Goal: Task Accomplishment & Management: Use online tool/utility

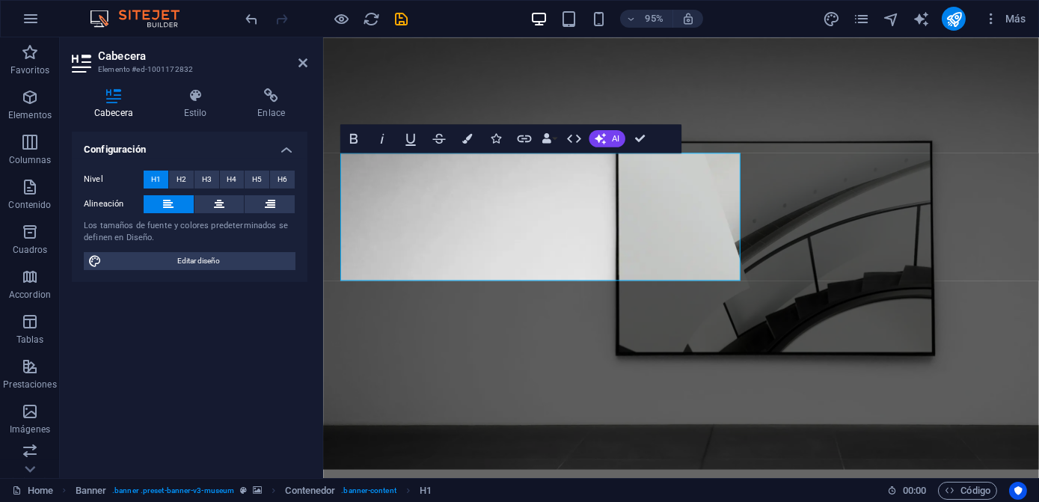
click at [589, 144] on div "Bold Italic Underline Strikethrough Colors Icons Link Data Bindings Empresa Nom…" at bounding box center [496, 138] width 313 height 28
click at [592, 141] on button "AI" at bounding box center [607, 138] width 36 height 17
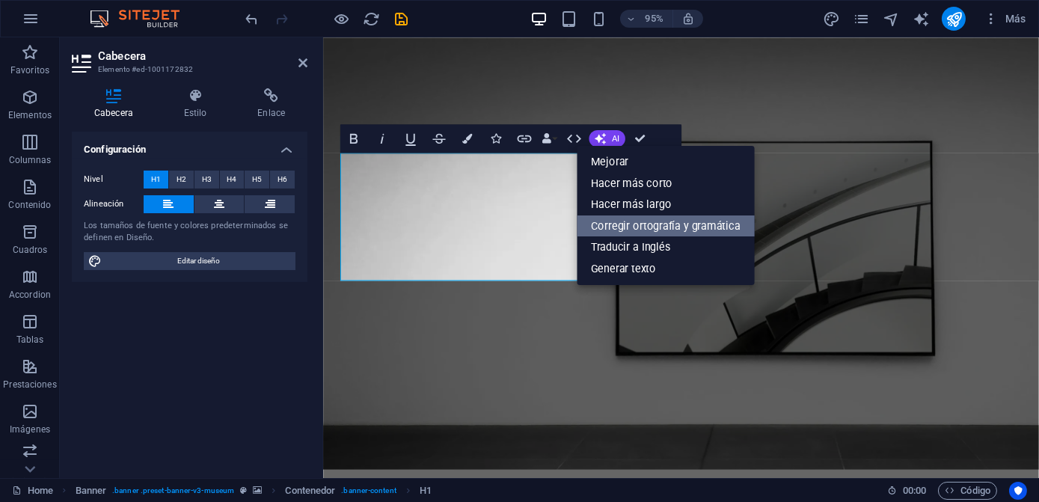
click at [630, 222] on link "Corregir ortografía y gramática" at bounding box center [666, 226] width 178 height 22
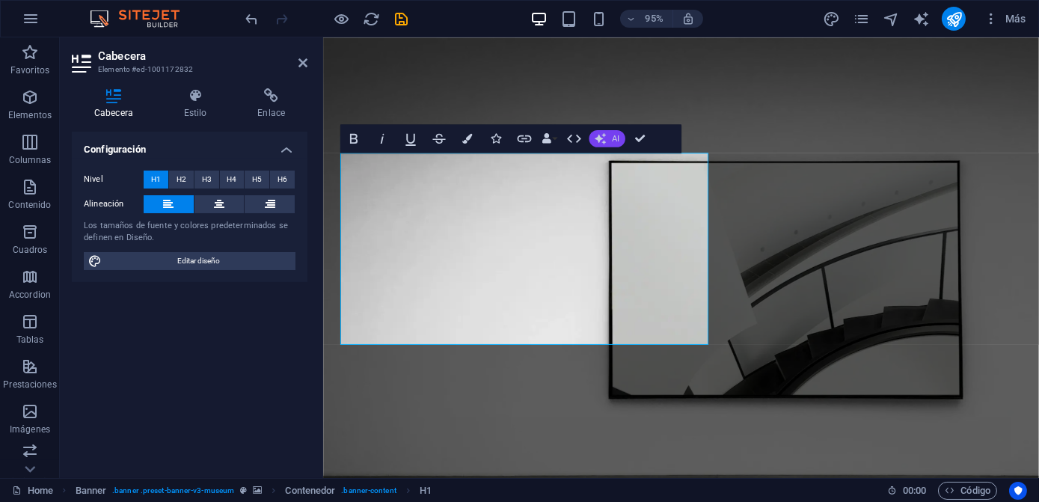
click at [613, 142] on span "AI" at bounding box center [615, 138] width 7 height 8
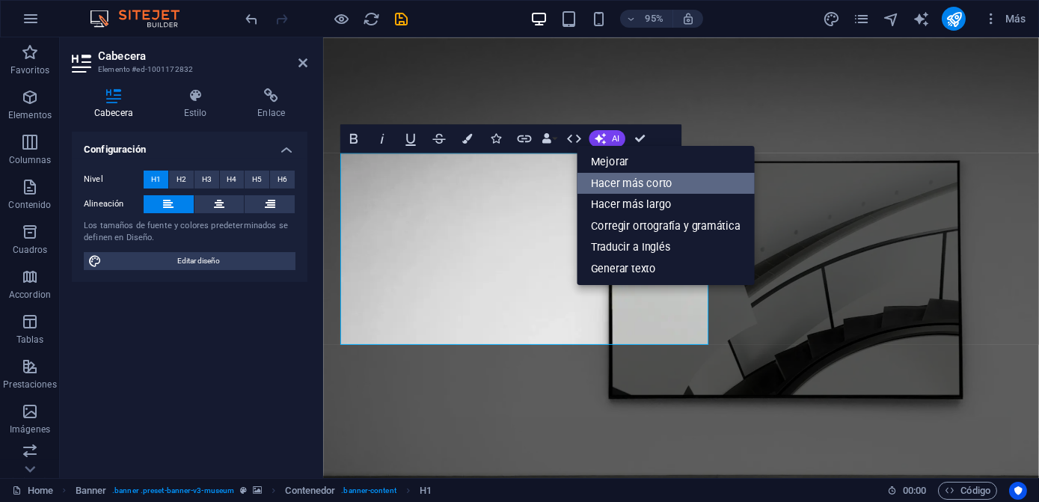
click at [654, 182] on link "Hacer más corto" at bounding box center [666, 182] width 178 height 21
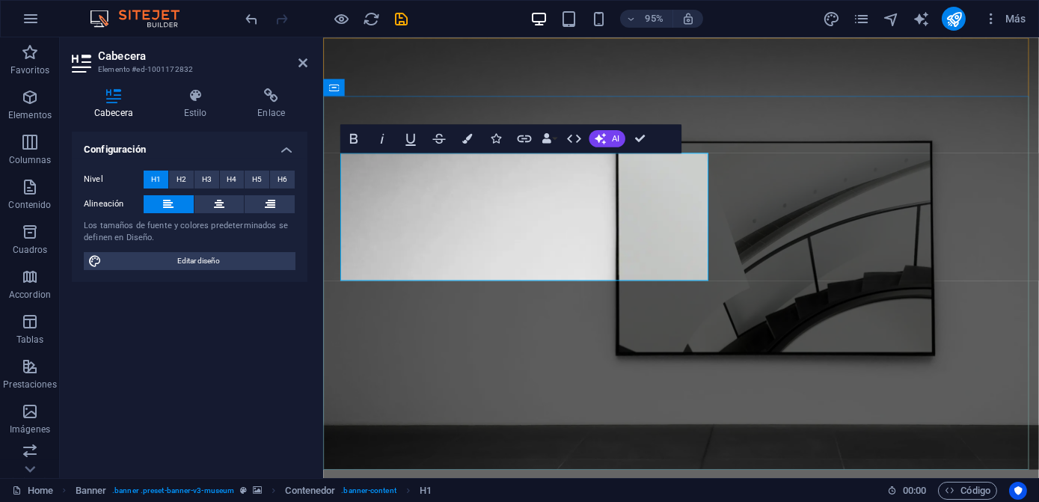
drag, startPoint x: 637, startPoint y: 254, endPoint x: 327, endPoint y: 193, distance: 316.4
click at [464, 136] on icon "button" at bounding box center [467, 138] width 10 height 10
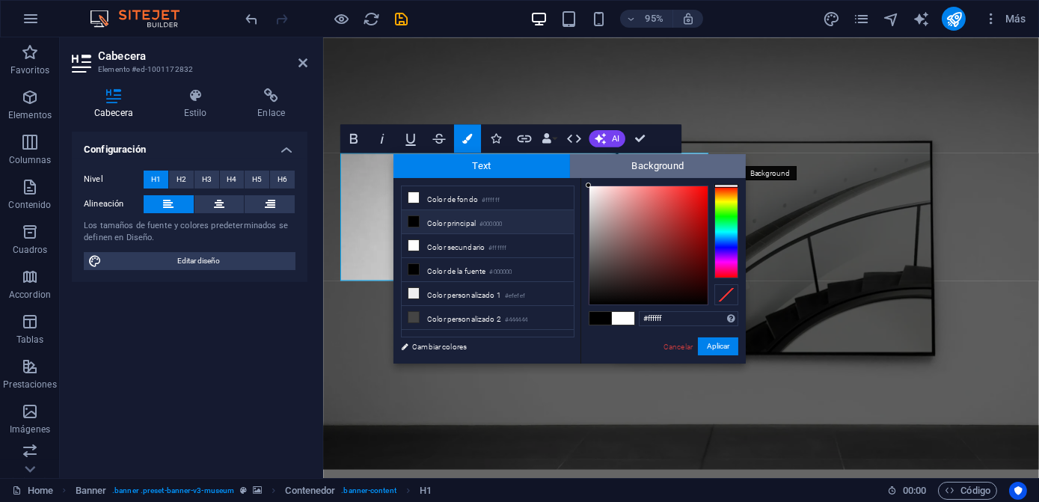
click at [628, 171] on span "Background" at bounding box center [658, 166] width 177 height 24
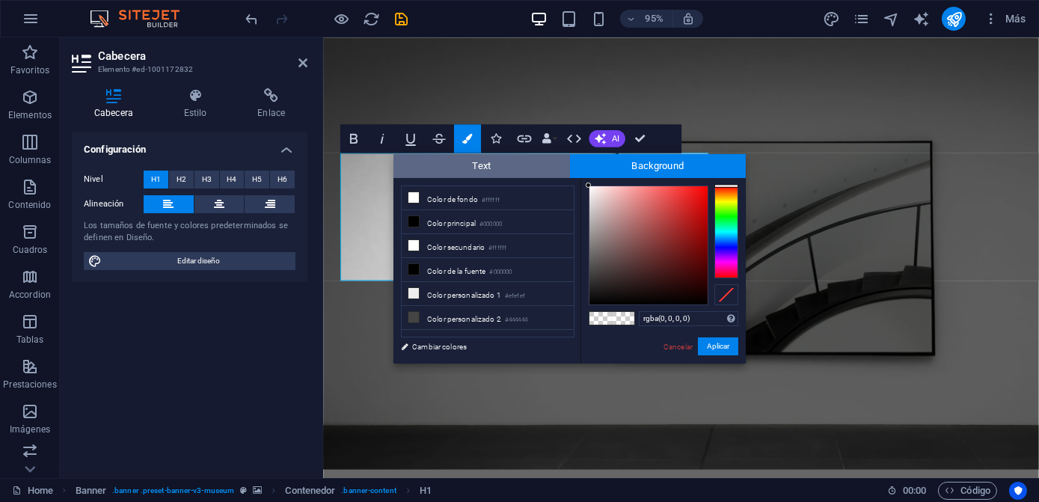
click at [548, 162] on span "Text" at bounding box center [481, 166] width 177 height 24
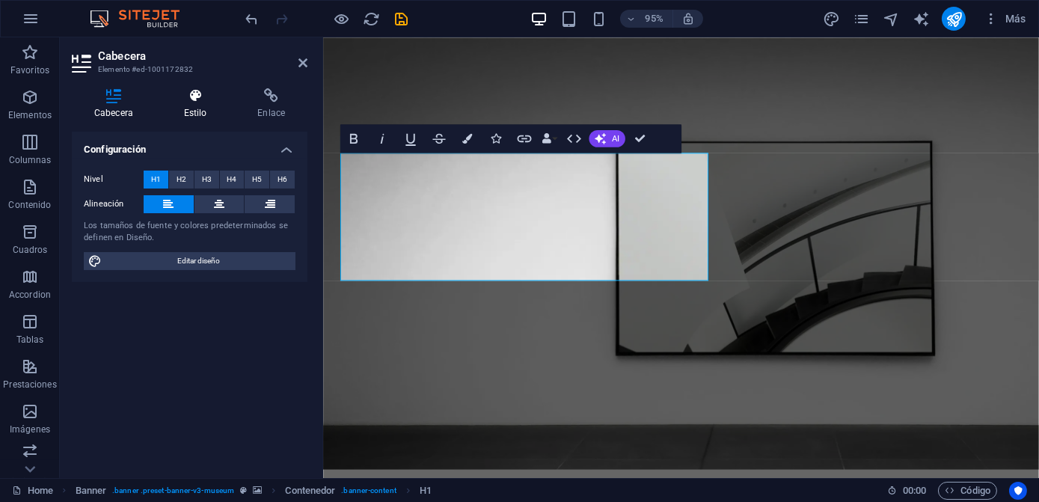
click at [180, 106] on h4 "Estilo" at bounding box center [199, 103] width 74 height 31
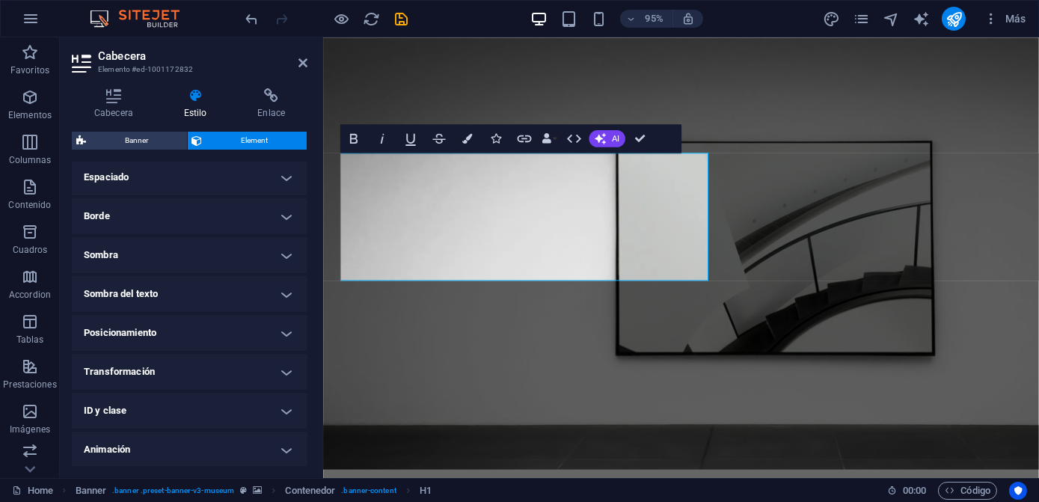
scroll to position [340, 0]
click at [202, 325] on h4 "Transformación" at bounding box center [190, 333] width 236 height 36
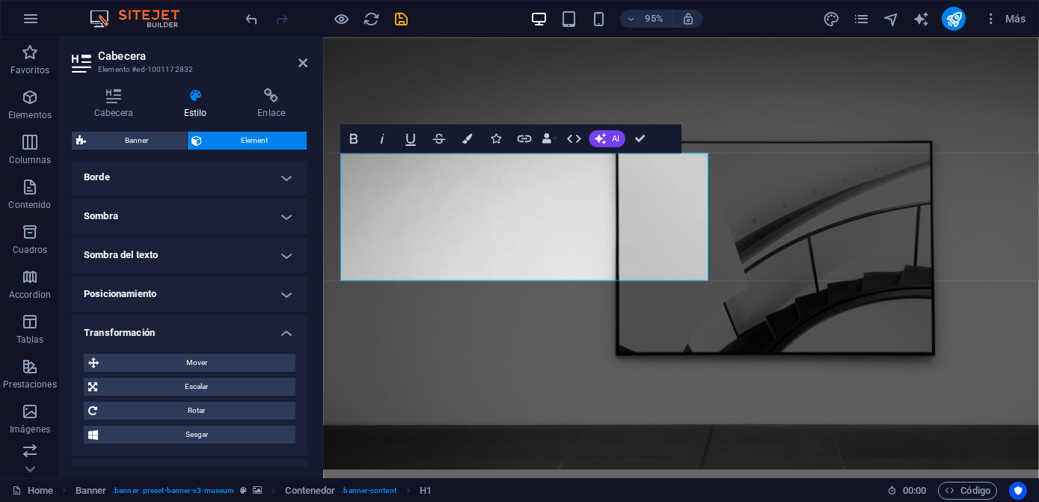
click at [202, 325] on h4 "Transformación" at bounding box center [190, 328] width 236 height 27
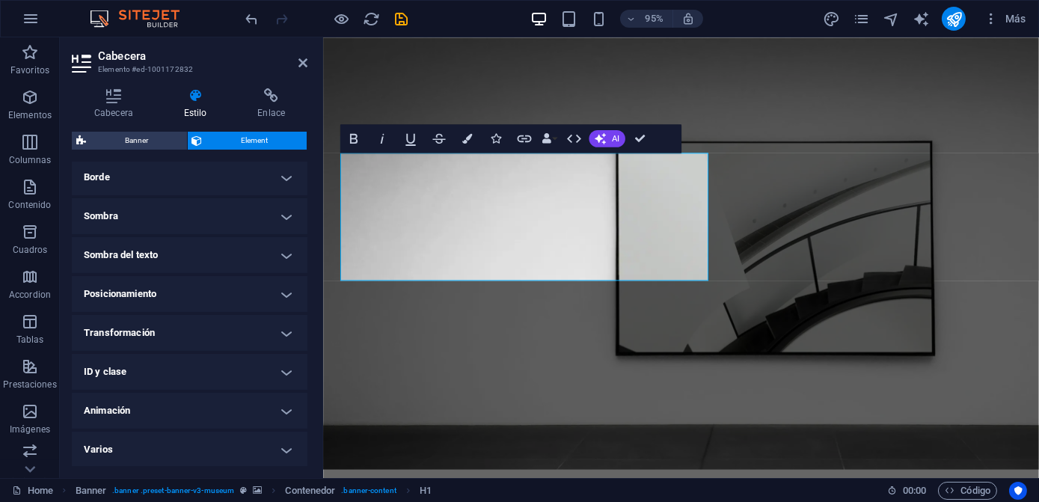
click at [192, 295] on h4 "Posicionamiento" at bounding box center [190, 294] width 236 height 36
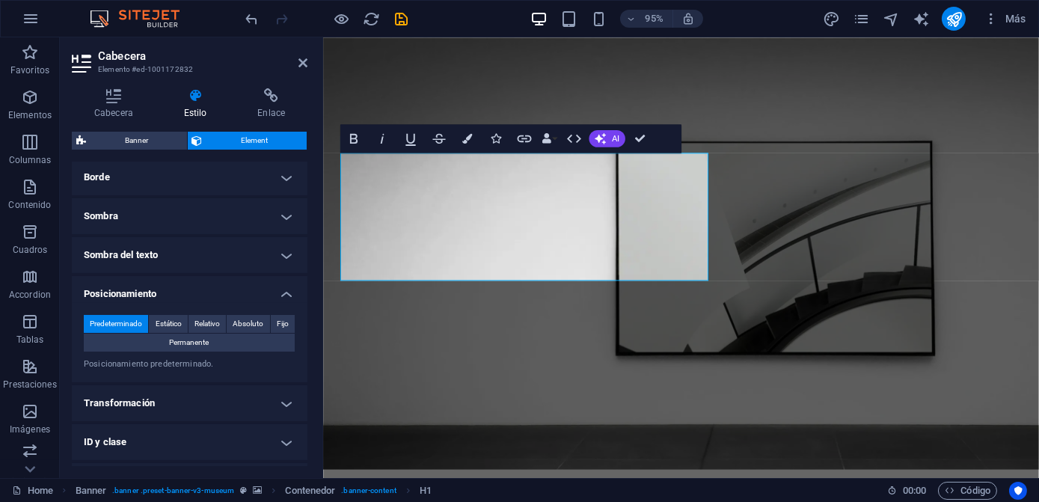
click at [192, 295] on h4 "Posicionamiento" at bounding box center [190, 289] width 236 height 27
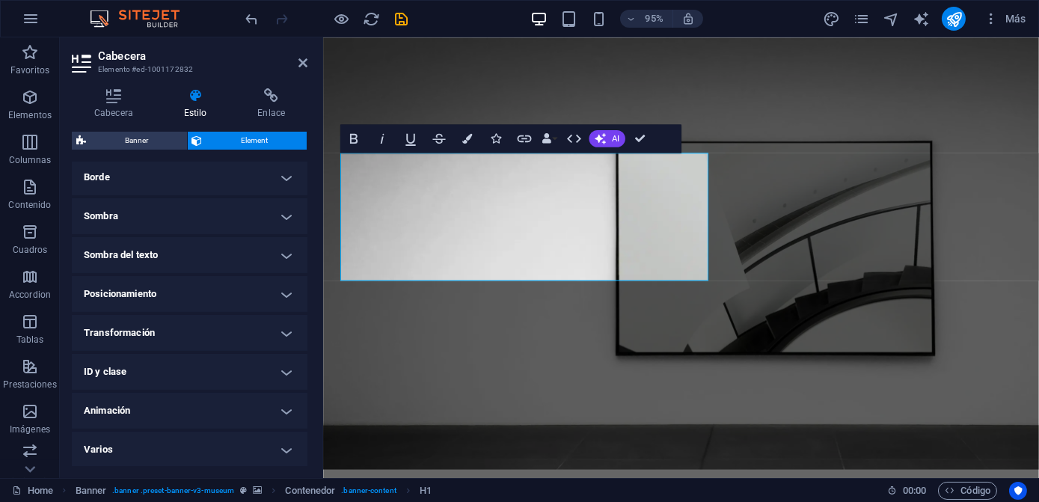
click at [182, 260] on h4 "Sombra del texto" at bounding box center [190, 255] width 236 height 36
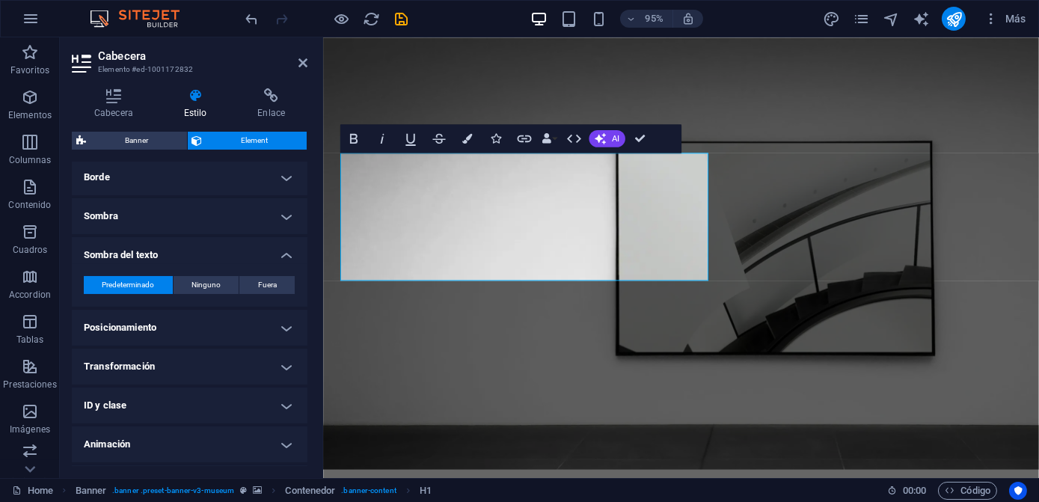
click at [182, 260] on h4 "Sombra del texto" at bounding box center [190, 250] width 236 height 27
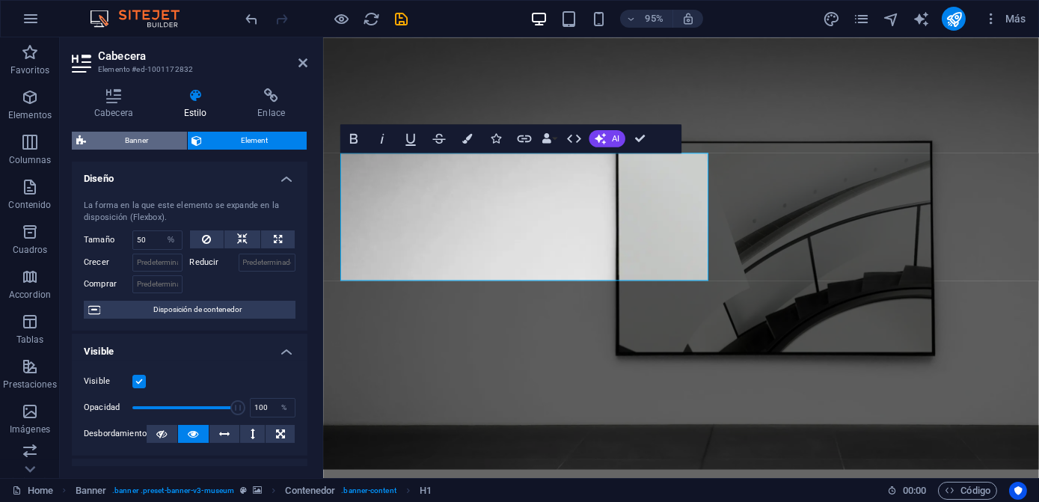
scroll to position [0, 0]
click at [120, 102] on icon at bounding box center [114, 95] width 84 height 15
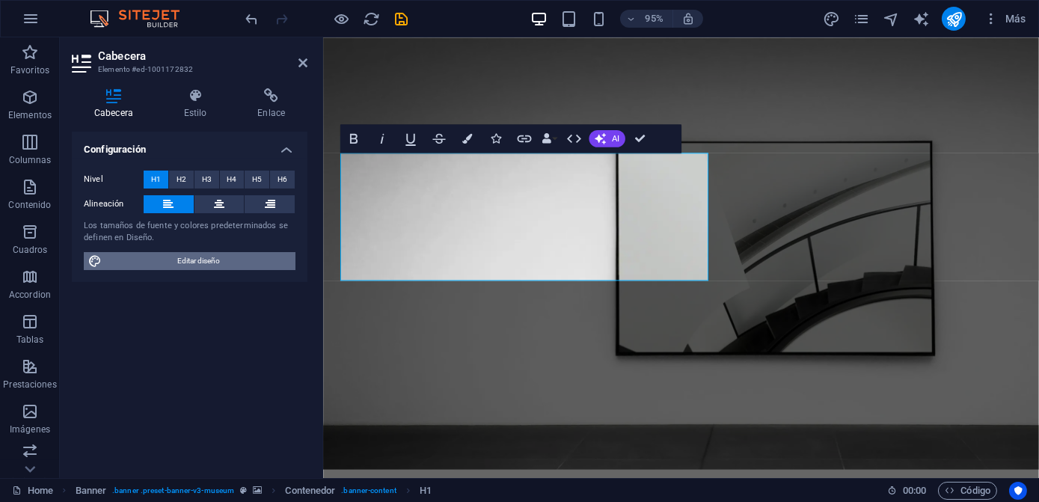
click at [157, 264] on span "Editar diseño" at bounding box center [198, 261] width 185 height 18
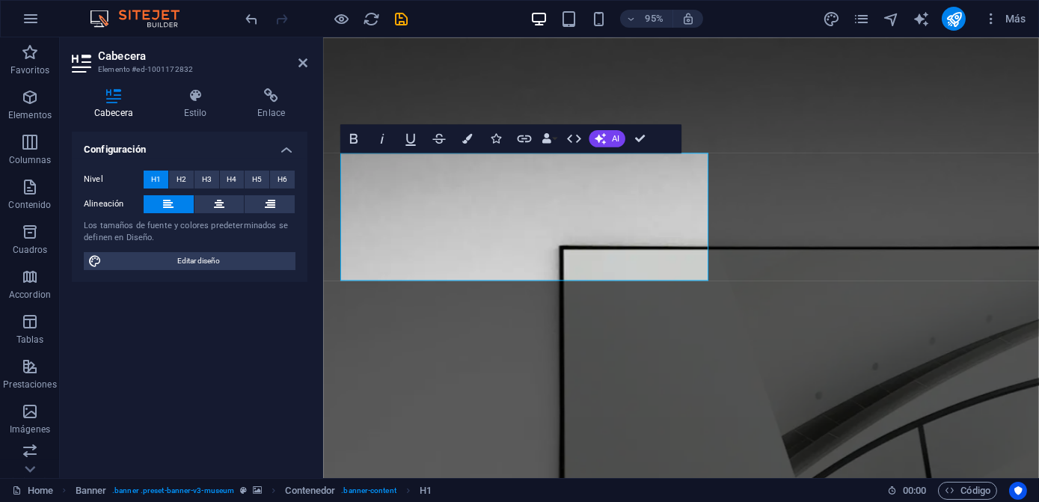
select select "px"
select select "300"
select select "px"
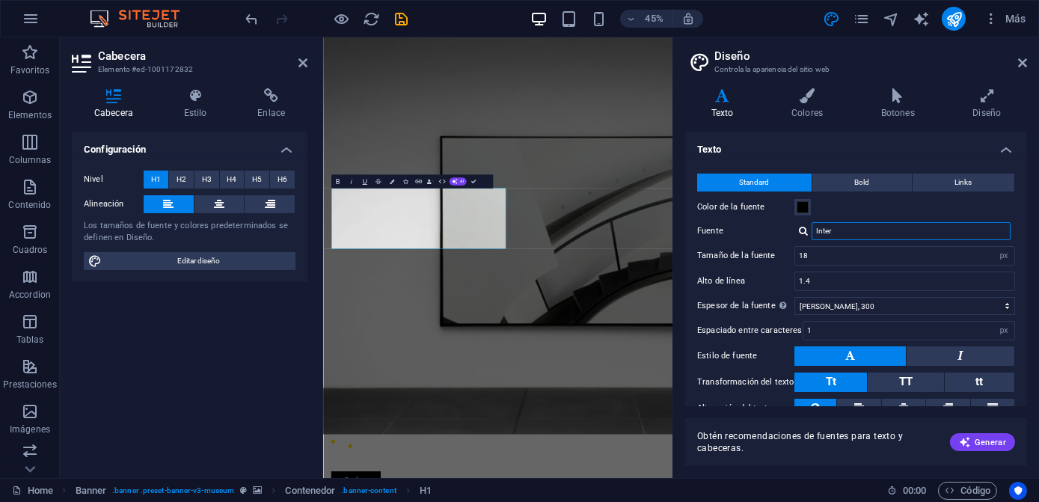
click at [850, 230] on input "Inter" at bounding box center [910, 231] width 199 height 18
type input "I"
type input "a"
type input "A"
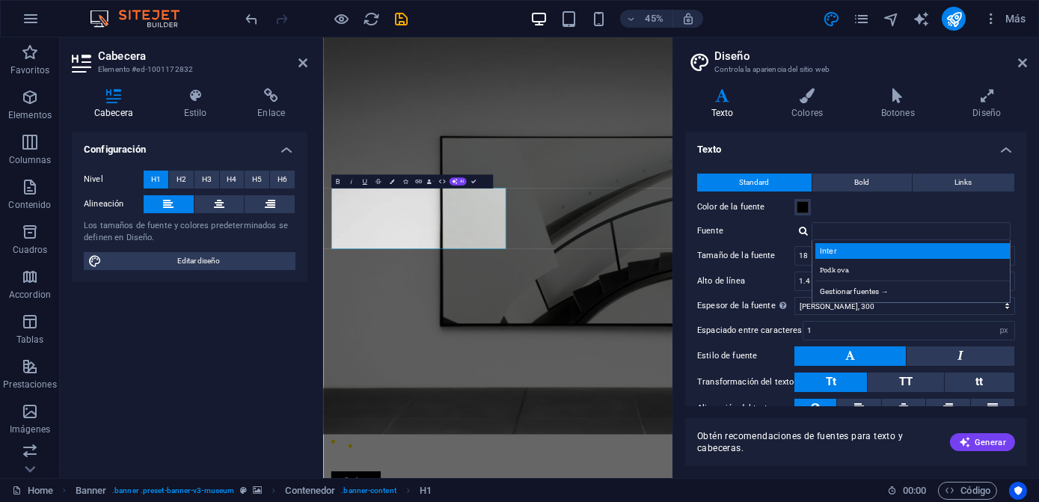
click at [851, 251] on div "Inter" at bounding box center [913, 251] width 197 height 16
type input "Inter"
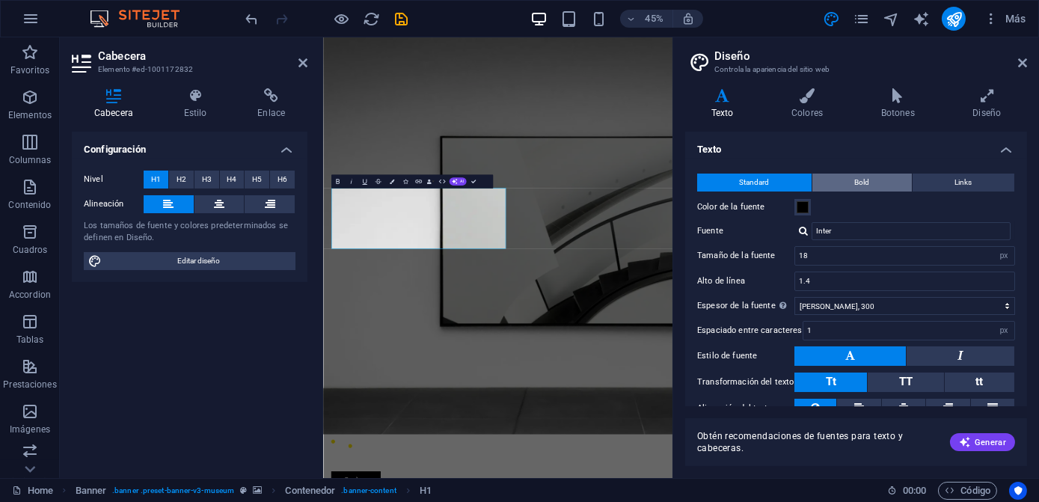
click at [832, 181] on button "Bold" at bounding box center [861, 183] width 99 height 18
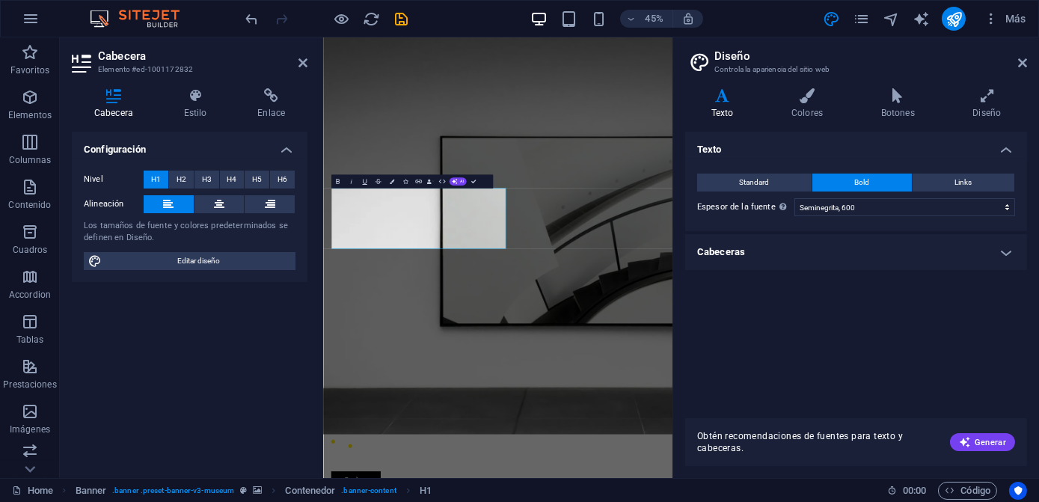
click at [755, 170] on div "Standard Bold Links Color de la fuente Fuente Inter Gestionar fuentes → Tamaño …" at bounding box center [856, 195] width 348 height 73
click at [755, 180] on span "Standard" at bounding box center [755, 183] width 30 height 18
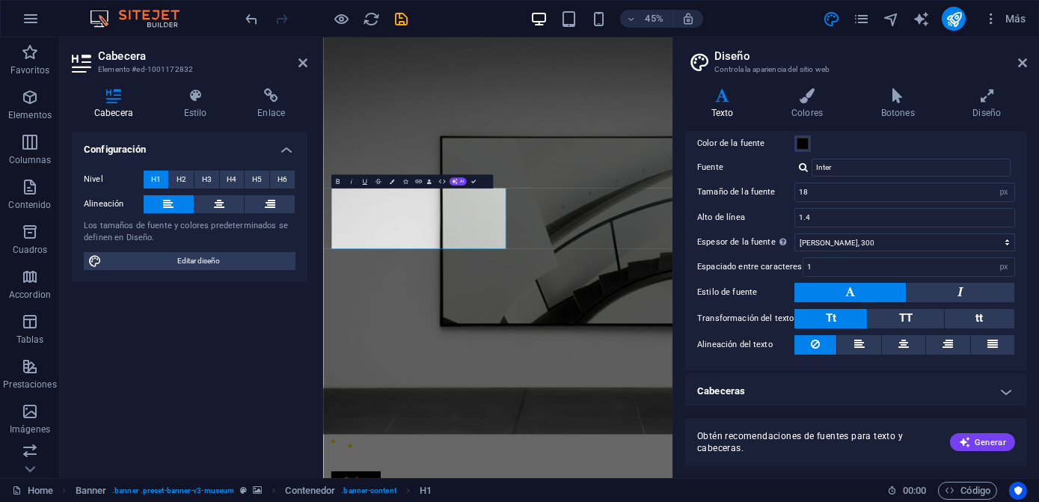
scroll to position [64, 0]
click at [894, 319] on button "TT" at bounding box center [906, 318] width 76 height 19
click at [851, 316] on button "Tt" at bounding box center [830, 318] width 73 height 19
drag, startPoint x: 646, startPoint y: 470, endPoint x: 632, endPoint y: 226, distance: 245.0
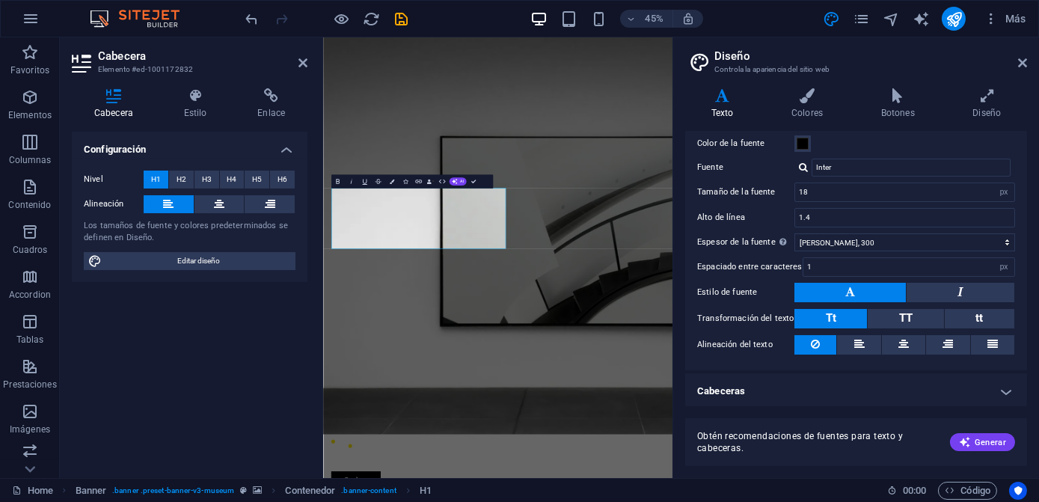
click at [828, 241] on select "Fino, 100 Extra delgado, 200 Delgado, 300 Normal, 400 Medio, 500 Seminegrita, 6…" at bounding box center [904, 242] width 221 height 18
select select "600"
click at [794, 233] on select "Fino, 100 Extra delgado, 200 Delgado, 300 Normal, 400 Medio, 500 Seminegrita, 6…" at bounding box center [904, 242] width 221 height 18
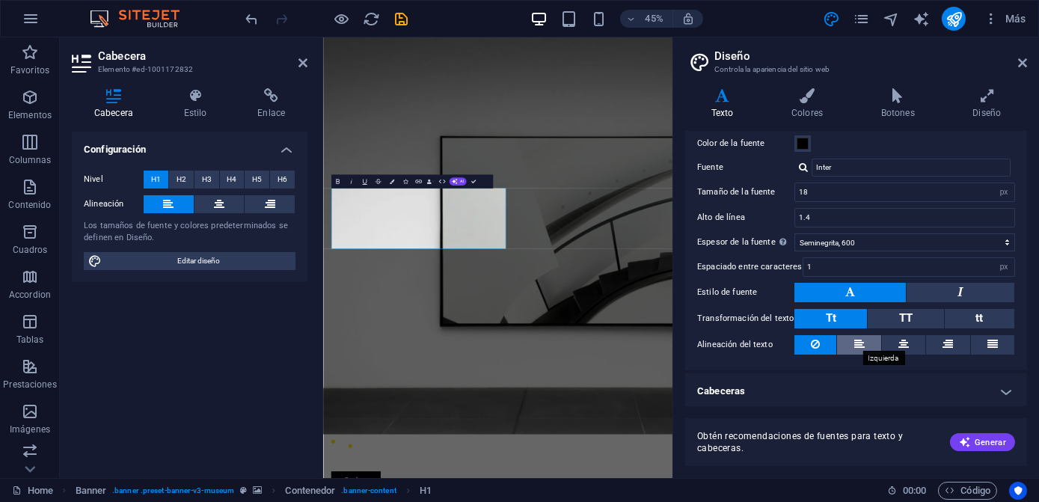
click at [854, 344] on icon at bounding box center [859, 344] width 10 height 18
click at [840, 174] on input "Inter" at bounding box center [910, 168] width 199 height 18
type input "I"
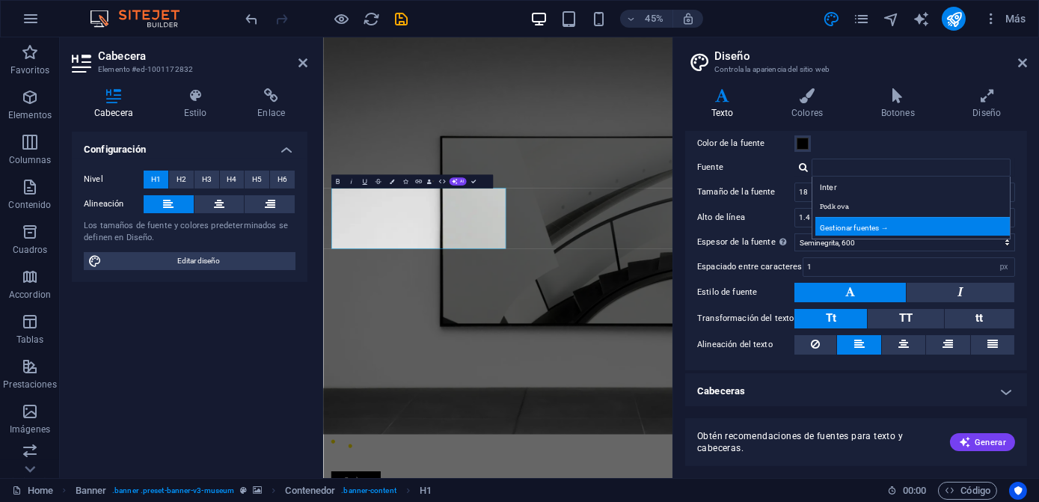
click at [833, 222] on div "Gestionar fuentes →" at bounding box center [913, 226] width 197 height 19
select select "popularity"
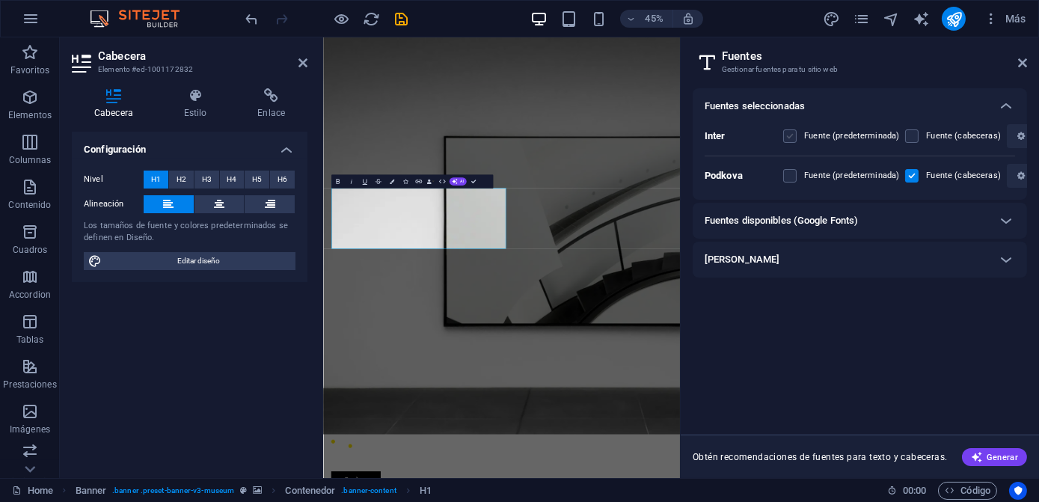
click at [786, 135] on label at bounding box center [789, 135] width 13 height 13
click at [0, 0] on input "checkbox" at bounding box center [0, 0] width 0 height 0
click at [905, 177] on label at bounding box center [911, 175] width 13 height 13
click at [0, 0] on input "checkbox" at bounding box center [0, 0] width 0 height 0
click at [907, 141] on label at bounding box center [911, 135] width 13 height 13
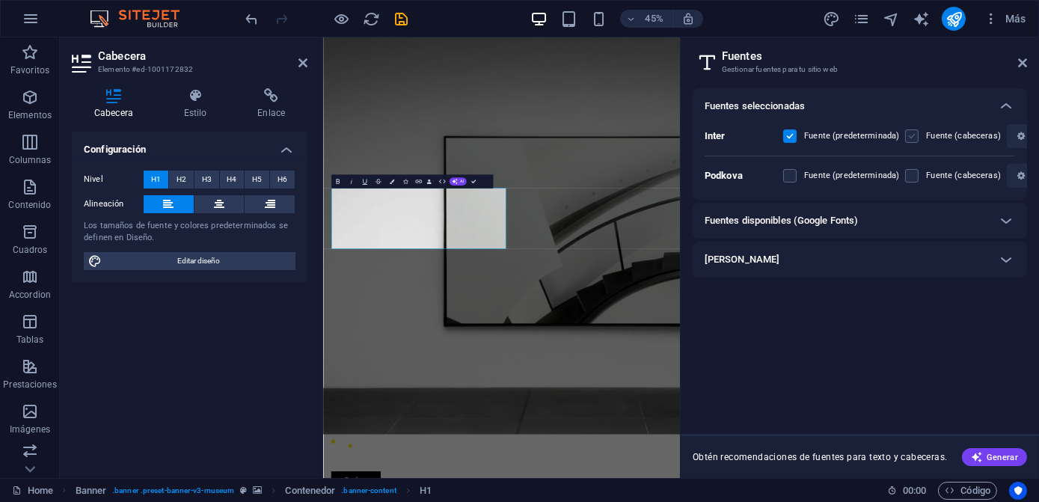
click at [0, 0] on input "checkbox" at bounding box center [0, 0] width 0 height 0
click at [913, 137] on label at bounding box center [911, 135] width 13 height 13
click at [0, 0] on input "checkbox" at bounding box center [0, 0] width 0 height 0
click at [868, 319] on div "Fuentes seleccionadas Inter Fuente (predeterminada) Fuente (cabeceras) Podkova …" at bounding box center [860, 255] width 334 height 334
click at [814, 226] on h6 "Fuentes disponibles (Google Fonts)" at bounding box center [781, 221] width 153 height 18
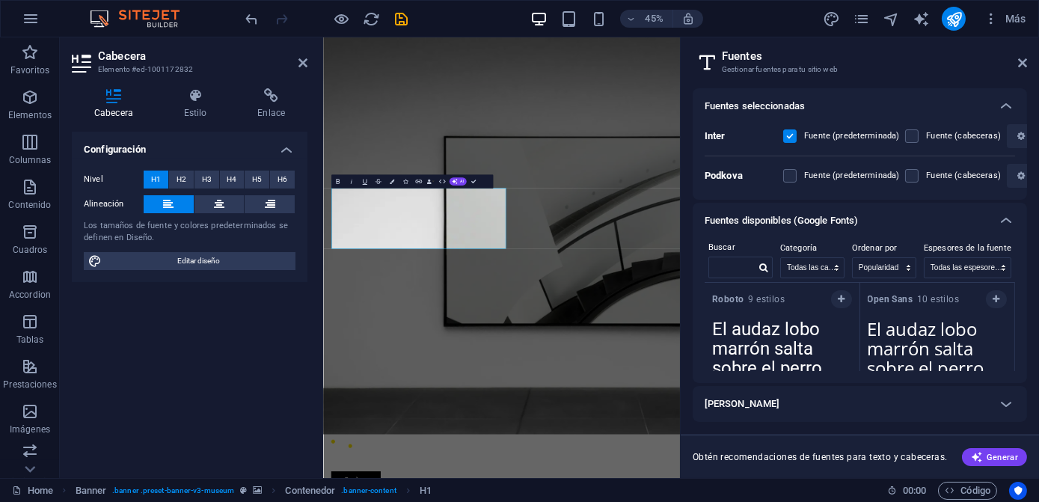
click at [814, 226] on h6 "Fuentes disponibles (Google Fonts)" at bounding box center [781, 221] width 153 height 18
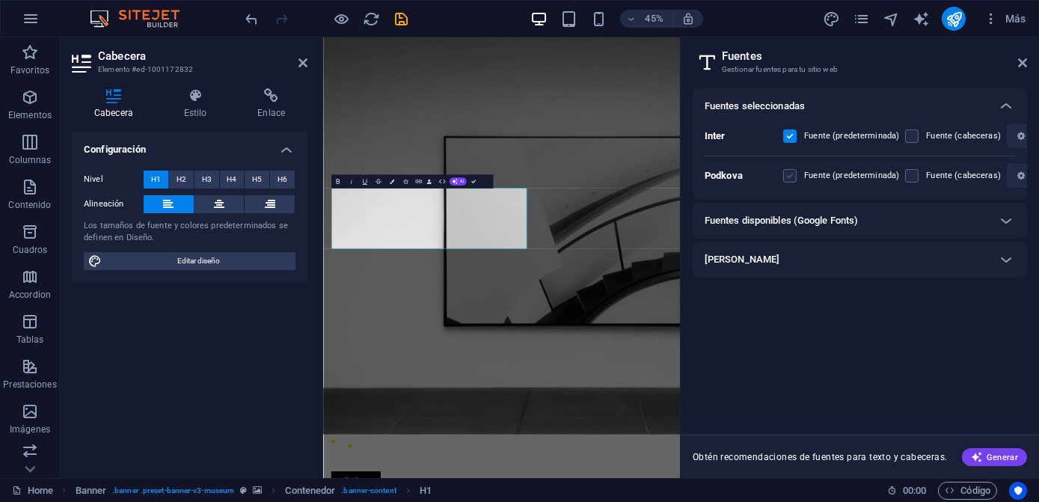
click at [786, 177] on label at bounding box center [789, 175] width 13 height 13
click at [0, 0] on input "checkbox" at bounding box center [0, 0] width 0 height 0
drag, startPoint x: 688, startPoint y: 468, endPoint x: 343, endPoint y: 478, distance: 345.7
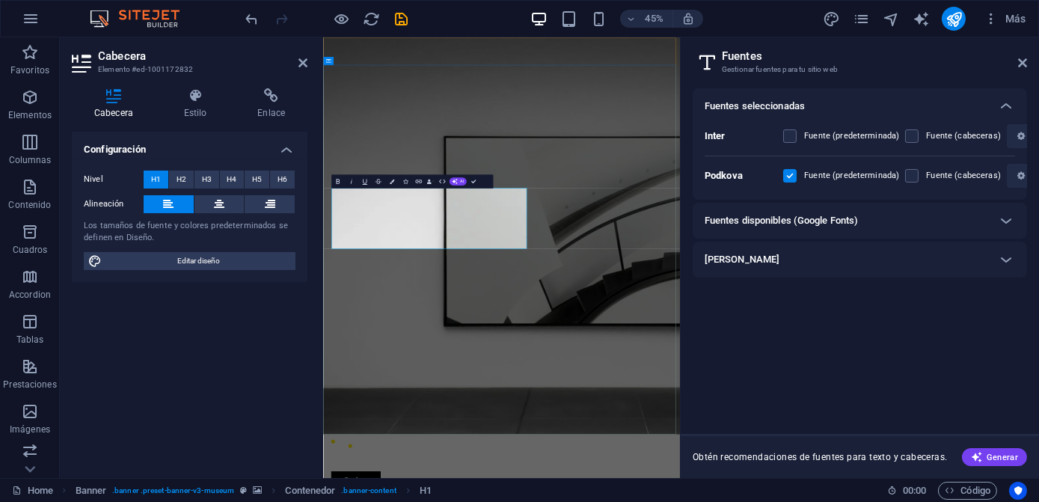
click at [337, 181] on icon "button" at bounding box center [338, 181] width 4 height 4
drag, startPoint x: 672, startPoint y: 464, endPoint x: 366, endPoint y: 407, distance: 310.4
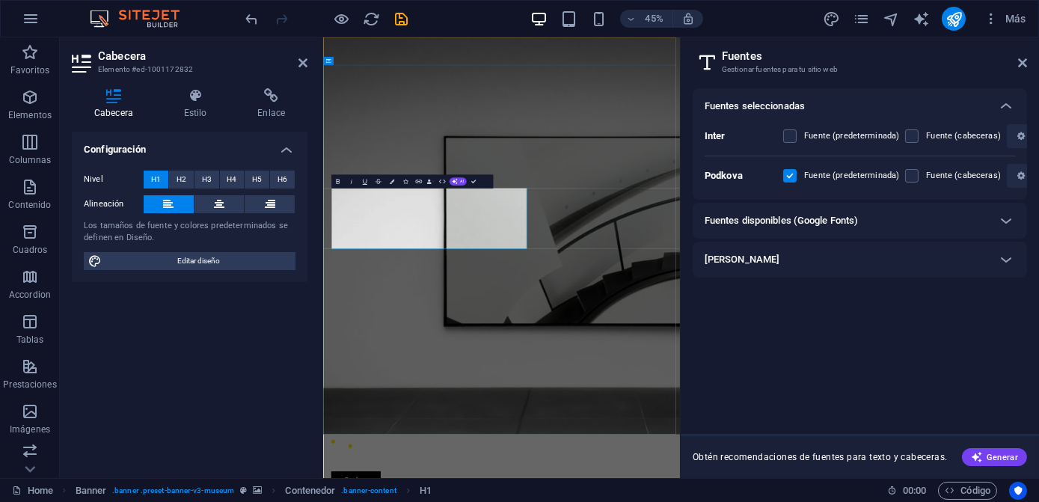
click at [1021, 59] on icon at bounding box center [1022, 63] width 9 height 12
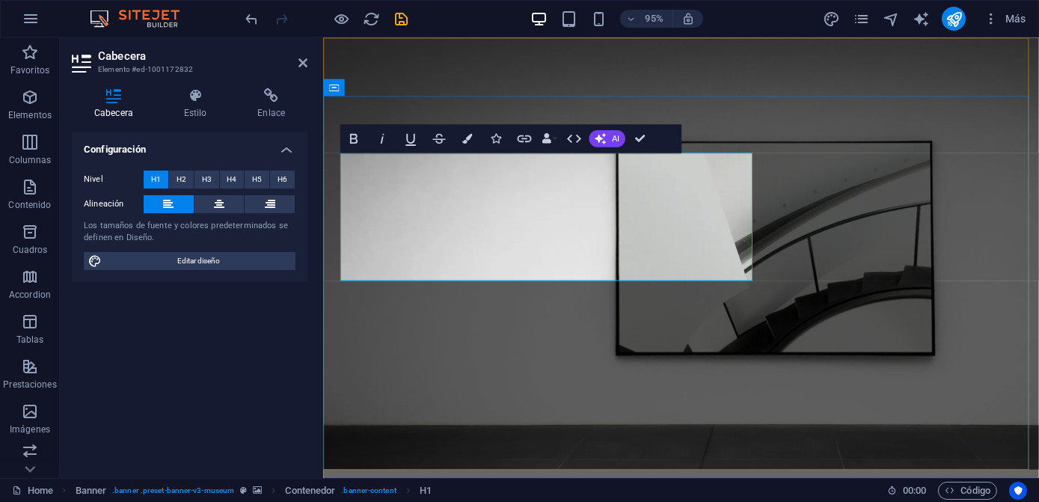
drag, startPoint x: 671, startPoint y: 268, endPoint x: 369, endPoint y: 171, distance: 316.5
click at [566, 139] on icon "button" at bounding box center [573, 138] width 17 height 17
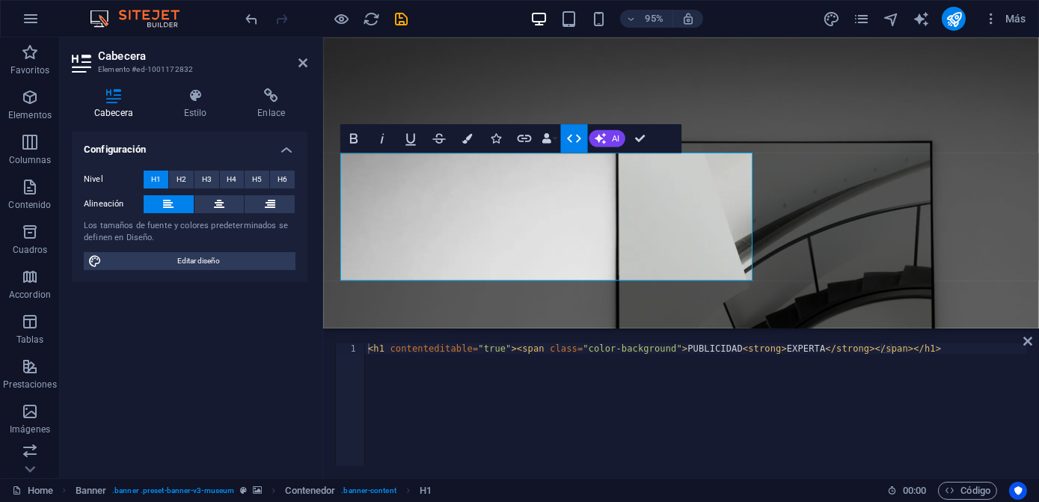
click at [665, 352] on div "< h1 contenteditable = "true" > < span class = "color-background" > PUBLICIDAD …" at bounding box center [696, 415] width 662 height 144
click at [710, 348] on div "< h1 contenteditable = "true" > < span class = "color-background" > PUBLICIDAD …" at bounding box center [696, 415] width 662 height 144
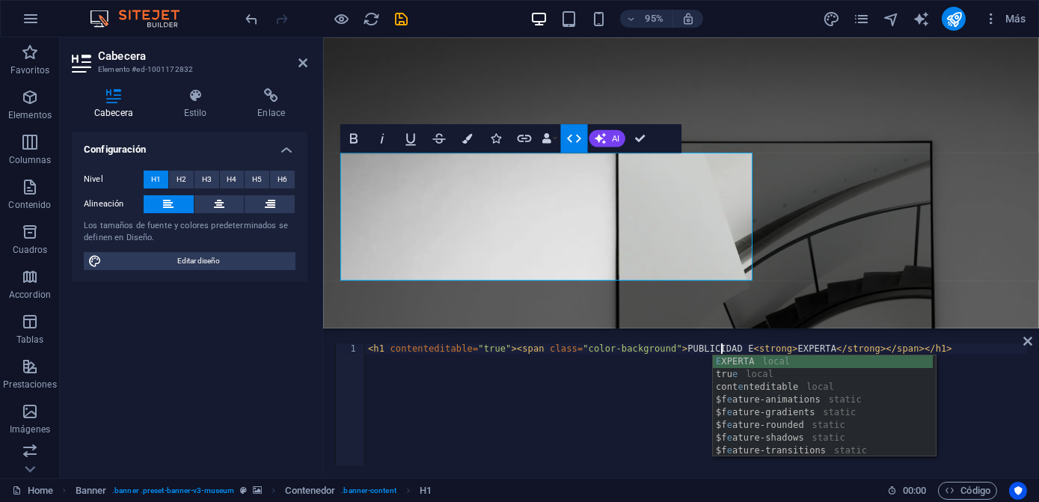
scroll to position [0, 29]
click at [716, 346] on div "< h1 contenteditable = "true" > < span class = "color-background" > PUBLICIDAD …" at bounding box center [696, 415] width 662 height 144
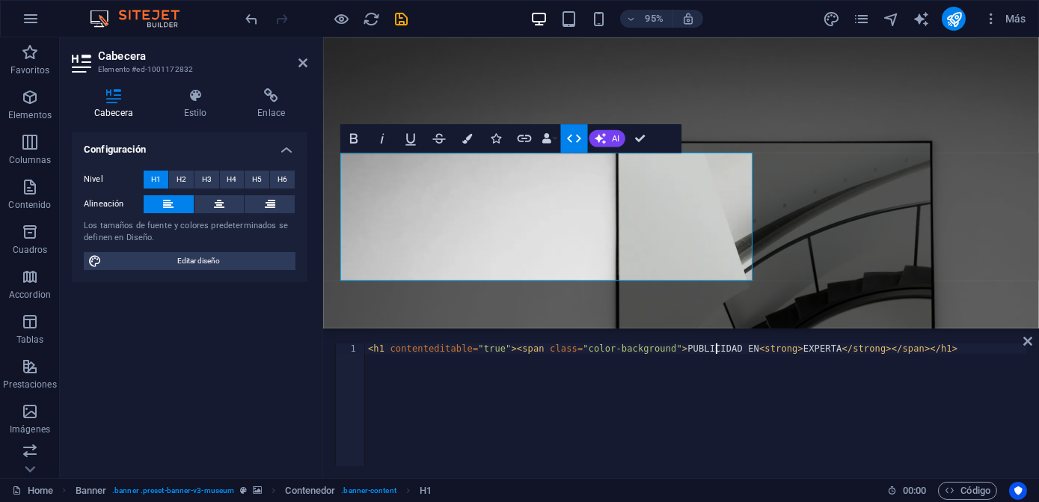
click at [683, 352] on div "< h1 contenteditable = "true" > < span class = "color-background" > PUBLICIDAD …" at bounding box center [696, 415] width 662 height 144
click at [725, 349] on div "< h1 contenteditable = "true" > < span class = "color-background" > PUBLICIDAD …" at bounding box center [696, 415] width 662 height 144
click at [767, 356] on div "< h1 contenteditable = "true" > < span class = "color-background" > PUBLICIDAD …" at bounding box center [696, 415] width 662 height 144
click at [768, 350] on div "< h1 contenteditable = "true" > < span class = "color-background" > PUBLICIDAD …" at bounding box center [696, 415] width 662 height 144
type textarea "<h1 contenteditable="true"><span class="color-background">PUBLICIDAD EN <strong…"
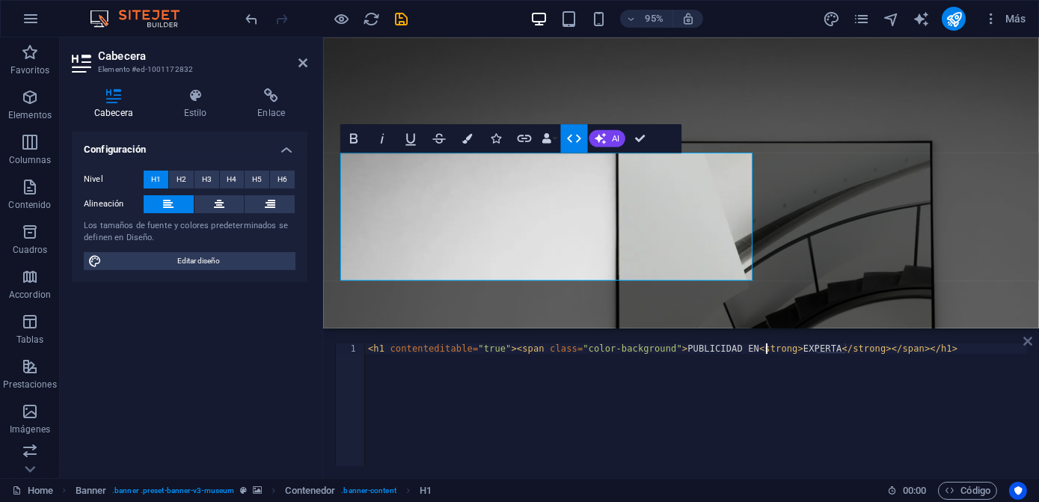
click at [1031, 335] on icon at bounding box center [1027, 341] width 9 height 12
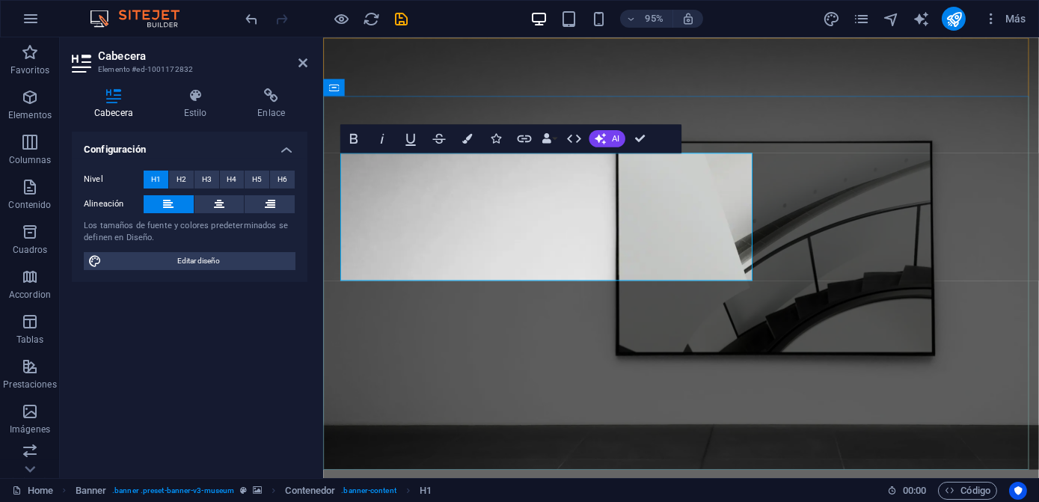
drag, startPoint x: 352, startPoint y: 193, endPoint x: 761, endPoint y: 260, distance: 414.5
click at [349, 135] on icon "button" at bounding box center [353, 138] width 17 height 17
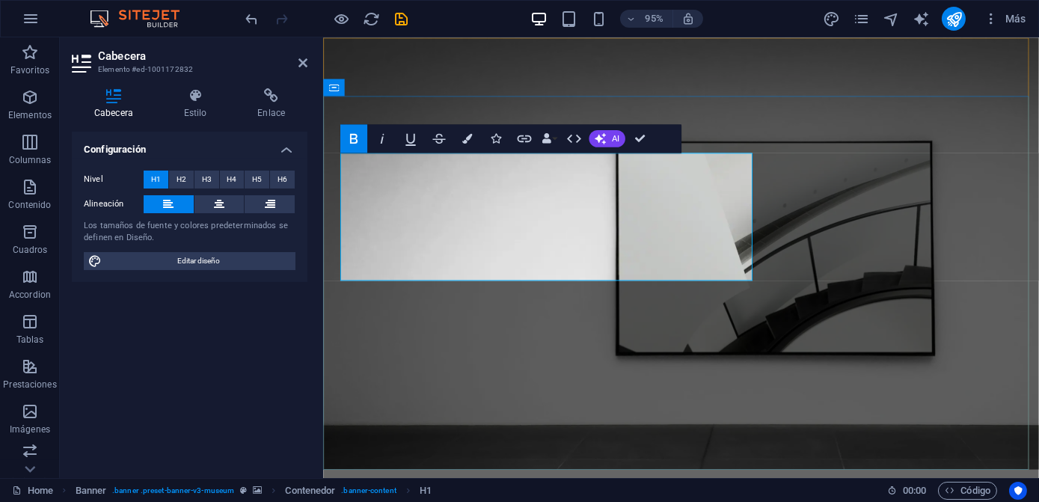
drag, startPoint x: 759, startPoint y: 221, endPoint x: 346, endPoint y: 197, distance: 413.5
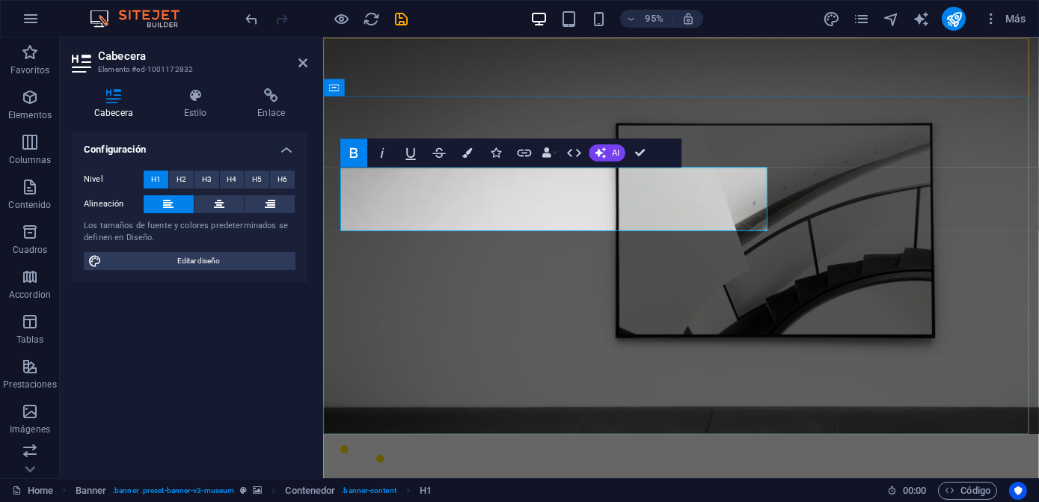
drag, startPoint x: 780, startPoint y: 221, endPoint x: 338, endPoint y: 218, distance: 442.0
click at [200, 108] on h4 "Estilo" at bounding box center [199, 103] width 74 height 31
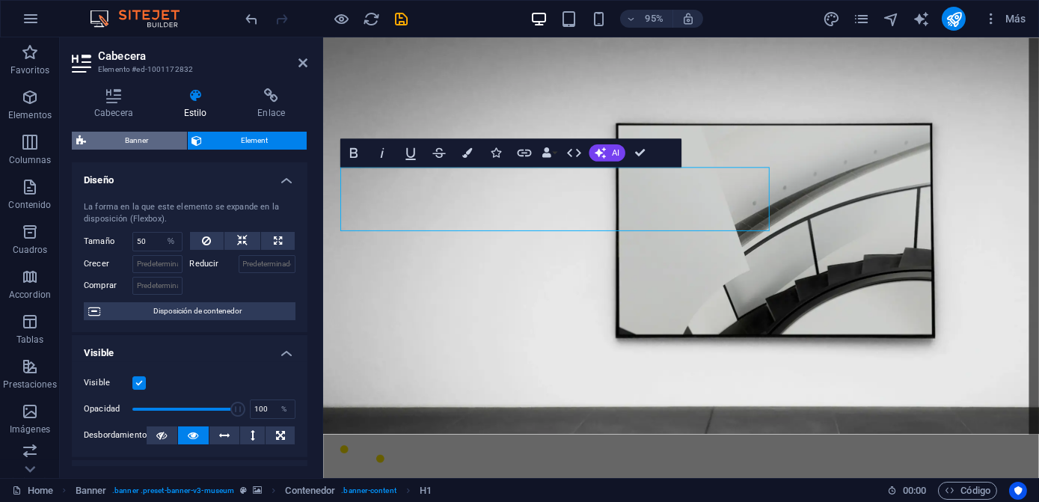
click at [139, 141] on span "Banner" at bounding box center [136, 141] width 92 height 18
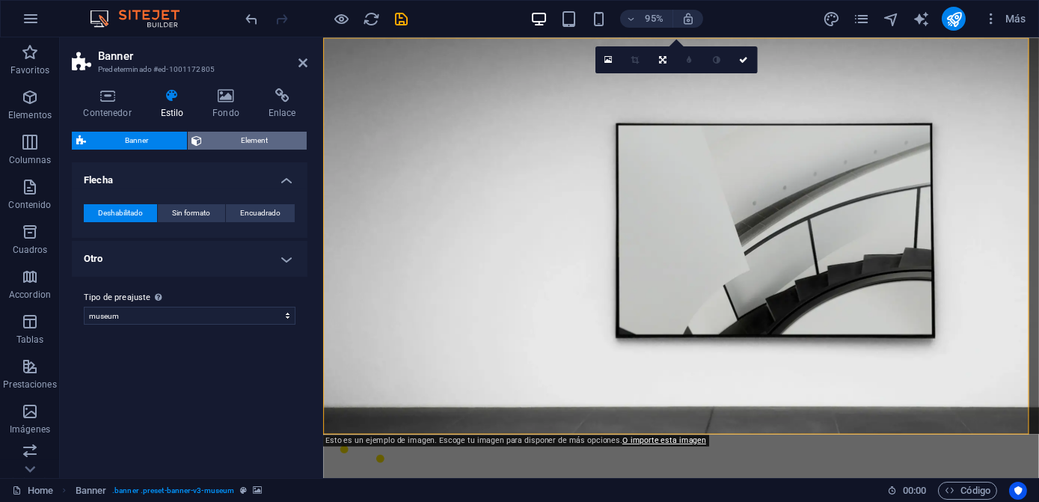
click at [218, 139] on span "Element" at bounding box center [255, 141] width 96 height 18
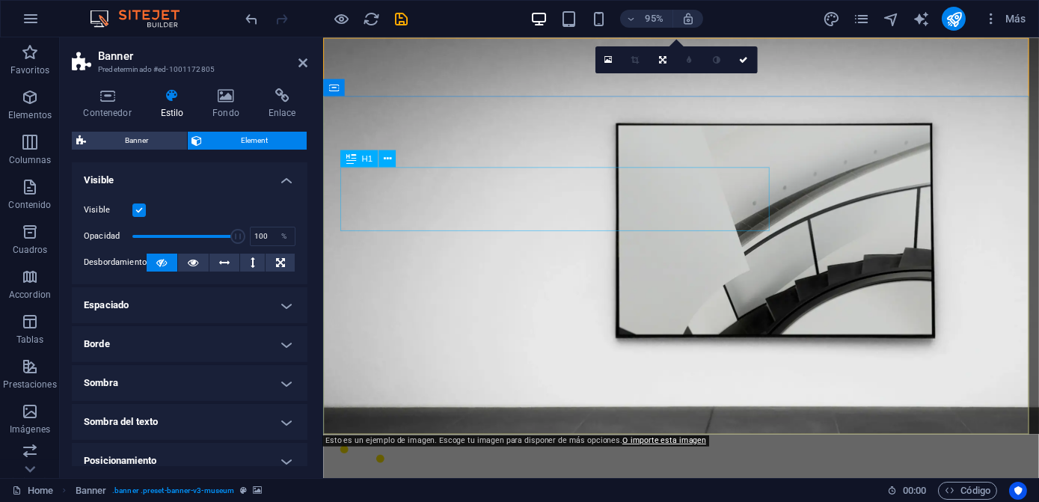
click at [353, 160] on icon at bounding box center [351, 158] width 10 height 17
click at [391, 157] on button at bounding box center [386, 158] width 17 height 17
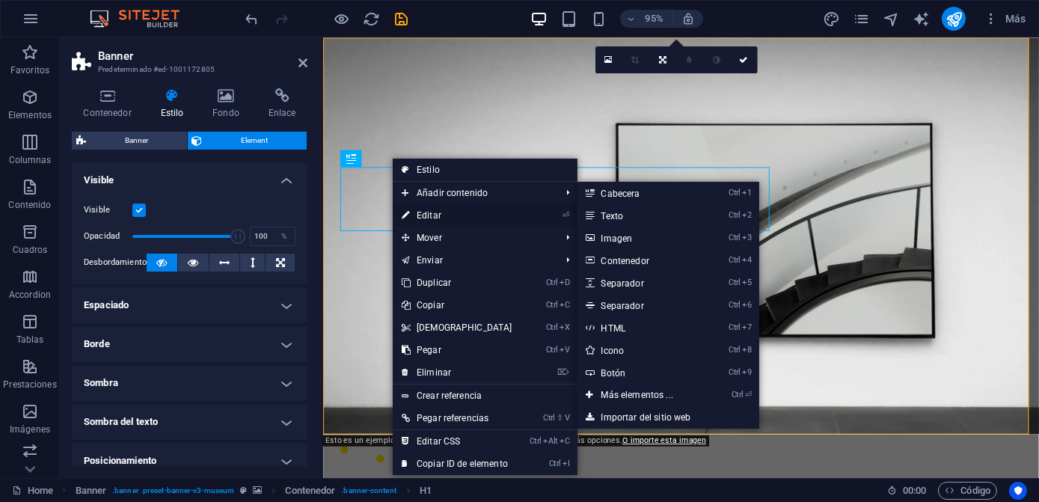
click at [432, 214] on link "⏎ Editar" at bounding box center [457, 215] width 129 height 22
select select "%"
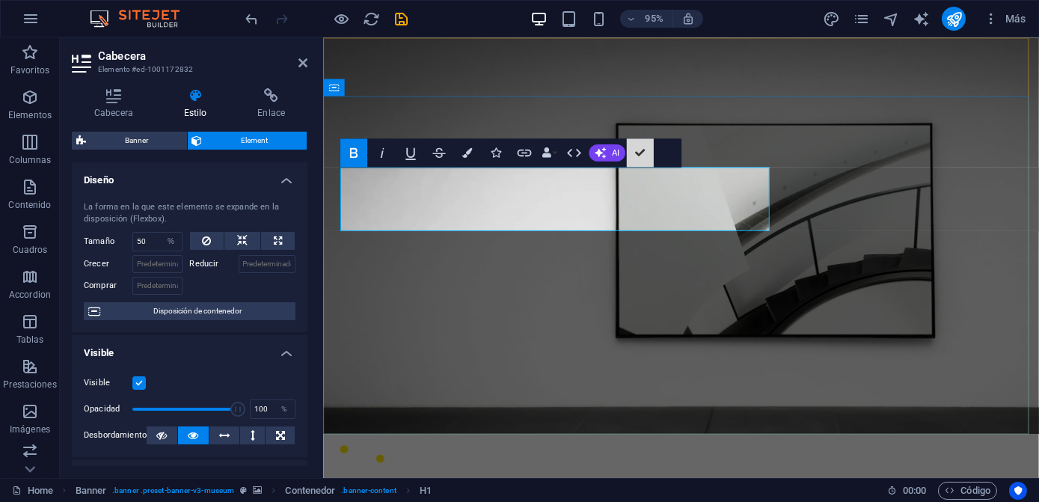
drag, startPoint x: 961, startPoint y: 191, endPoint x: 366, endPoint y: 234, distance: 596.9
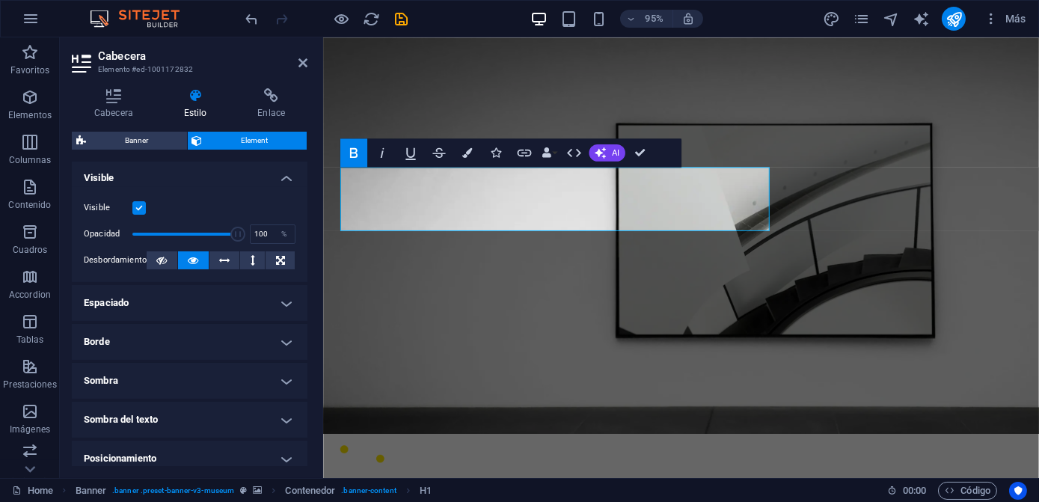
scroll to position [203, 0]
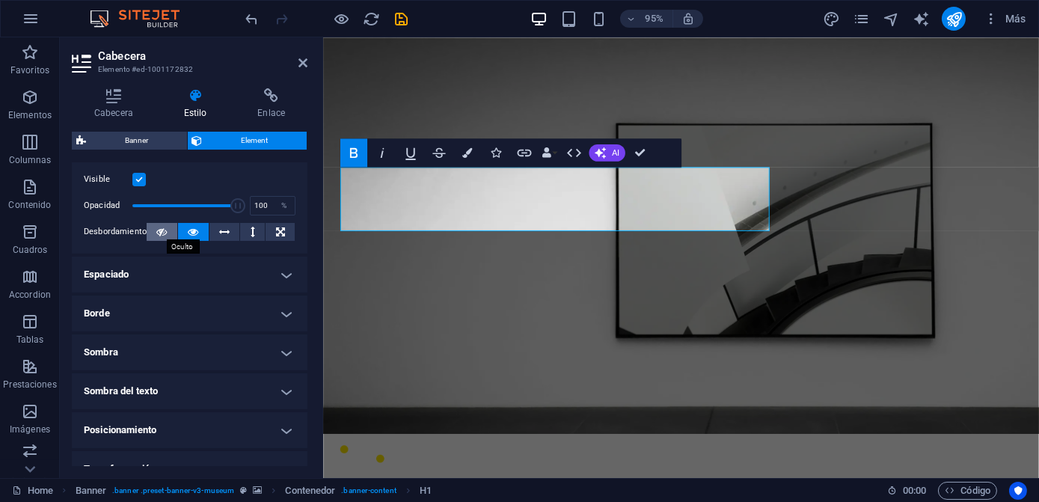
click at [168, 232] on button at bounding box center [162, 232] width 31 height 18
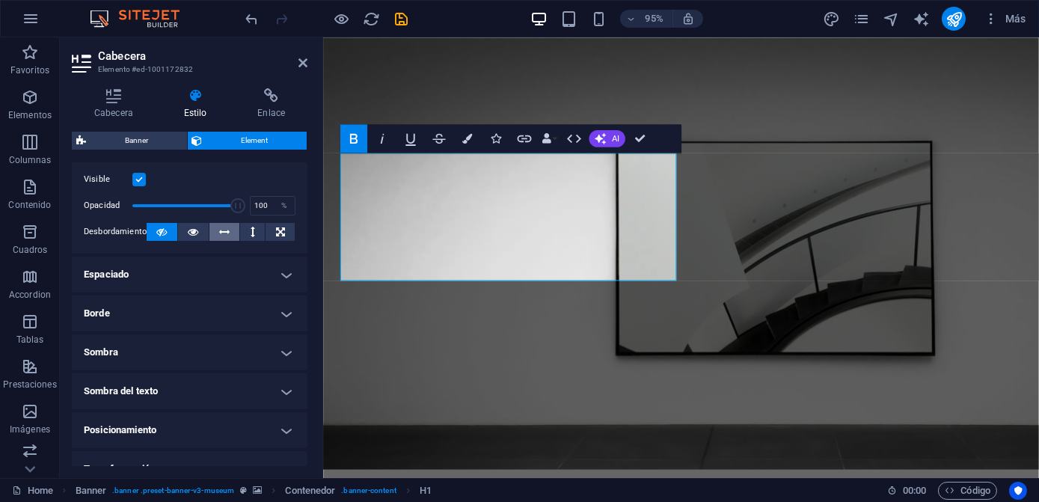
click at [215, 236] on button at bounding box center [224, 232] width 31 height 18
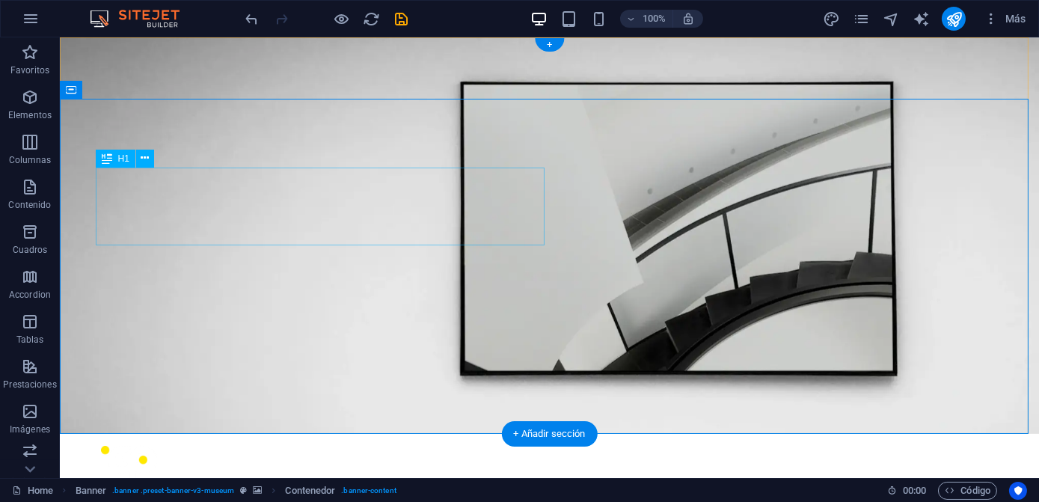
scroll to position [0, 1]
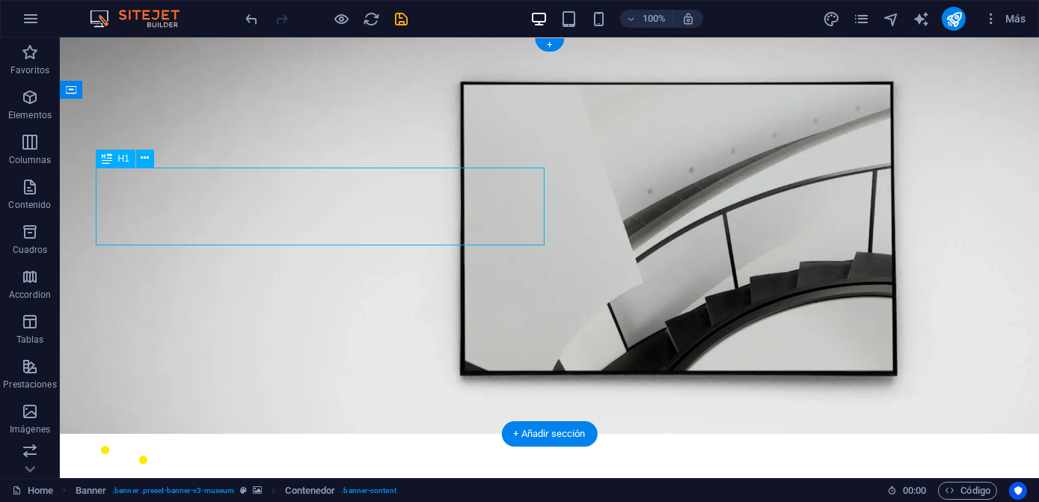
select select "%"
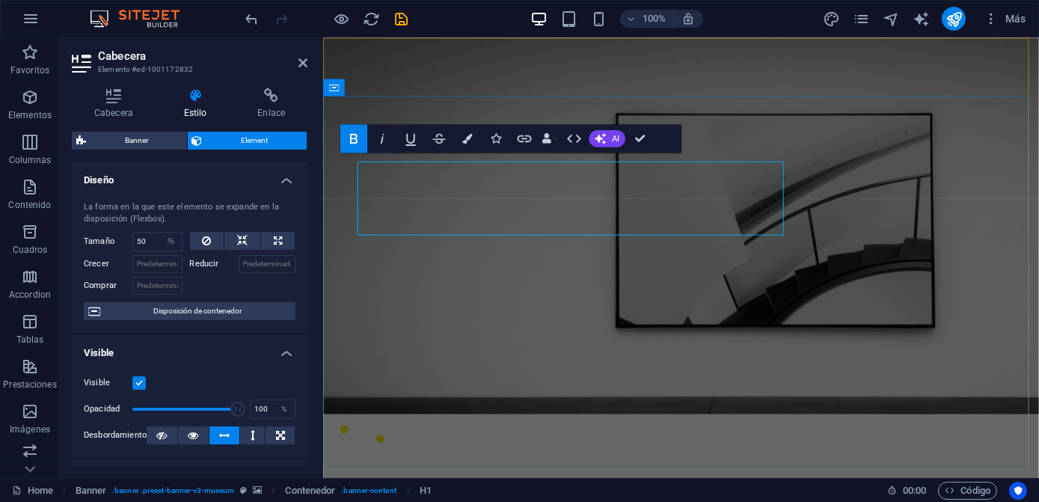
scroll to position [0, 0]
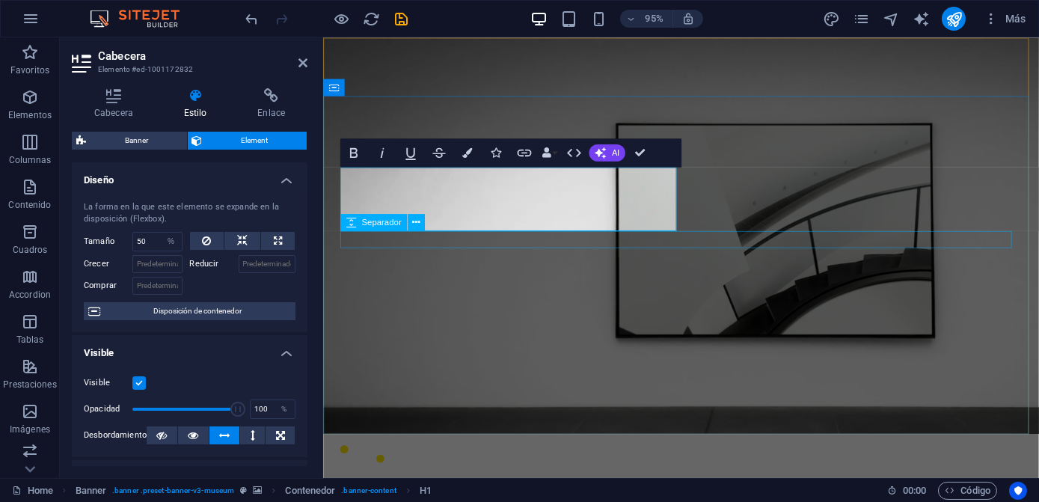
scroll to position [3, 0]
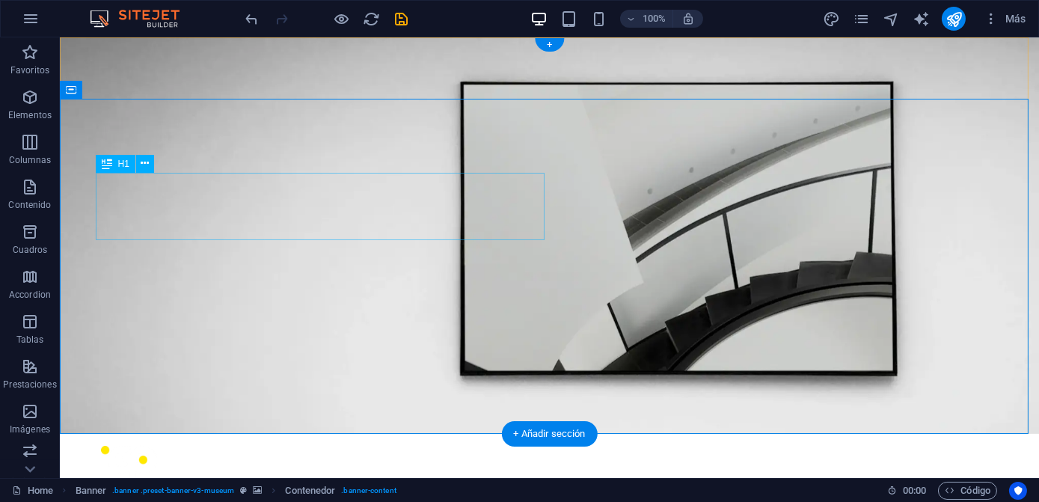
click at [142, 159] on icon at bounding box center [145, 164] width 8 height 16
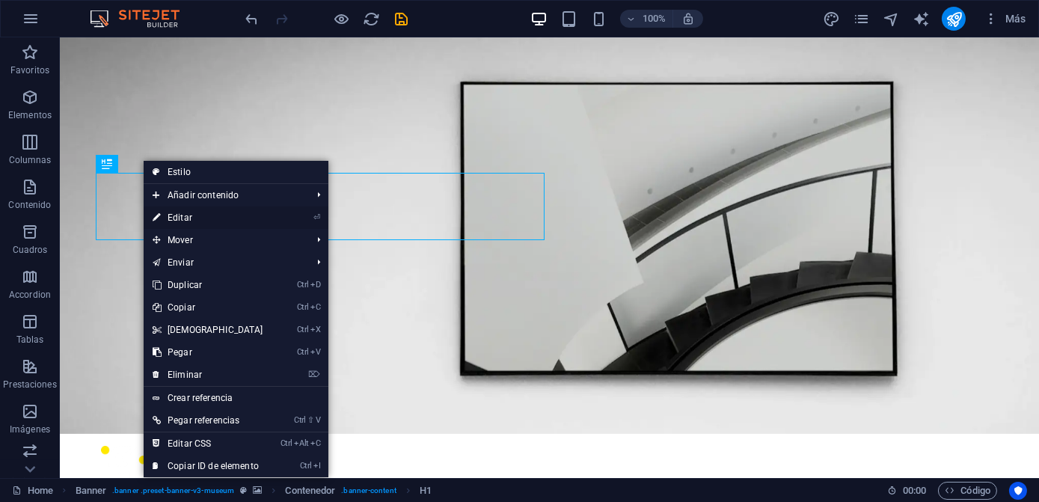
click at [210, 216] on link "⏎ Editar" at bounding box center [208, 217] width 129 height 22
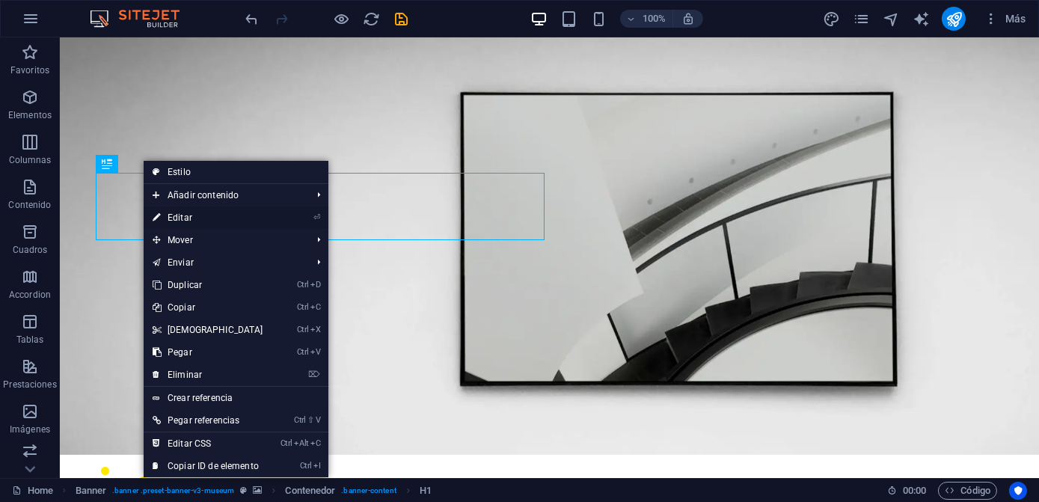
select select "%"
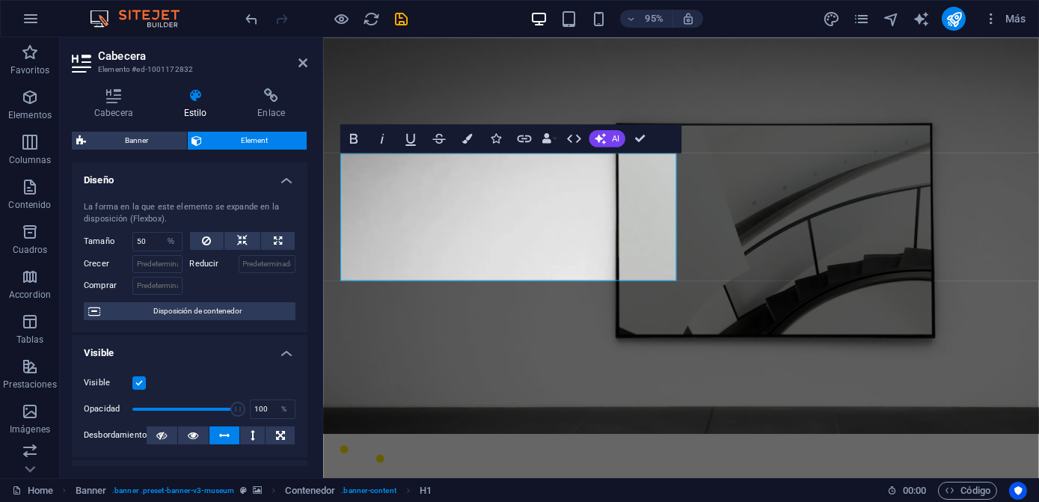
scroll to position [0, 0]
click at [353, 138] on icon "button" at bounding box center [353, 138] width 7 height 10
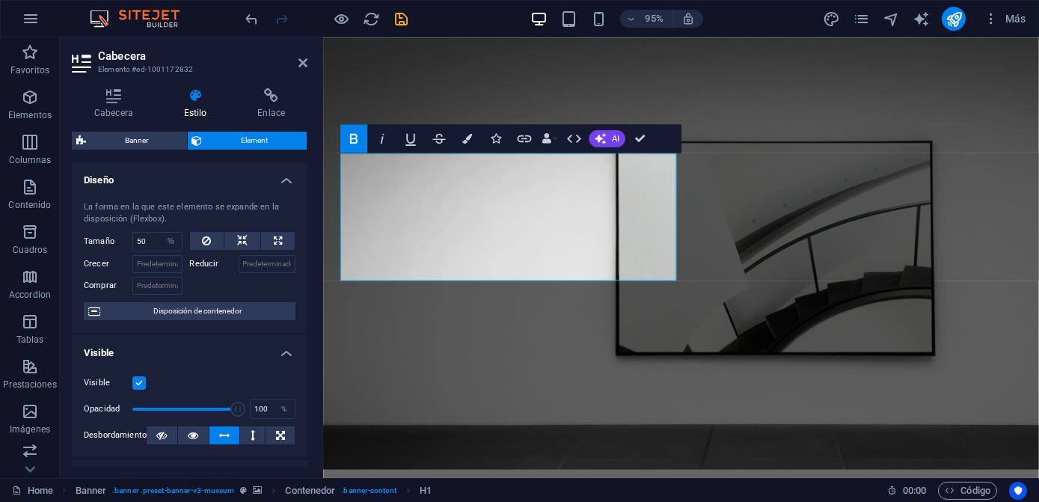
click at [353, 138] on icon "button" at bounding box center [353, 138] width 7 height 10
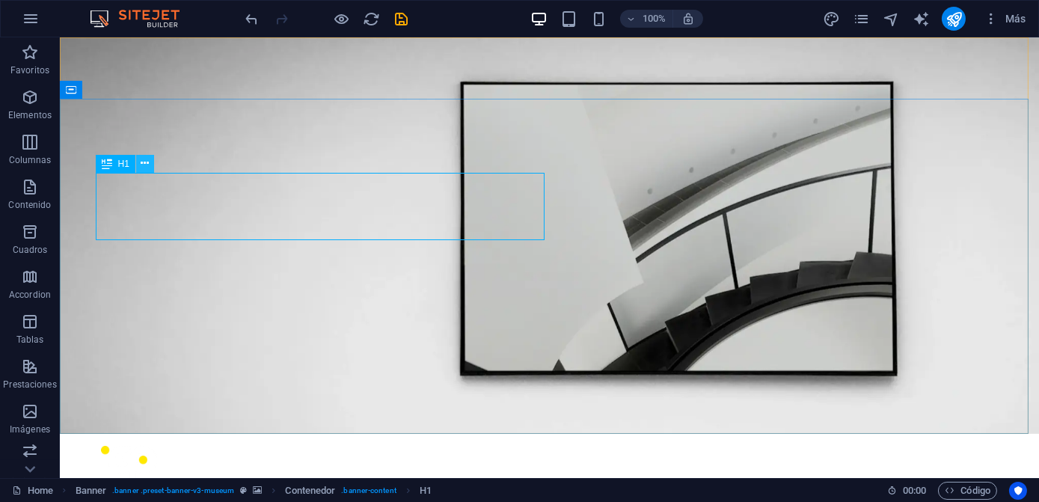
click at [148, 169] on icon at bounding box center [145, 164] width 8 height 16
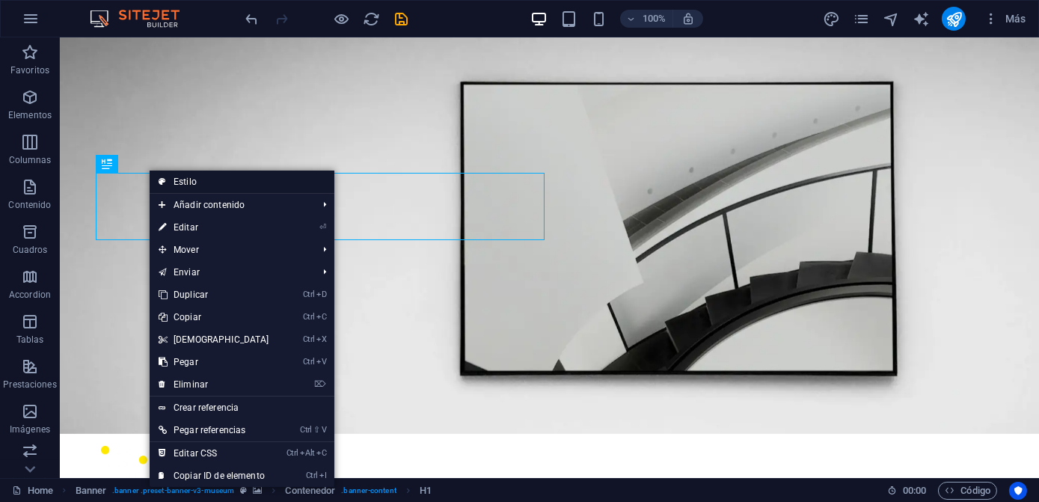
click at [205, 177] on link "Estilo" at bounding box center [242, 182] width 185 height 22
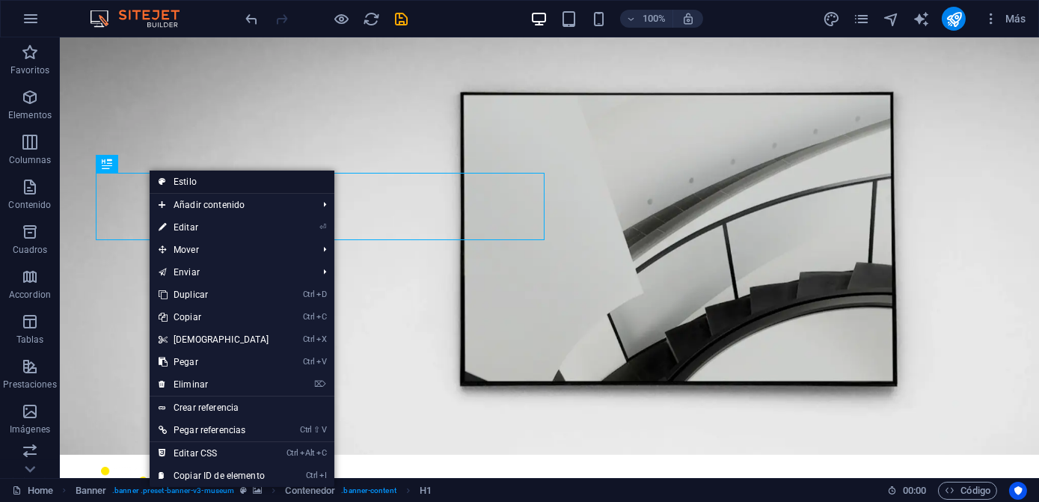
select select "vh"
select select "header"
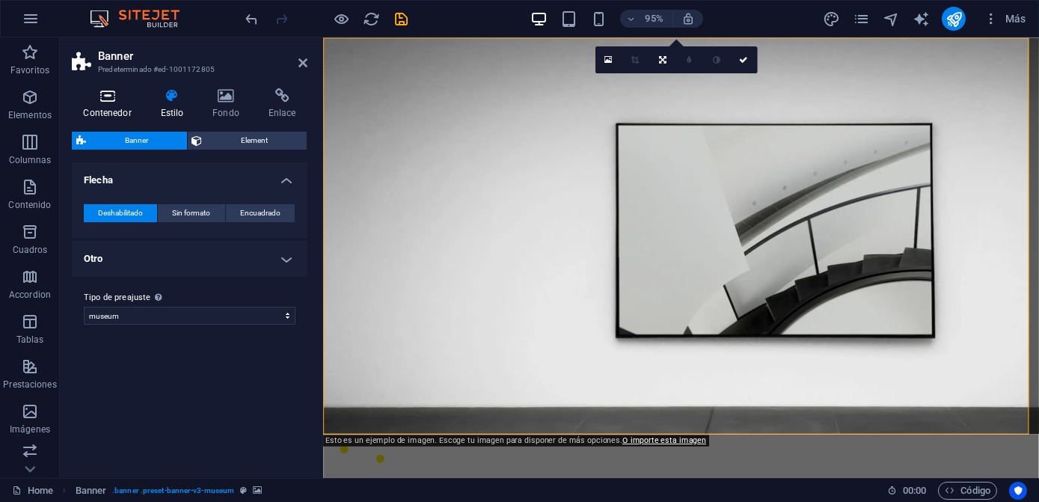
click at [111, 99] on icon at bounding box center [107, 95] width 71 height 15
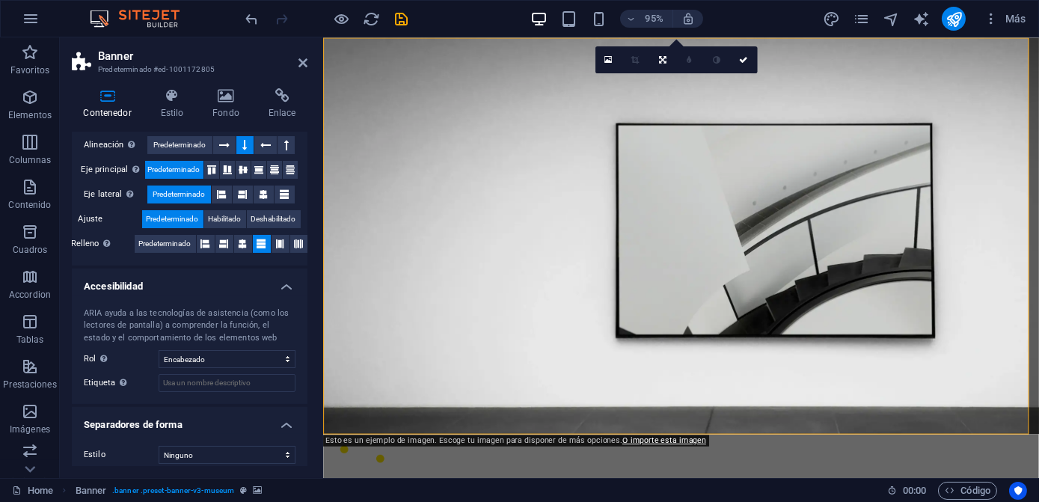
scroll to position [287, 0]
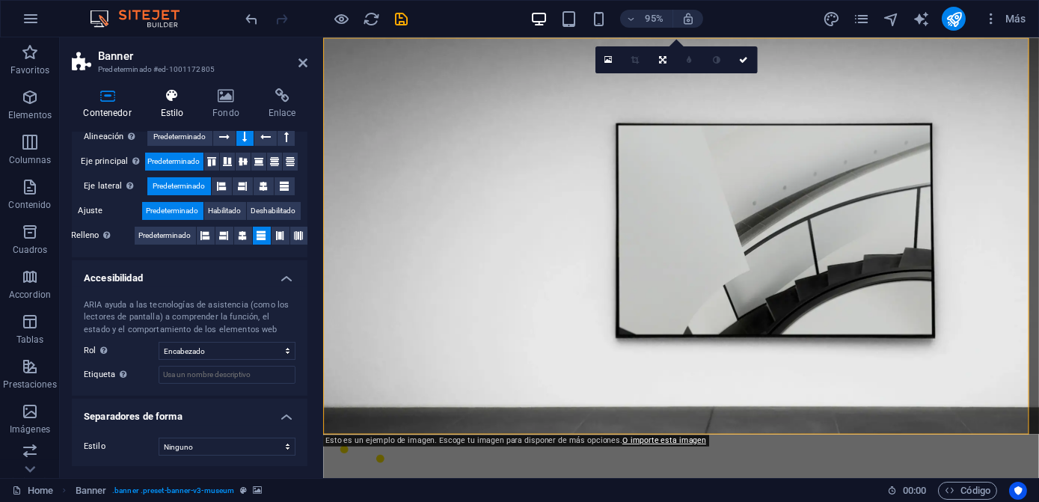
click at [186, 112] on h4 "Estilo" at bounding box center [175, 103] width 52 height 31
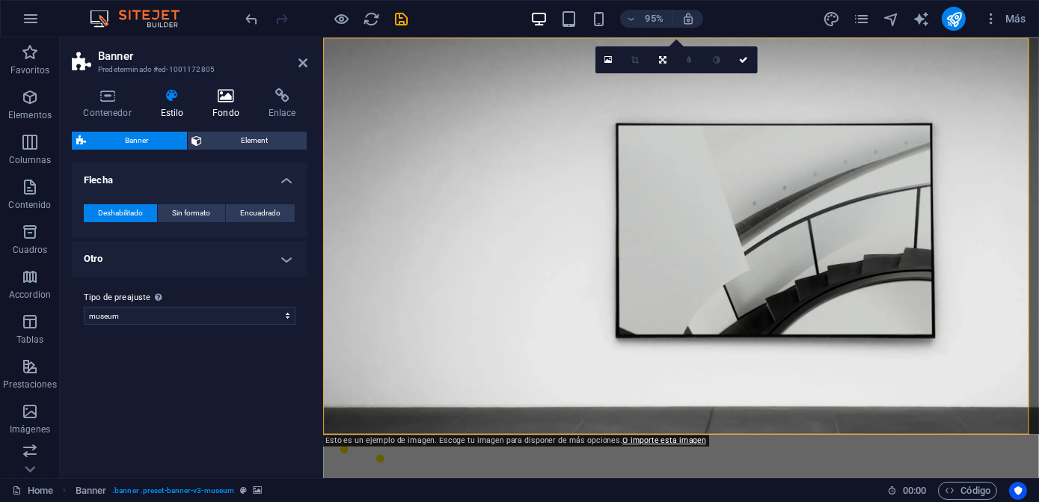
click at [223, 103] on h4 "Fondo" at bounding box center [229, 103] width 56 height 31
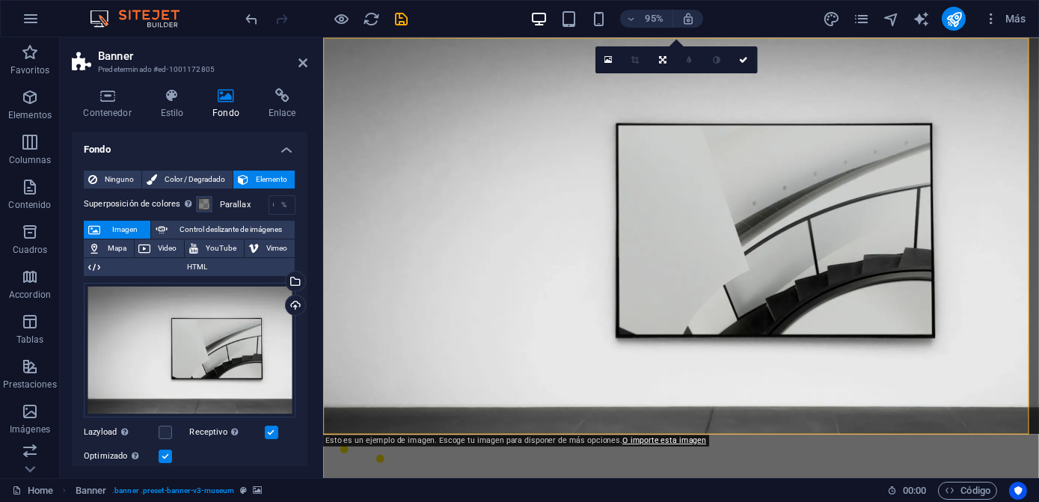
scroll to position [0, 0]
click at [380, 156] on button at bounding box center [386, 153] width 17 height 17
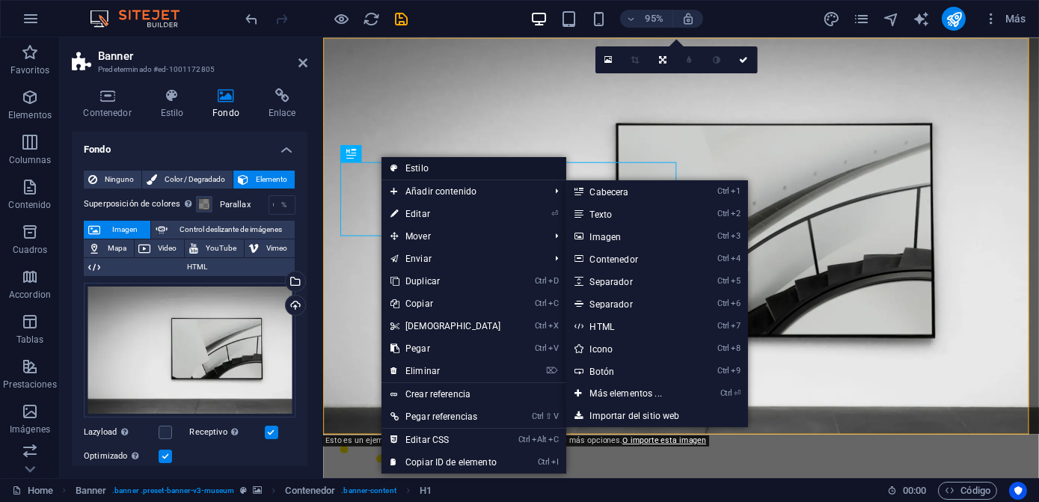
click at [419, 170] on link "Estilo" at bounding box center [473, 168] width 185 height 22
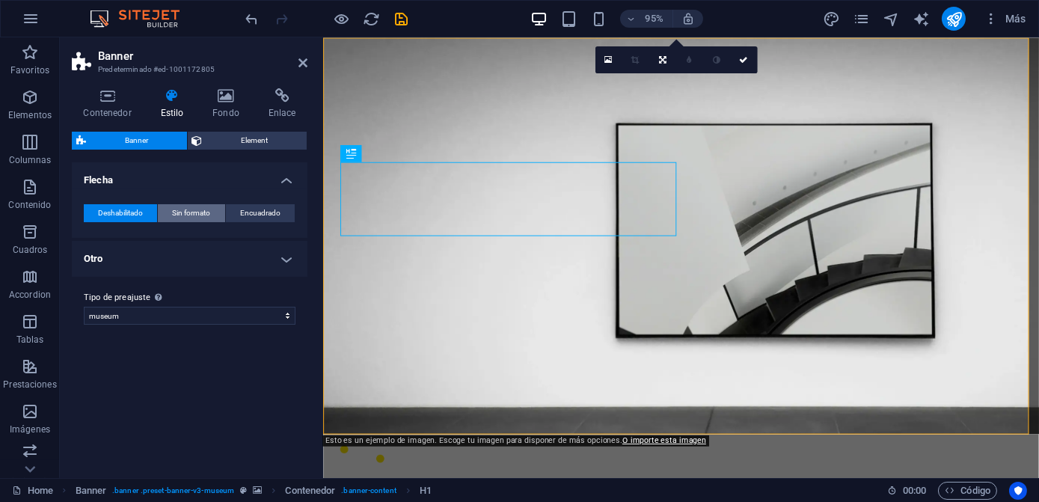
click at [202, 214] on span "Sin formato" at bounding box center [191, 213] width 38 height 18
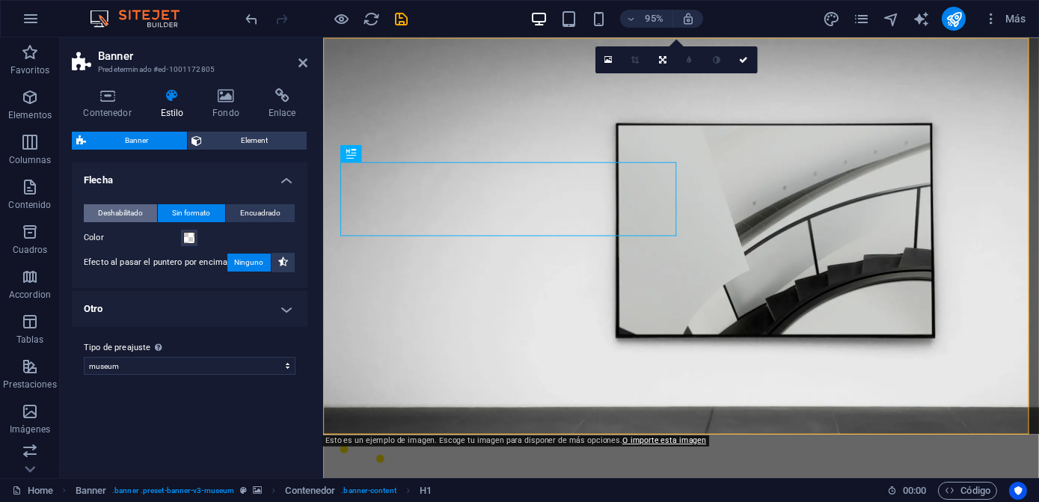
click at [121, 218] on span "Deshabilitado" at bounding box center [120, 213] width 45 height 18
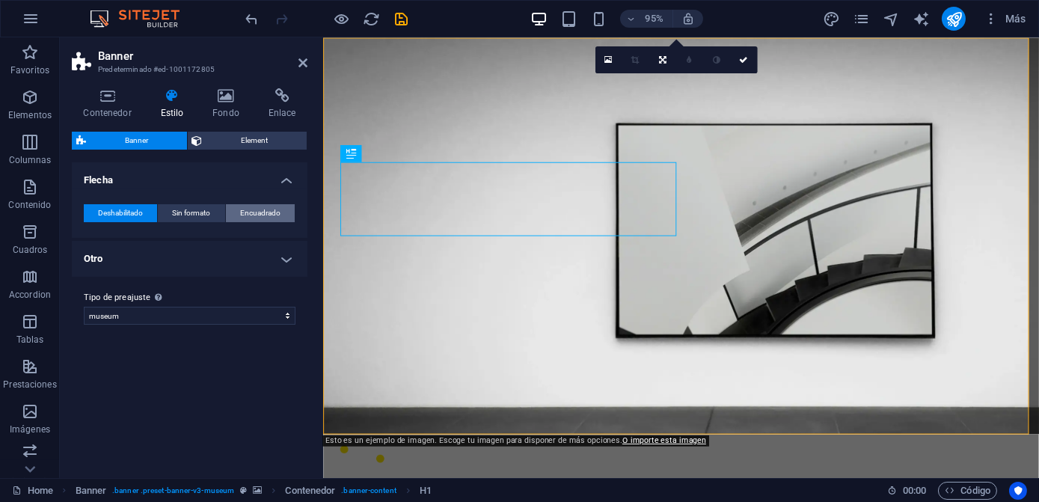
click at [245, 208] on span "Encuadrado" at bounding box center [260, 213] width 40 height 18
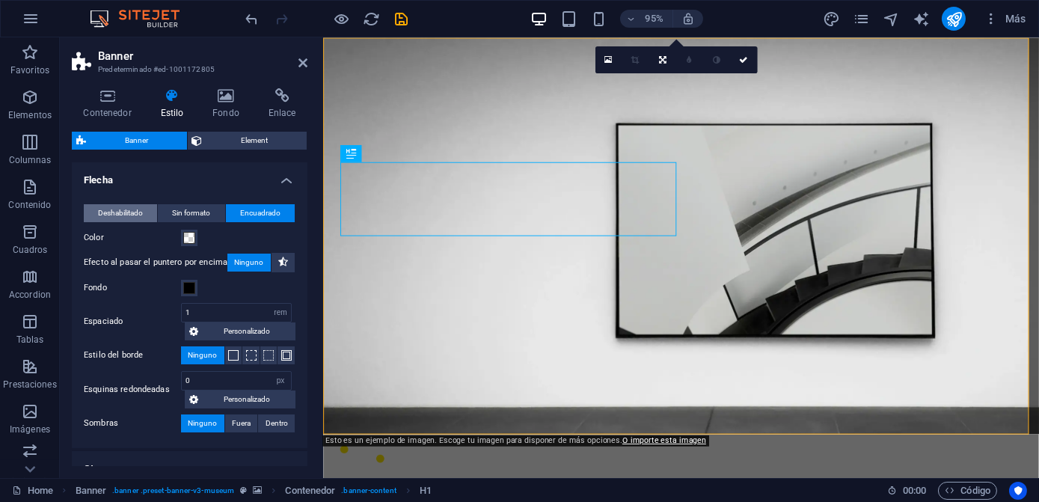
click at [114, 208] on span "Deshabilitado" at bounding box center [120, 213] width 45 height 18
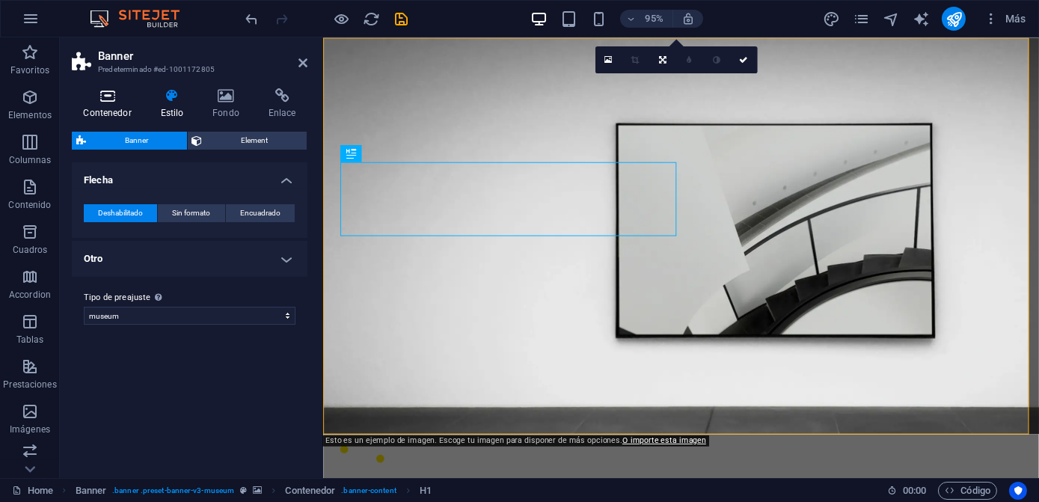
click at [129, 112] on h4 "Contenedor" at bounding box center [110, 103] width 77 height 31
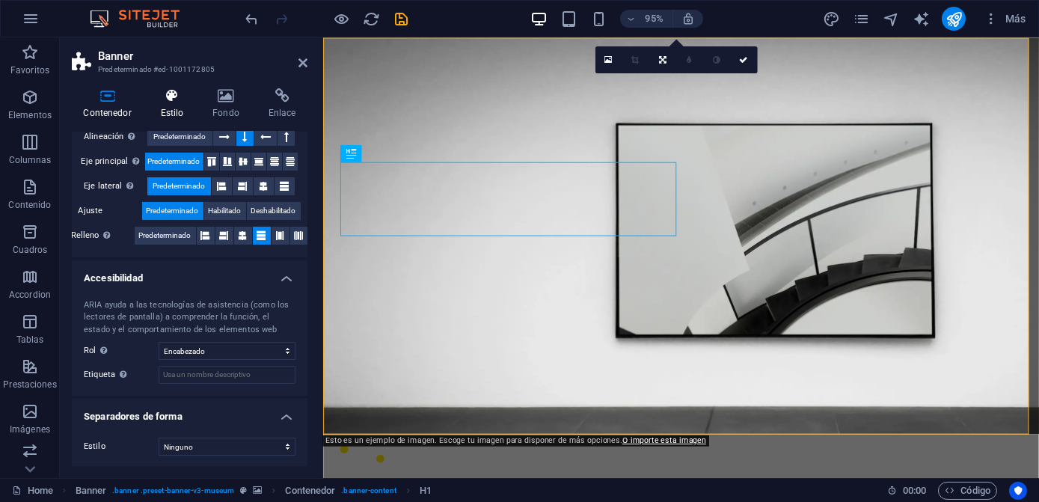
click at [179, 99] on icon at bounding box center [172, 95] width 46 height 15
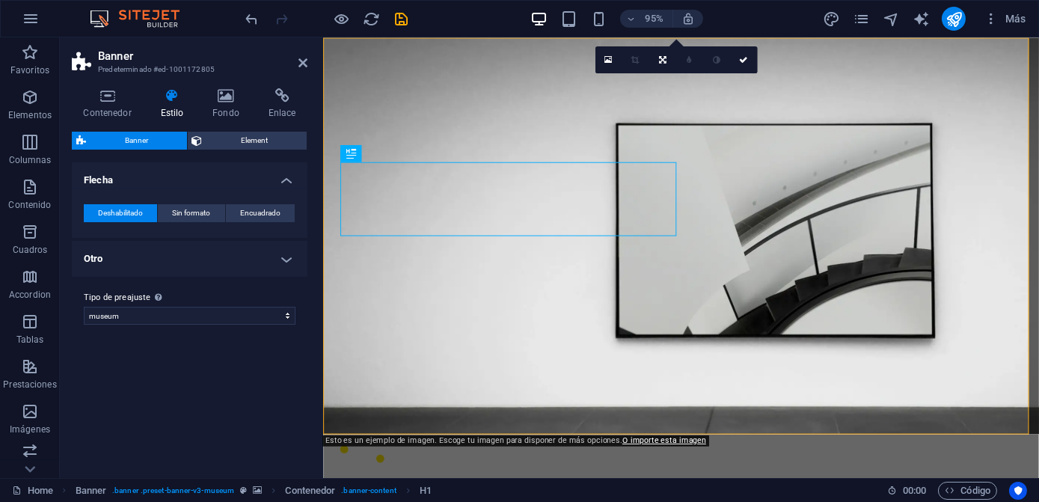
click at [233, 257] on h4 "Otro" at bounding box center [190, 259] width 236 height 36
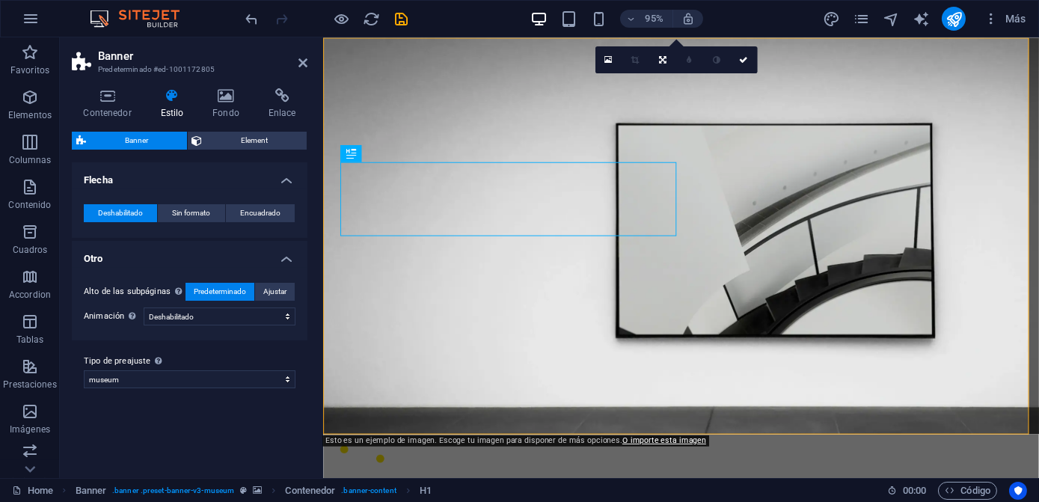
click at [233, 257] on h4 "Otro" at bounding box center [190, 254] width 236 height 27
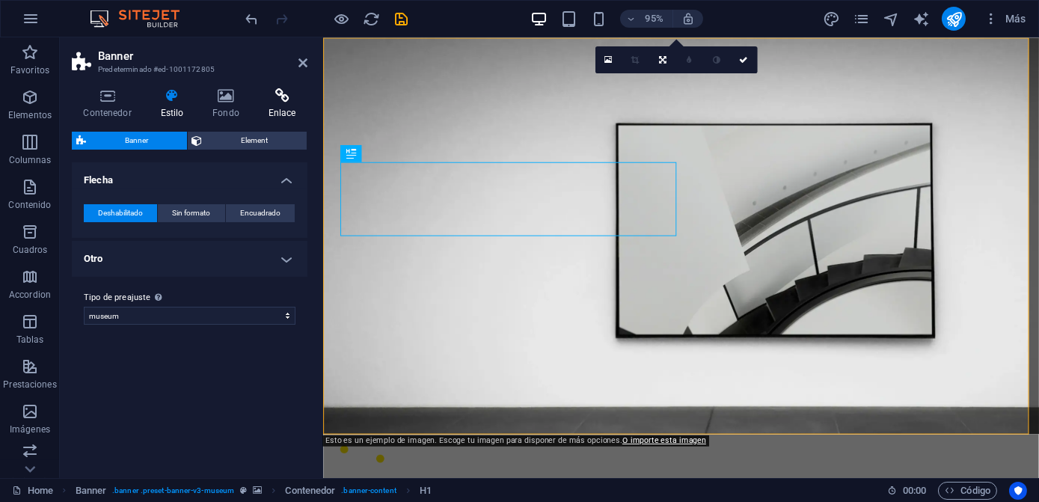
click at [277, 99] on icon at bounding box center [282, 95] width 51 height 15
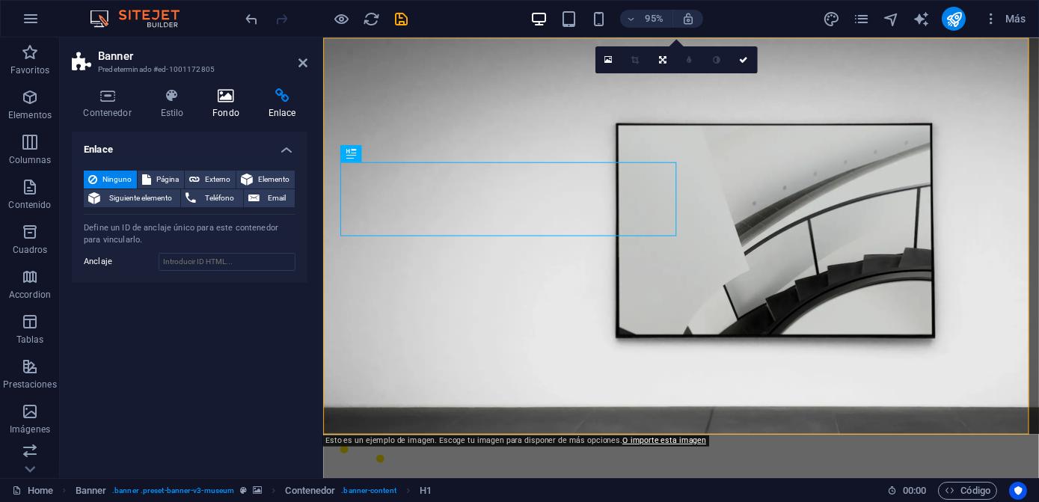
click at [223, 105] on h4 "Fondo" at bounding box center [229, 103] width 56 height 31
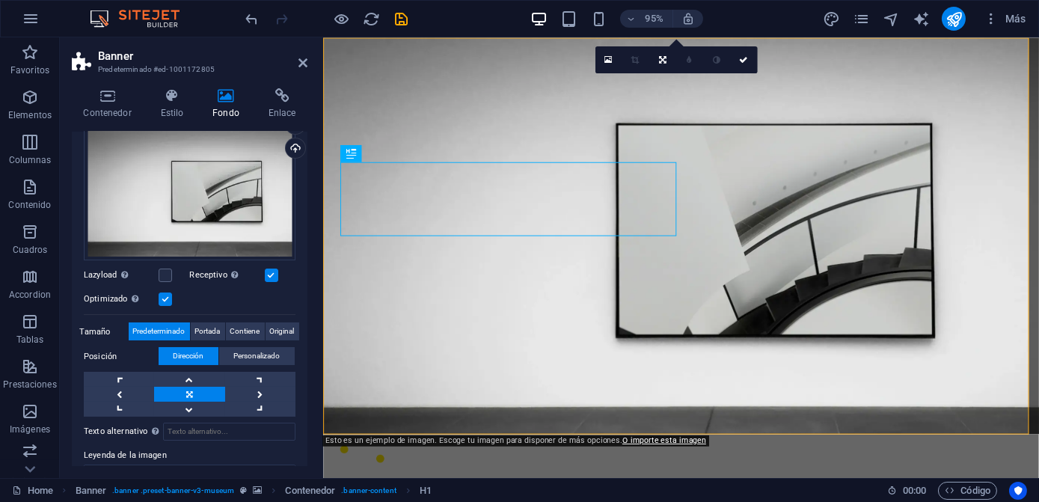
scroll to position [248, 0]
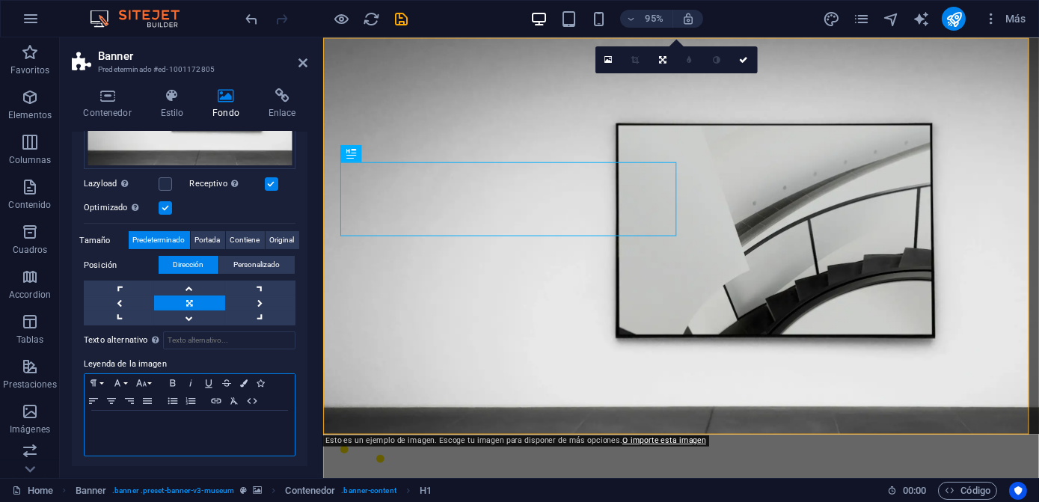
click at [229, 422] on p at bounding box center [189, 424] width 195 height 13
click at [186, 438] on div at bounding box center [190, 433] width 210 height 45
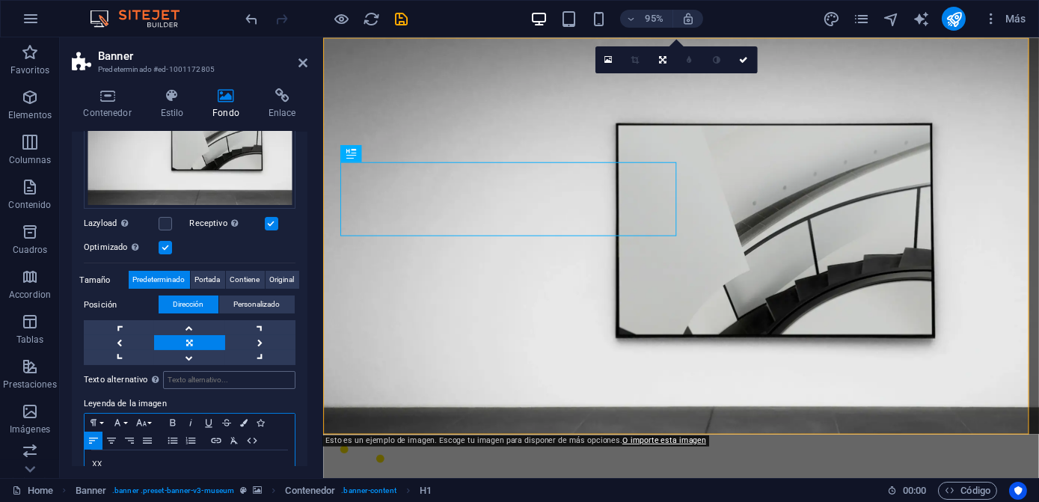
scroll to position [206, 0]
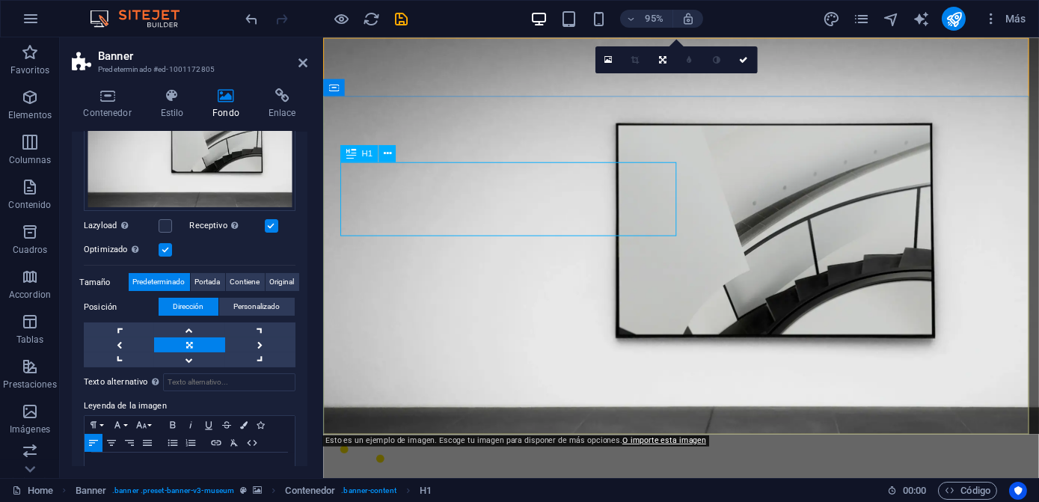
select select "%"
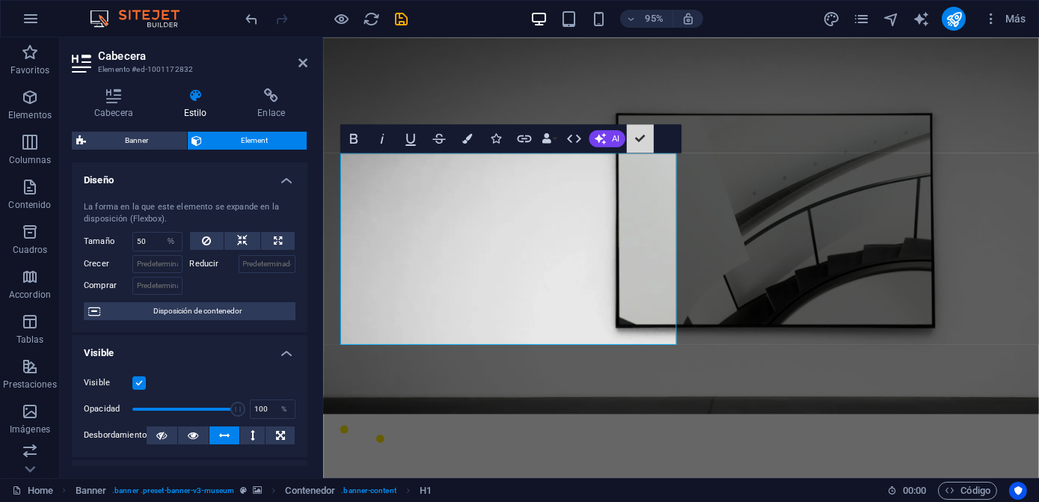
scroll to position [3, 0]
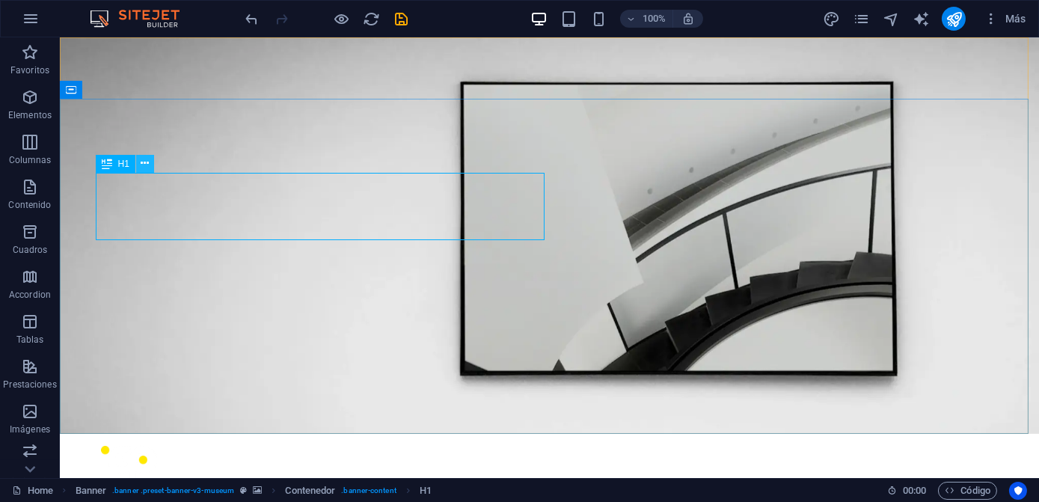
click at [141, 166] on icon at bounding box center [145, 164] width 8 height 16
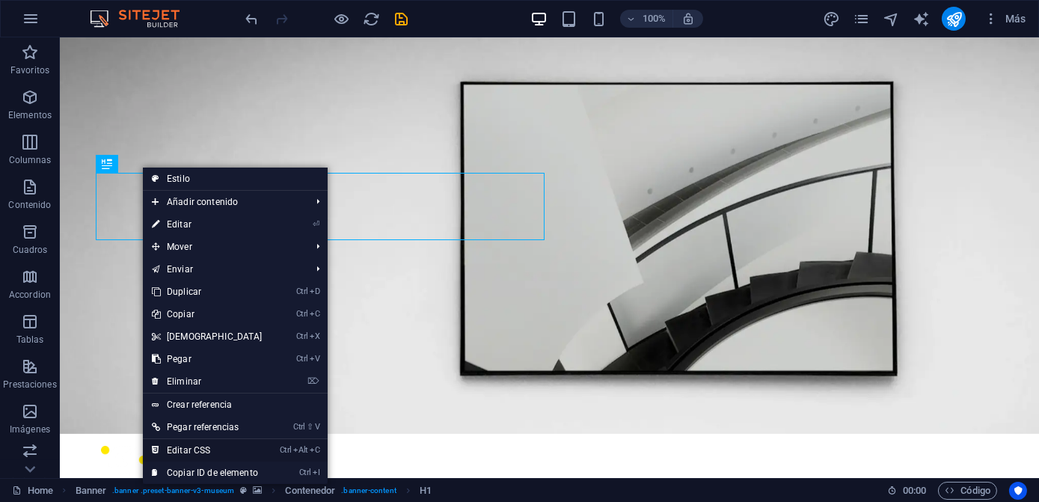
click at [242, 444] on link "Ctrl Alt C Editar CSS" at bounding box center [207, 450] width 129 height 22
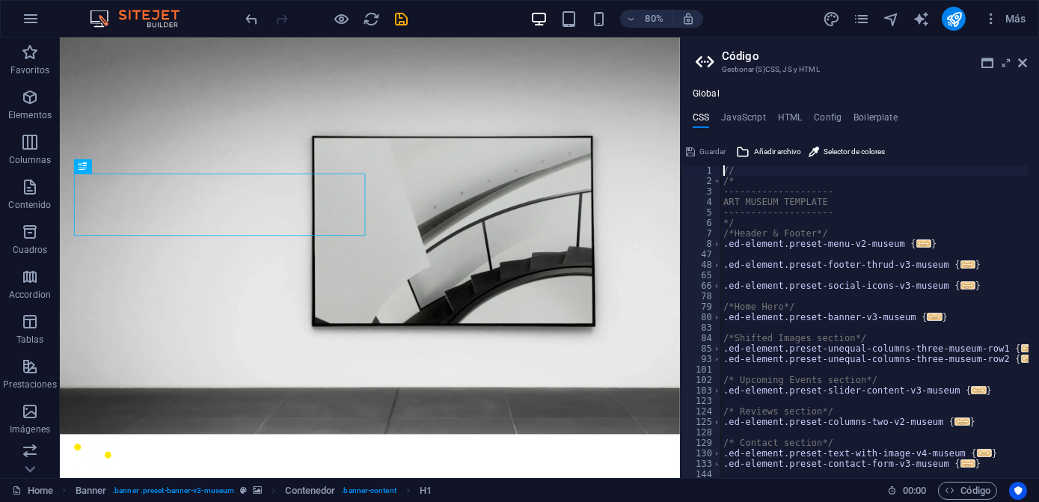
scroll to position [0, 0]
click at [1021, 58] on icon at bounding box center [1022, 63] width 9 height 12
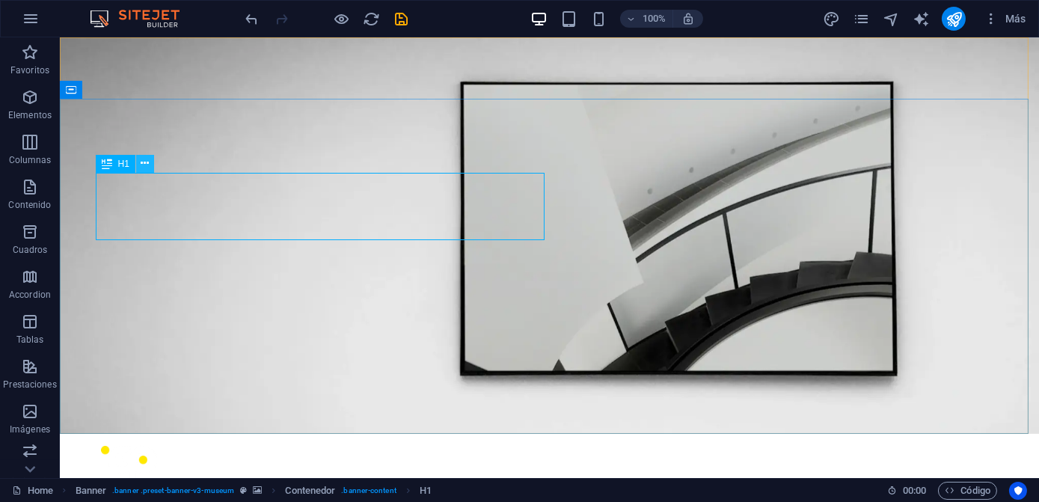
click at [143, 165] on icon at bounding box center [145, 164] width 8 height 16
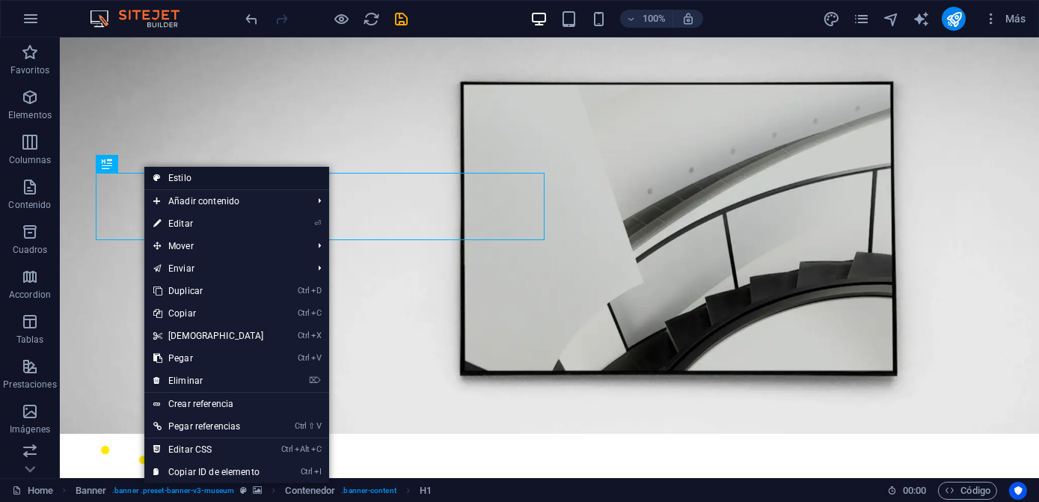
click at [239, 183] on link "Estilo" at bounding box center [236, 178] width 185 height 22
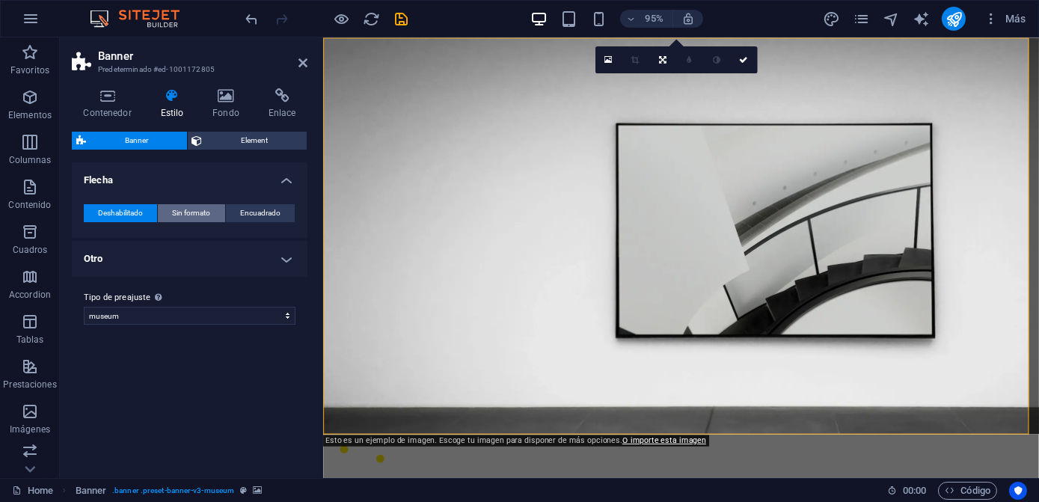
click at [185, 216] on span "Sin formato" at bounding box center [191, 213] width 38 height 18
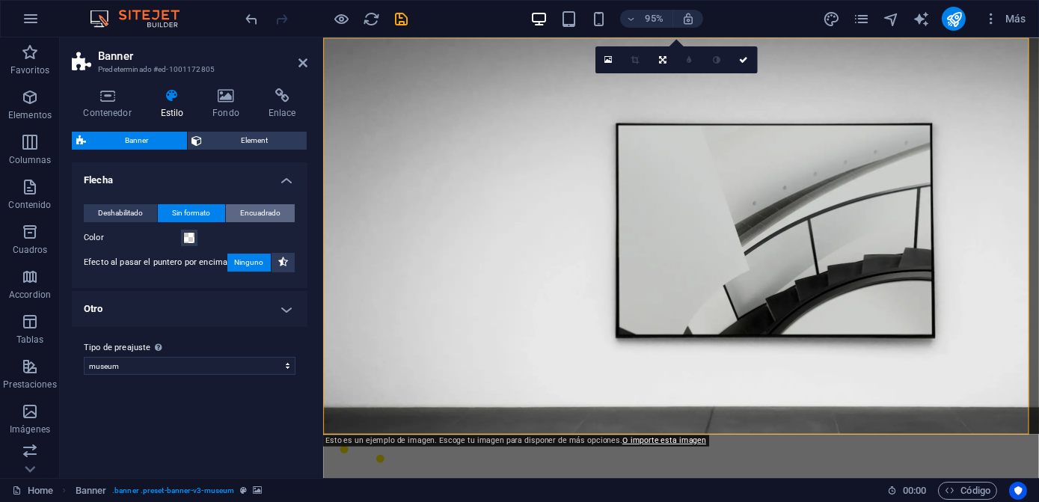
click at [235, 210] on button "Encuadrado" at bounding box center [260, 213] width 69 height 18
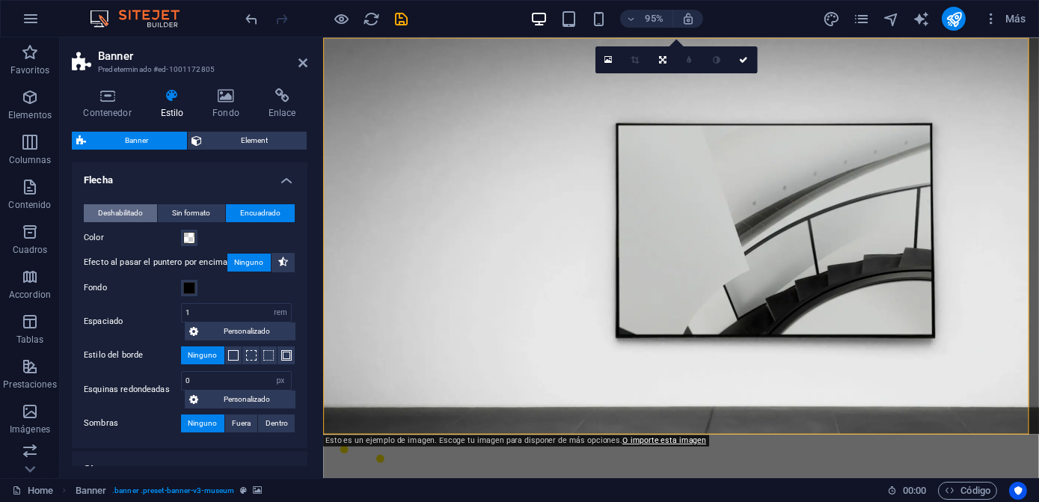
click at [120, 210] on span "Deshabilitado" at bounding box center [120, 213] width 45 height 18
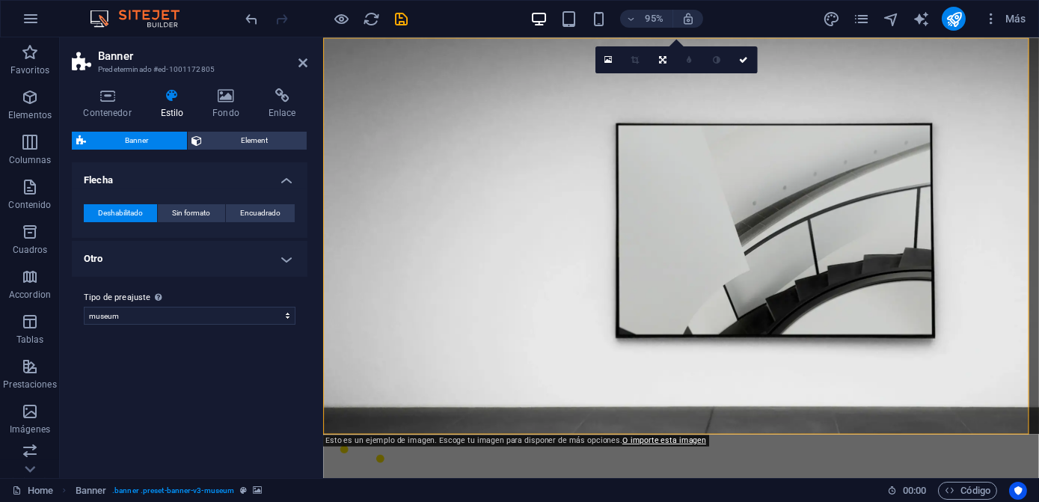
click at [174, 103] on h4 "Estilo" at bounding box center [175, 103] width 52 height 31
click at [177, 102] on icon at bounding box center [172, 95] width 46 height 15
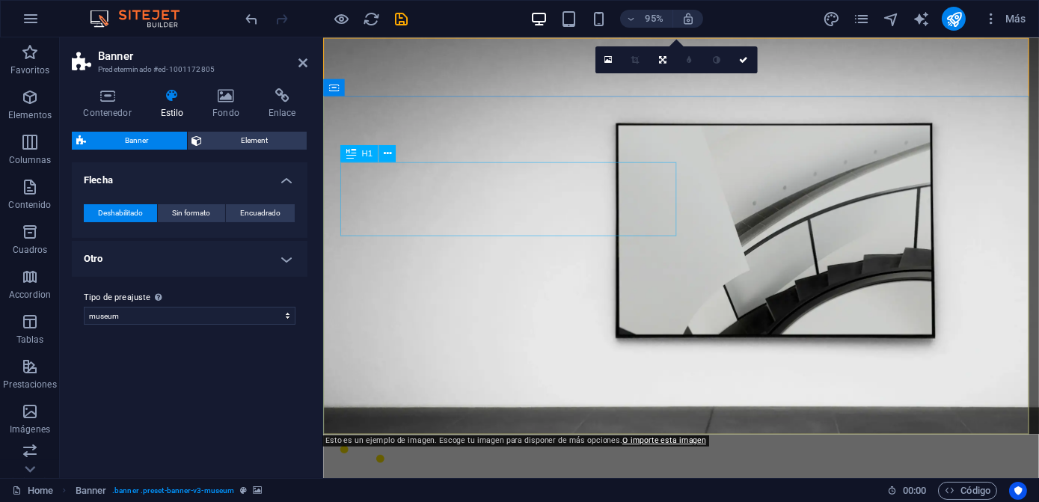
select select "%"
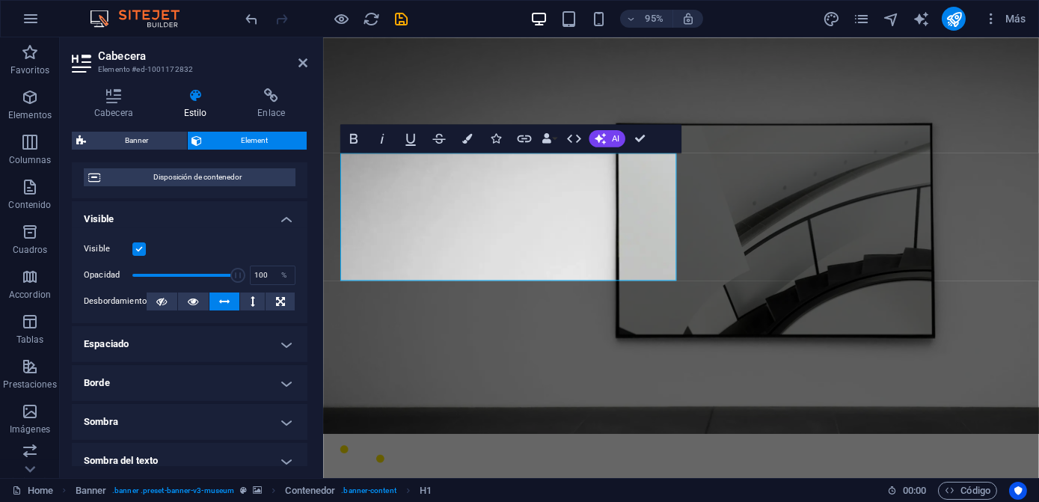
scroll to position [135, 0]
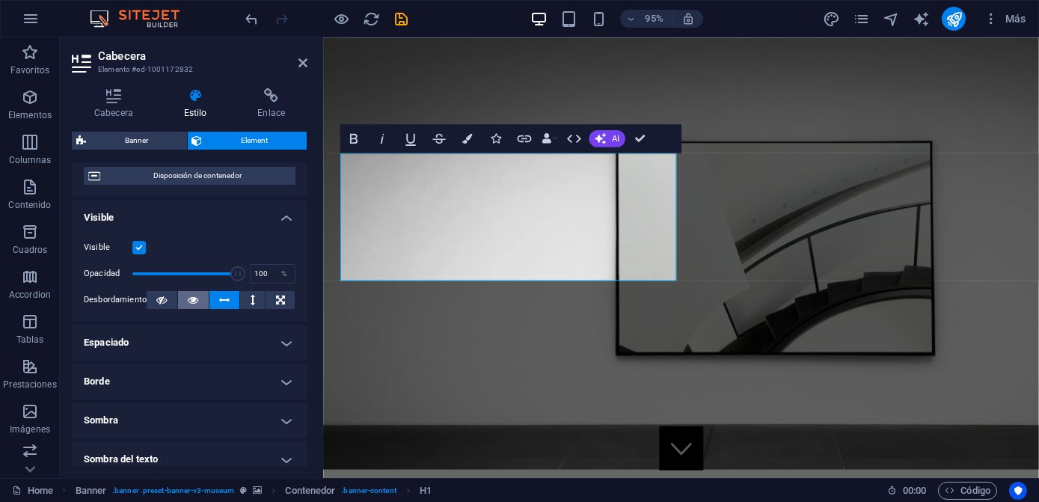
click at [188, 298] on icon at bounding box center [193, 300] width 10 height 18
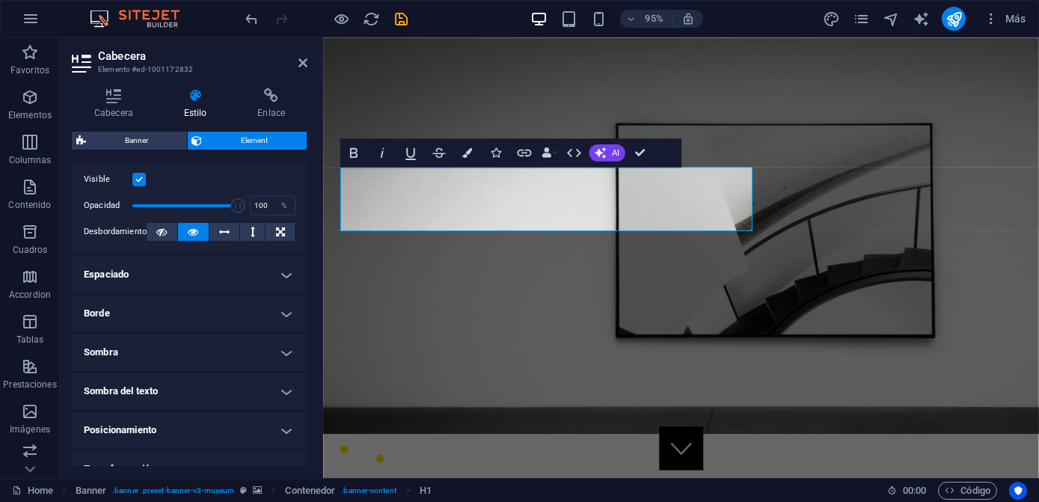
scroll to position [203, 0]
click at [279, 232] on icon at bounding box center [280, 232] width 9 height 18
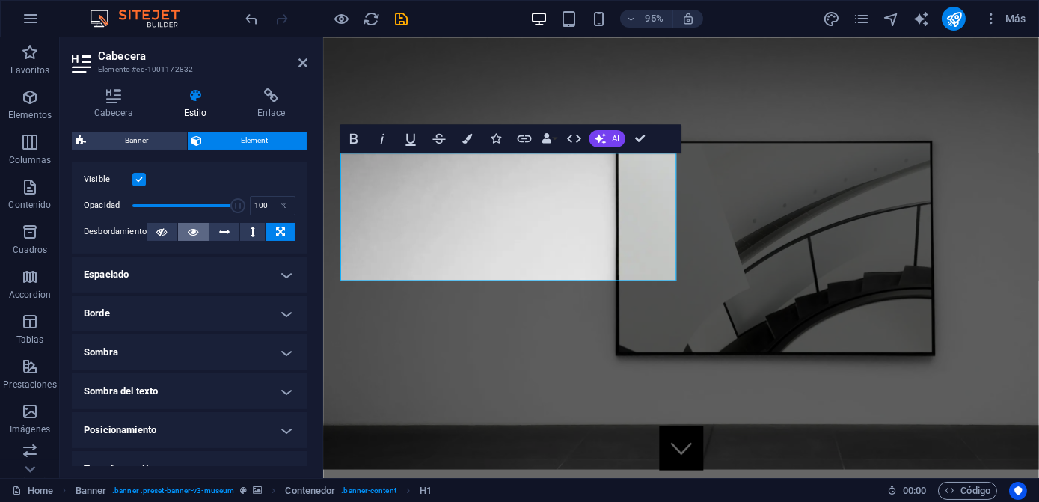
click at [197, 233] on icon at bounding box center [193, 232] width 10 height 18
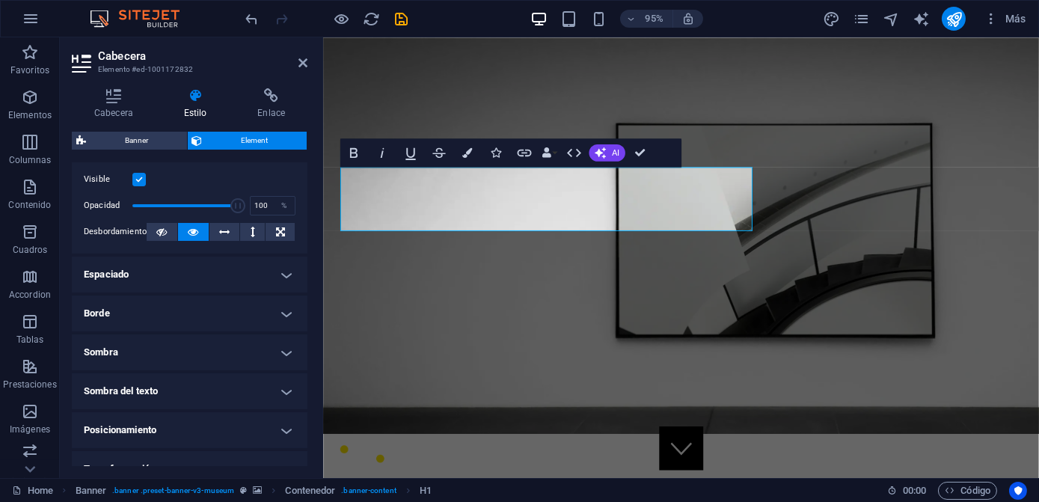
click at [242, 270] on h4 "Espaciado" at bounding box center [190, 275] width 236 height 36
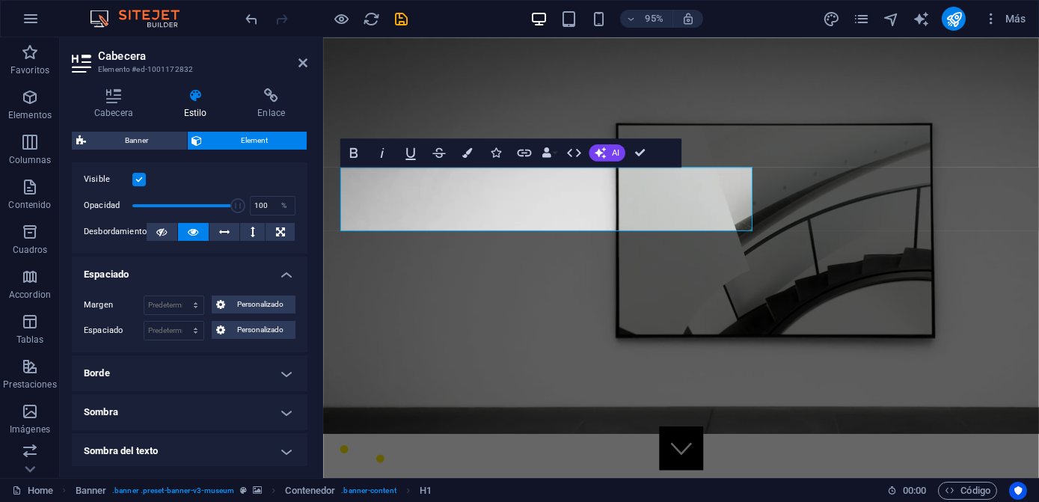
click at [242, 270] on h4 "Espaciado" at bounding box center [190, 270] width 236 height 27
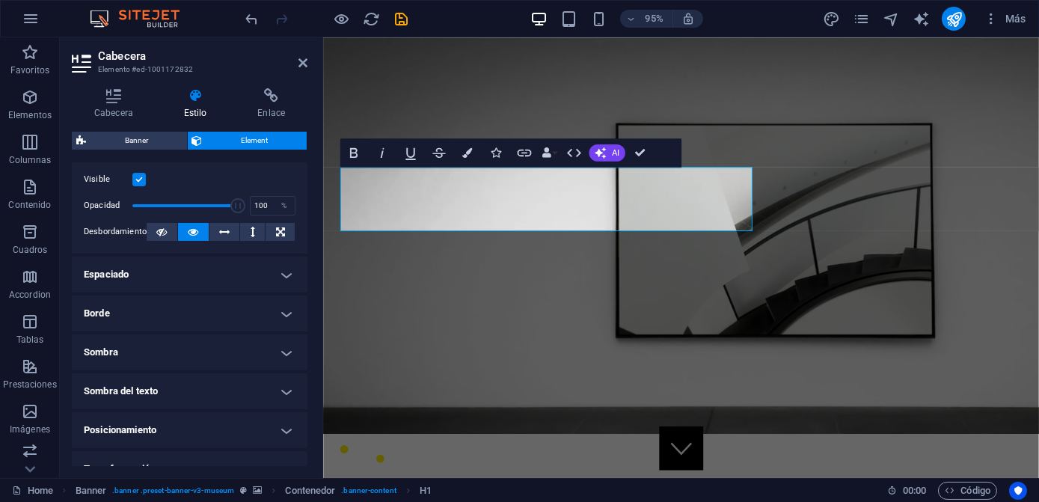
click at [208, 182] on div "Visible" at bounding box center [190, 180] width 212 height 18
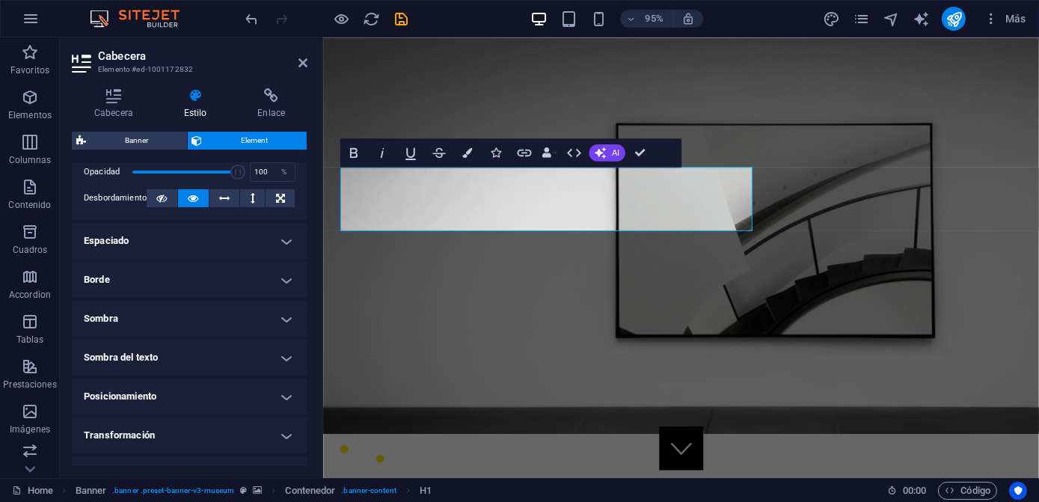
scroll to position [271, 0]
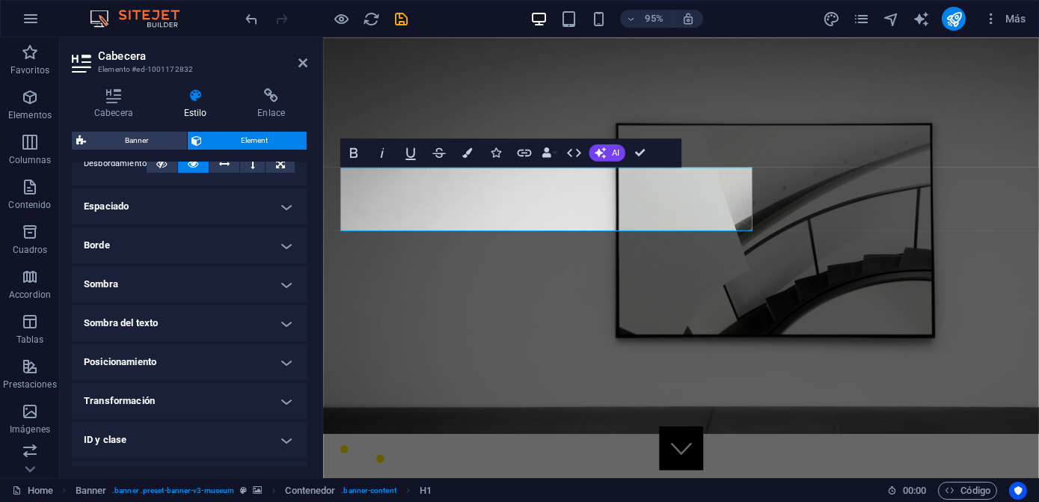
click at [223, 232] on h4 "Borde" at bounding box center [190, 245] width 236 height 36
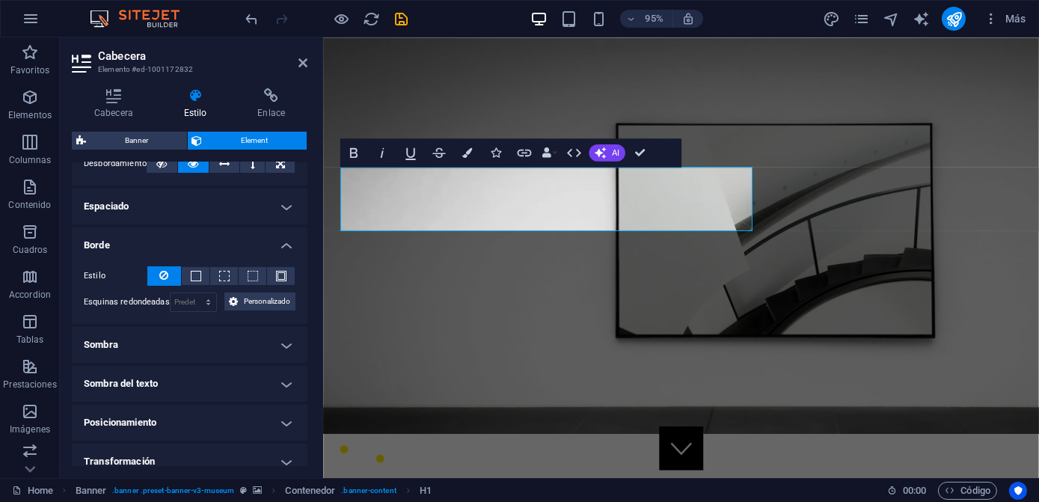
click at [223, 232] on h4 "Borde" at bounding box center [190, 240] width 236 height 27
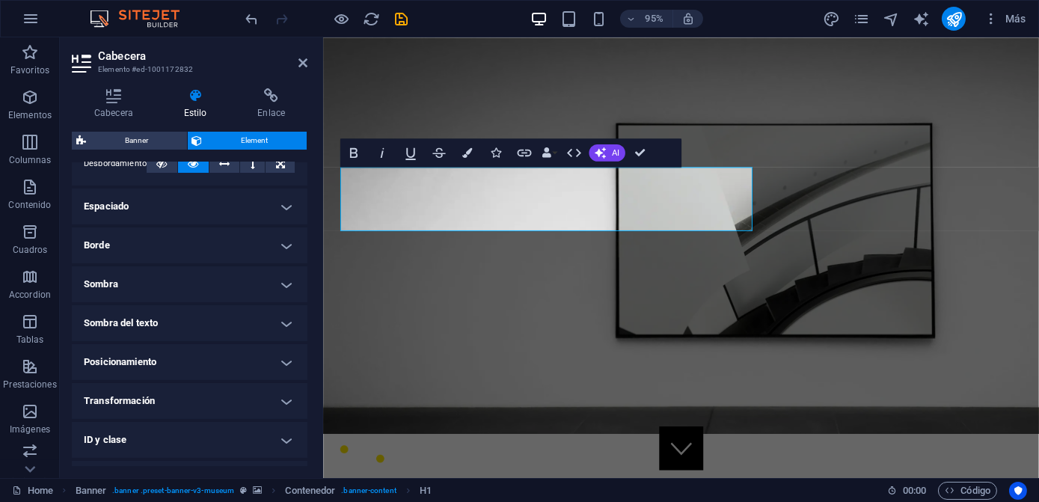
click at [212, 276] on h4 "Sombra" at bounding box center [190, 284] width 236 height 36
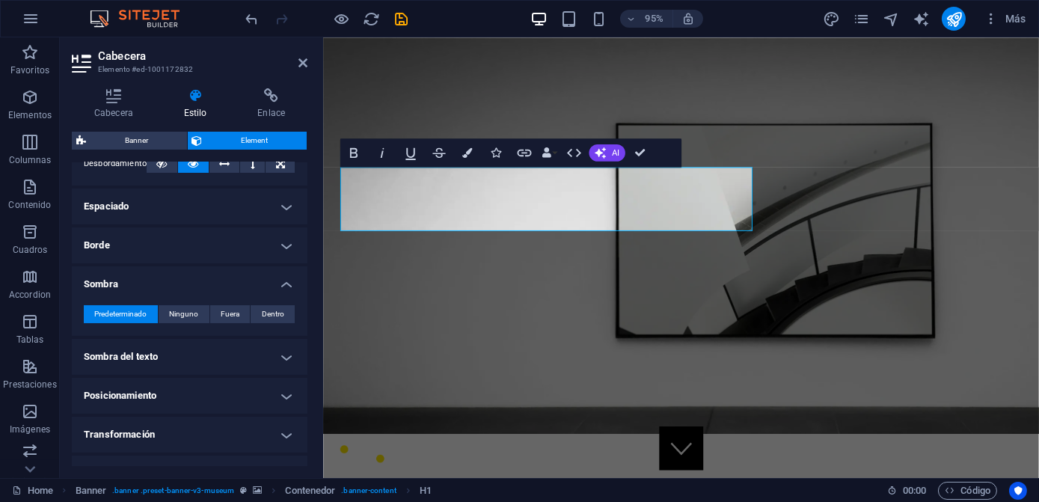
click at [212, 276] on h4 "Sombra" at bounding box center [190, 279] width 236 height 27
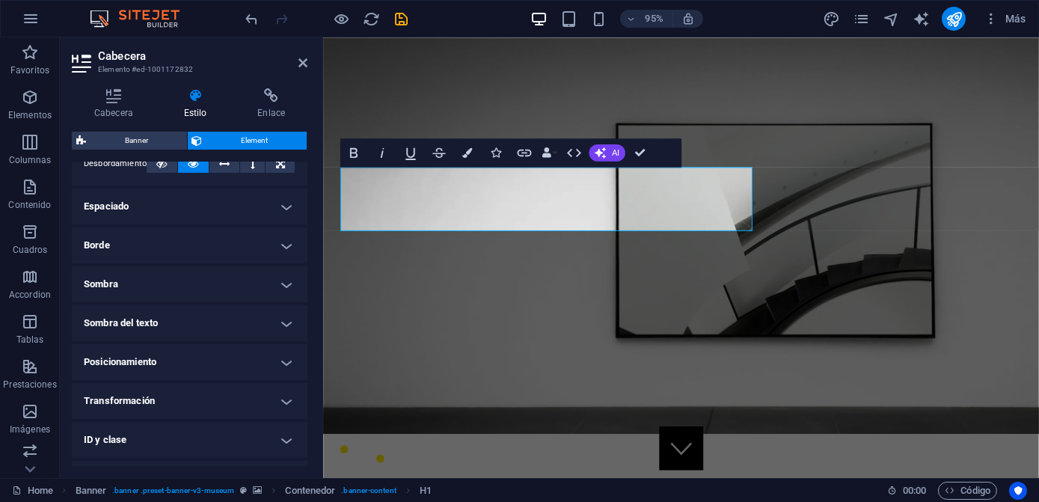
click at [203, 316] on h4 "Sombra del texto" at bounding box center [190, 323] width 236 height 36
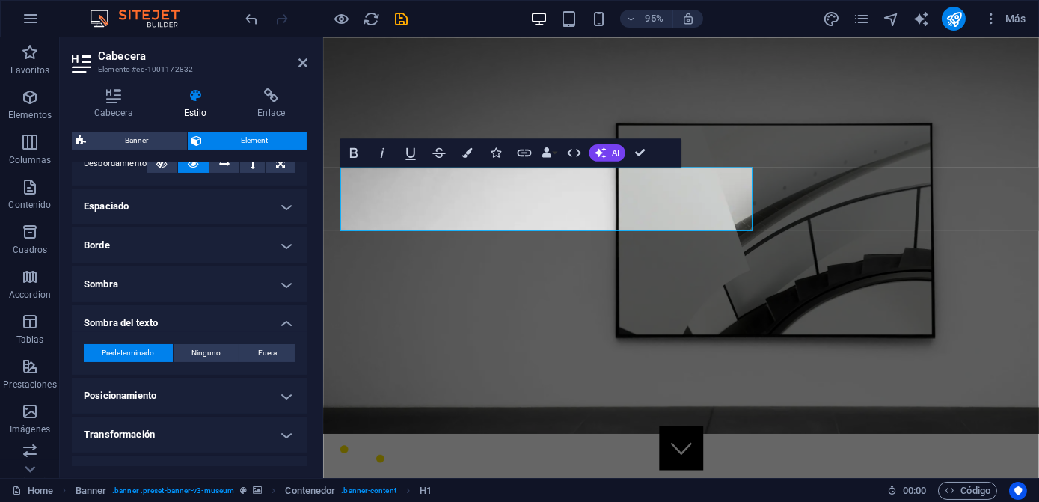
click at [203, 316] on h4 "Sombra del texto" at bounding box center [190, 318] width 236 height 27
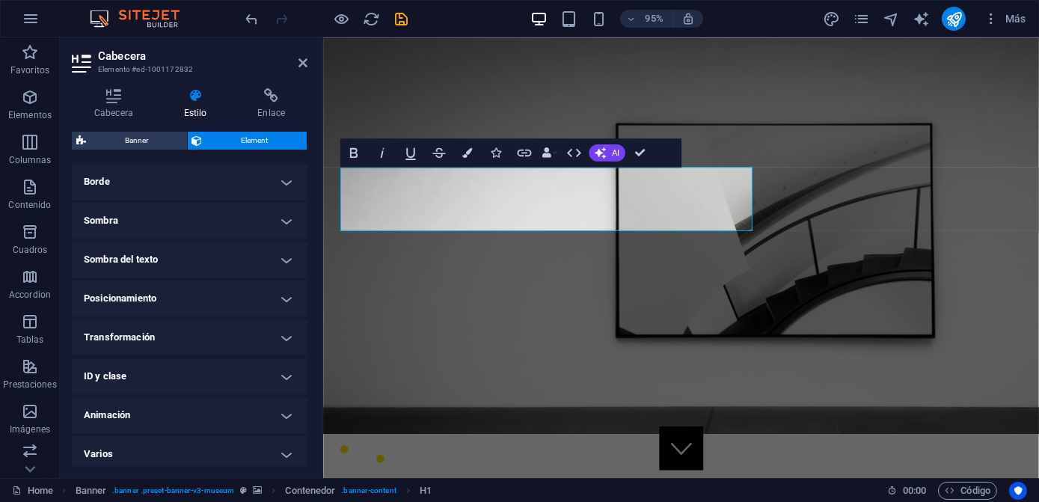
scroll to position [340, 0]
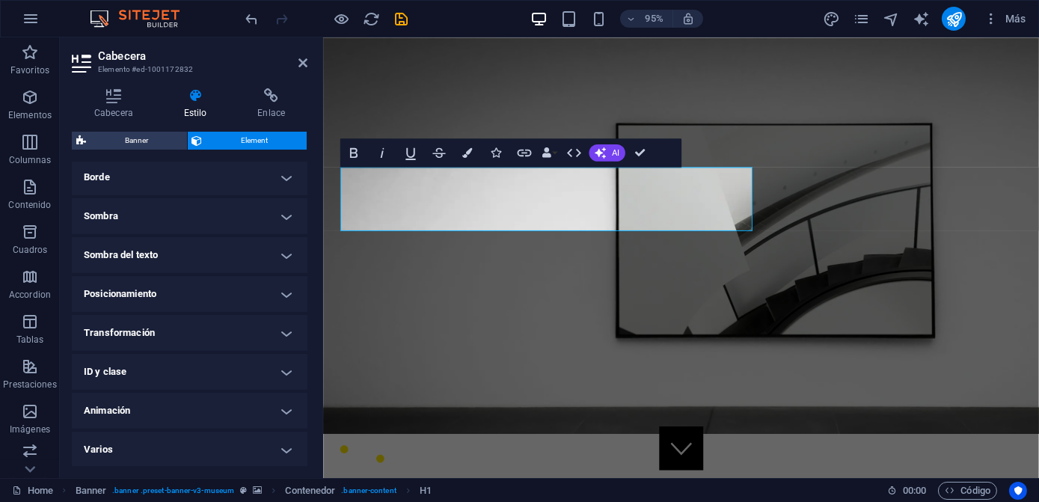
click at [180, 398] on h4 "Animación" at bounding box center [190, 411] width 236 height 36
click at [180, 398] on h4 "Animación" at bounding box center [190, 406] width 236 height 27
click at [189, 441] on h4 "Varios" at bounding box center [190, 450] width 236 height 36
click at [189, 441] on h4 "Varios" at bounding box center [190, 445] width 236 height 27
click at [208, 441] on h4 "Varios" at bounding box center [190, 450] width 236 height 36
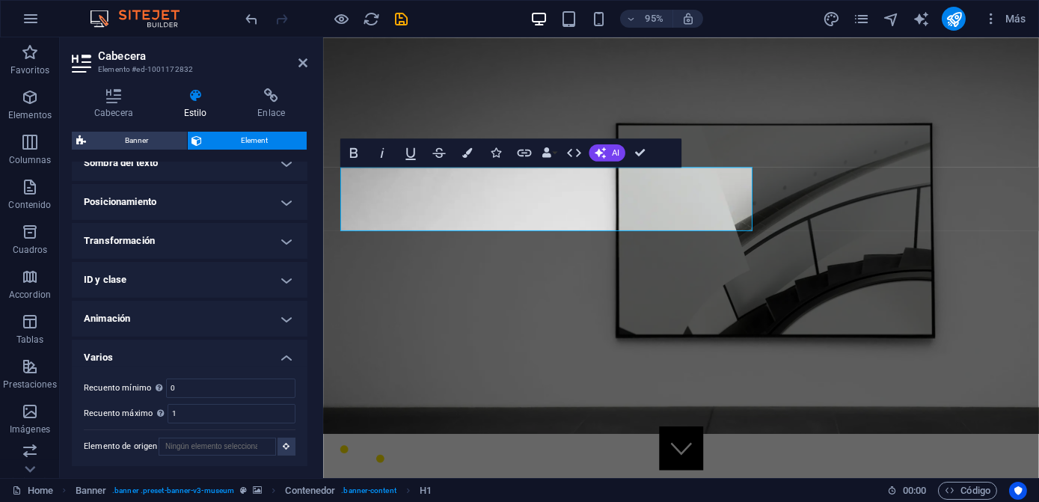
click at [207, 356] on h4 "Varios" at bounding box center [190, 353] width 236 height 27
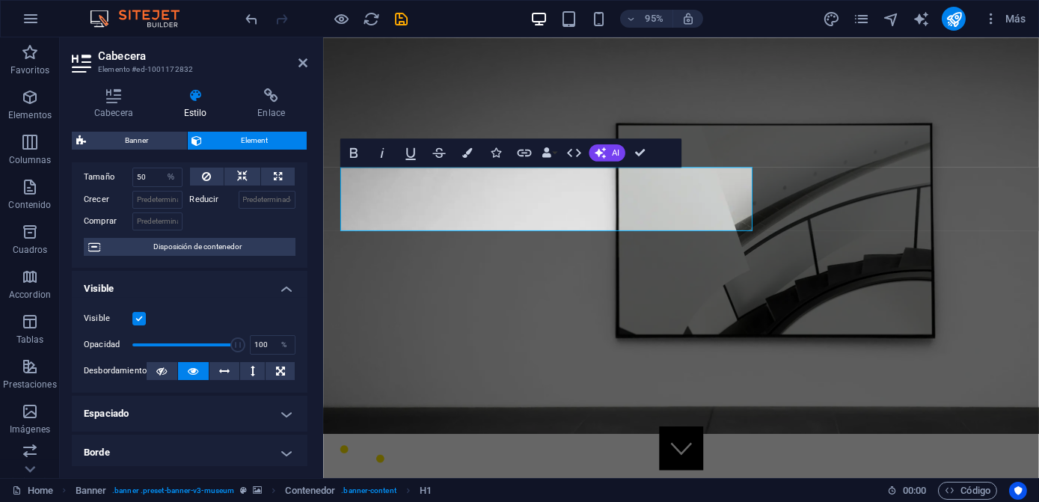
scroll to position [0, 0]
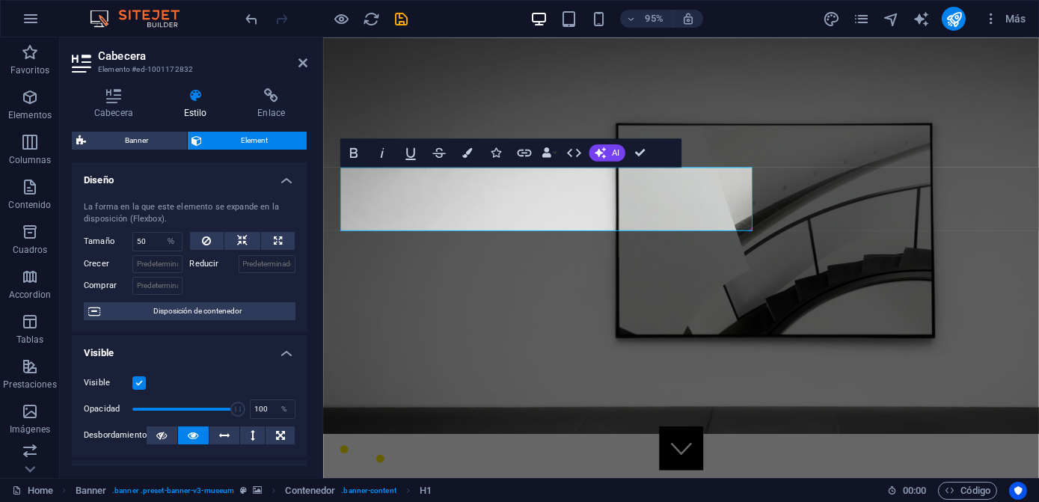
click at [200, 93] on icon at bounding box center [196, 95] width 68 height 15
click at [106, 102] on icon at bounding box center [114, 95] width 84 height 15
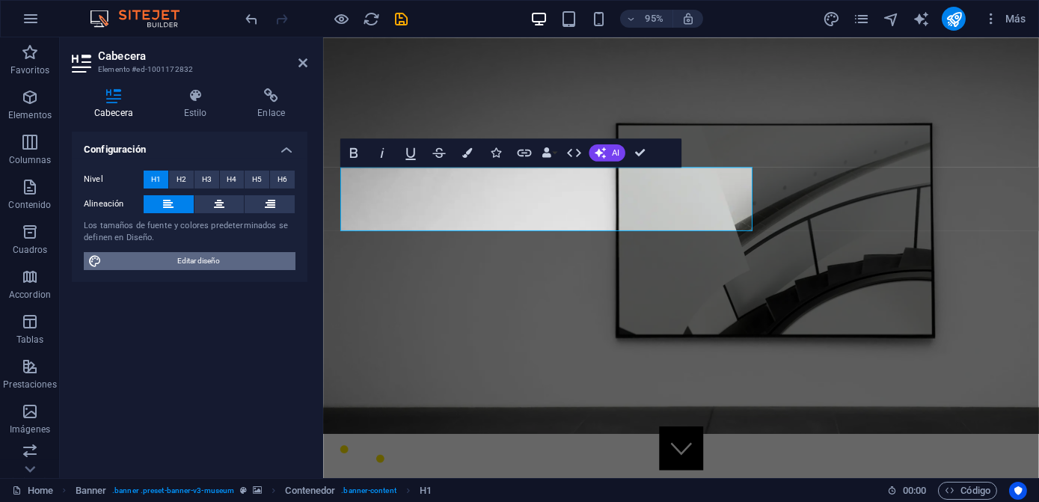
click at [171, 252] on span "Editar diseño" at bounding box center [198, 261] width 185 height 18
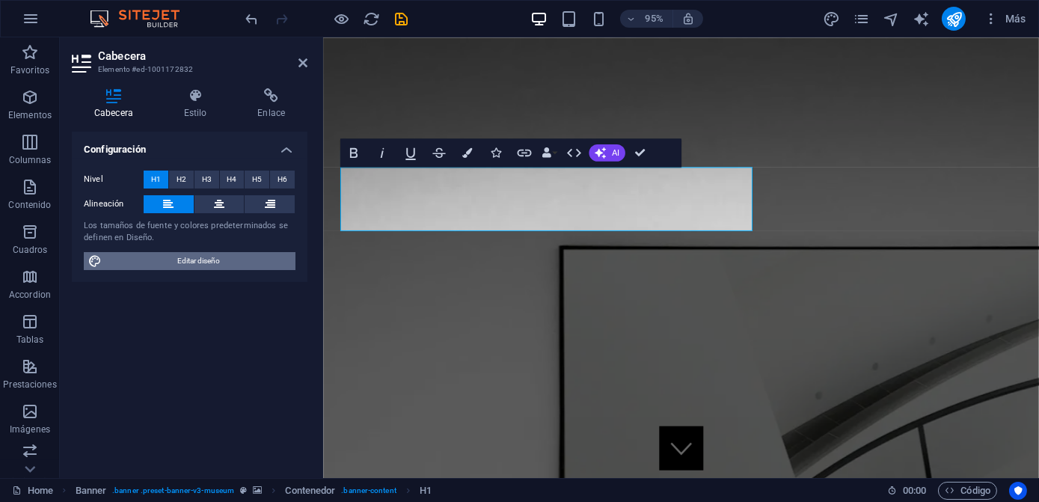
select select "px"
select select "600"
select select "px"
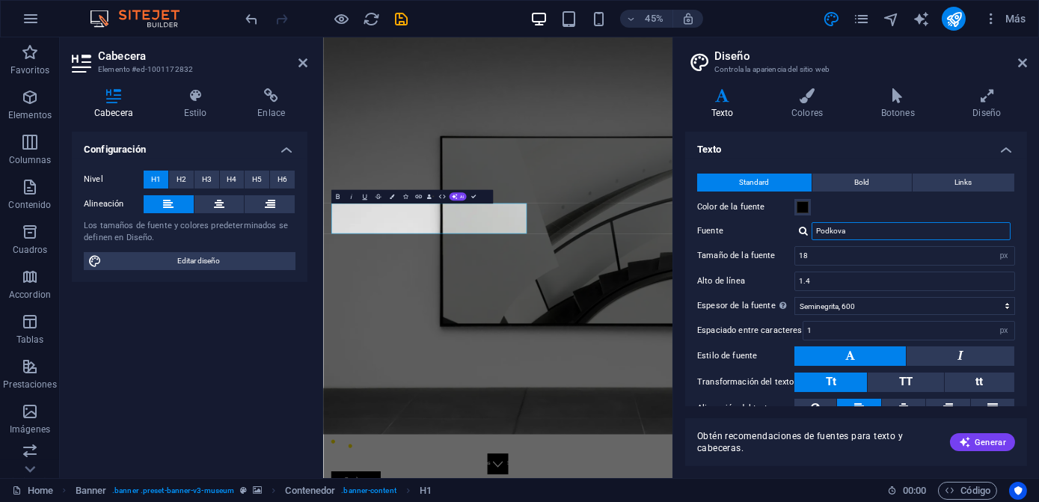
drag, startPoint x: 871, startPoint y: 228, endPoint x: 774, endPoint y: 227, distance: 96.5
click at [774, 227] on div "Fuente Podkova" at bounding box center [856, 231] width 318 height 18
type input "a"
type input "Archivo"
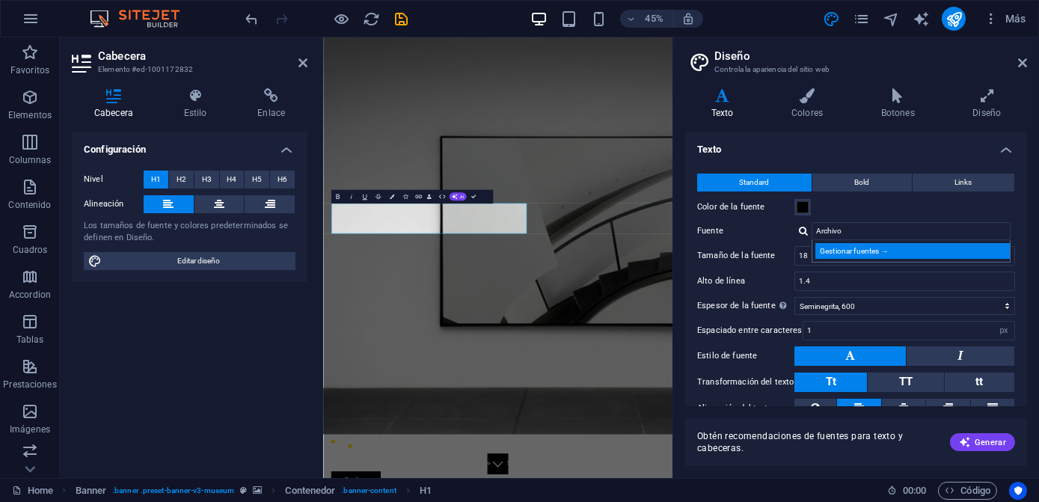
click at [871, 248] on div "Gestionar fuentes →" at bounding box center [913, 251] width 197 height 16
select select "popularity"
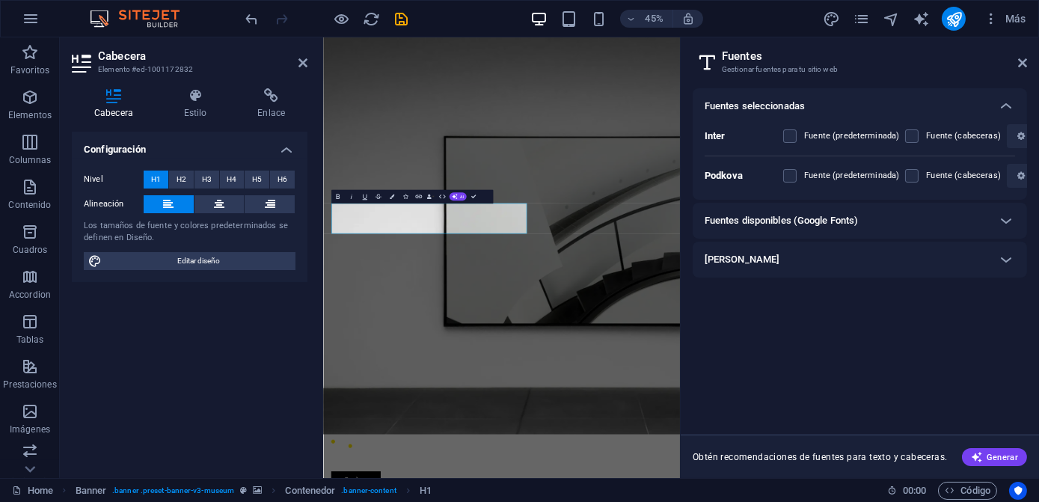
click at [832, 221] on h6 "Fuentes disponibles (Google Fonts)" at bounding box center [781, 221] width 153 height 18
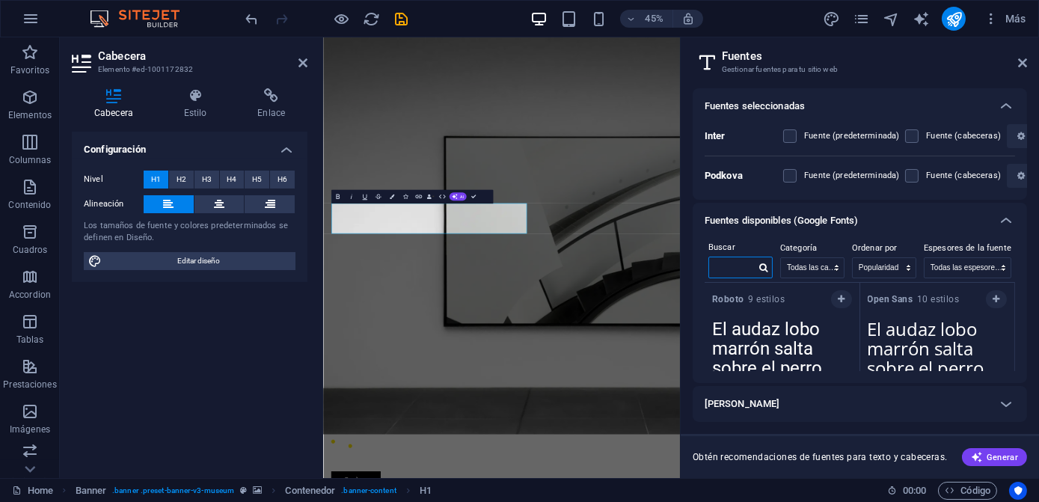
click at [751, 268] on input "text" at bounding box center [732, 266] width 46 height 19
type input "A"
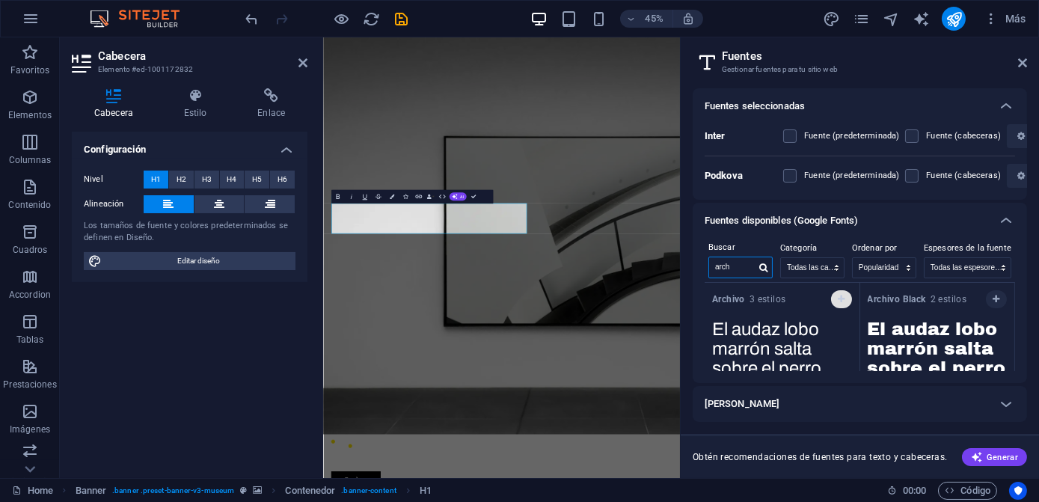
type input "arch"
click at [837, 296] on span "button" at bounding box center [841, 299] width 9 height 9
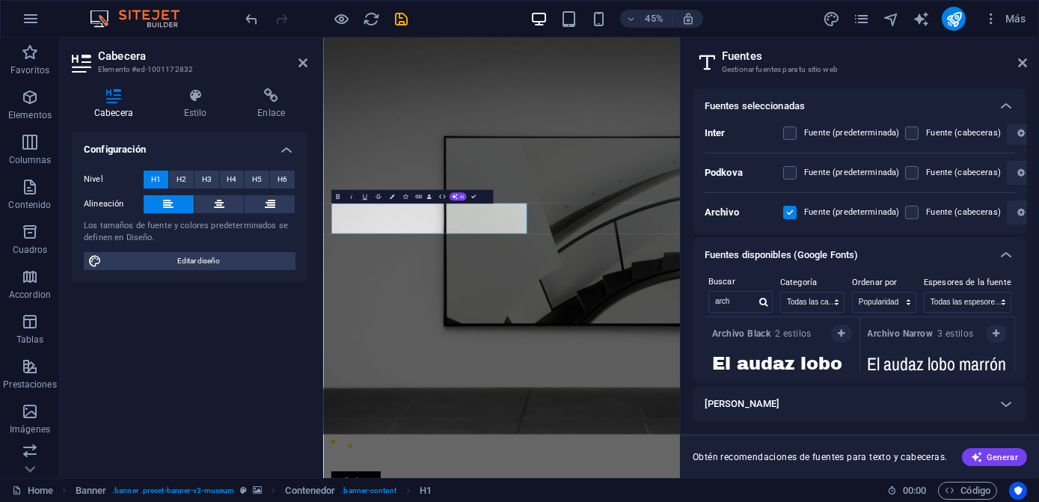
scroll to position [4, 0]
click at [1024, 61] on icon at bounding box center [1022, 63] width 9 height 12
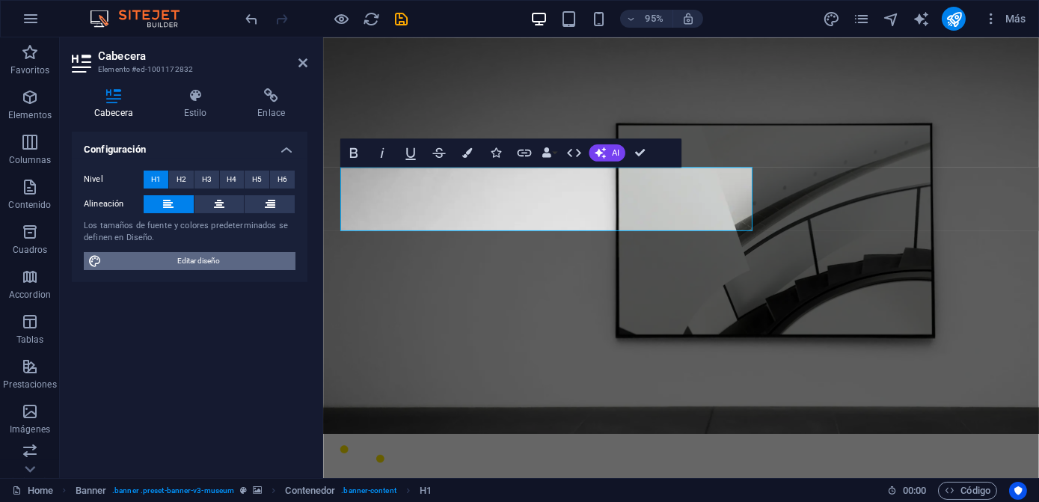
click at [231, 263] on span "Editar diseño" at bounding box center [198, 261] width 185 height 18
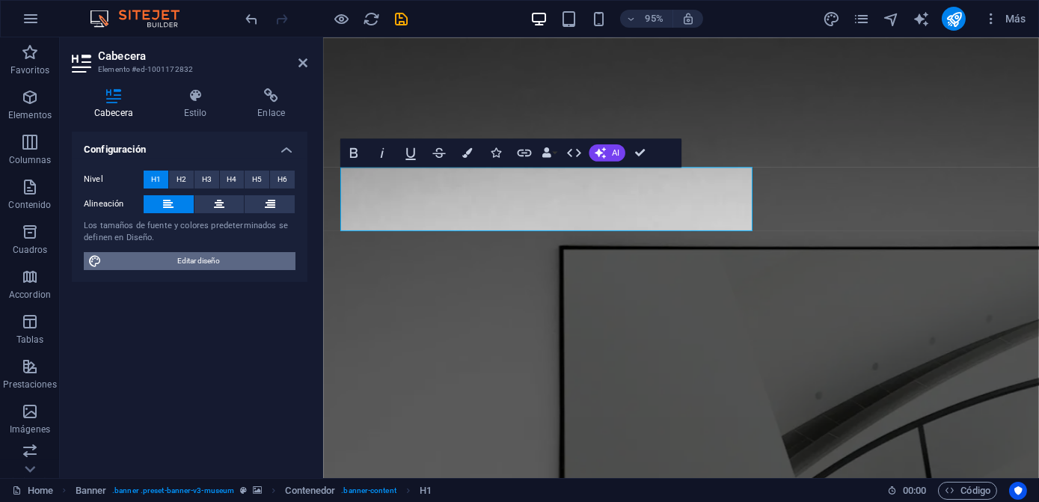
select select "px"
select select "600"
select select "px"
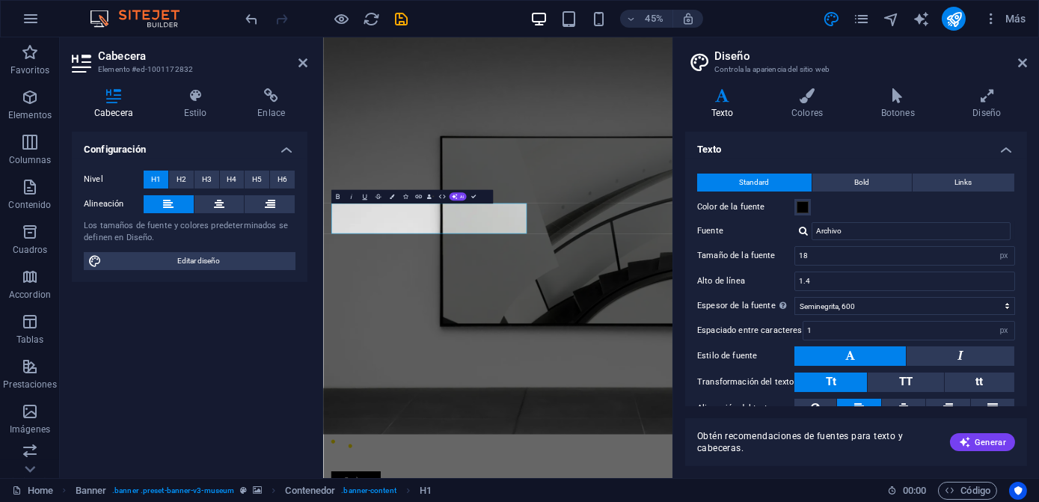
click at [865, 351] on button at bounding box center [849, 355] width 111 height 19
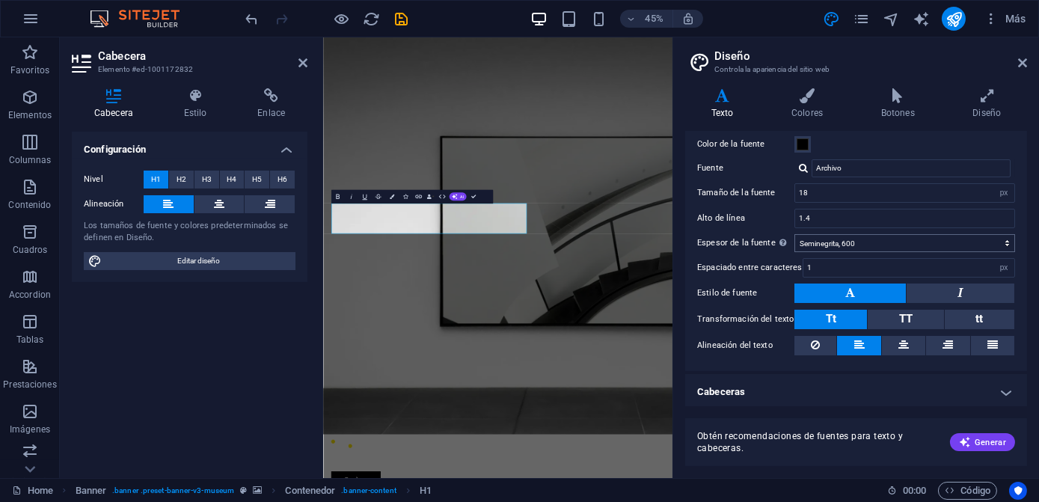
scroll to position [64, 0]
click at [907, 292] on button at bounding box center [960, 292] width 108 height 19
click at [877, 290] on button at bounding box center [849, 292] width 111 height 19
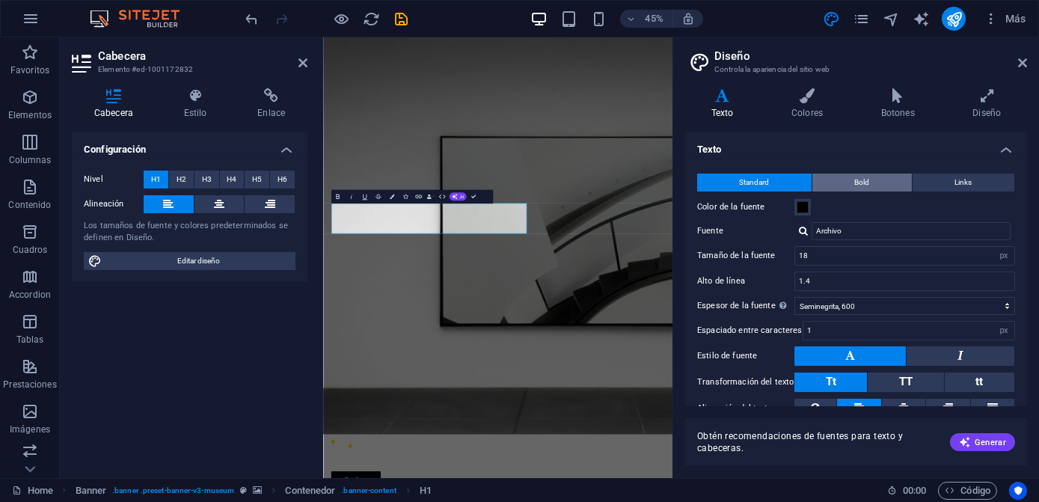
click at [845, 182] on button "Bold" at bounding box center [861, 183] width 99 height 18
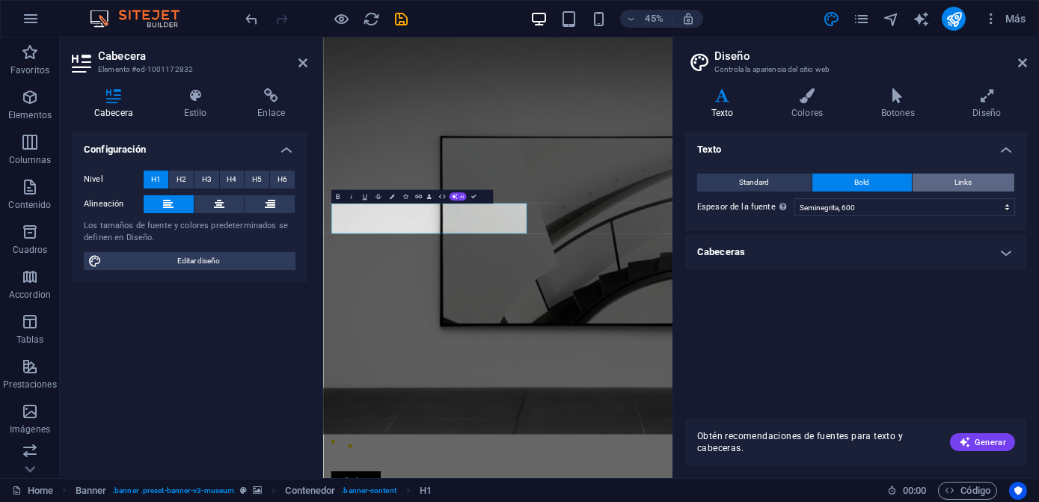
click at [933, 184] on button "Links" at bounding box center [963, 183] width 102 height 18
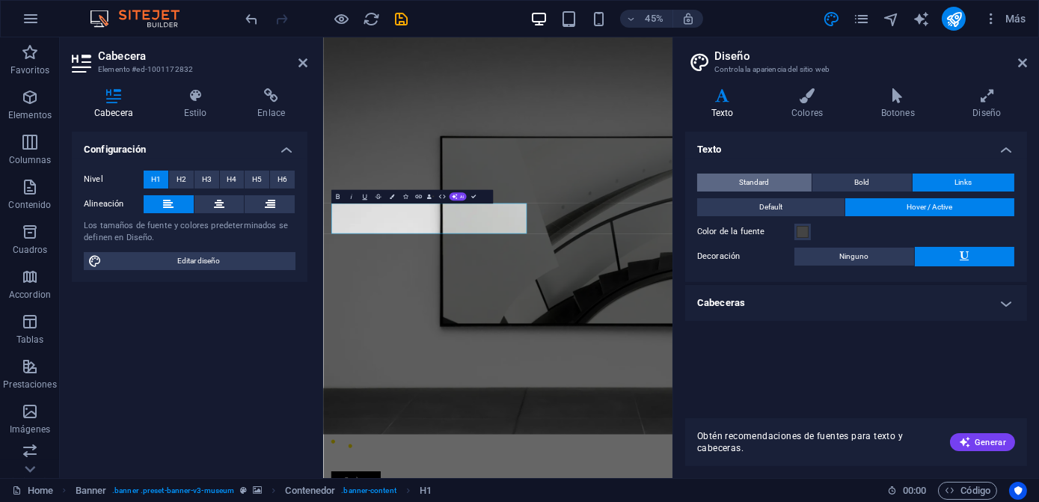
click at [760, 180] on span "Standard" at bounding box center [755, 183] width 30 height 18
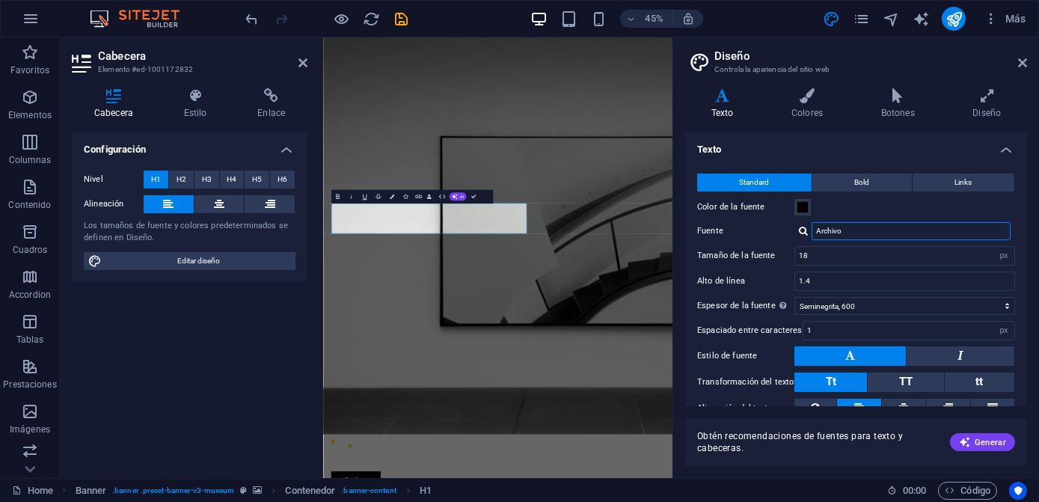
click at [833, 234] on input "Archivo" at bounding box center [910, 231] width 199 height 18
click at [802, 227] on div at bounding box center [803, 231] width 9 height 10
click at [803, 230] on div at bounding box center [803, 231] width 9 height 10
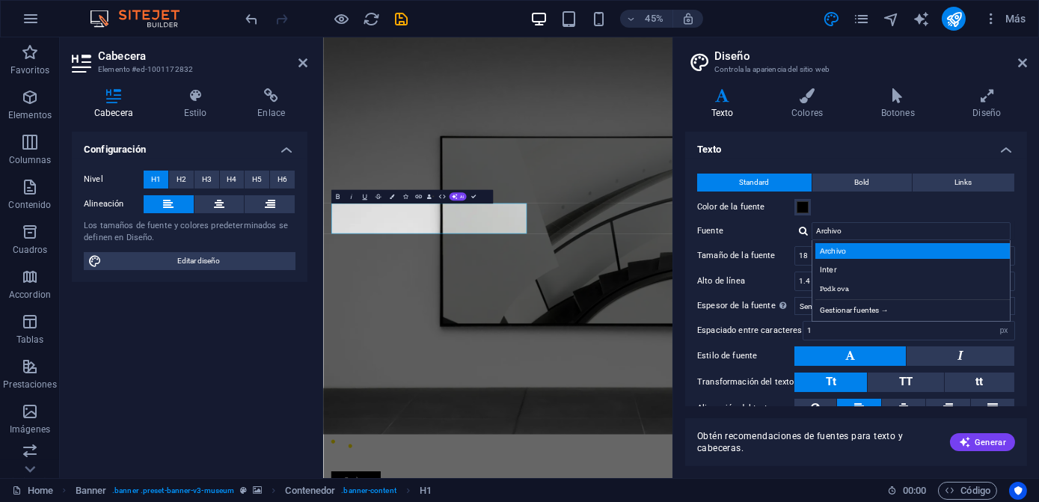
click at [832, 250] on div "Archivo" at bounding box center [913, 251] width 197 height 16
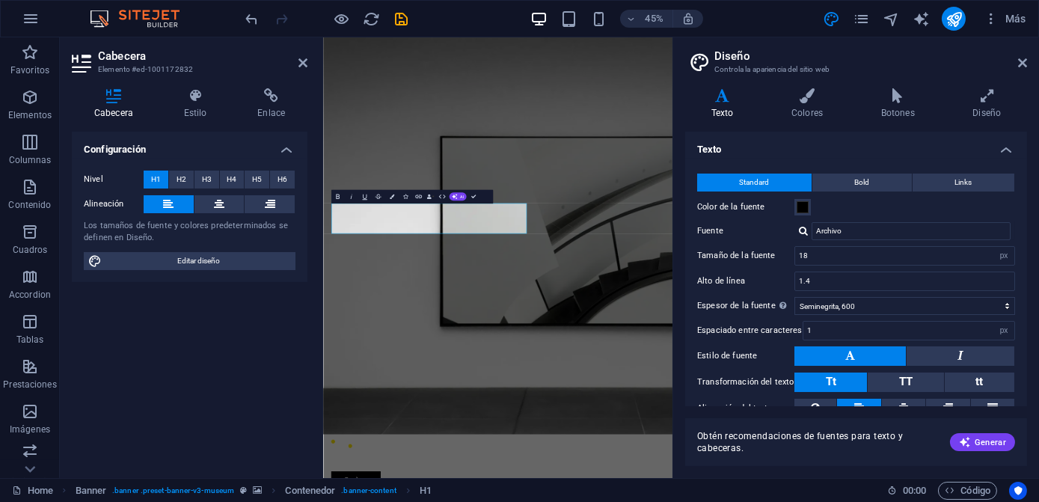
click at [808, 233] on div at bounding box center [803, 231] width 9 height 10
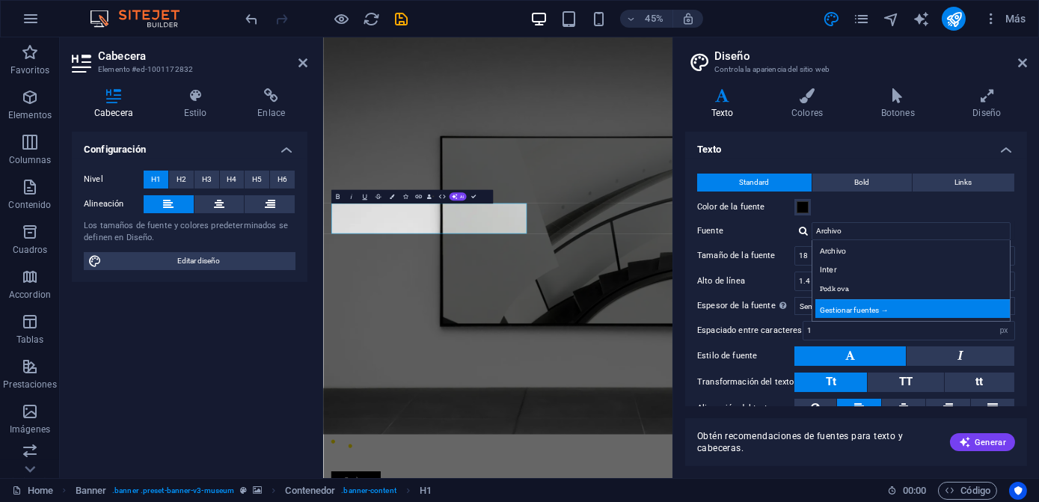
click at [844, 311] on div "Gestionar fuentes →" at bounding box center [913, 308] width 197 height 19
select select "popularity"
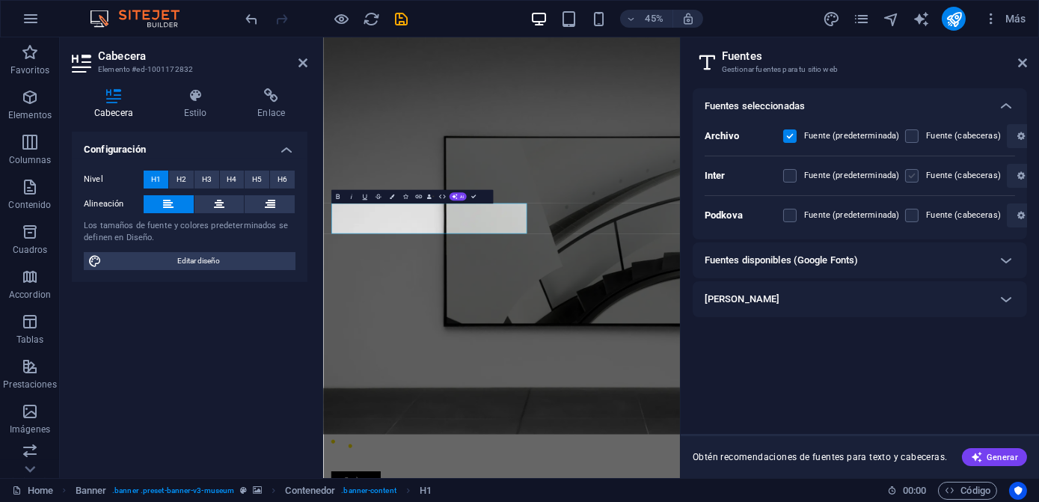
click at [905, 177] on label at bounding box center [911, 175] width 13 height 13
click at [0, 0] on input "checkbox" at bounding box center [0, 0] width 0 height 0
click at [910, 179] on label at bounding box center [911, 175] width 13 height 13
click at [0, 0] on input "checkbox" at bounding box center [0, 0] width 0 height 0
click at [796, 129] on div "Fuente (predeterminada)" at bounding box center [841, 136] width 116 height 18
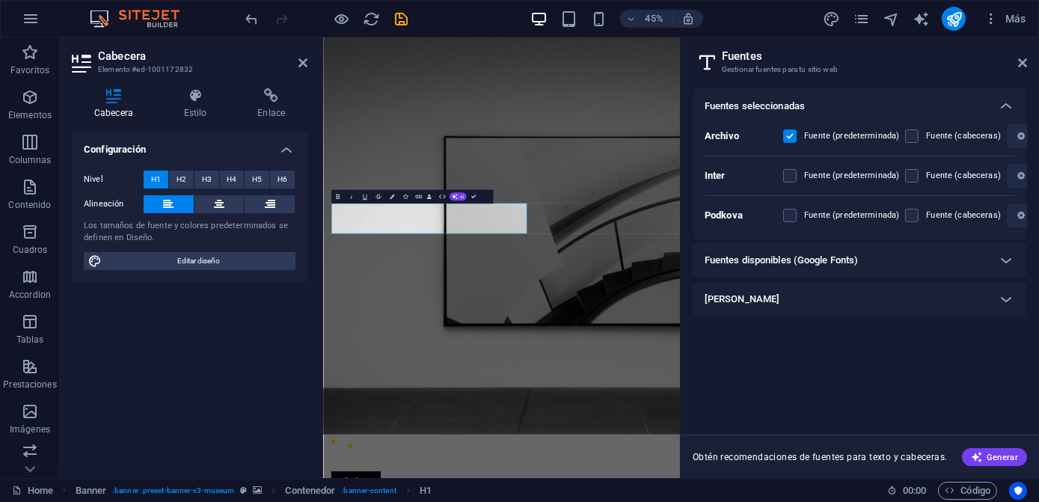
click at [796, 129] on div "Fuente (predeterminada)" at bounding box center [841, 136] width 116 height 18
click at [788, 132] on label at bounding box center [789, 135] width 13 height 13
click at [0, 0] on input "checkbox" at bounding box center [0, 0] width 0 height 0
click at [779, 174] on div "Inter Fuente (predeterminada) Fuente (cabeceras)" at bounding box center [860, 176] width 310 height 40
click at [797, 181] on div "Fuente (predeterminada)" at bounding box center [841, 176] width 116 height 18
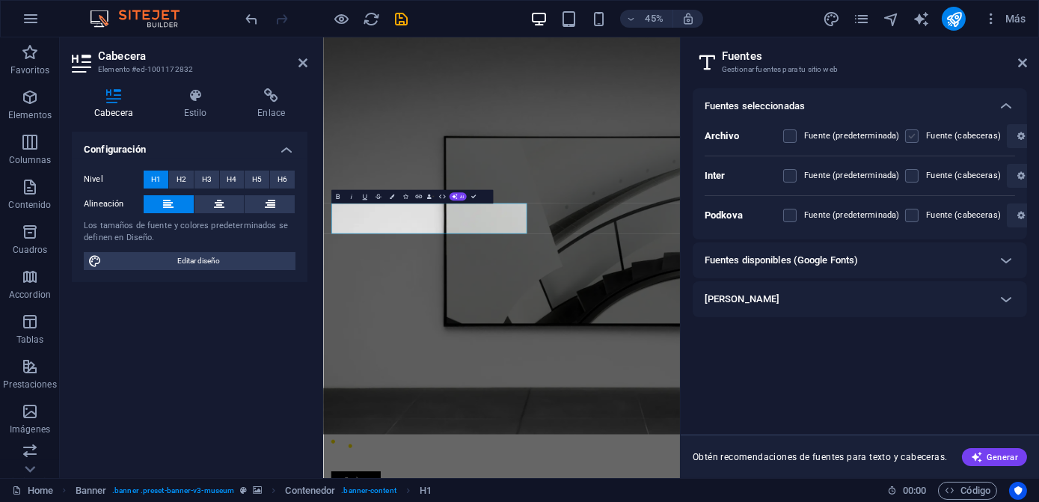
click at [906, 138] on label at bounding box center [911, 135] width 13 height 13
click at [0, 0] on input "checkbox" at bounding box center [0, 0] width 0 height 0
click at [794, 137] on label at bounding box center [789, 135] width 13 height 13
click at [0, 0] on input "checkbox" at bounding box center [0, 0] width 0 height 0
click at [907, 141] on label at bounding box center [911, 135] width 13 height 13
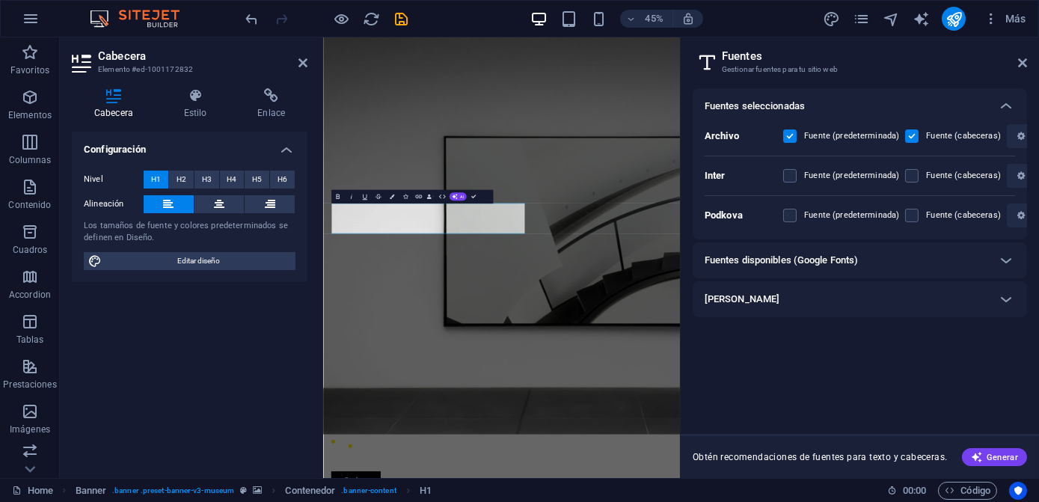
click at [0, 0] on input "checkbox" at bounding box center [0, 0] width 0 height 0
click at [905, 179] on label at bounding box center [911, 175] width 13 height 13
click at [0, 0] on input "checkbox" at bounding box center [0, 0] width 0 height 0
click at [1019, 64] on icon at bounding box center [1022, 63] width 9 height 12
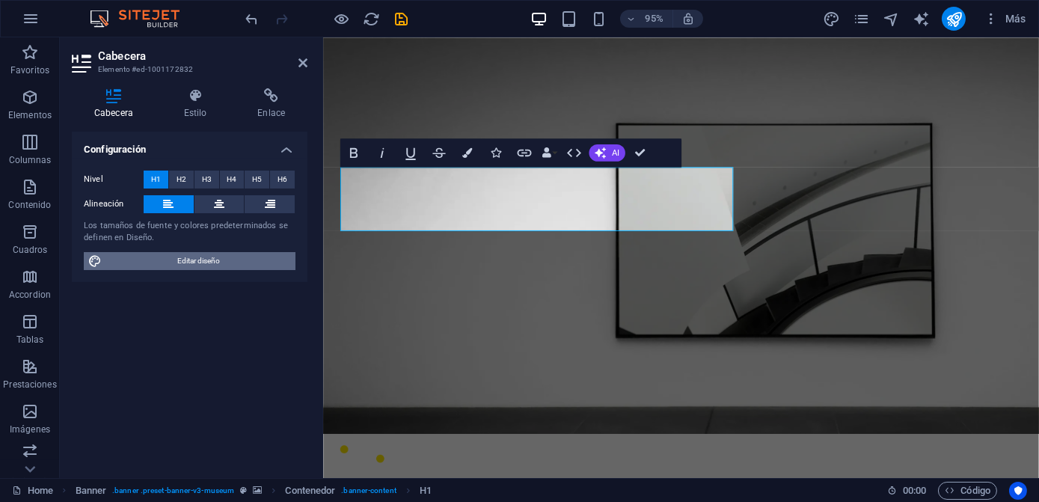
click at [221, 263] on span "Editar diseño" at bounding box center [198, 261] width 185 height 18
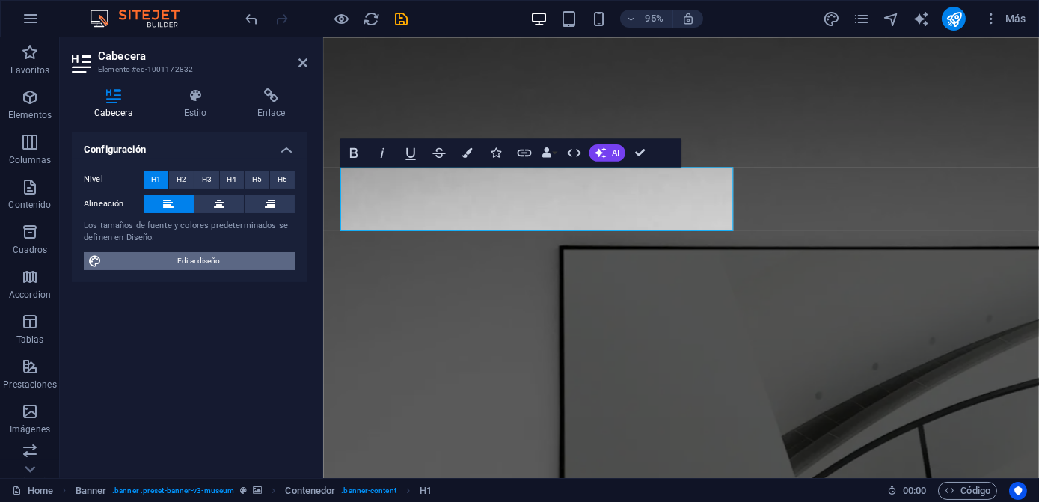
select select "px"
select select "600"
select select "px"
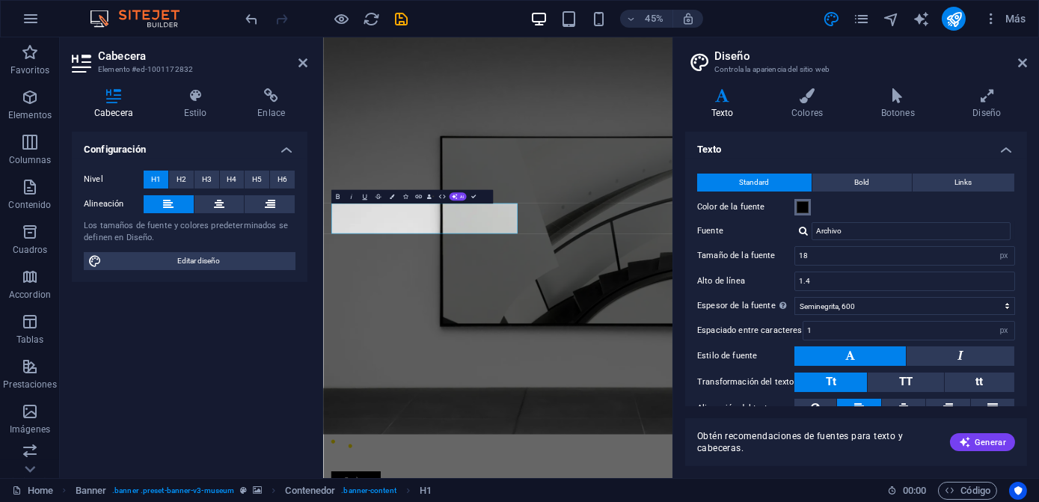
click at [806, 204] on span at bounding box center [803, 207] width 12 height 12
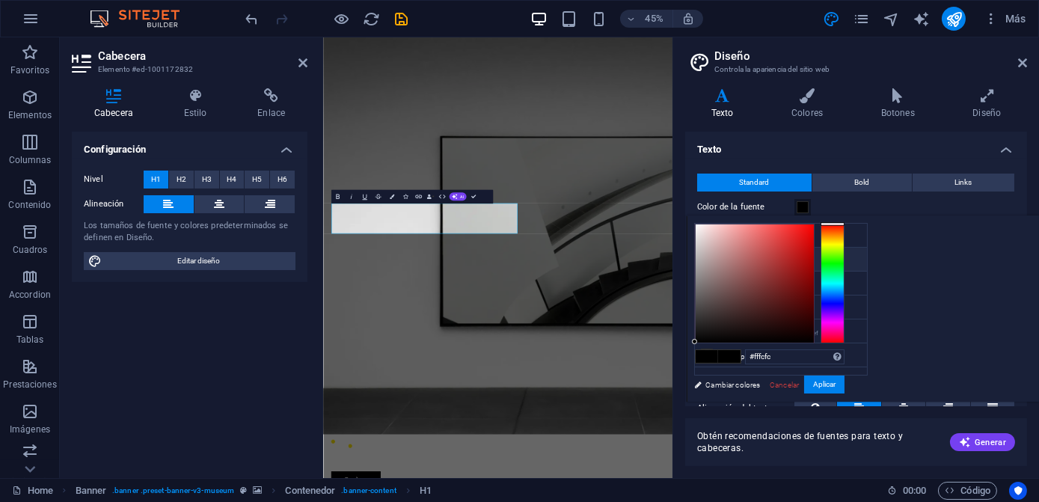
type input "#ffffff"
drag, startPoint x: 917, startPoint y: 240, endPoint x: 851, endPoint y: 194, distance: 80.5
click at [851, 194] on body "imagengrafica.com.mx Home Favoritos Elementos Columnas Contenido Cuadros Accord…" at bounding box center [519, 251] width 1039 height 502
click at [1025, 61] on icon at bounding box center [1022, 63] width 9 height 12
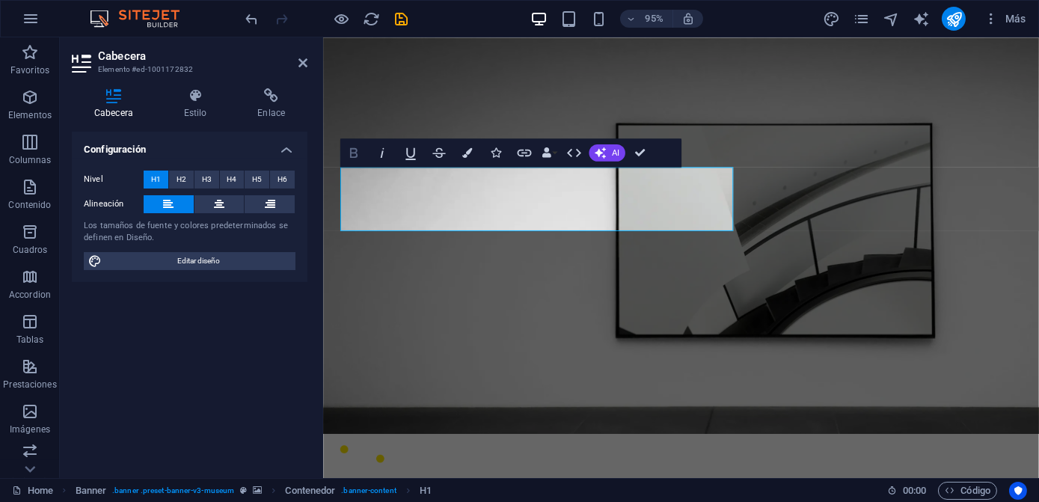
click at [364, 151] on button "Bold" at bounding box center [353, 152] width 27 height 28
click at [358, 156] on icon "button" at bounding box center [353, 152] width 17 height 17
click at [373, 153] on icon "button" at bounding box center [381, 152] width 17 height 17
click at [470, 153] on icon "button" at bounding box center [467, 153] width 10 height 10
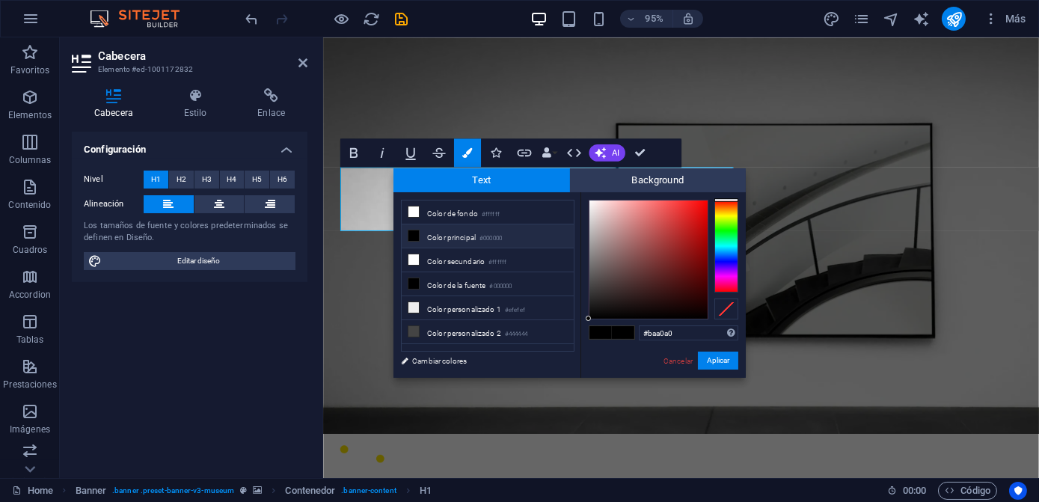
click at [605, 232] on div at bounding box center [648, 259] width 118 height 118
click at [510, 242] on li "Color principal #000000" at bounding box center [488, 236] width 172 height 24
drag, startPoint x: 611, startPoint y: 222, endPoint x: 579, endPoint y: 195, distance: 41.9
click at [579, 195] on div "less Color de fondo #ffffff Color principal #000000 Color secundario #ffffff Co…" at bounding box center [569, 284] width 352 height 185
type input "#000000"
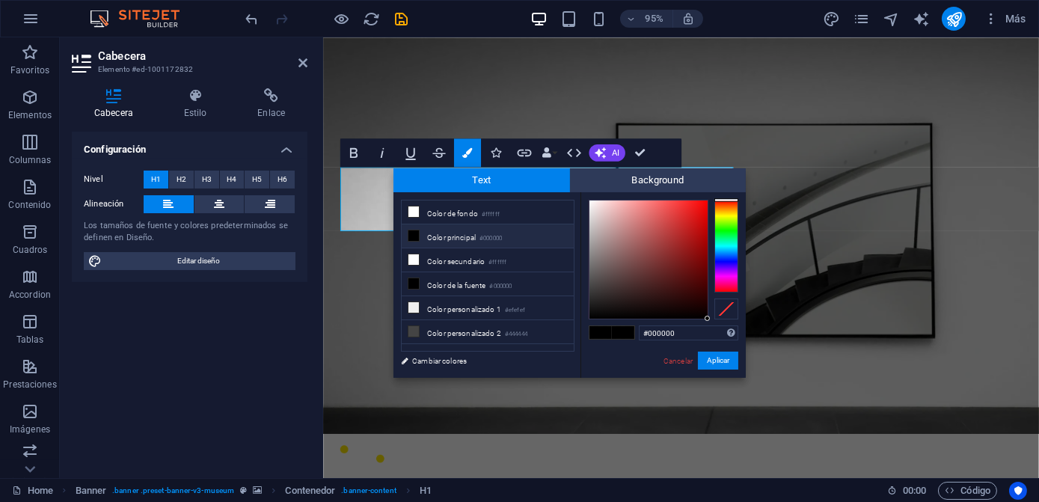
click at [716, 363] on button "Aplicar" at bounding box center [718, 361] width 40 height 18
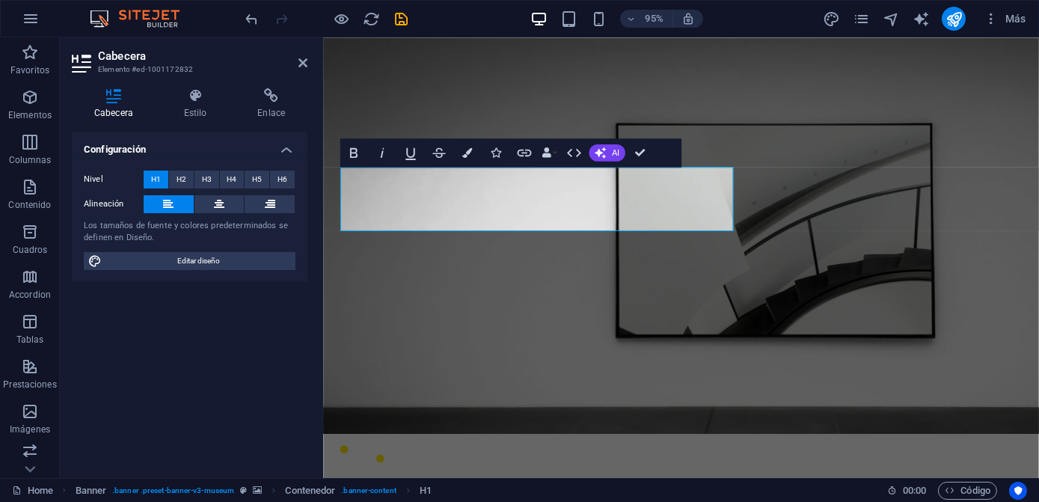
click at [584, 277] on div "H1 Banner Contenedor Banner Barra de menús Menú Separador Texto Separador Conte…" at bounding box center [681, 257] width 716 height 441
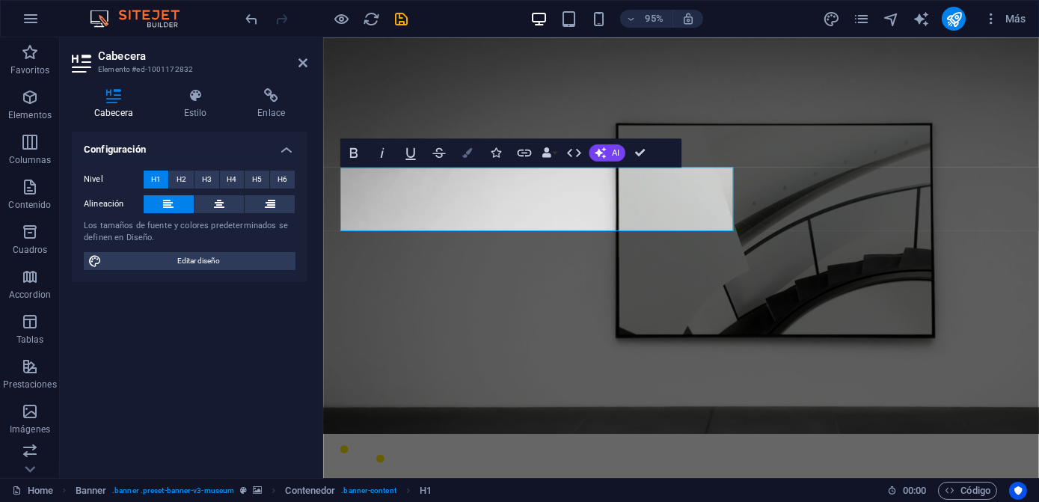
click at [463, 147] on button "Colors" at bounding box center [467, 152] width 27 height 28
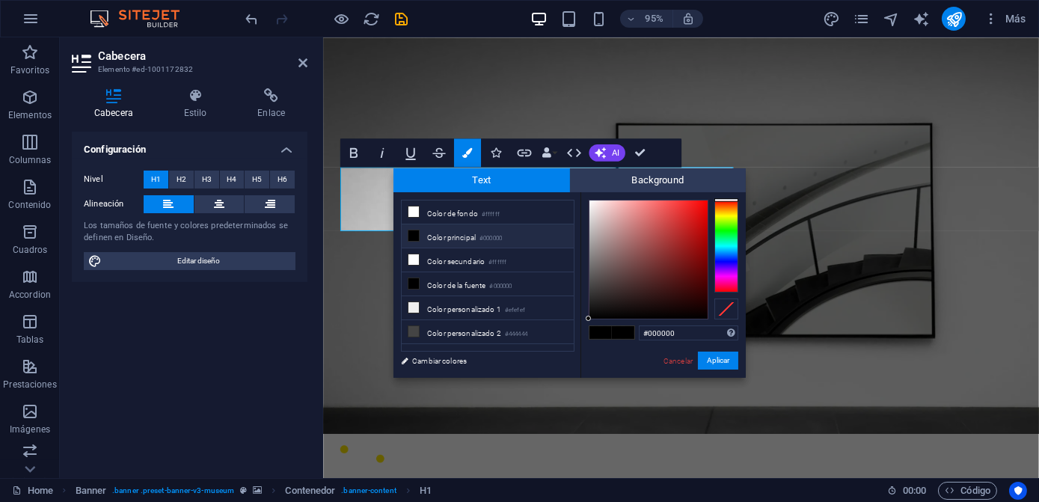
click at [468, 240] on li "Color principal #000000" at bounding box center [488, 236] width 172 height 24
drag, startPoint x: 603, startPoint y: 239, endPoint x: 580, endPoint y: 196, distance: 49.2
click at [580, 196] on div "less Color de fondo #ffffff Color principal #000000 Color secundario #ffffff Co…" at bounding box center [569, 284] width 352 height 185
click at [721, 360] on button "Aplicar" at bounding box center [718, 361] width 40 height 18
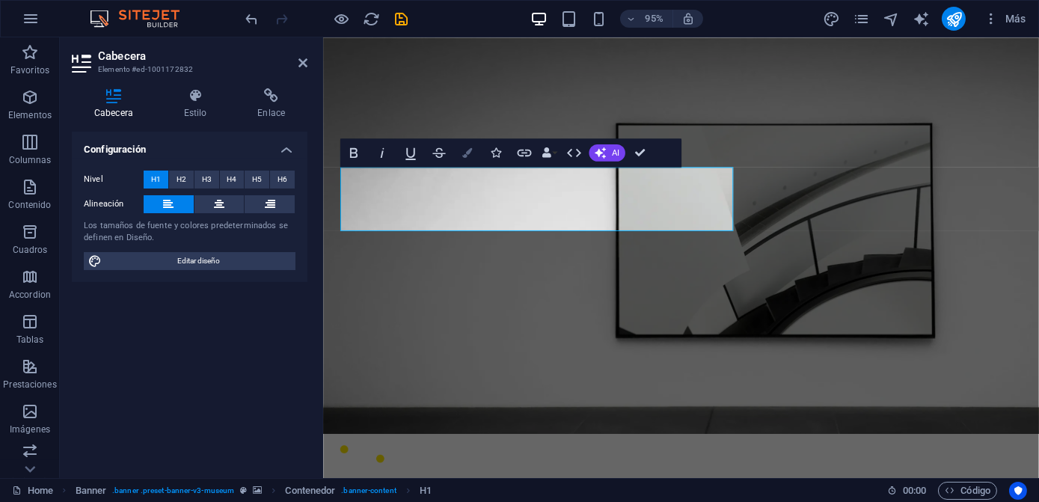
click at [473, 150] on button "Colors" at bounding box center [467, 152] width 27 height 28
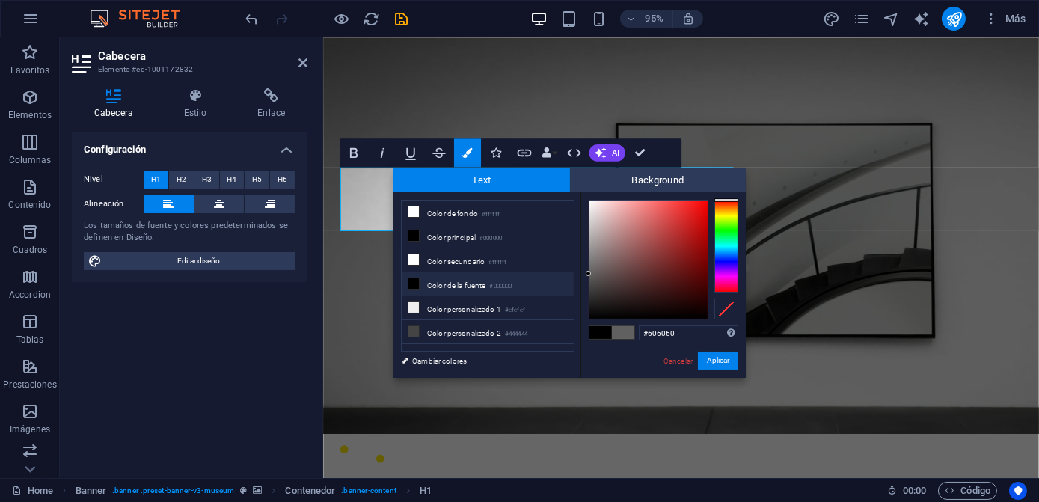
click at [492, 274] on li "Color de la fuente #000000" at bounding box center [488, 284] width 172 height 24
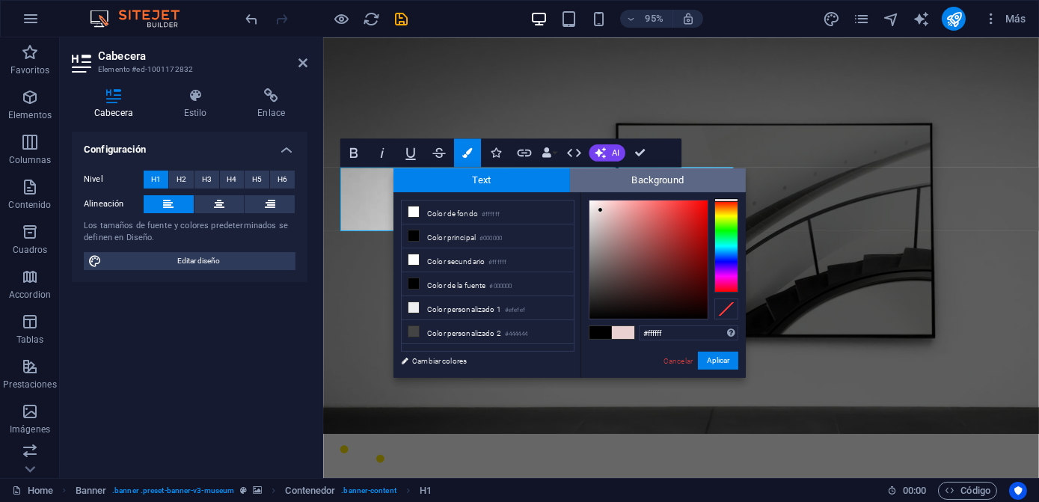
drag, startPoint x: 629, startPoint y: 260, endPoint x: 574, endPoint y: 188, distance: 90.2
click at [574, 188] on div "Text Background less Color de fondo #ffffff Color principal #000000 Color secun…" at bounding box center [569, 272] width 352 height 209
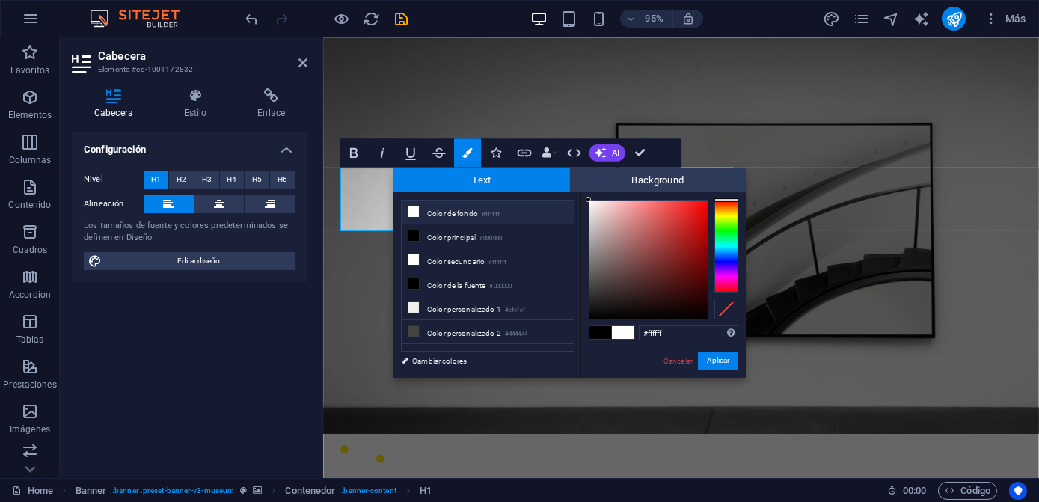
click at [583, 198] on div "#ffffff Formatos soportados #0852ed rgb(8, 82, 237) rgba(8, 82, 237, 90%) hsv(2…" at bounding box center [662, 393] width 165 height 402
click at [592, 202] on div at bounding box center [591, 201] width 5 height 5
drag, startPoint x: 591, startPoint y: 198, endPoint x: 579, endPoint y: 191, distance: 13.7
click at [579, 191] on div "Text Background less Color de fondo #ffffff Color principal #000000 Color secun…" at bounding box center [569, 272] width 352 height 209
click at [584, 202] on div "#fbfbfb Formatos soportados #0852ed rgb(8, 82, 237) rgba(8, 82, 237, 90%) hsv(2…" at bounding box center [662, 393] width 165 height 402
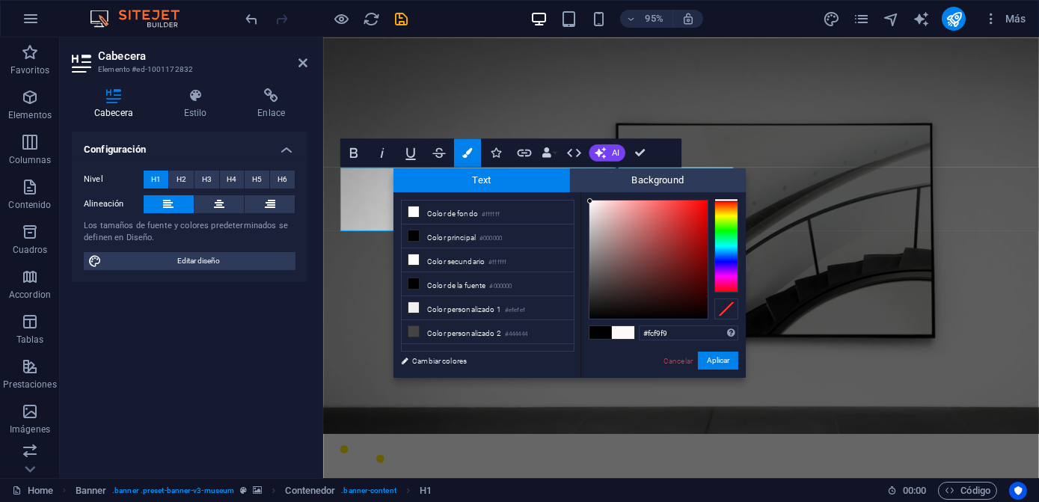
click at [590, 201] on div at bounding box center [589, 200] width 5 height 5
drag, startPoint x: 591, startPoint y: 204, endPoint x: 578, endPoint y: 192, distance: 17.5
click at [578, 192] on div "less Color de fondo #ffffff Color principal #000000 Color secundario #ffffff Co…" at bounding box center [569, 284] width 352 height 185
click at [679, 334] on input "#000000" at bounding box center [688, 332] width 99 height 15
type input "#000000"
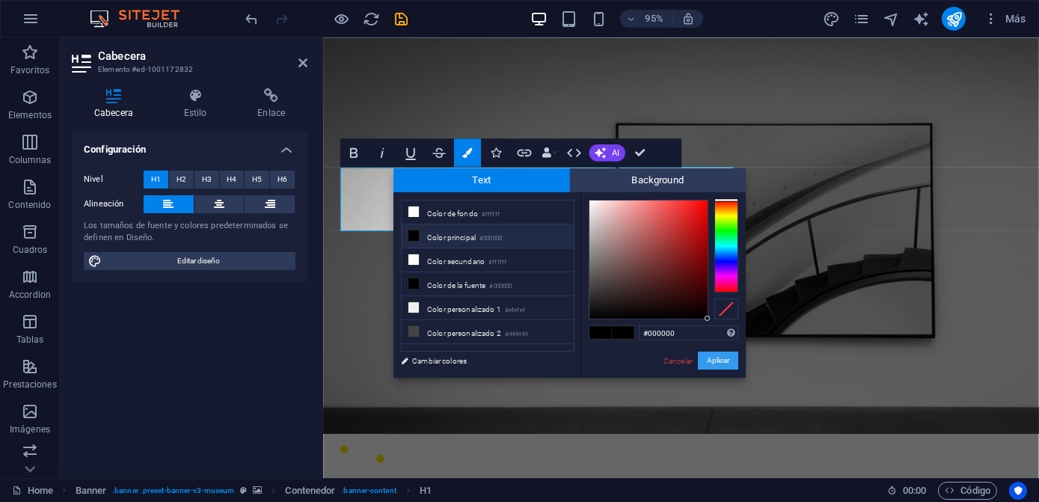
click at [711, 360] on button "Aplicar" at bounding box center [718, 361] width 40 height 18
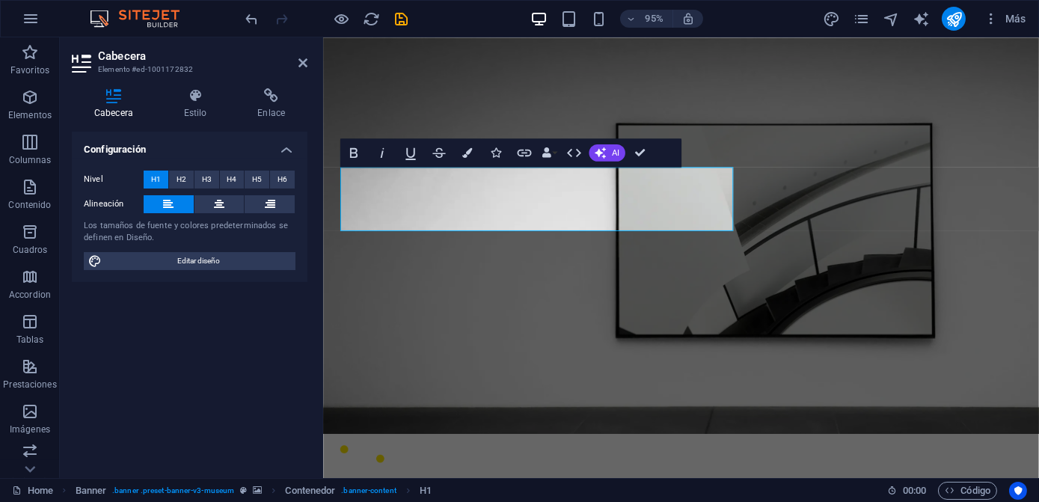
click at [581, 299] on div "H1 Banner Contenedor Banner Barra de menús Menú Separador Texto Separador Conte…" at bounding box center [681, 257] width 716 height 441
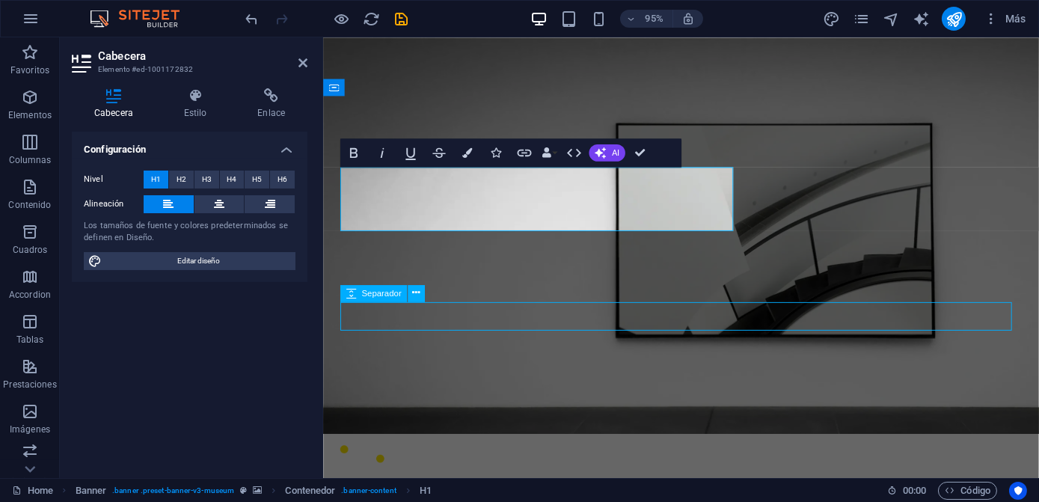
select select "px"
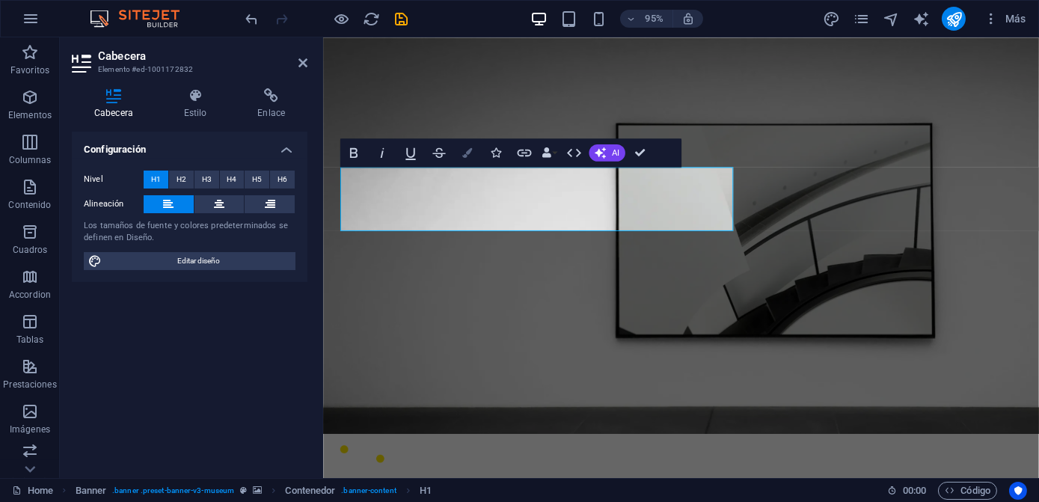
click at [469, 153] on icon "button" at bounding box center [467, 153] width 10 height 10
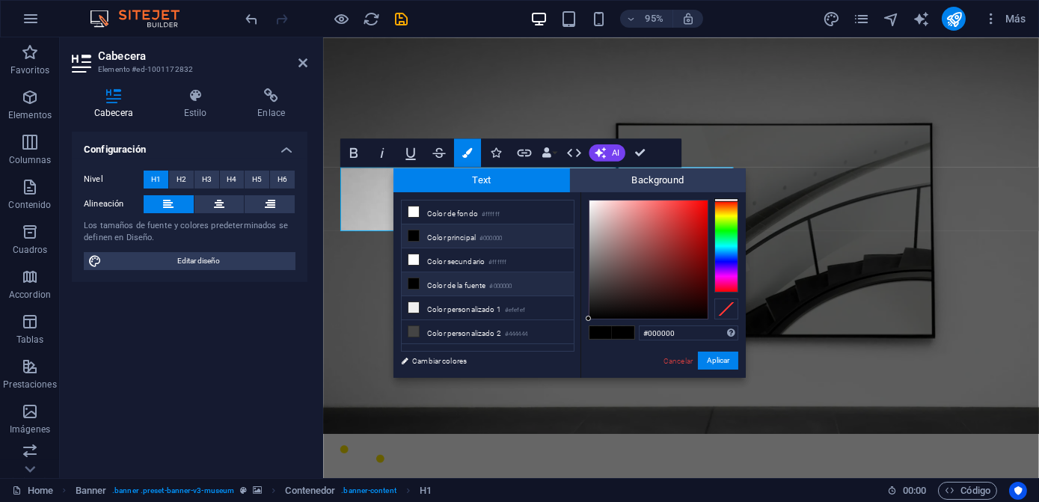
click at [423, 279] on li "Color de la fuente #000000" at bounding box center [488, 284] width 172 height 24
click at [414, 281] on icon at bounding box center [413, 283] width 10 height 10
click at [622, 282] on div at bounding box center [648, 259] width 118 height 118
click at [654, 216] on div at bounding box center [648, 259] width 118 height 118
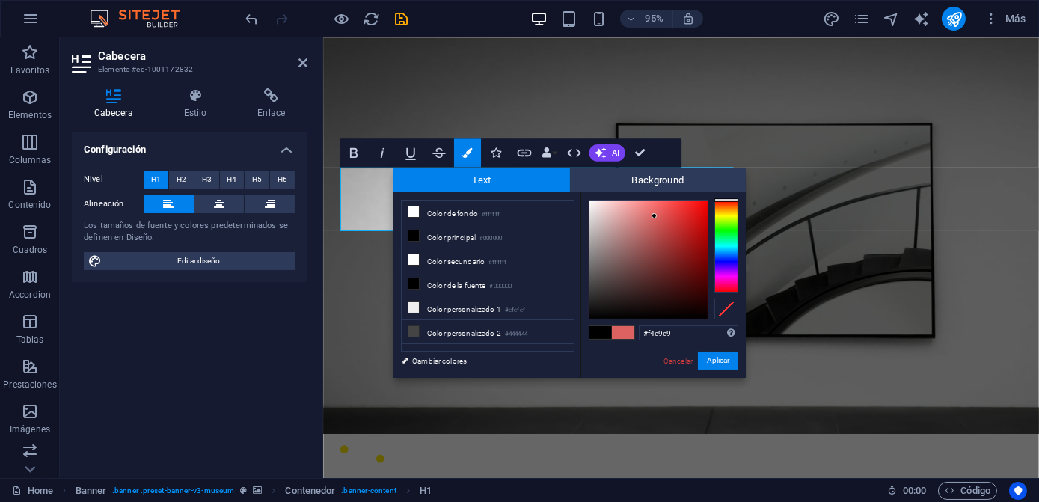
click at [594, 205] on div at bounding box center [648, 259] width 118 height 118
click at [533, 278] on li "Color de la fuente #000000" at bounding box center [488, 284] width 172 height 24
click at [500, 285] on small "#000000" at bounding box center [501, 286] width 22 height 10
click at [475, 236] on li "Color principal #000000" at bounding box center [488, 236] width 172 height 24
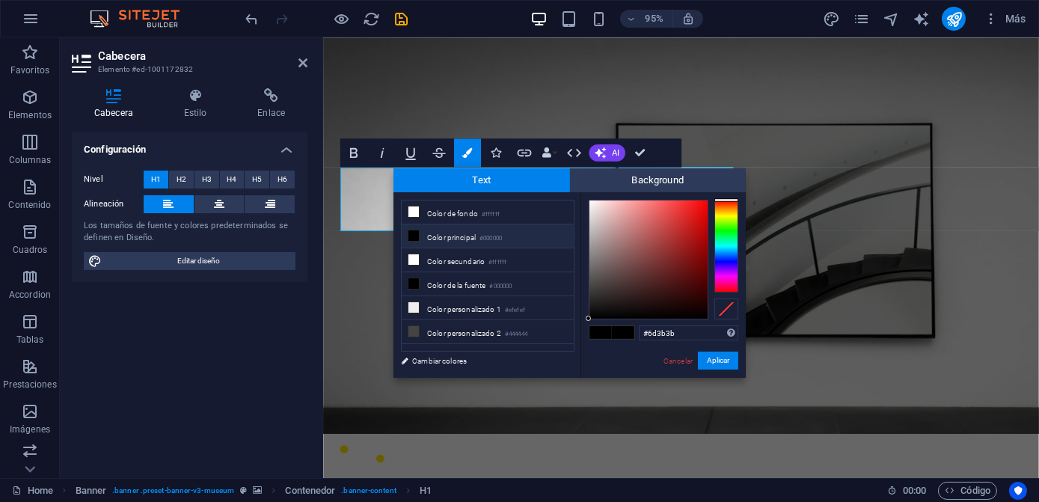
click at [642, 268] on div at bounding box center [648, 259] width 118 height 118
click at [592, 204] on div at bounding box center [648, 259] width 118 height 118
drag, startPoint x: 593, startPoint y: 204, endPoint x: 571, endPoint y: 194, distance: 23.8
click at [571, 194] on div "less Color de fondo #ffffff Color principal #000000 Color secundario #ffffff Co…" at bounding box center [569, 284] width 352 height 185
click at [479, 238] on li "Color principal #000000" at bounding box center [488, 236] width 172 height 24
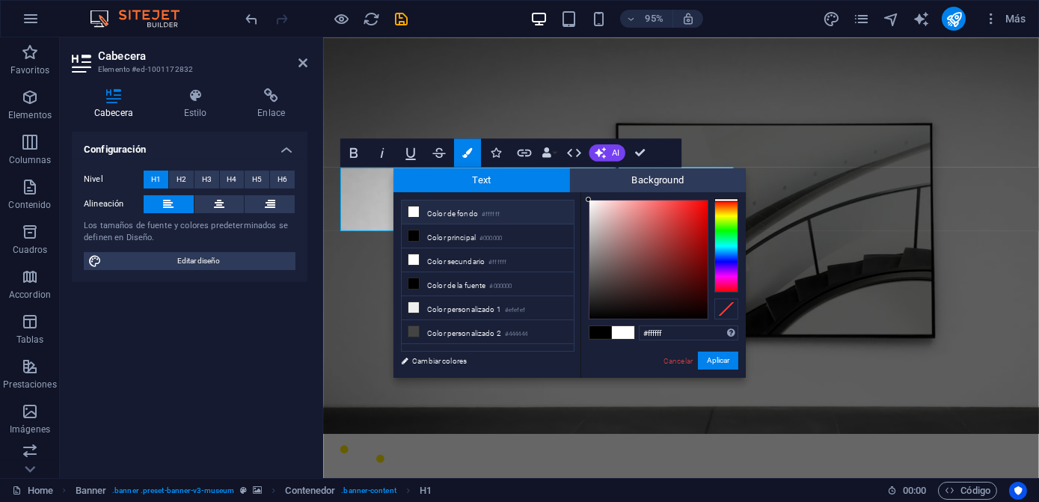
drag, startPoint x: 594, startPoint y: 214, endPoint x: 581, endPoint y: 193, distance: 24.5
click at [581, 193] on div "#ffffff Formatos soportados #0852ed rgb(8, 82, 237) rgba(8, 82, 237, 90%) hsv(2…" at bounding box center [662, 393] width 165 height 402
click at [597, 207] on div at bounding box center [596, 206] width 5 height 5
click at [711, 360] on button "Aplicar" at bounding box center [718, 361] width 40 height 18
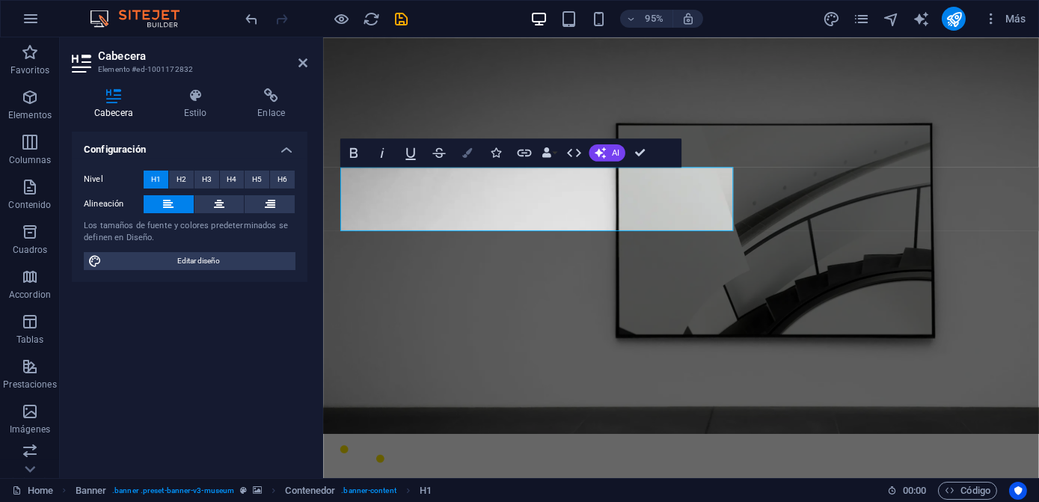
click at [461, 154] on button "Colors" at bounding box center [467, 152] width 27 height 28
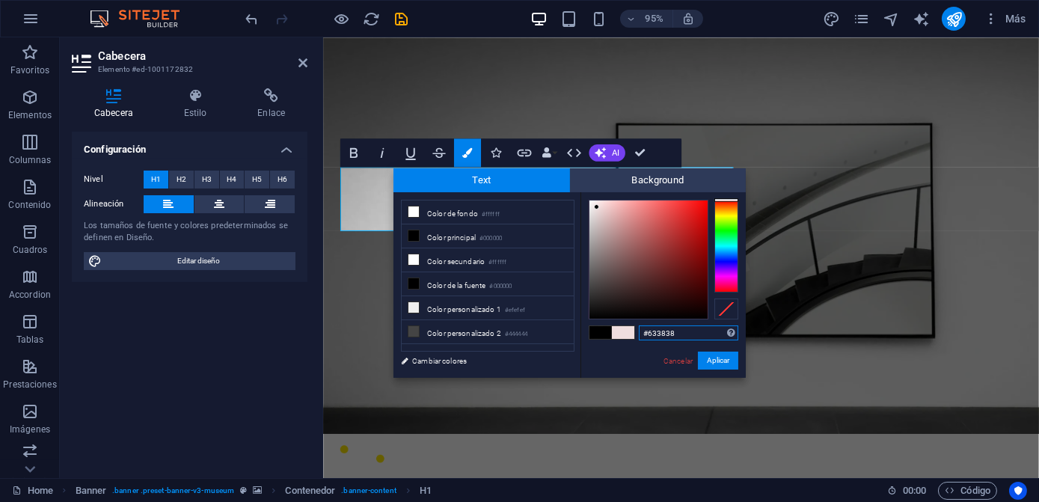
click at [640, 272] on div at bounding box center [648, 259] width 118 height 118
click at [617, 212] on div at bounding box center [648, 259] width 118 height 118
click at [611, 207] on div at bounding box center [648, 259] width 118 height 118
drag, startPoint x: 608, startPoint y: 206, endPoint x: 583, endPoint y: 199, distance: 25.6
click at [583, 199] on div "#ffffff Formatos soportados #0852ed rgb(8, 82, 237) rgba(8, 82, 237, 90%) hsv(2…" at bounding box center [662, 393] width 165 height 402
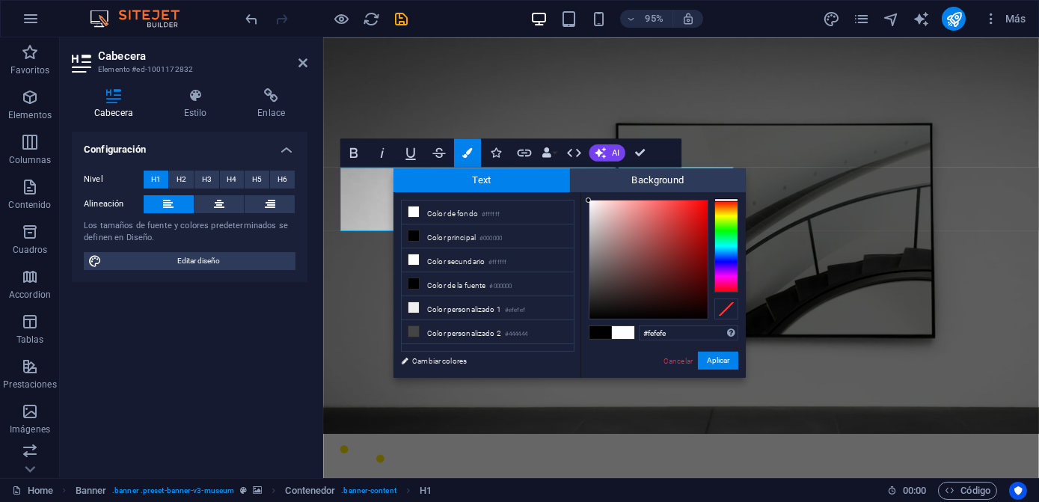
click at [588, 200] on div at bounding box center [588, 199] width 5 height 5
click at [710, 356] on button "Aplicar" at bounding box center [718, 361] width 40 height 18
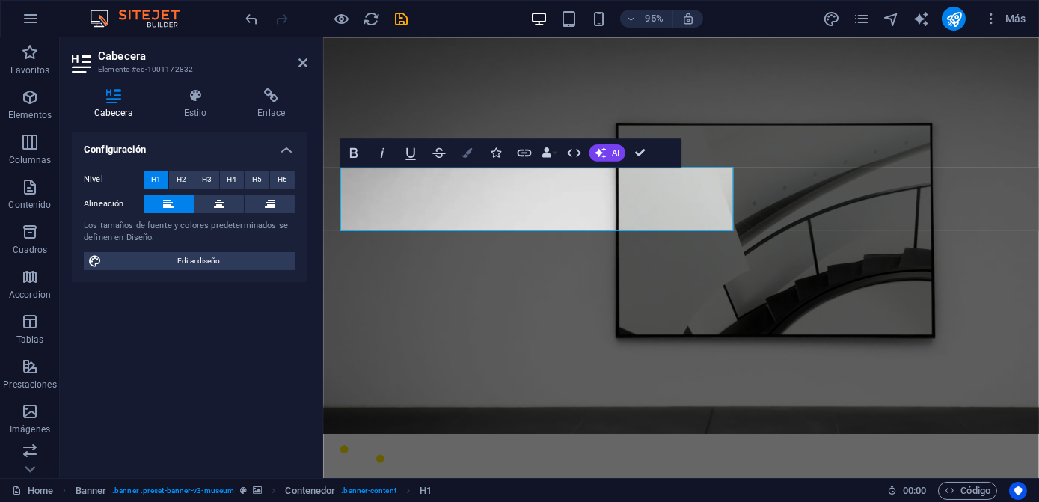
click at [466, 153] on icon "button" at bounding box center [467, 153] width 10 height 10
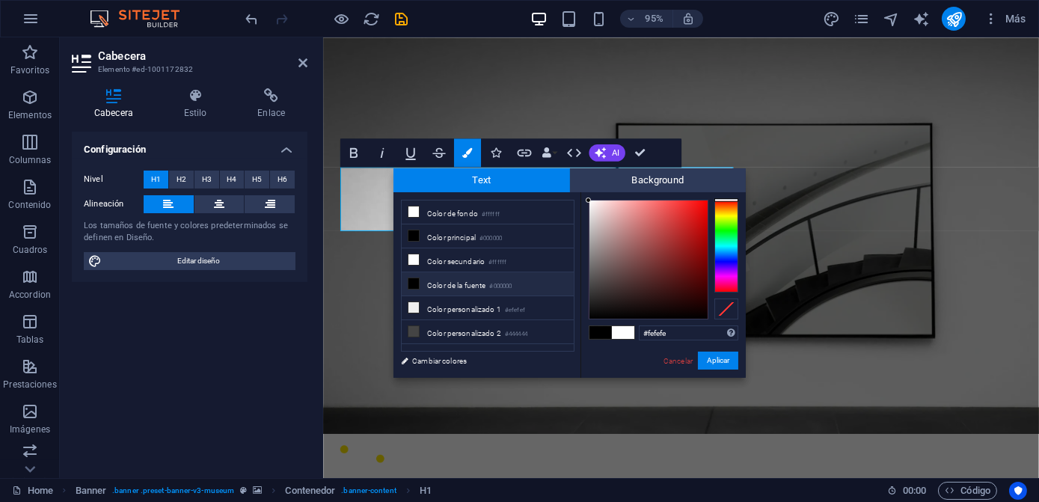
click at [473, 272] on li "Color de la fuente #000000" at bounding box center [488, 284] width 172 height 24
type input "#000000"
click at [475, 288] on li "Color de la fuente #000000" at bounding box center [488, 284] width 172 height 24
click at [444, 363] on link "Cambiar colores" at bounding box center [480, 361] width 174 height 19
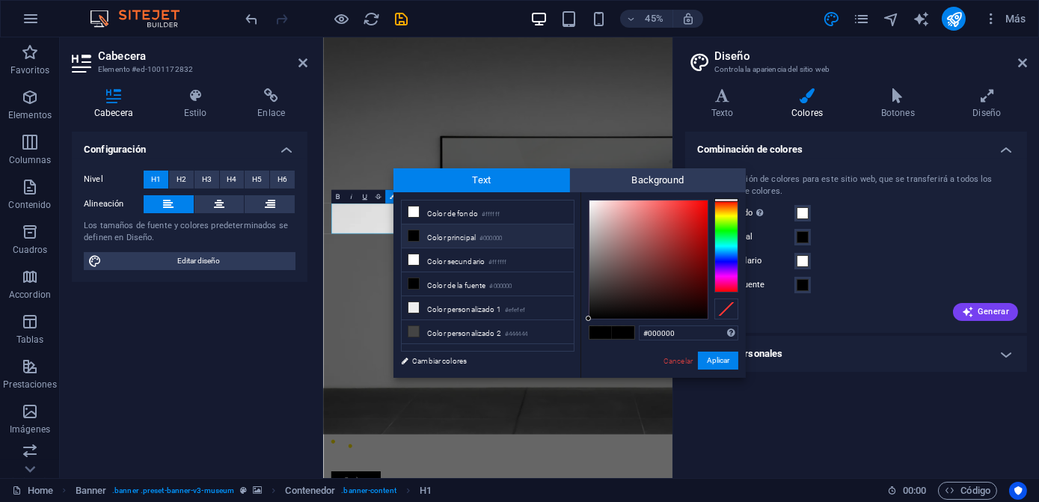
click at [834, 372] on div "Combinación de colores La combinación de colores para este sitio web, que se tr…" at bounding box center [856, 299] width 342 height 334
click at [682, 357] on link "Cancelar" at bounding box center [678, 360] width 32 height 11
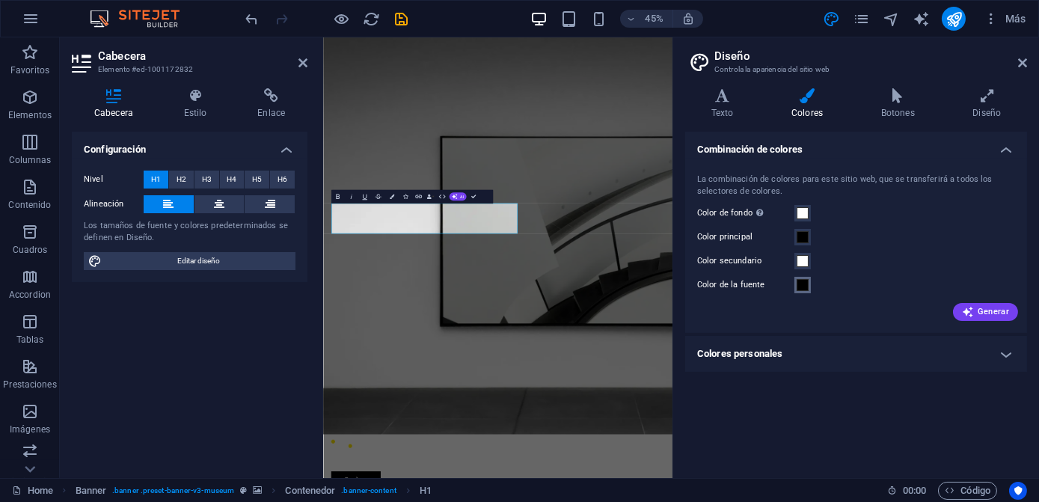
click at [795, 289] on button "Color de la fuente" at bounding box center [802, 285] width 16 height 16
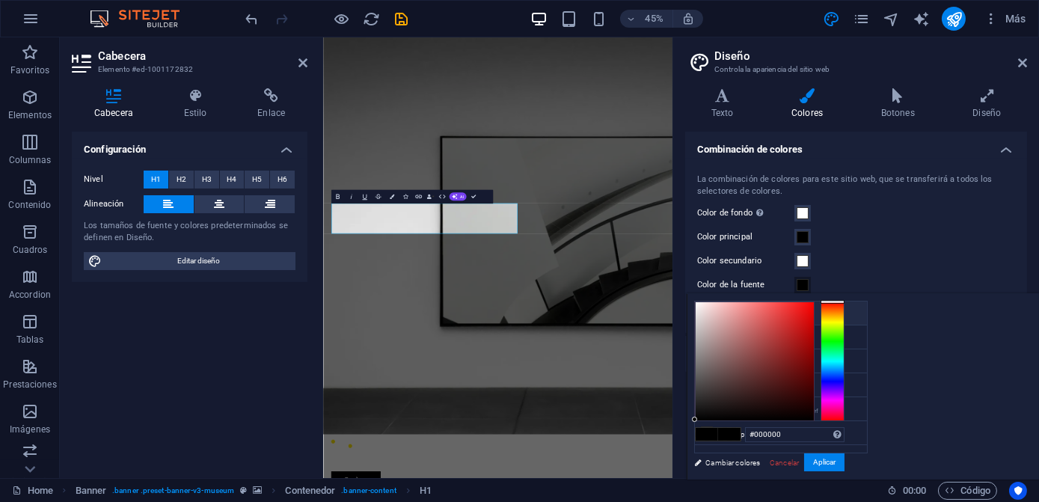
click at [740, 316] on li "Color de fondo #ffffff" at bounding box center [781, 313] width 172 height 24
type input "#ffffff"
click at [847, 260] on div "Color secundario" at bounding box center [856, 261] width 318 height 18
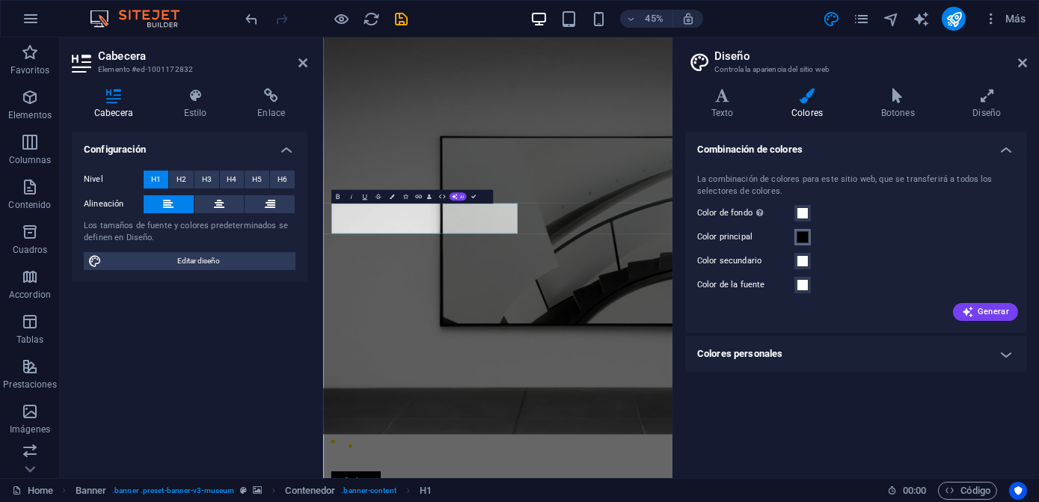
click at [803, 229] on button "Color principal" at bounding box center [802, 237] width 16 height 16
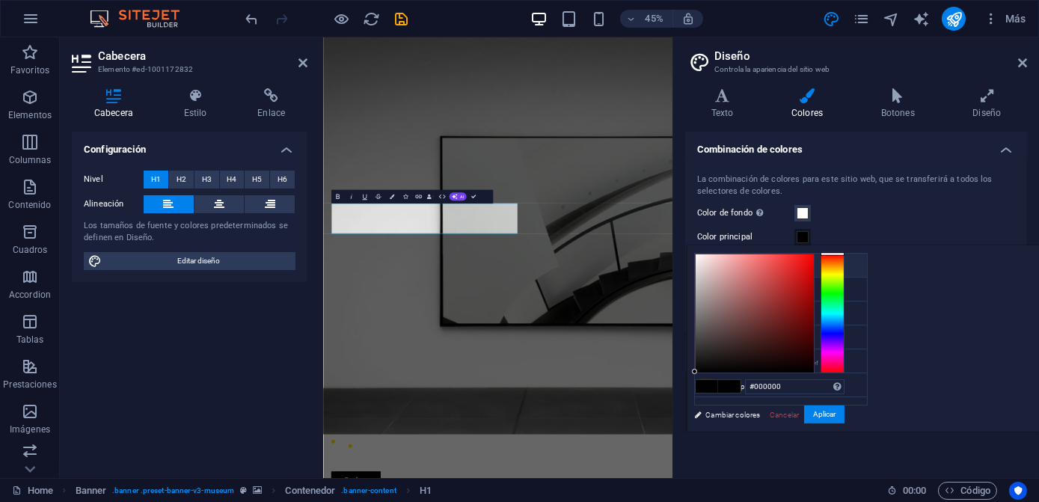
click at [782, 265] on small "#ffffff" at bounding box center [784, 268] width 18 height 10
type input "#ffffff"
click at [844, 414] on button "Aplicar" at bounding box center [824, 414] width 40 height 18
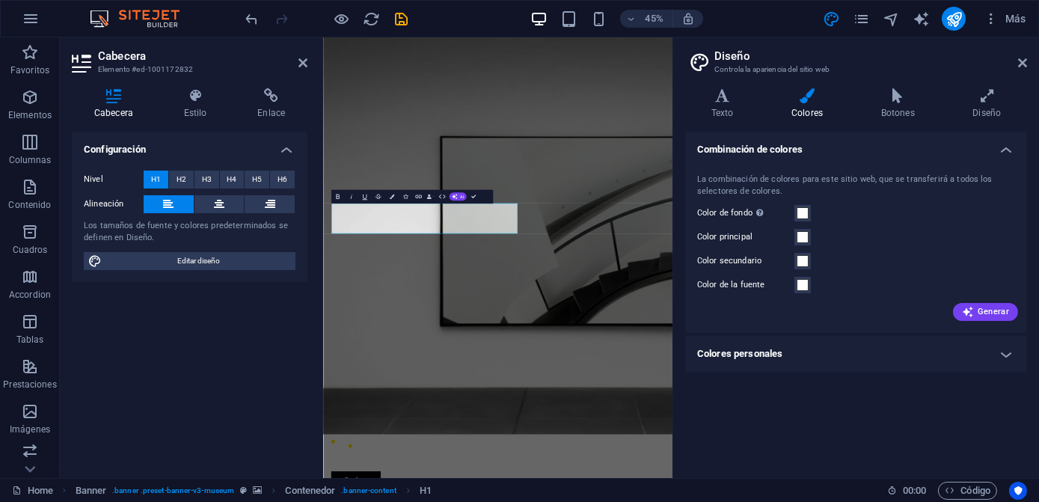
click at [1002, 412] on div "Combinación de colores La combinación de colores para este sitio web, que se tr…" at bounding box center [856, 299] width 342 height 334
click at [865, 414] on div "Combinación de colores La combinación de colores para este sitio web, que se tr…" at bounding box center [856, 299] width 342 height 334
click at [967, 313] on icon "button" at bounding box center [968, 312] width 12 height 12
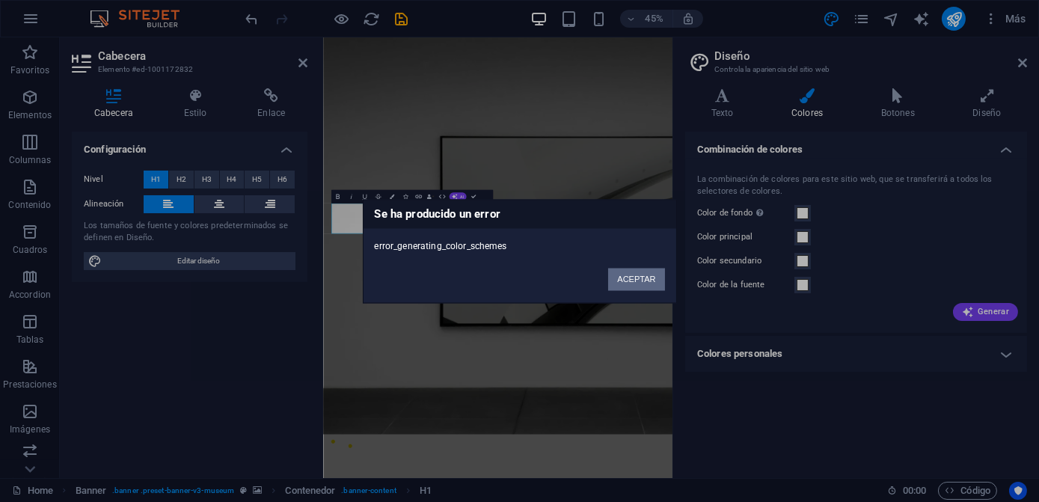
click at [630, 272] on button "ACEPTAR" at bounding box center [636, 279] width 56 height 22
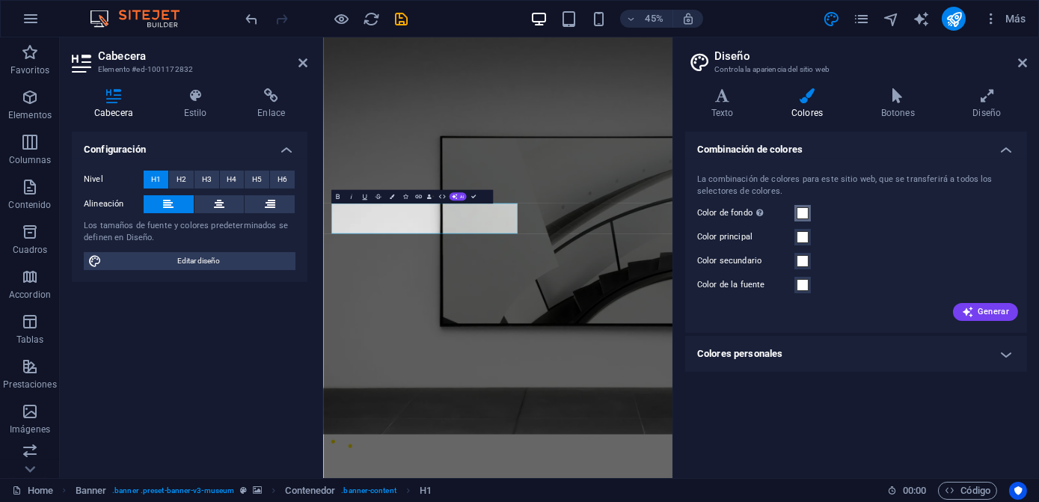
click at [801, 210] on span at bounding box center [803, 213] width 12 height 12
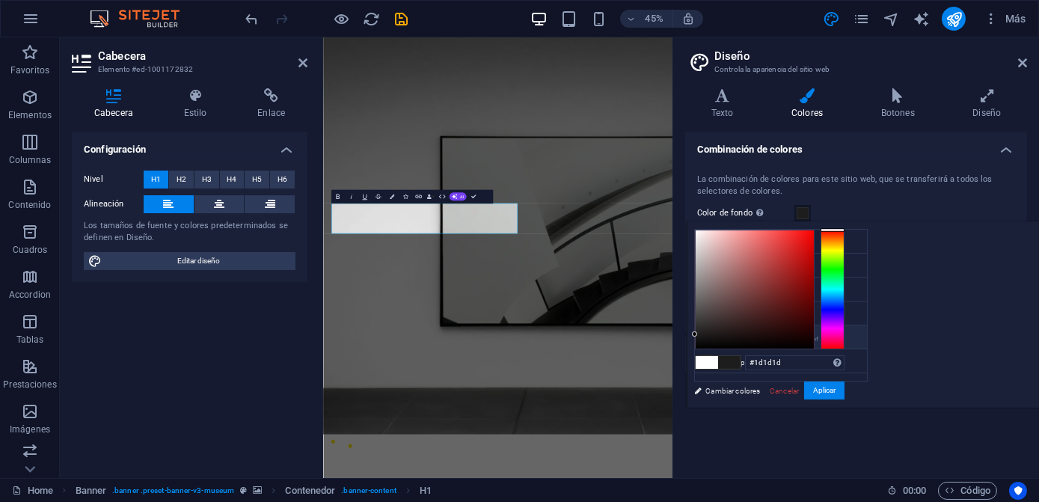
type input "#0f0f0f"
drag, startPoint x: 902, startPoint y: 280, endPoint x: 865, endPoint y: 340, distance: 70.8
click at [865, 340] on div "less Color de fondo #000000 Color principal #ffffff Color secundario #ffffff Co…" at bounding box center [863, 314] width 352 height 186
click at [844, 386] on button "Aplicar" at bounding box center [824, 390] width 40 height 18
click at [1004, 386] on div "Combinación de colores La combinación de colores para este sitio web, que se tr…" at bounding box center [856, 299] width 342 height 334
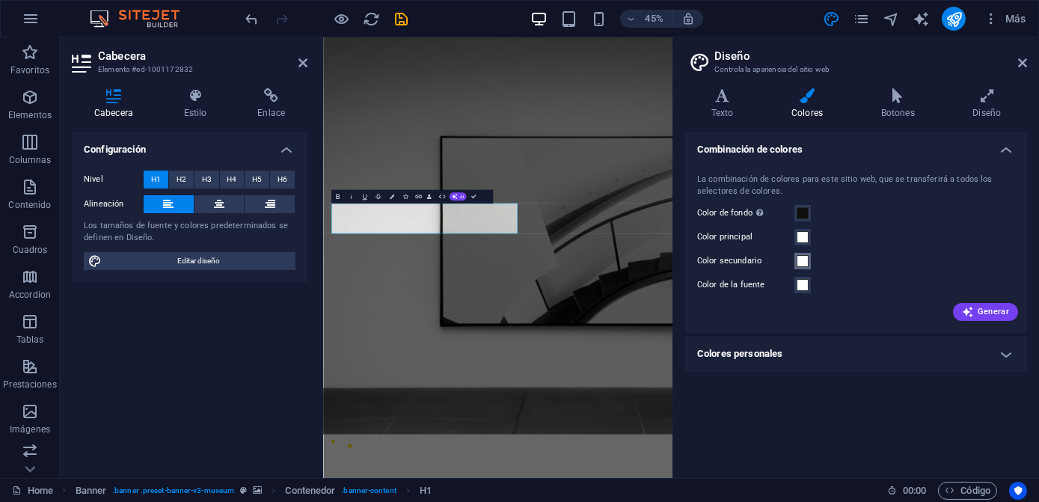
click at [801, 265] on span at bounding box center [803, 261] width 12 height 12
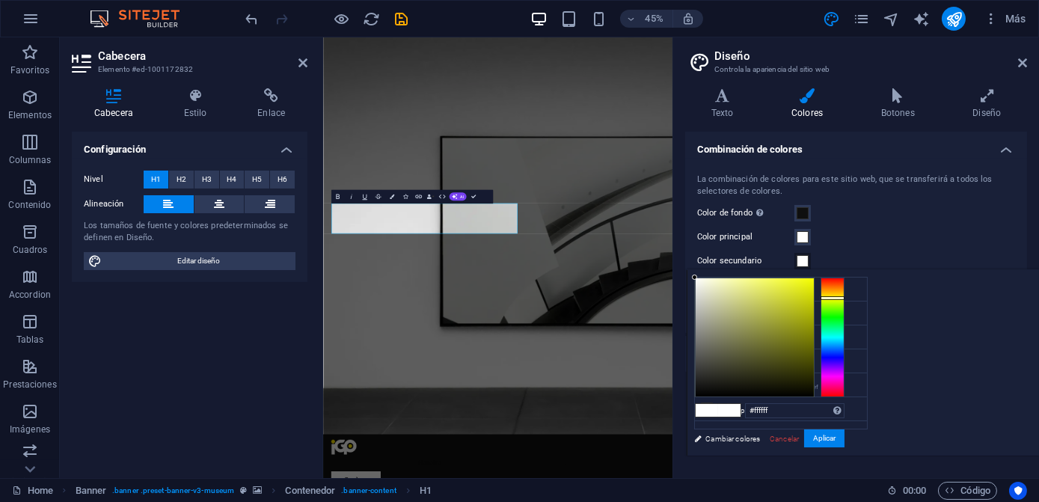
click at [844, 296] on div at bounding box center [832, 337] width 24 height 120
type input "#f3f300"
drag, startPoint x: 993, startPoint y: 295, endPoint x: 1003, endPoint y: 282, distance: 16.6
click at [844, 282] on div at bounding box center [770, 337] width 150 height 120
click at [844, 431] on button "Aplicar" at bounding box center [824, 438] width 40 height 18
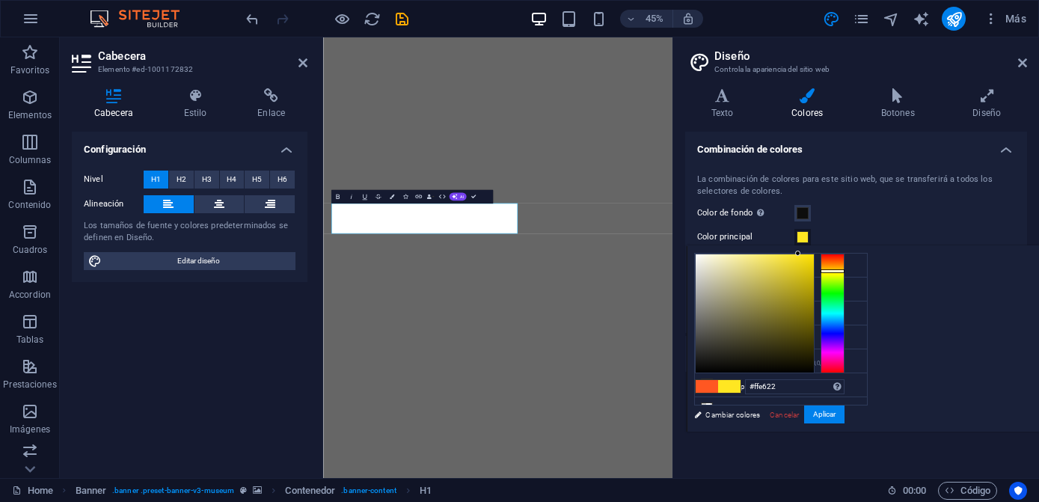
click at [844, 270] on div at bounding box center [832, 314] width 24 height 120
click at [852, 402] on div "#ffe622 Formatos soportados #0852ed rgb(8, 82, 237) rgba(8, 82, 237, 90%) hsv(2…" at bounding box center [769, 447] width 165 height 402
click at [844, 411] on button "Aplicar" at bounding box center [824, 414] width 40 height 18
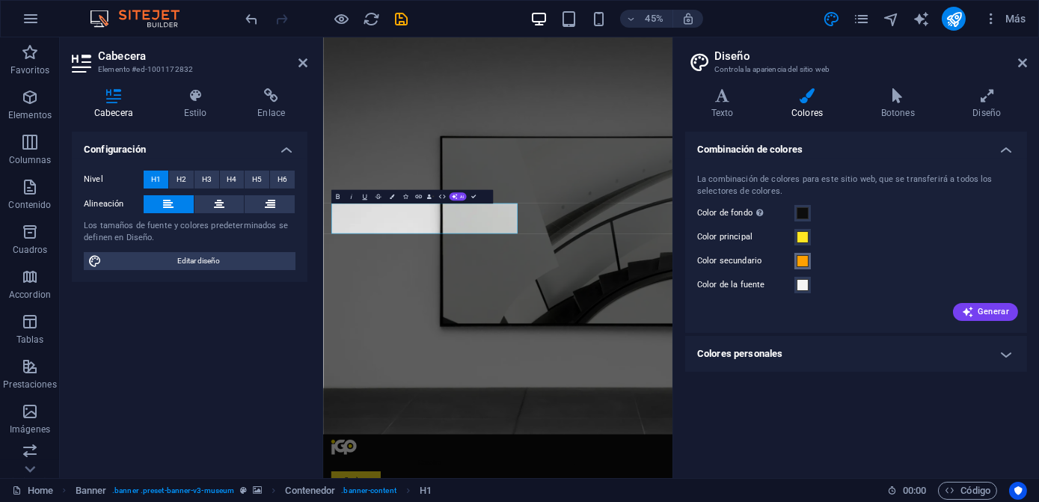
click at [803, 260] on span at bounding box center [803, 261] width 12 height 12
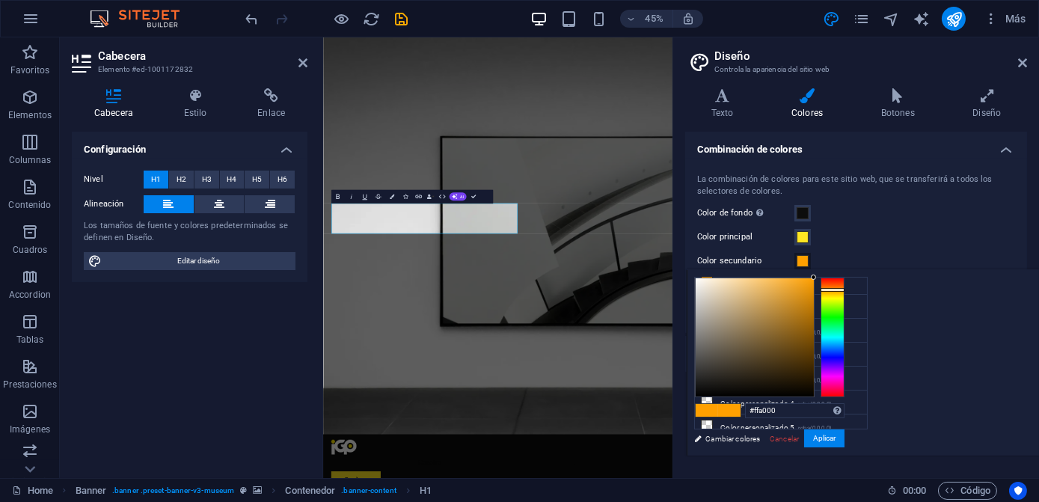
scroll to position [55, 0]
type input "#9e9d9d"
drag, startPoint x: 940, startPoint y: 290, endPoint x: 883, endPoint y: 322, distance: 65.6
click at [814, 322] on div at bounding box center [755, 337] width 118 height 118
click at [844, 440] on button "Aplicar" at bounding box center [824, 438] width 40 height 18
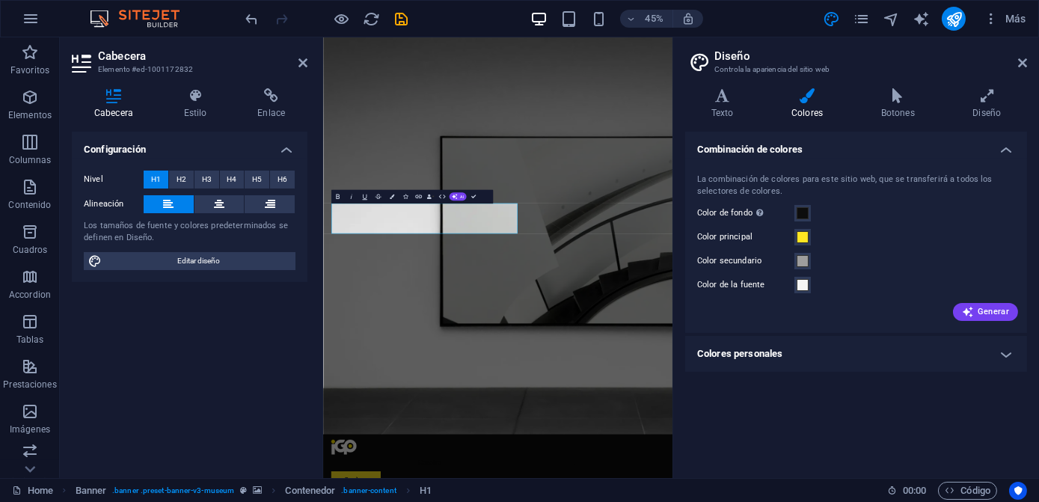
click at [832, 429] on div "Combinación de colores La combinación de colores para este sitio web, que se tr…" at bounding box center [856, 299] width 342 height 334
click at [730, 111] on h4 "Texto" at bounding box center [725, 103] width 80 height 31
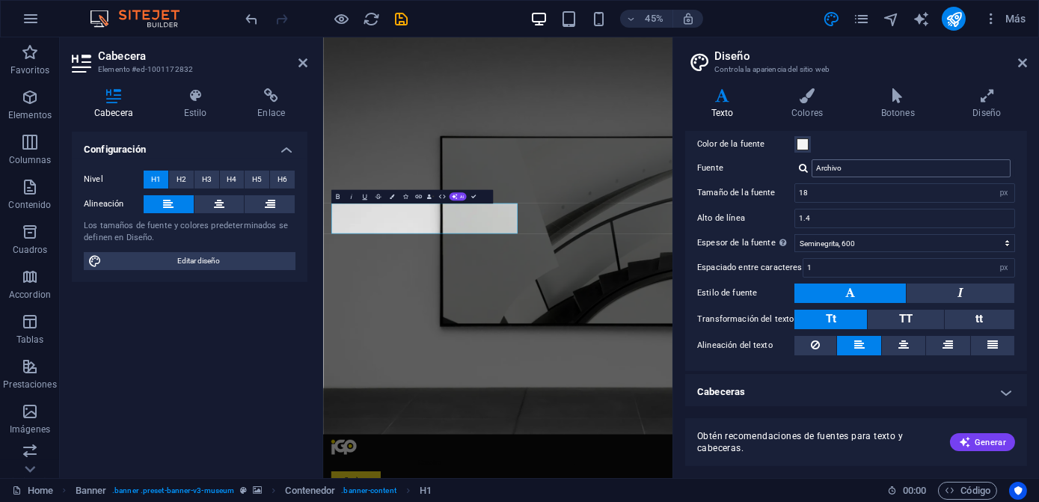
scroll to position [64, 0]
click at [835, 390] on h4 "Cabeceras" at bounding box center [856, 391] width 342 height 36
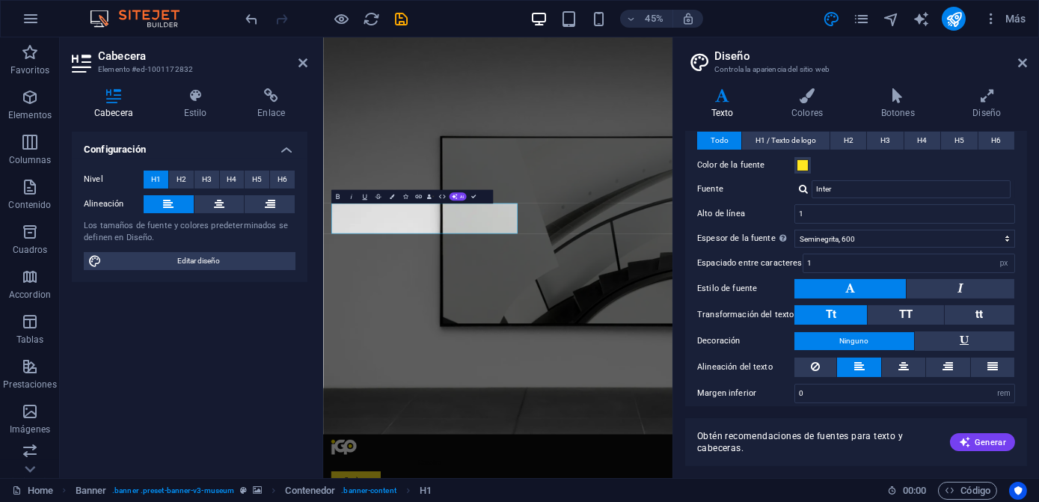
scroll to position [354, 0]
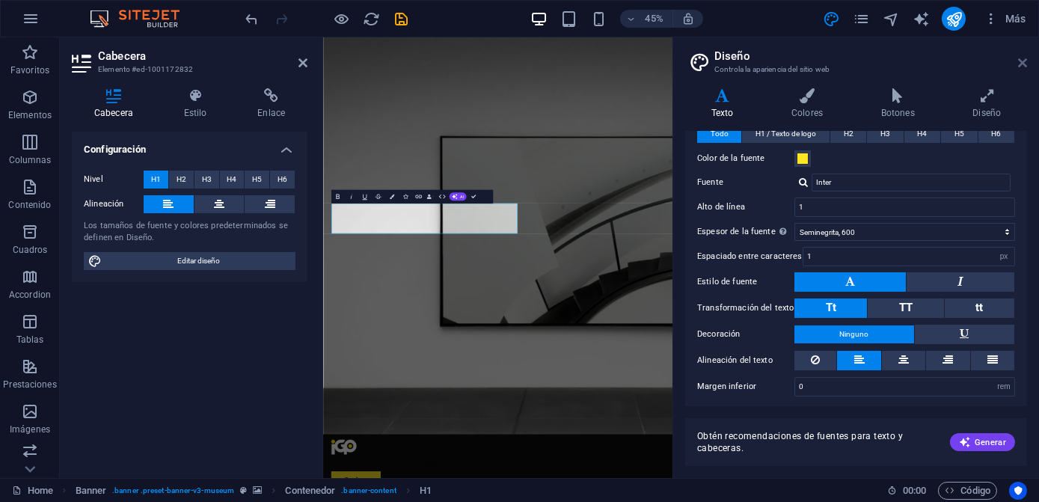
click at [1022, 57] on icon at bounding box center [1022, 63] width 9 height 12
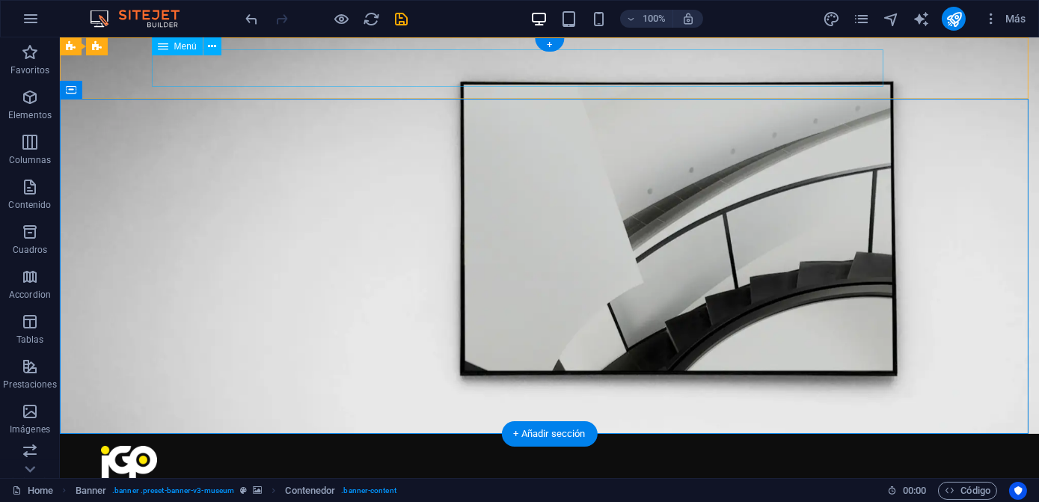
click at [376, 479] on nav "Nosotros Proyectos Servicios Contacto" at bounding box center [550, 497] width 898 height 37
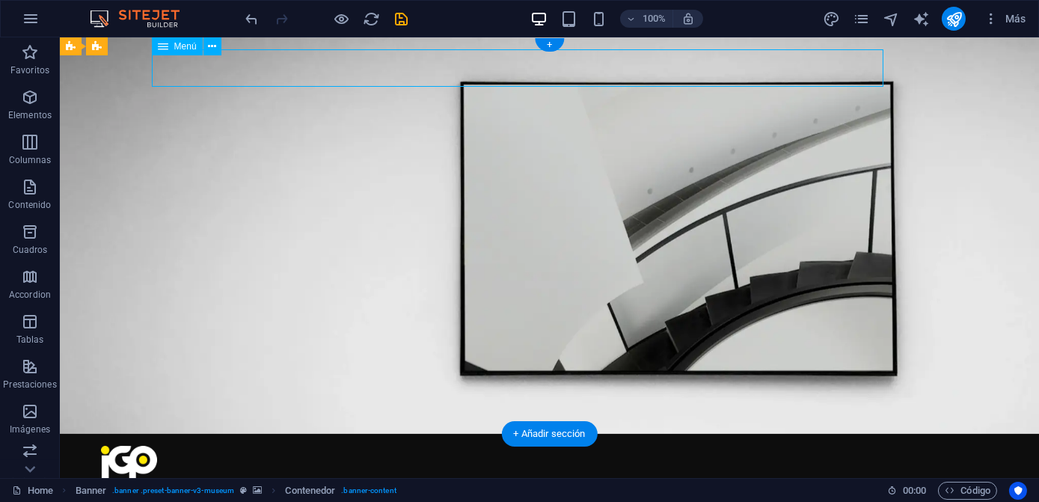
click at [376, 479] on nav "Nosotros Proyectos Servicios Contacto" at bounding box center [550, 497] width 898 height 37
select select "1"
select select
select select "2"
select select
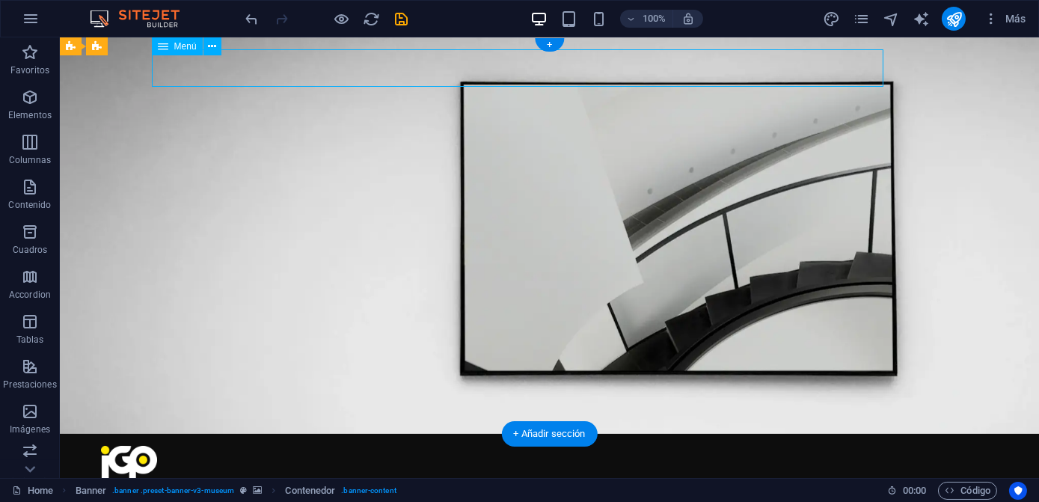
select select "3"
select select
select select "4"
select select
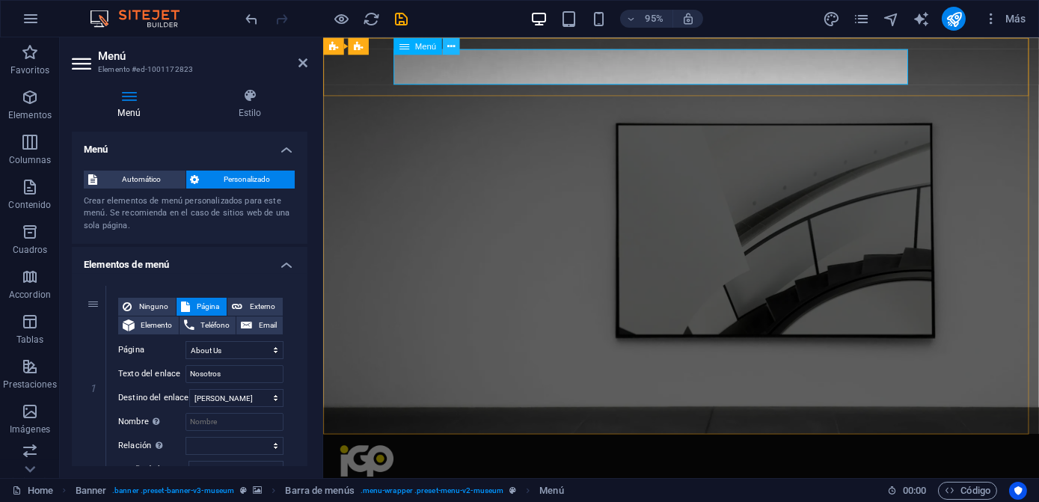
click at [447, 49] on icon at bounding box center [450, 45] width 7 height 15
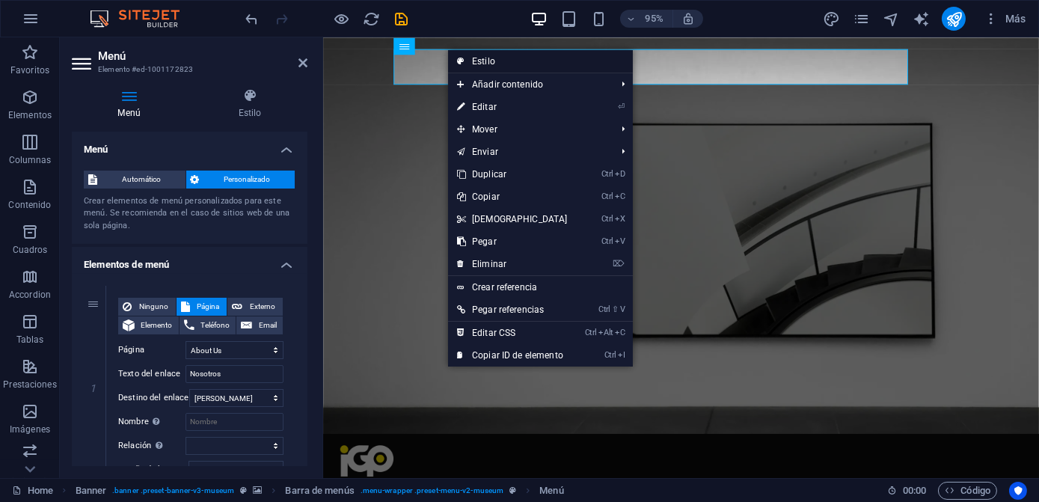
click at [488, 57] on link "Estilo" at bounding box center [540, 61] width 185 height 22
select select "rem"
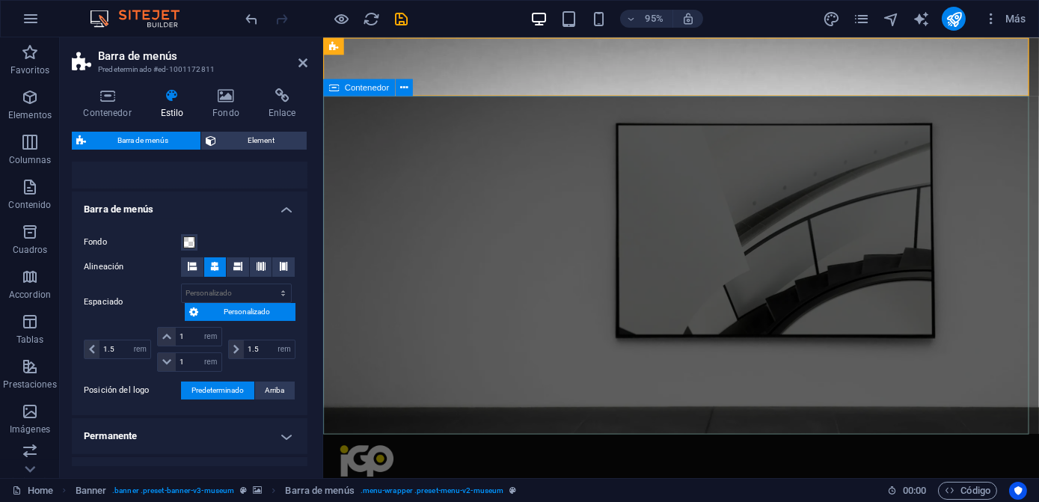
scroll to position [222, 0]
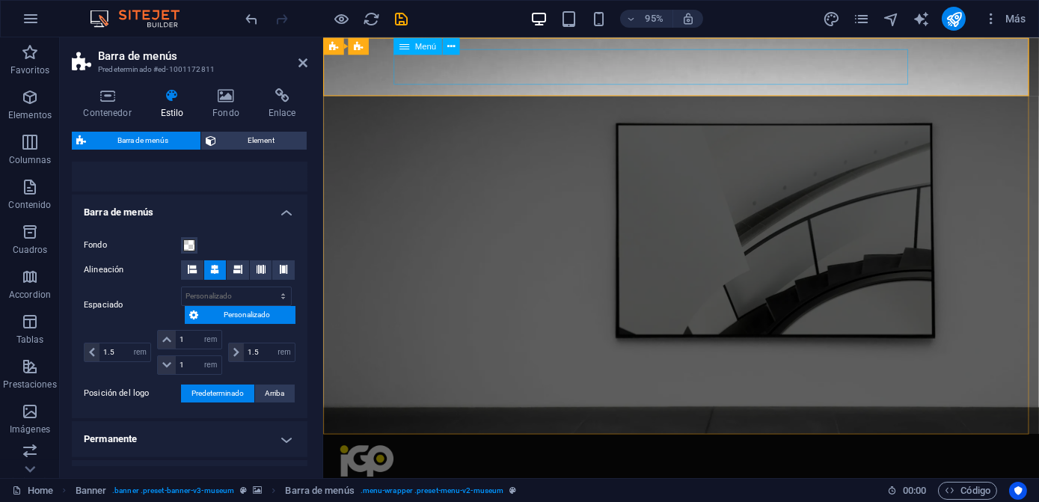
select select "1"
select select
select select "2"
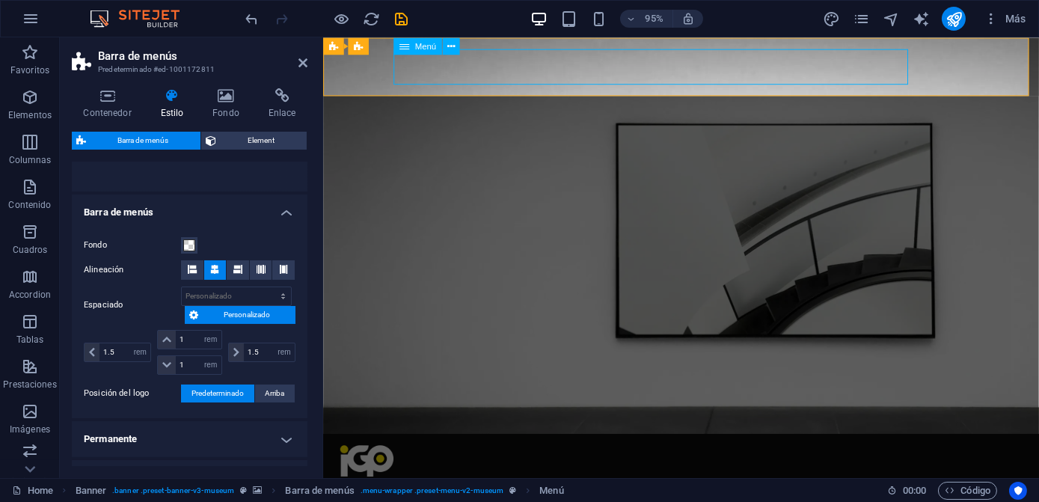
select select
select select "3"
select select
select select "4"
select select
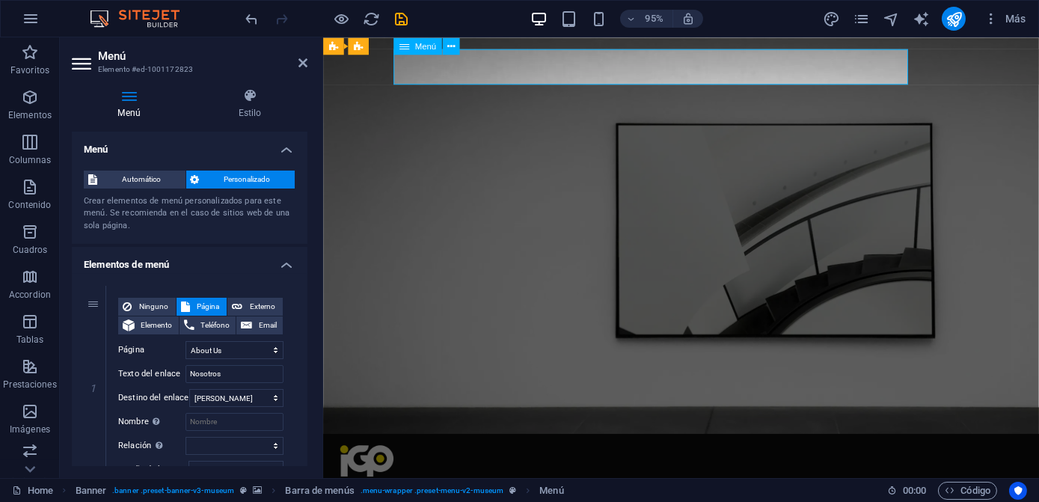
click at [263, 102] on icon at bounding box center [249, 95] width 115 height 15
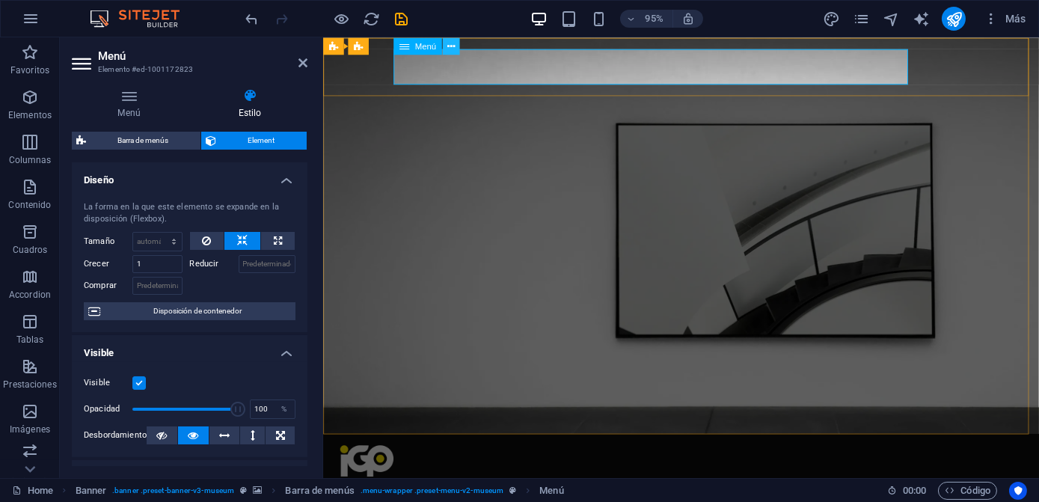
click at [449, 43] on icon at bounding box center [450, 45] width 7 height 15
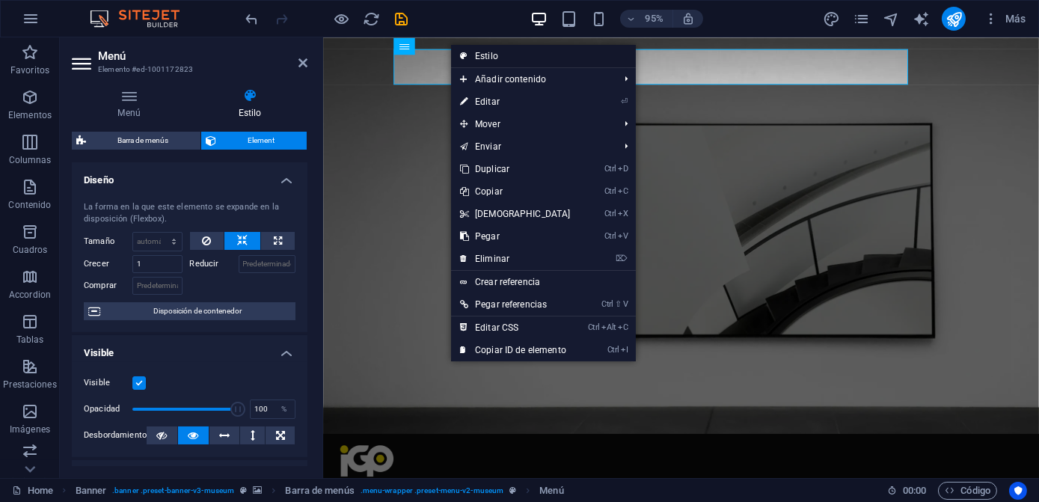
click at [481, 55] on link "Estilo" at bounding box center [543, 56] width 185 height 22
select select "rem"
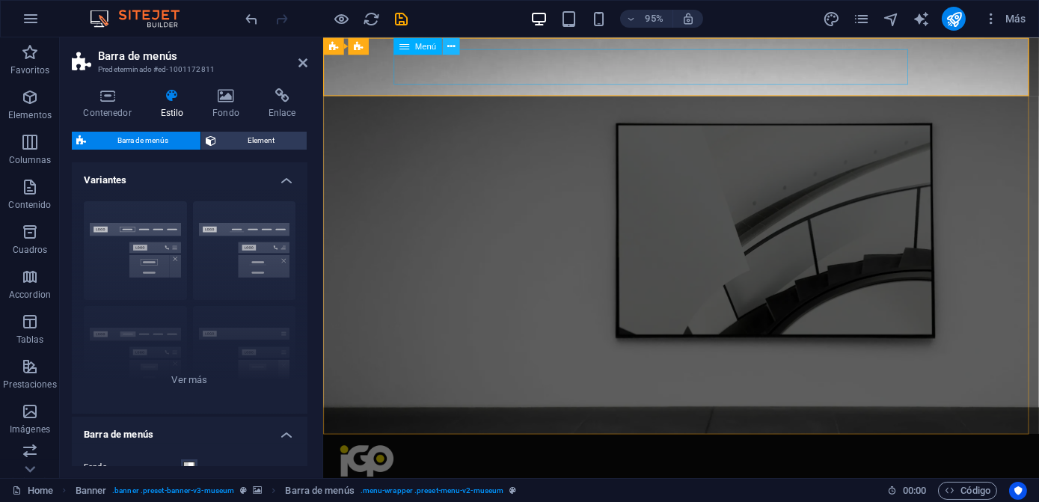
click at [452, 46] on icon at bounding box center [450, 45] width 7 height 15
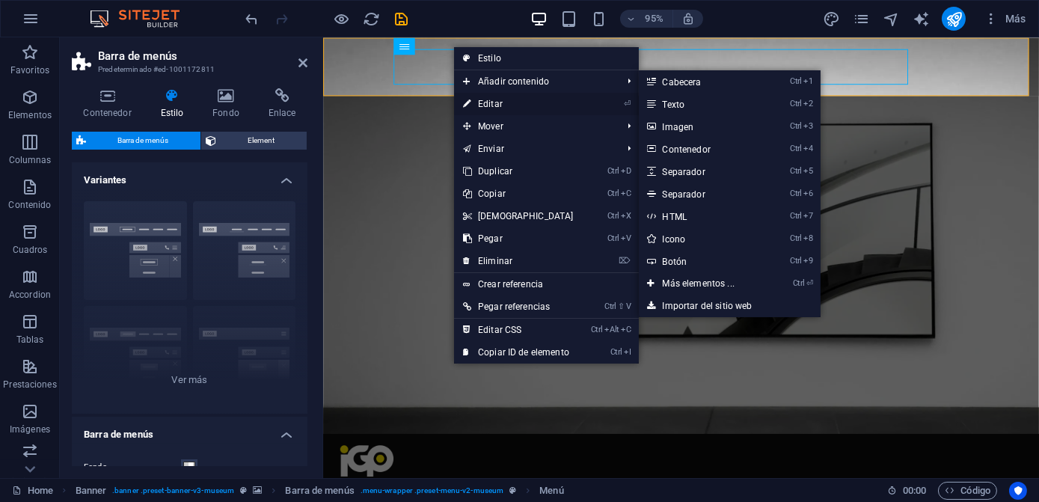
click at [494, 96] on link "⏎ Editar" at bounding box center [518, 104] width 129 height 22
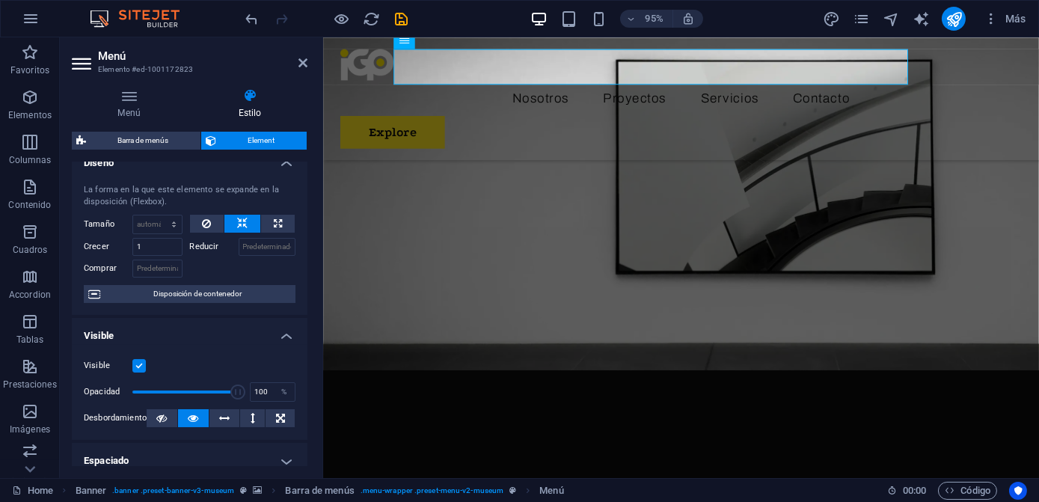
scroll to position [0, 0]
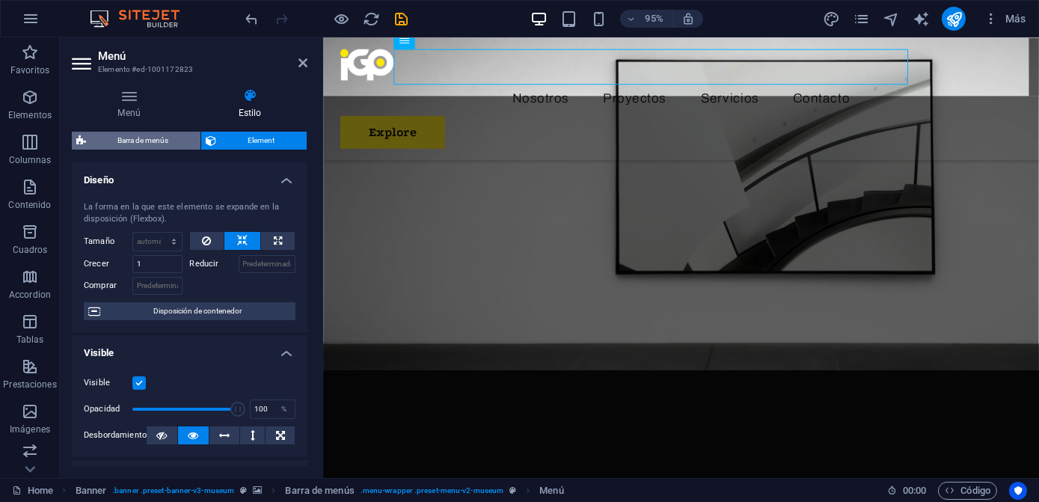
click at [165, 142] on span "Barra de menús" at bounding box center [142, 141] width 105 height 18
select select "rem"
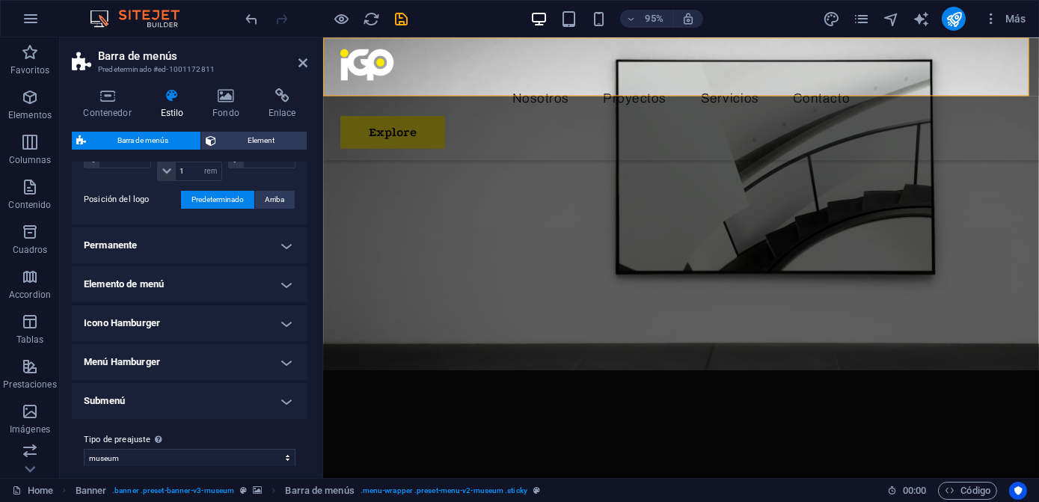
scroll to position [426, 0]
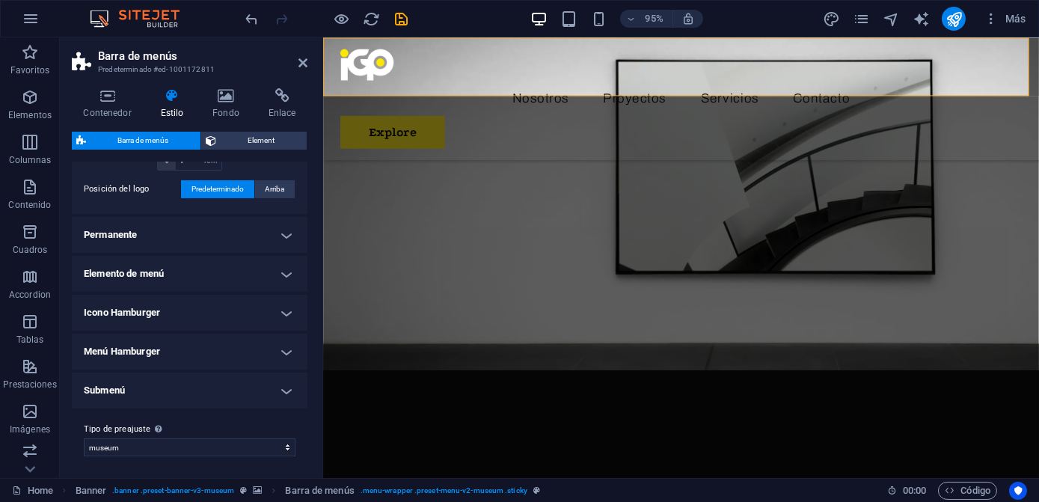
click at [233, 301] on h4 "Icono Hamburger" at bounding box center [190, 313] width 236 height 36
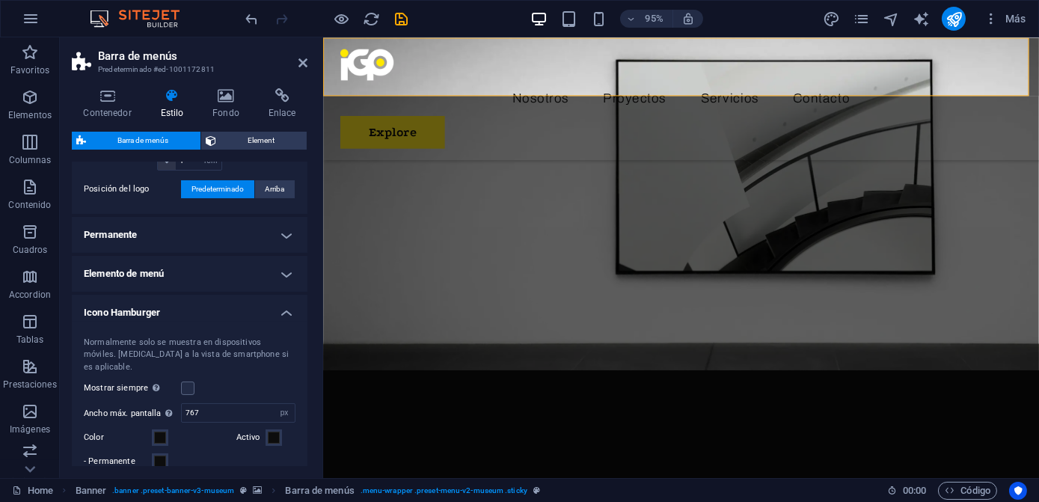
click at [233, 301] on h4 "Icono Hamburger" at bounding box center [190, 308] width 236 height 27
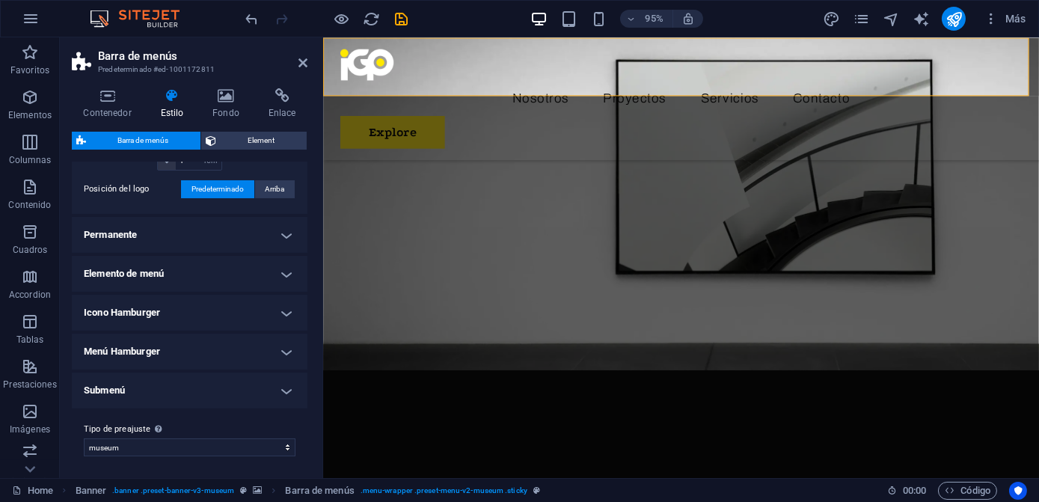
click at [233, 301] on h4 "Icono Hamburger" at bounding box center [190, 313] width 236 height 36
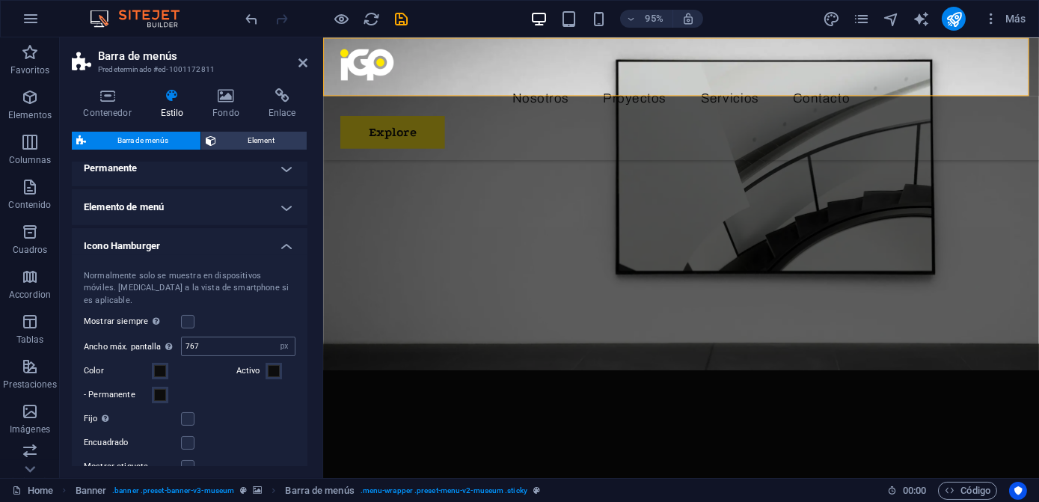
scroll to position [494, 0]
click at [165, 363] on span at bounding box center [160, 369] width 12 height 12
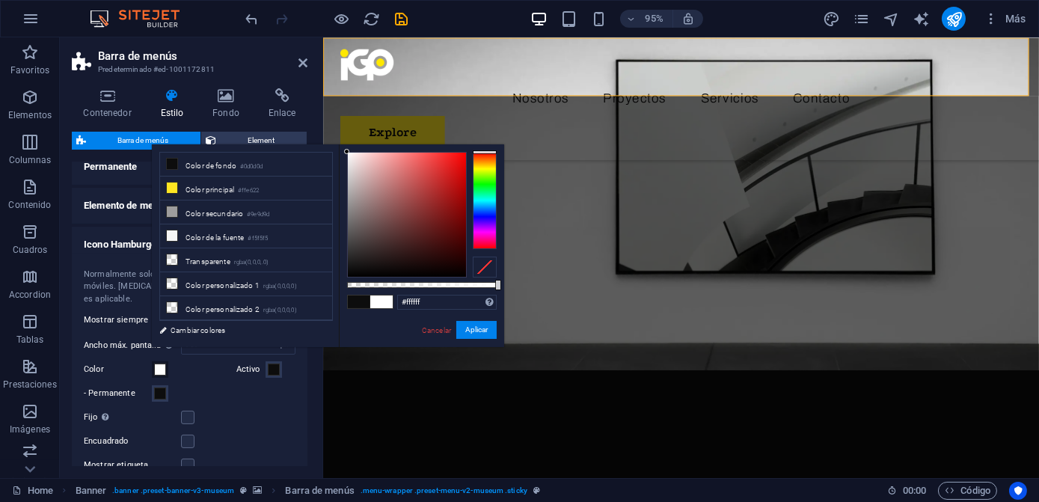
drag, startPoint x: 356, startPoint y: 198, endPoint x: 328, endPoint y: 134, distance: 70.0
click at [328, 134] on body "imagengrafica.com.mx Home Favoritos Elementos Columnas Contenido Cuadros Accord…" at bounding box center [519, 251] width 1039 height 502
type input "#000000"
drag, startPoint x: 356, startPoint y: 163, endPoint x: 331, endPoint y: 288, distance: 127.5
click at [331, 288] on div "less Color de fondo #0d0d0d Color principal #ffe622 Color secundario #9e9d9d Co…" at bounding box center [328, 245] width 352 height 203
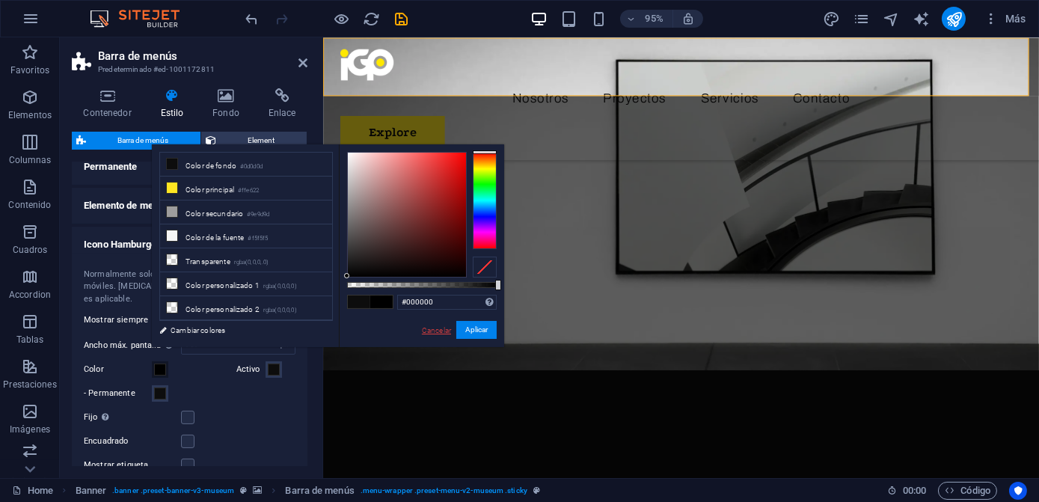
click at [429, 331] on link "Cancelar" at bounding box center [436, 330] width 32 height 11
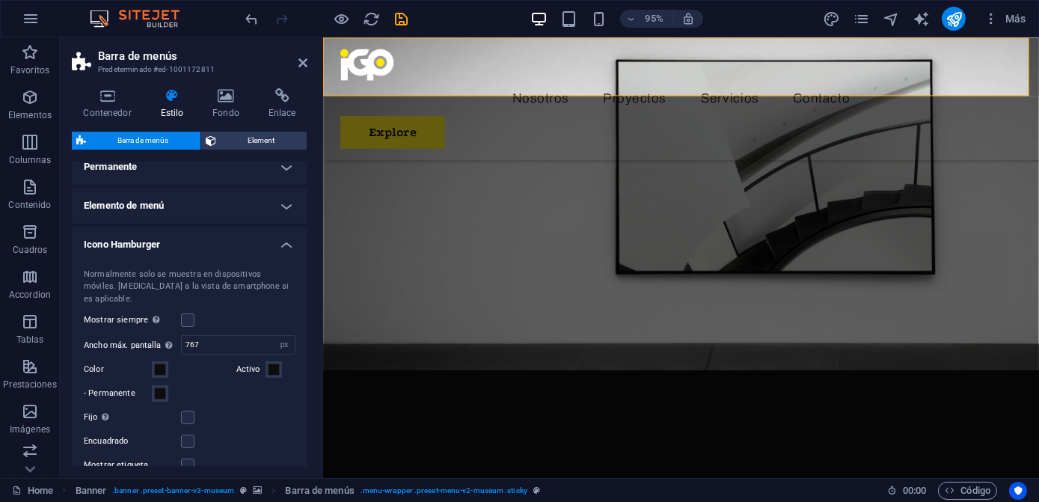
click at [185, 240] on h4 "Icono Hamburger" at bounding box center [190, 240] width 236 height 27
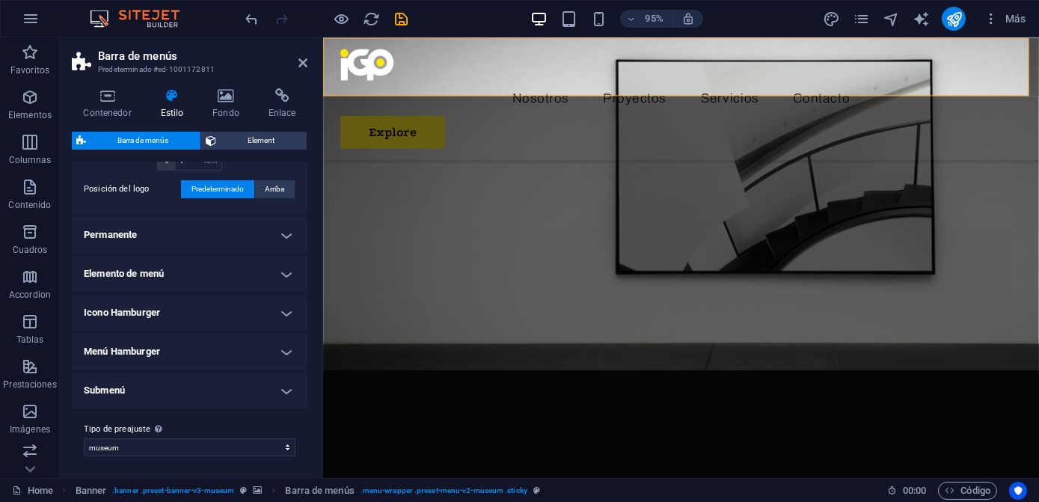
click at [170, 262] on h4 "Elemento de menú" at bounding box center [190, 274] width 236 height 36
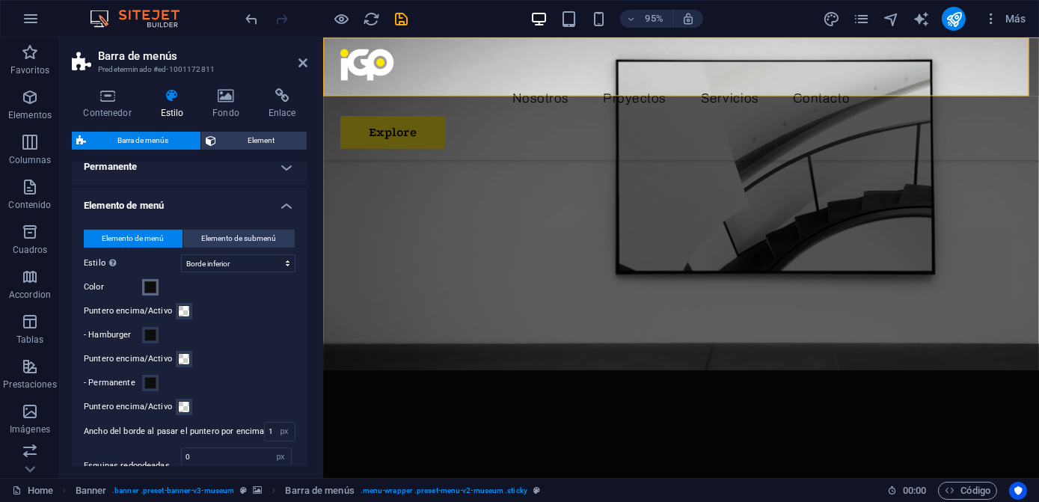
click at [147, 292] on button "Color" at bounding box center [150, 287] width 16 height 16
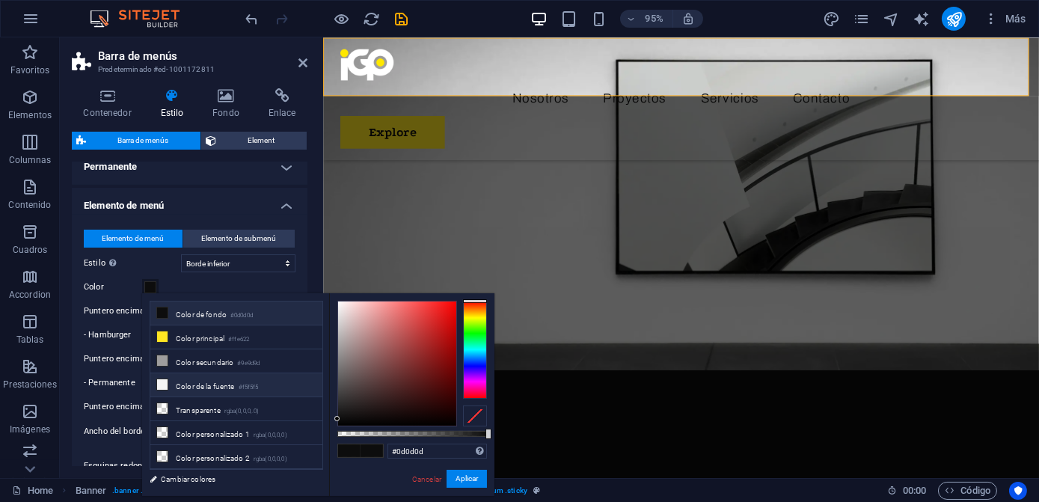
click at [253, 375] on li "Color de la fuente #f5f5f5" at bounding box center [236, 385] width 172 height 24
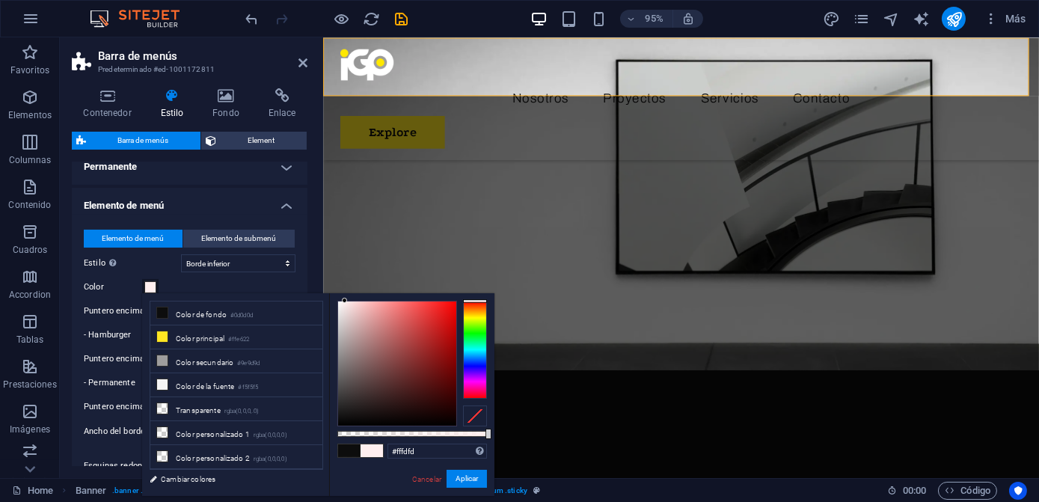
type input "#ffffff"
drag, startPoint x: 360, startPoint y: 344, endPoint x: 315, endPoint y: 272, distance: 84.7
click at [315, 272] on body "imagengrafica.com.mx Home Favoritos Elementos Columnas Contenido Cuadros Accord…" at bounding box center [519, 251] width 1039 height 502
click at [468, 484] on button "Aplicar" at bounding box center [467, 479] width 40 height 18
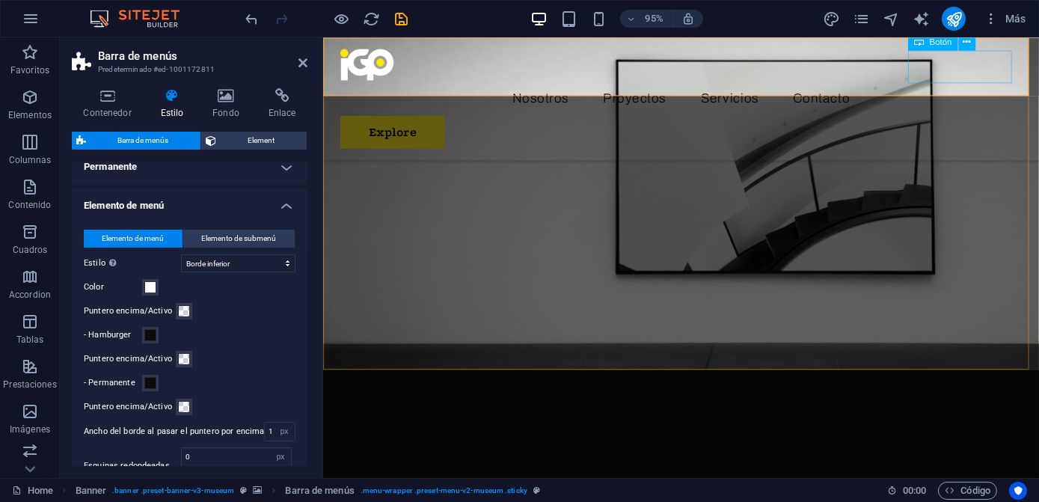
click at [972, 120] on div "Explore" at bounding box center [698, 137] width 717 height 34
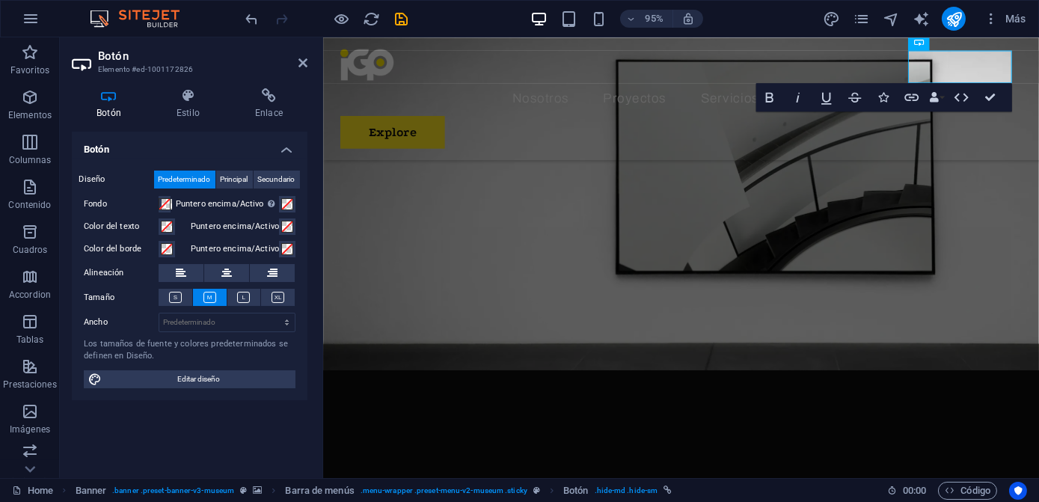
click at [185, 150] on h4 "Botón" at bounding box center [190, 145] width 236 height 27
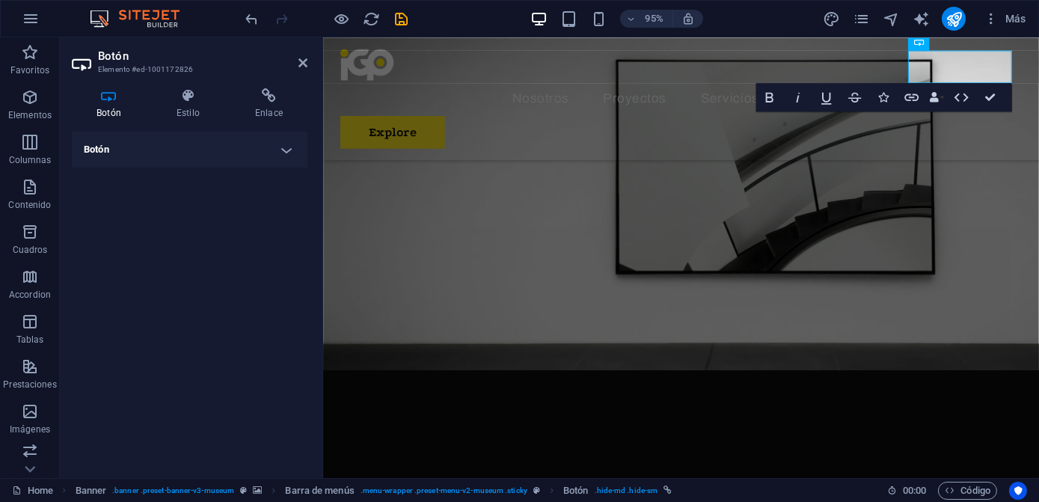
click at [99, 100] on icon at bounding box center [109, 95] width 74 height 15
click at [154, 126] on div "Botón Estilo Enlace Botón Diseño Predeterminado Principal Secundario Fondo Punt…" at bounding box center [190, 277] width 236 height 378
click at [162, 133] on h4 "Botón" at bounding box center [190, 150] width 236 height 36
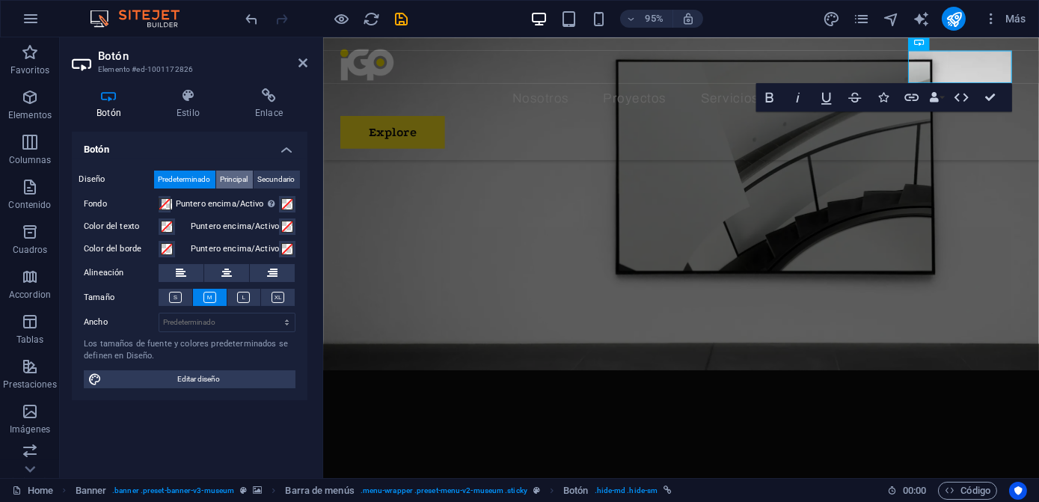
click at [238, 186] on span "Principal" at bounding box center [235, 180] width 28 height 18
click at [202, 182] on span "Predeterminado" at bounding box center [185, 180] width 52 height 18
click at [200, 375] on span "Editar diseño" at bounding box center [198, 379] width 185 height 18
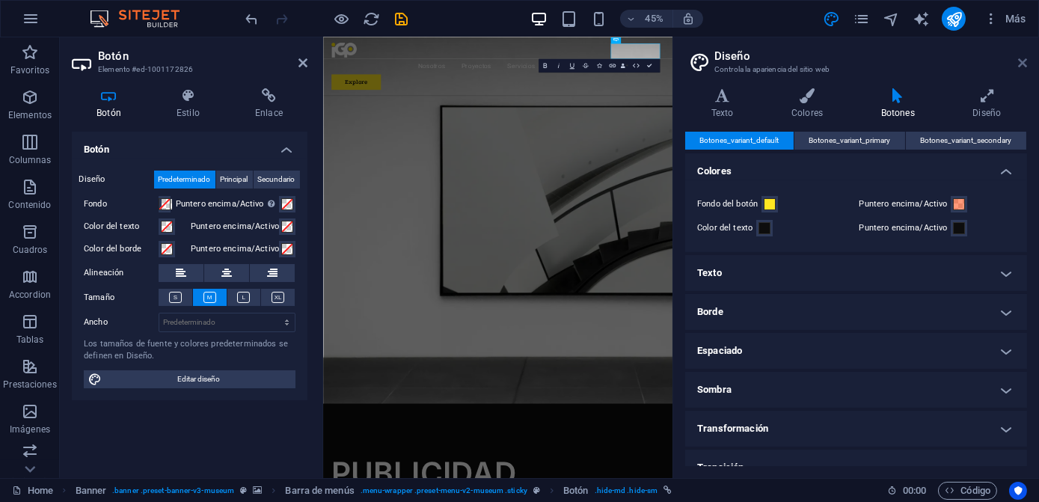
click at [1021, 69] on link at bounding box center [1022, 63] width 9 height 13
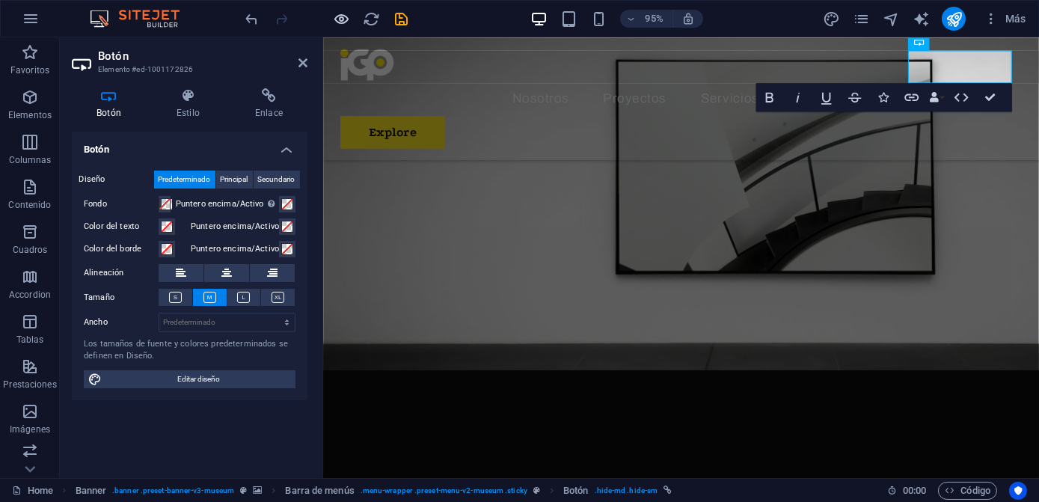
click at [338, 18] on icon "button" at bounding box center [342, 18] width 17 height 17
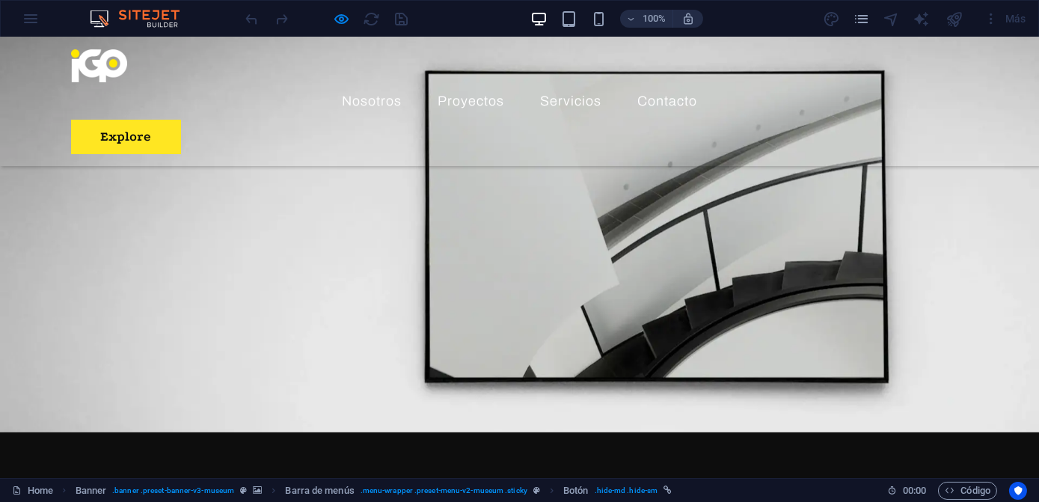
scroll to position [0, 0]
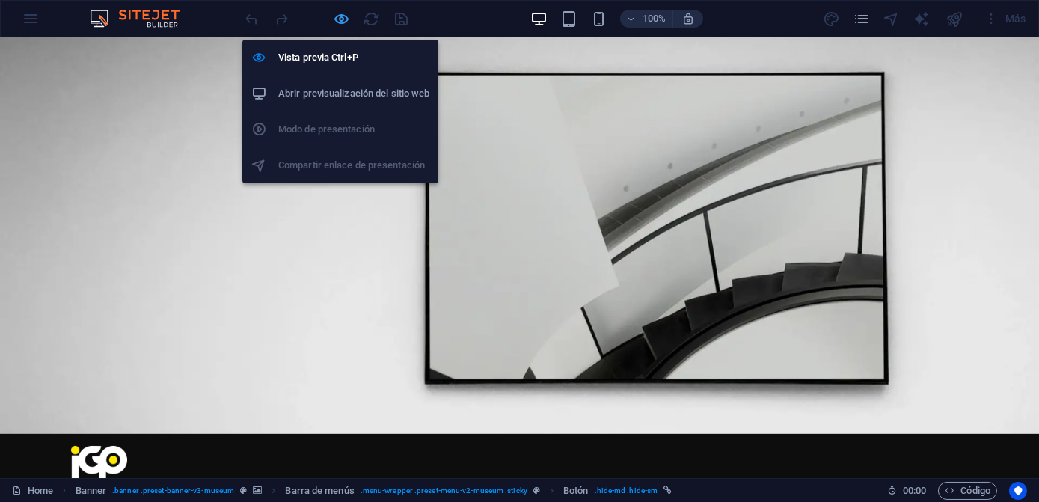
click at [343, 22] on icon "button" at bounding box center [342, 18] width 17 height 17
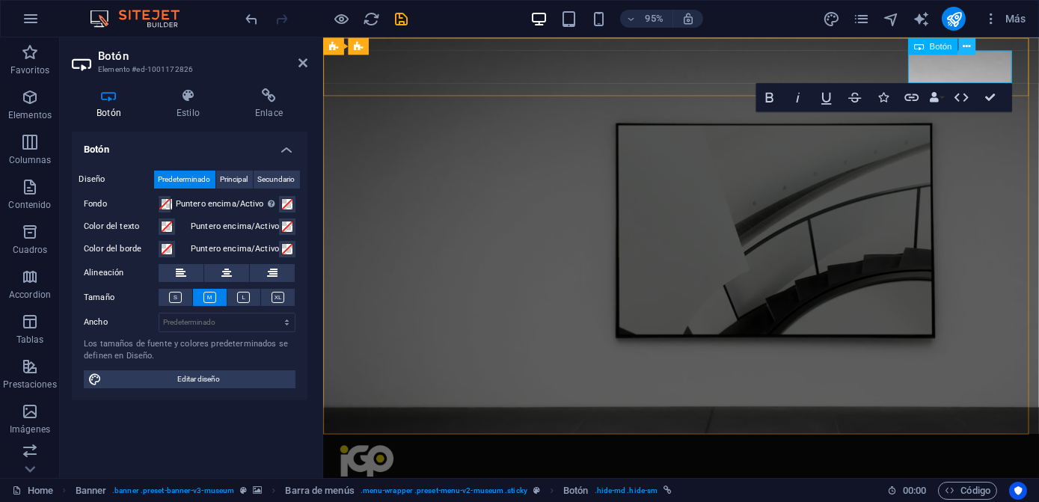
click at [964, 48] on icon at bounding box center [966, 45] width 7 height 15
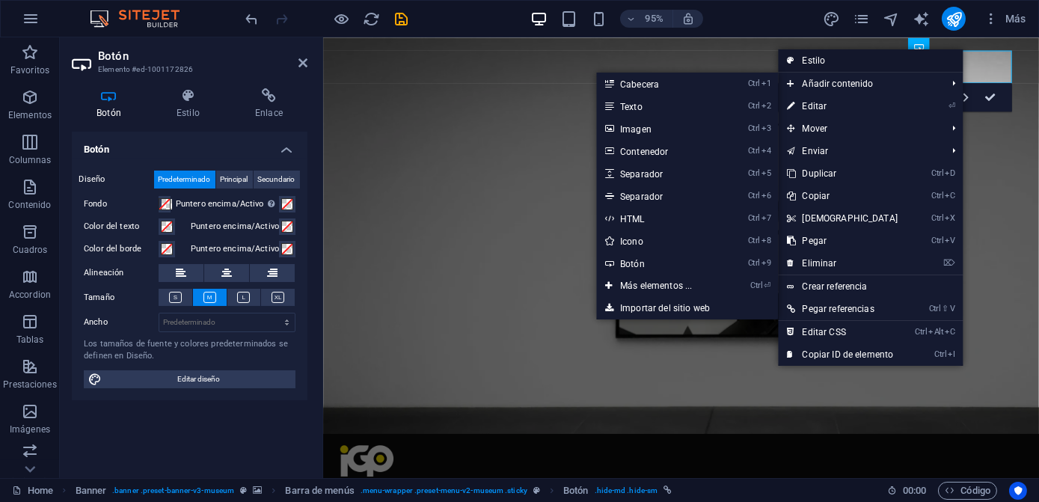
click at [817, 64] on link "Estilo" at bounding box center [870, 60] width 185 height 22
select select "rem"
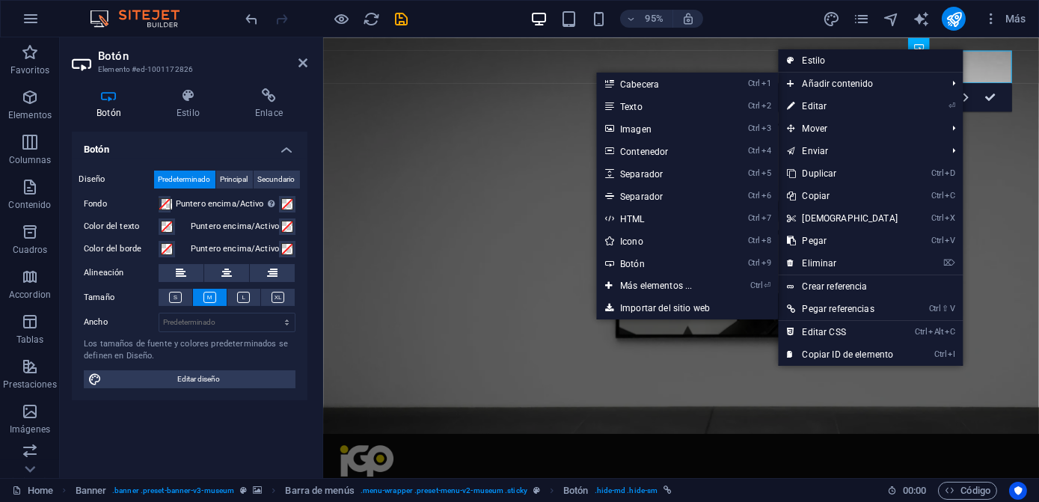
select select "hover_border_bottom"
select select "px"
select select "rem"
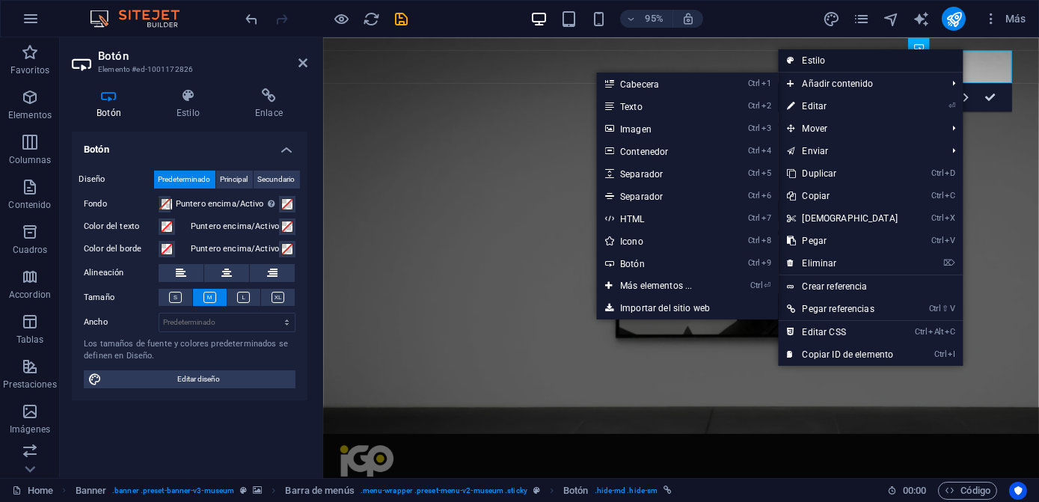
select select "rem"
select select "300"
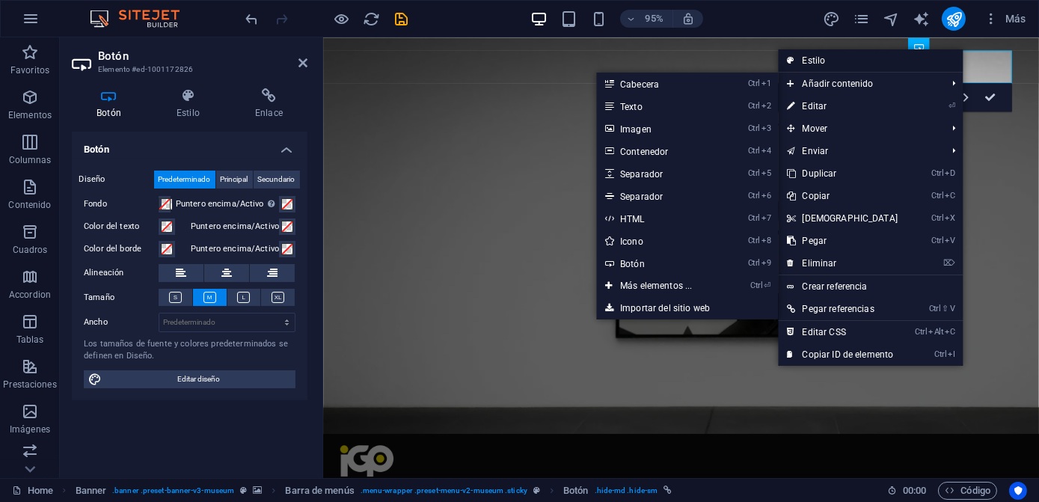
select select "px"
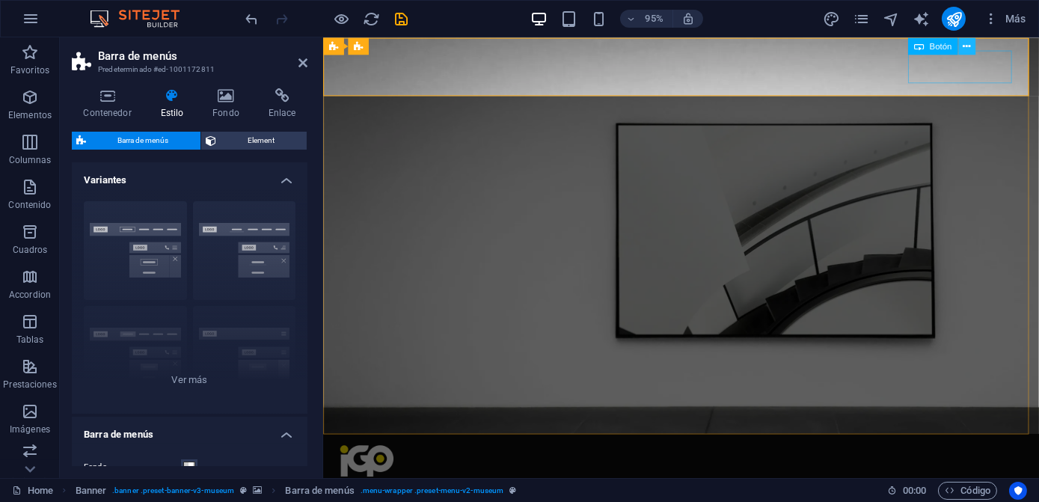
click at [971, 46] on button at bounding box center [966, 45] width 17 height 17
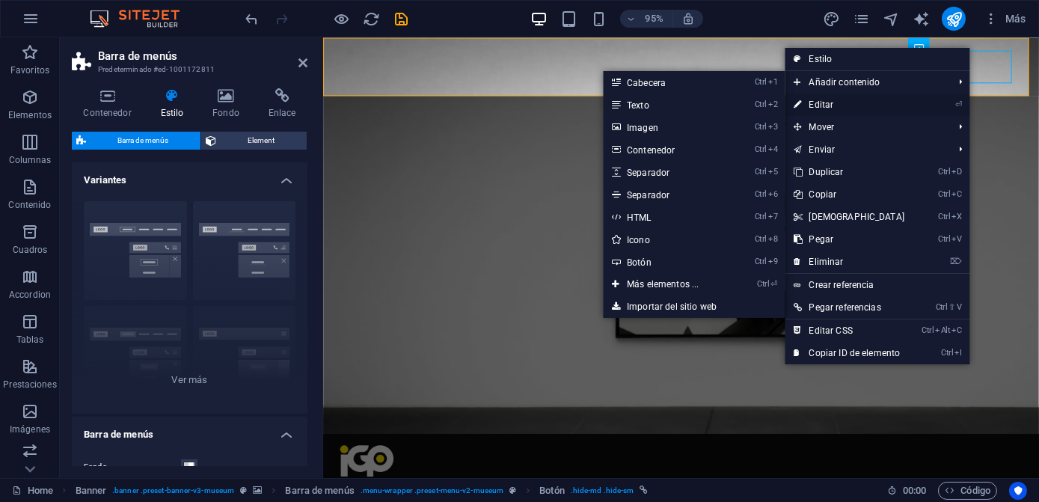
click at [850, 101] on link "⏎ Editar" at bounding box center [849, 104] width 129 height 22
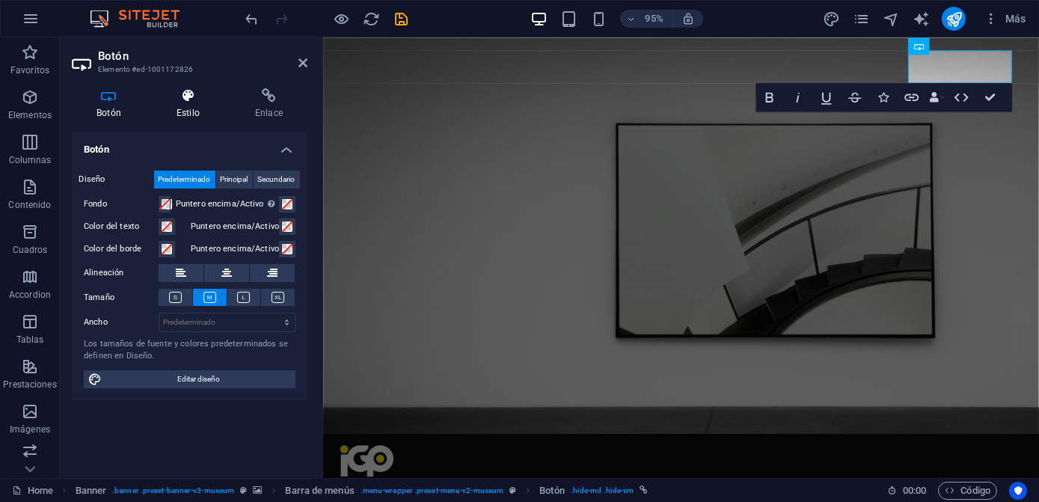
click at [185, 107] on h4 "Estilo" at bounding box center [191, 103] width 79 height 31
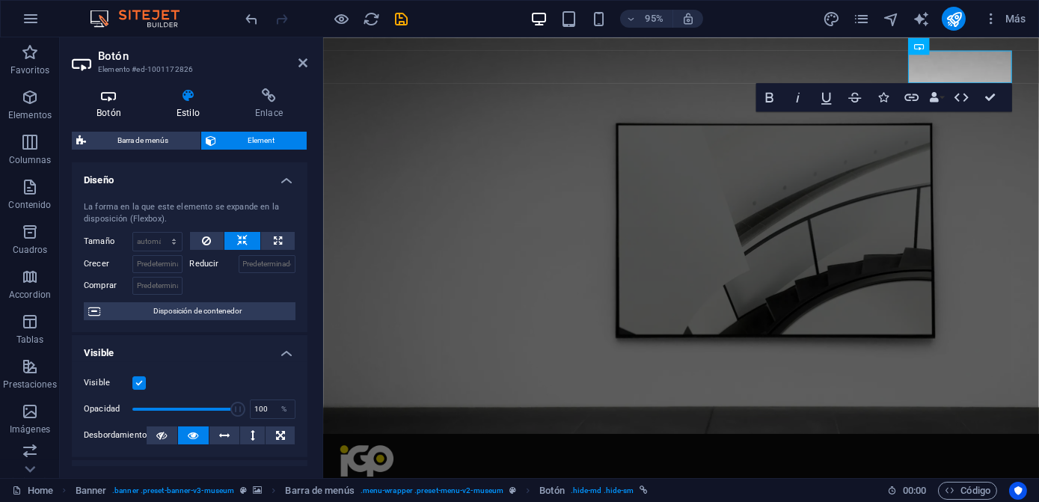
click at [132, 96] on icon at bounding box center [109, 95] width 74 height 15
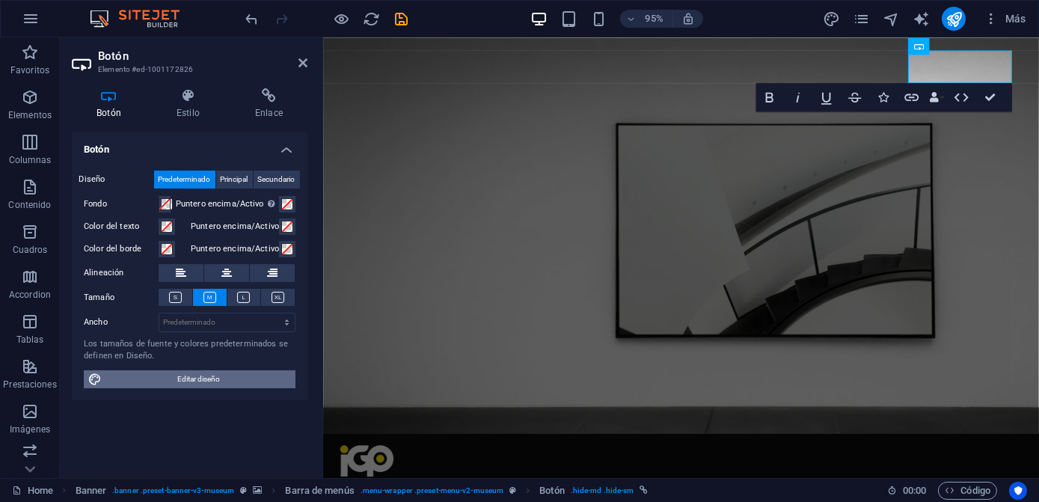
click at [207, 378] on span "Editar diseño" at bounding box center [198, 379] width 185 height 18
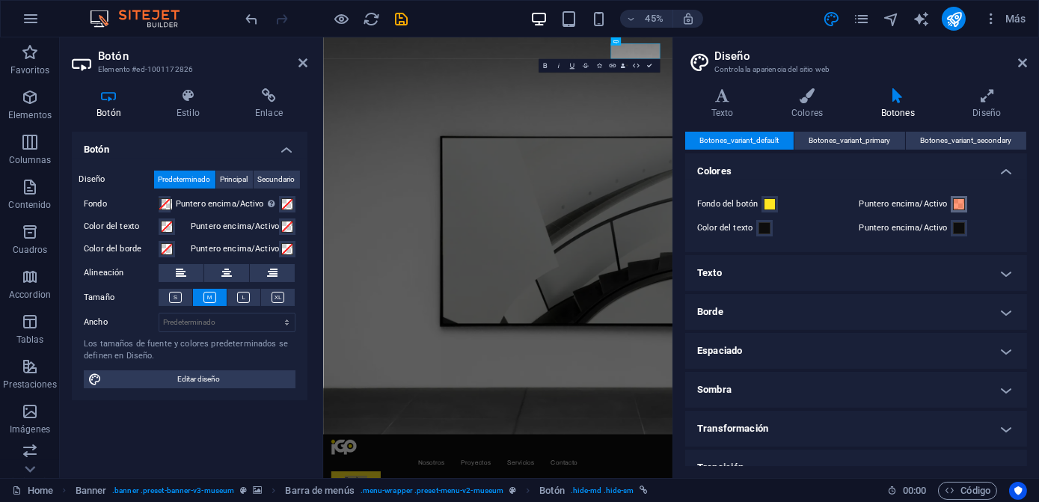
click at [951, 203] on button "Puntero encima/Activo" at bounding box center [959, 204] width 16 height 16
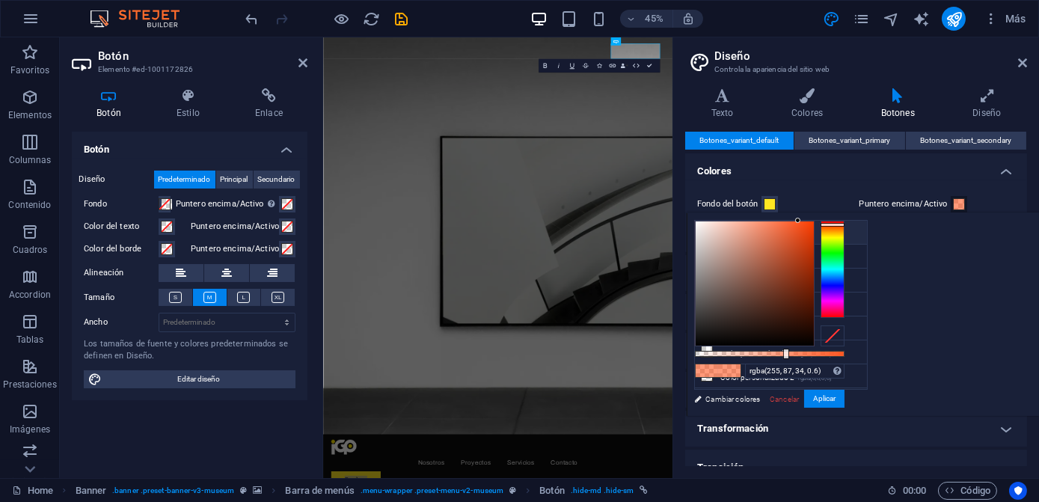
click at [803, 236] on li "Color de fondo #0d0d0d" at bounding box center [781, 233] width 172 height 24
type input "rgba(13, 13, 13, 0.6)"
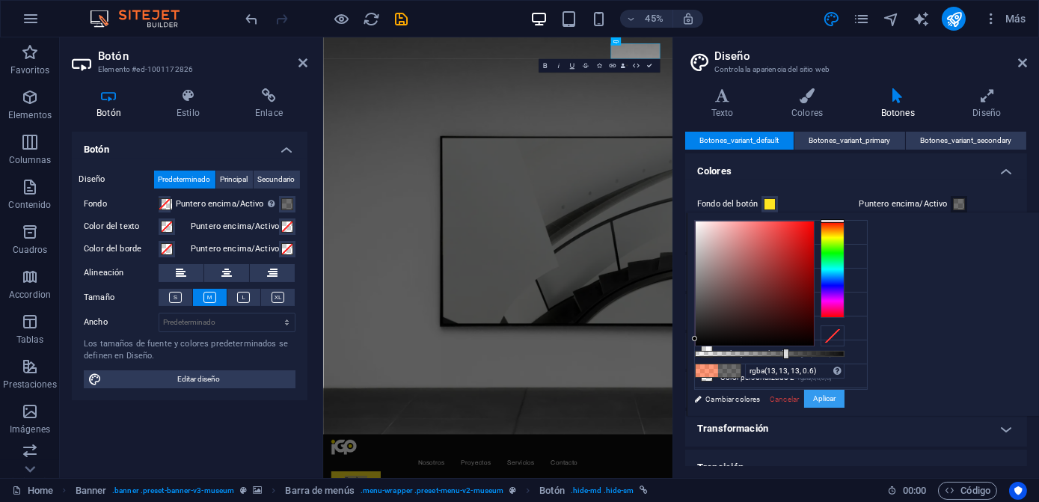
click at [844, 397] on button "Aplicar" at bounding box center [824, 399] width 40 height 18
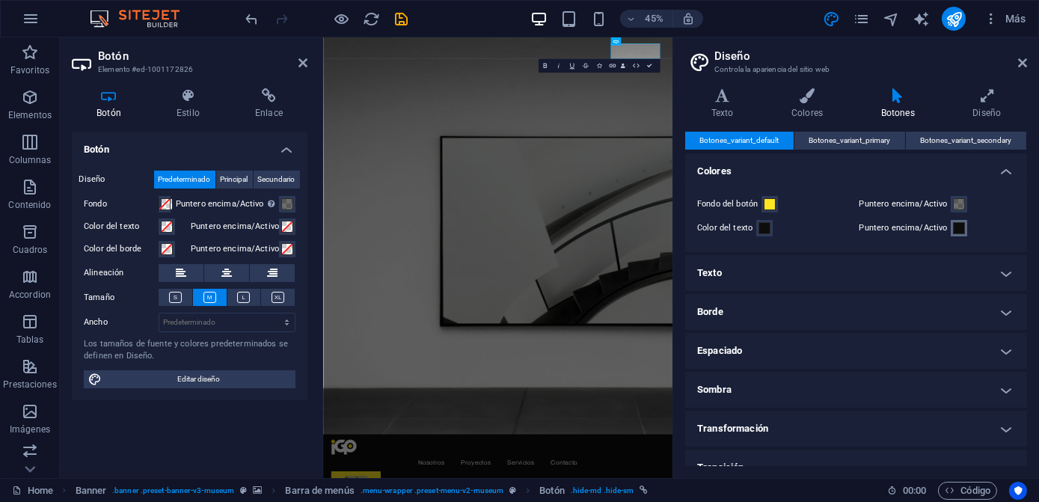
click at [953, 228] on span at bounding box center [959, 228] width 12 height 12
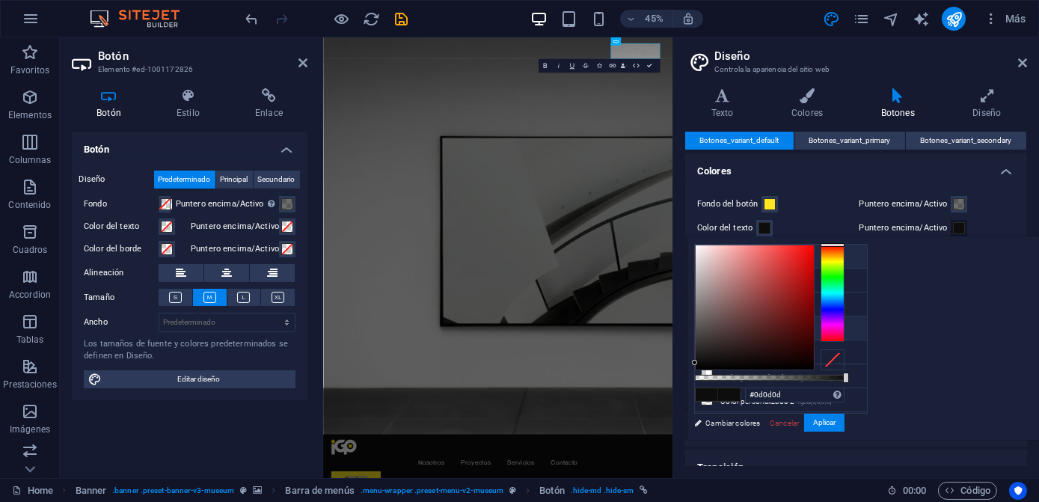
click at [795, 325] on small "#f5f5f5" at bounding box center [793, 330] width 20 height 10
type input "#f5f5f5"
click at [844, 416] on button "Aplicar" at bounding box center [824, 423] width 40 height 18
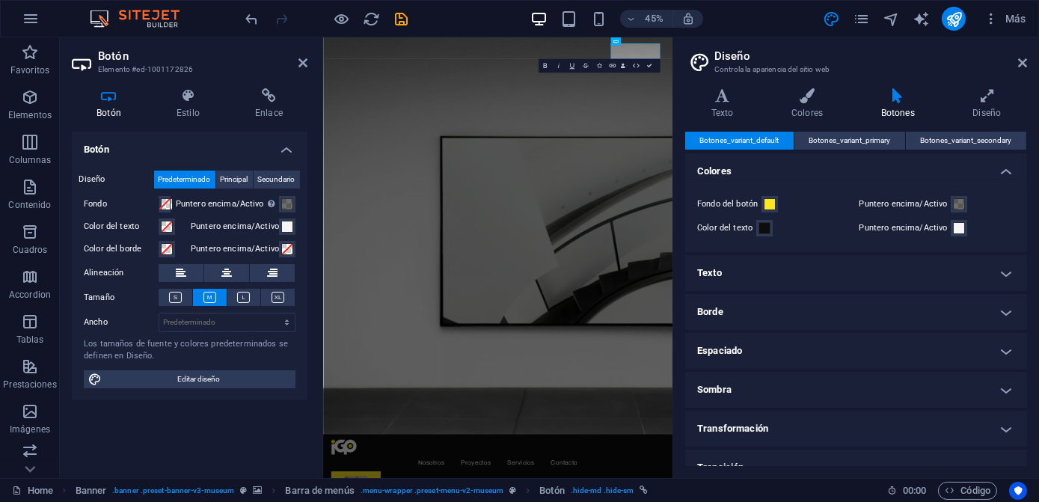
click at [1005, 417] on h4 "Transformación" at bounding box center [856, 429] width 342 height 36
click at [875, 266] on h4 "Texto" at bounding box center [856, 273] width 342 height 36
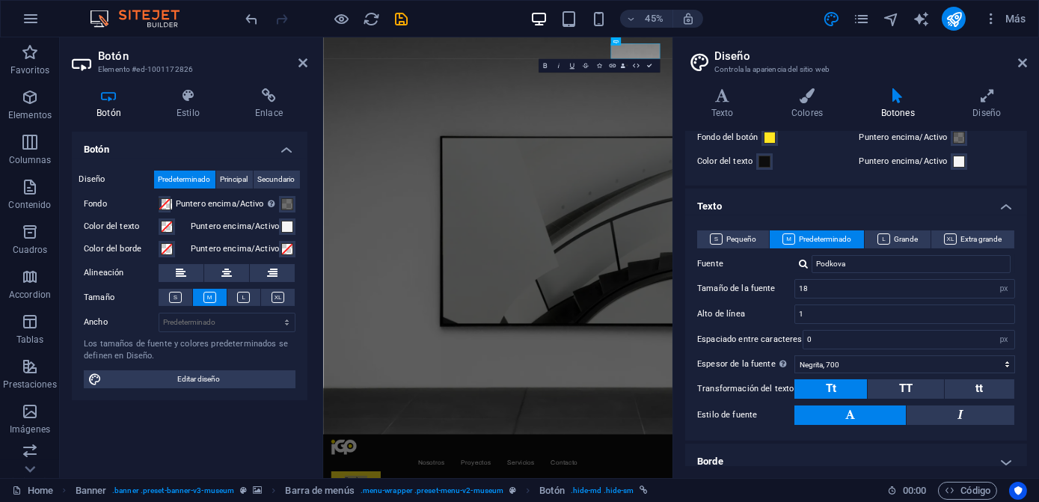
scroll to position [67, 0]
click at [875, 266] on input "Podkova" at bounding box center [910, 263] width 199 height 18
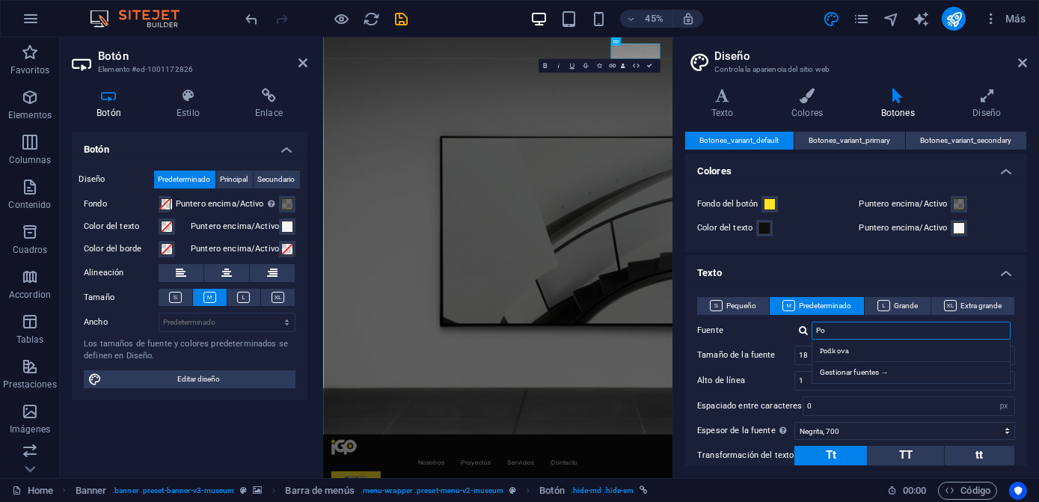
type input "P"
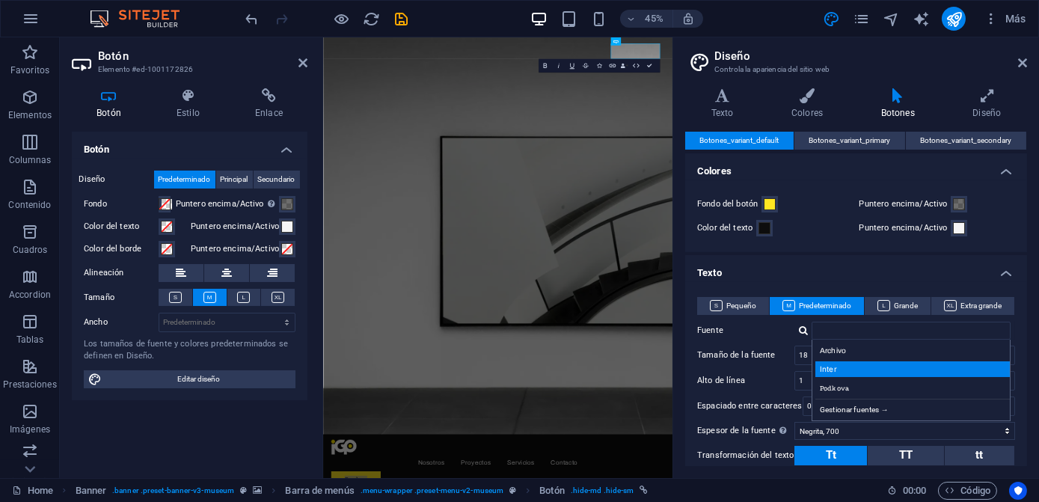
click at [841, 370] on div "Inter" at bounding box center [913, 369] width 197 height 16
type input "Inter"
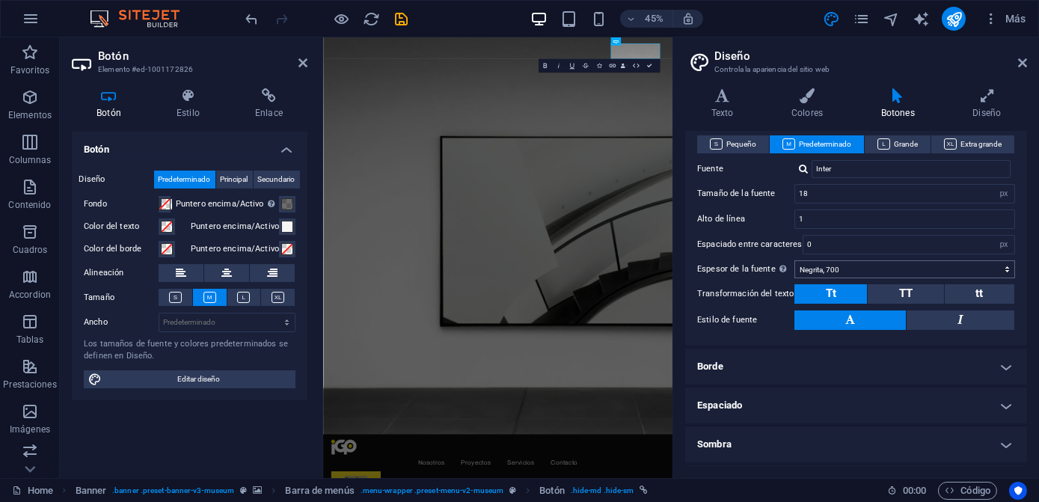
scroll to position [203, 0]
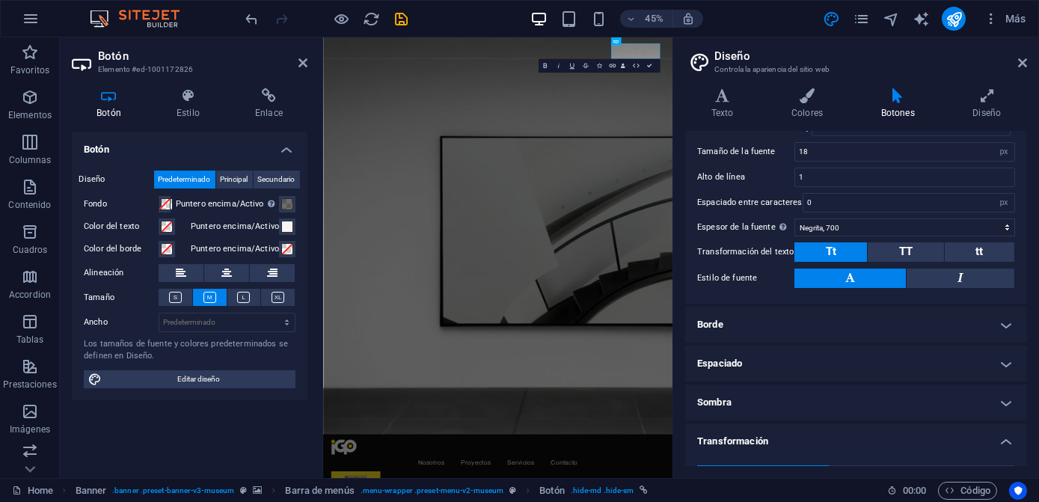
click at [1016, 64] on header "Diseño Controla la apariencia del sitio web" at bounding box center [857, 56] width 339 height 39
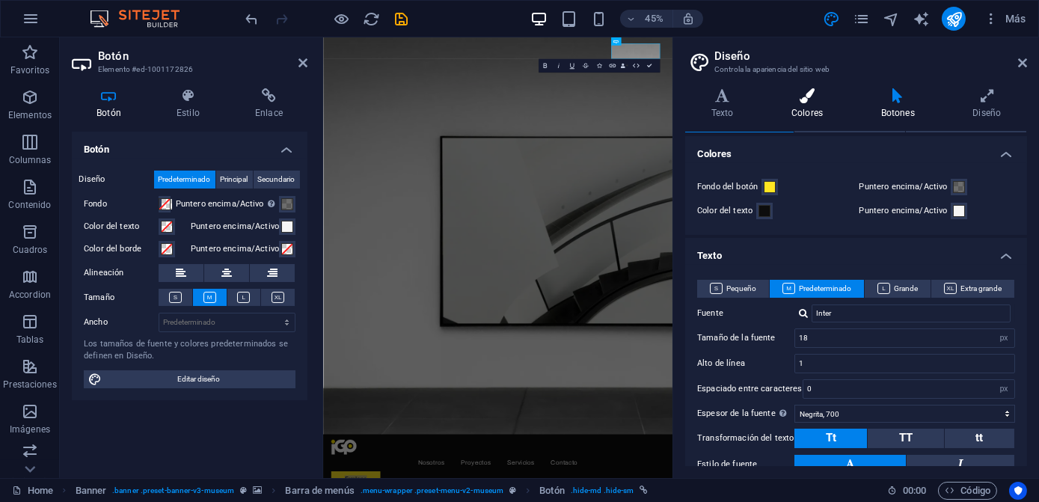
scroll to position [0, 0]
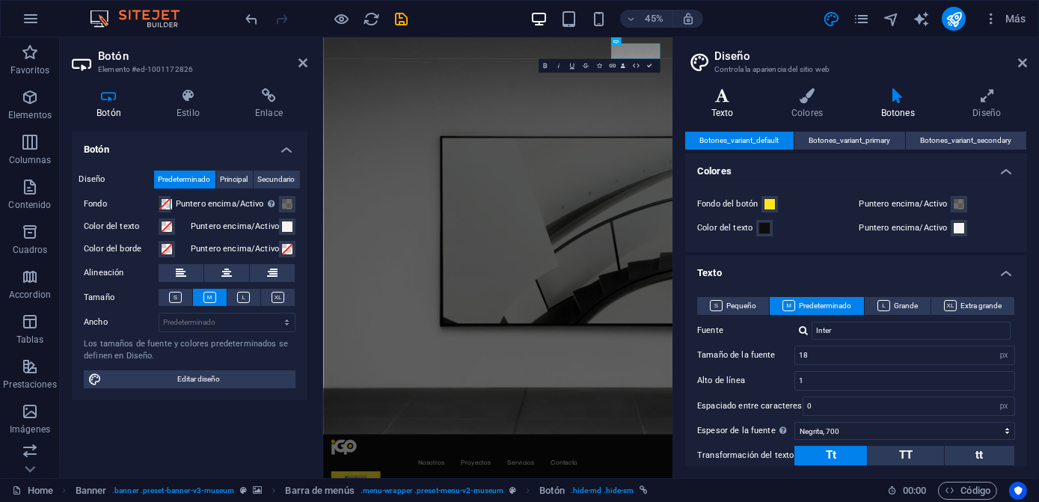
click at [726, 101] on icon at bounding box center [722, 95] width 74 height 15
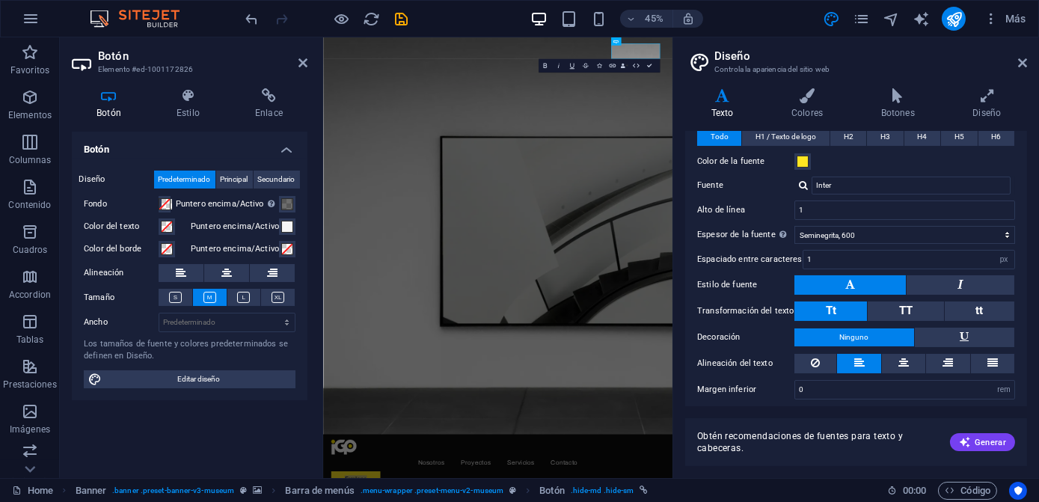
scroll to position [354, 0]
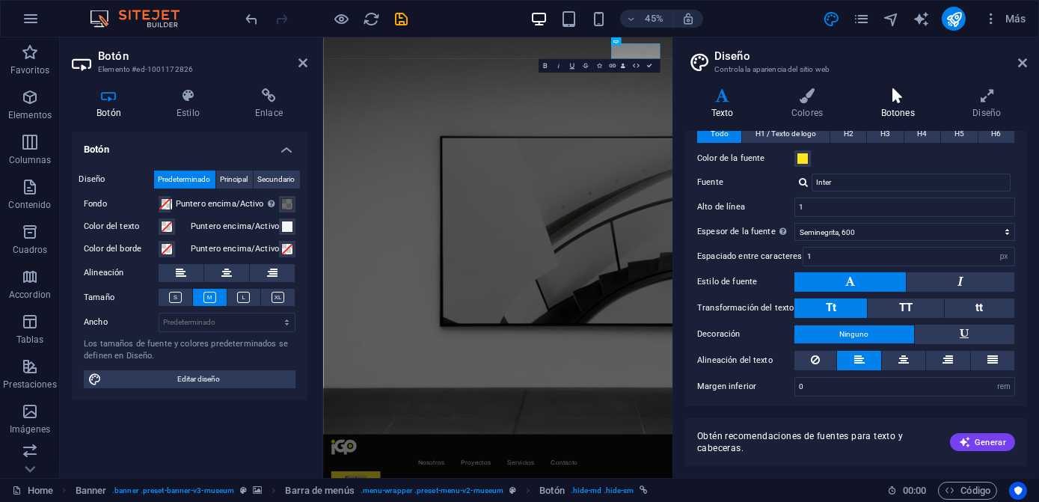
click at [909, 104] on h4 "Botones" at bounding box center [901, 103] width 92 height 31
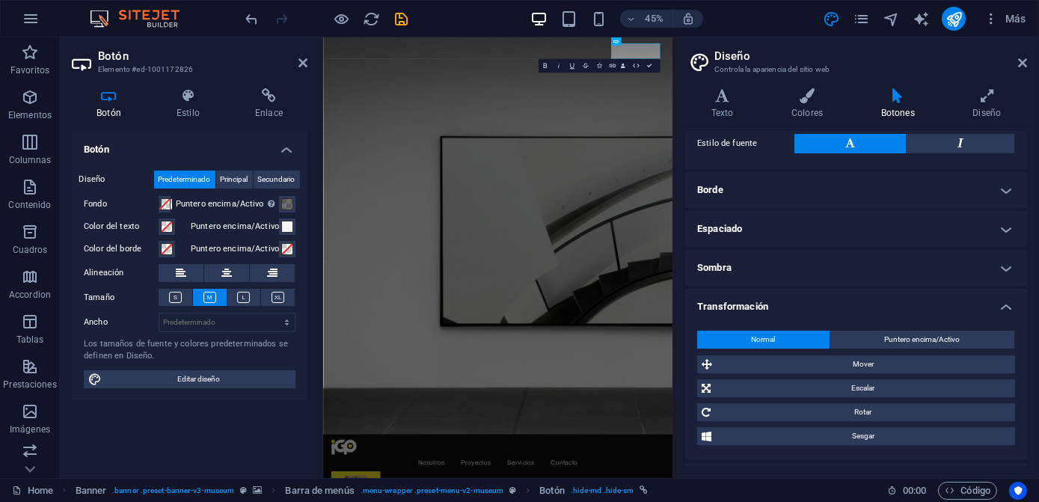
scroll to position [340, 0]
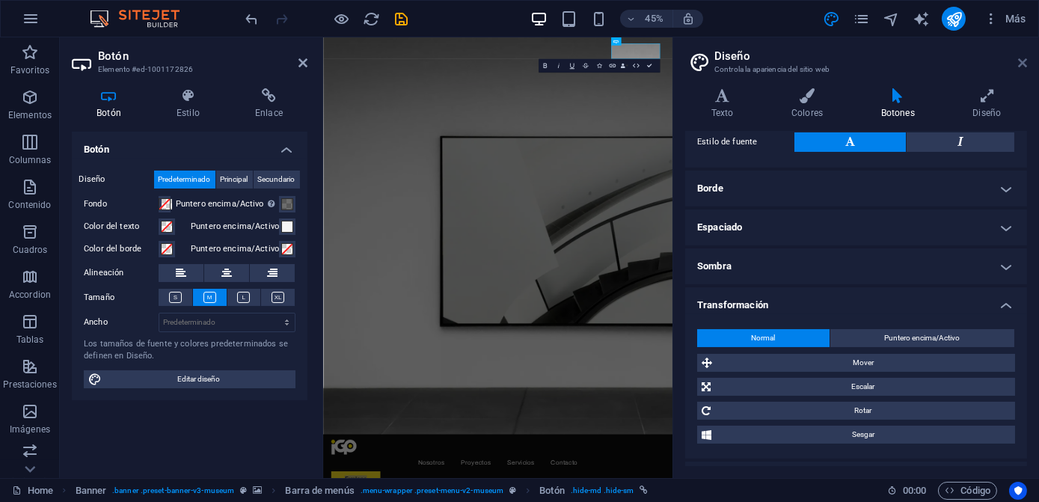
click at [1021, 59] on icon at bounding box center [1022, 63] width 9 height 12
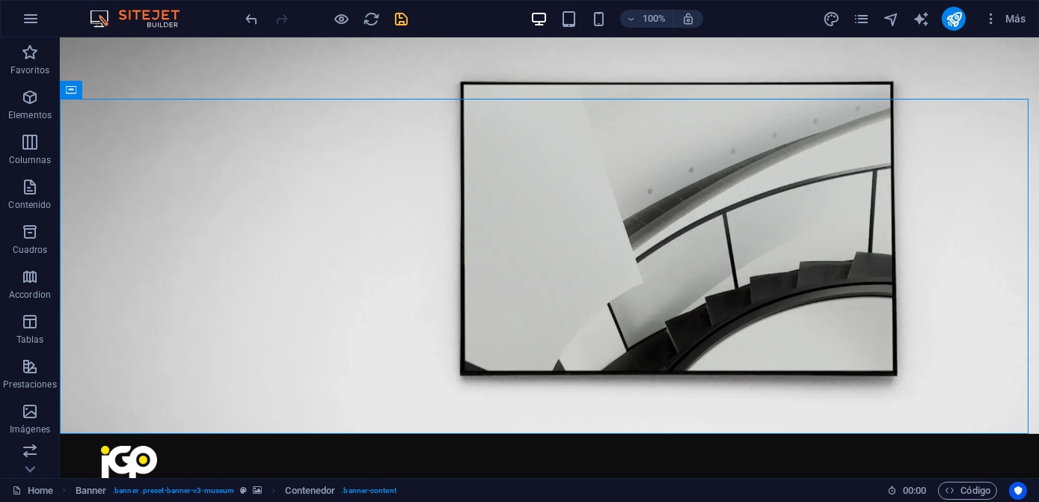
click at [399, 22] on icon "save" at bounding box center [401, 18] width 17 height 17
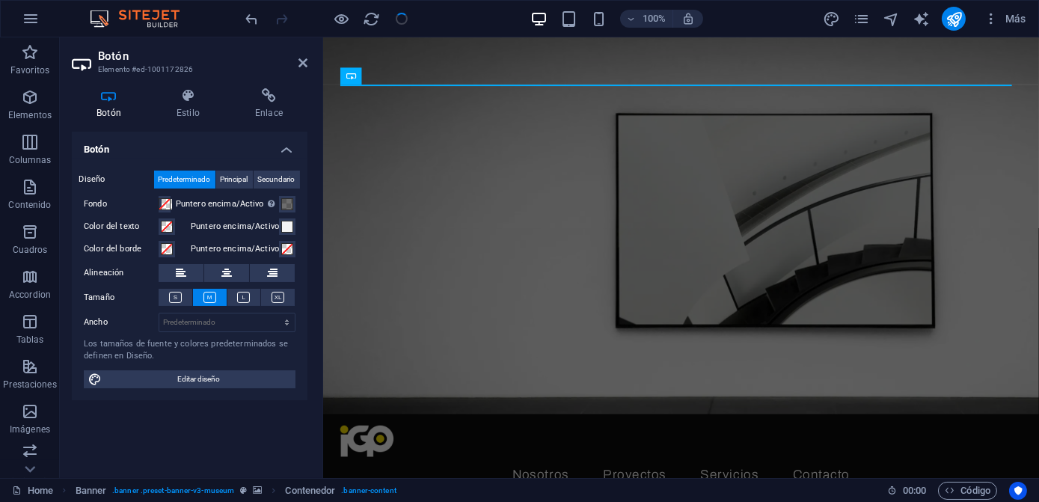
checkbox input "false"
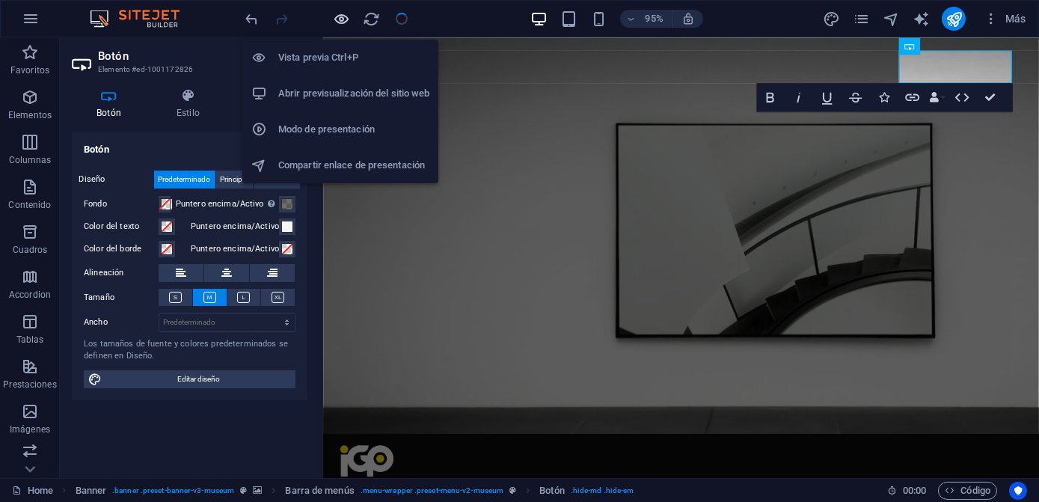
click at [340, 20] on icon "button" at bounding box center [342, 18] width 17 height 17
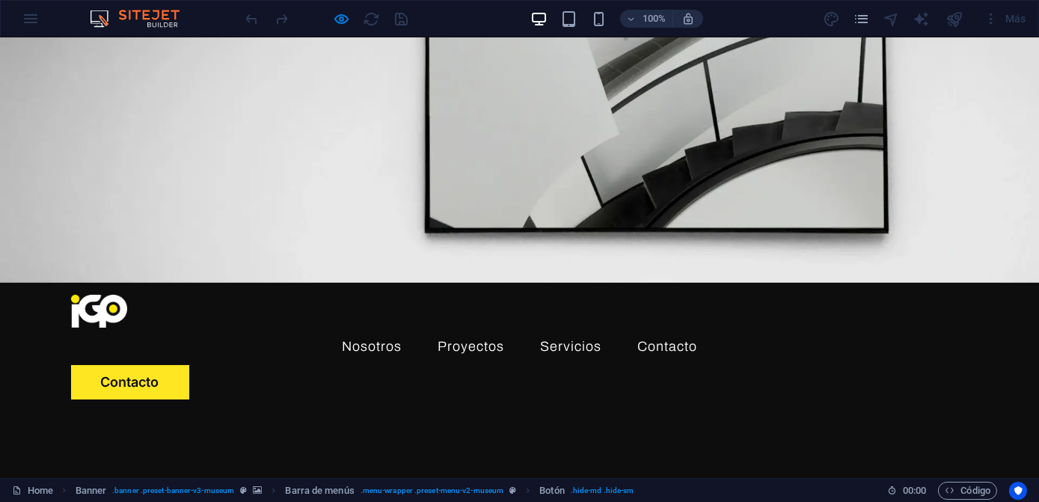
scroll to position [203, 0]
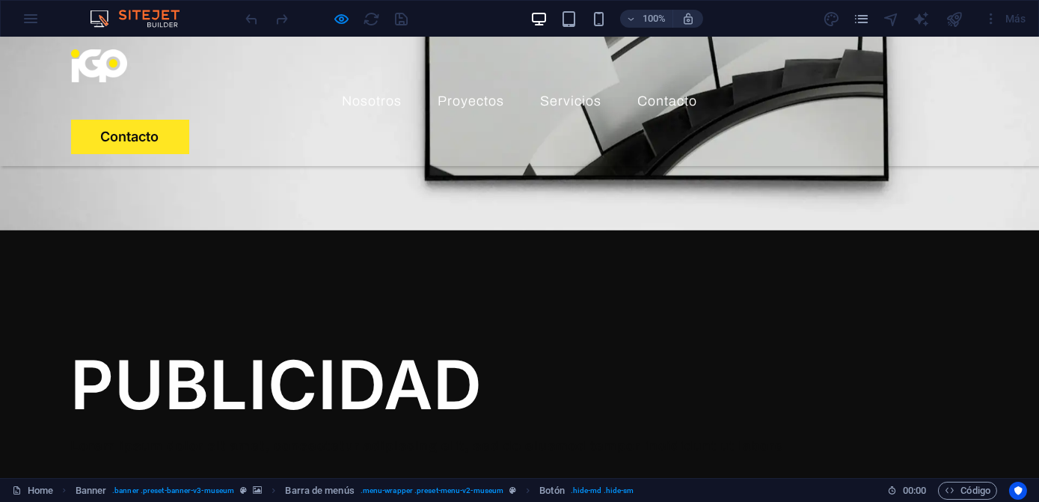
click at [484, 82] on ul "Nosotros Proyectos Servicios Contacto" at bounding box center [520, 100] width 898 height 37
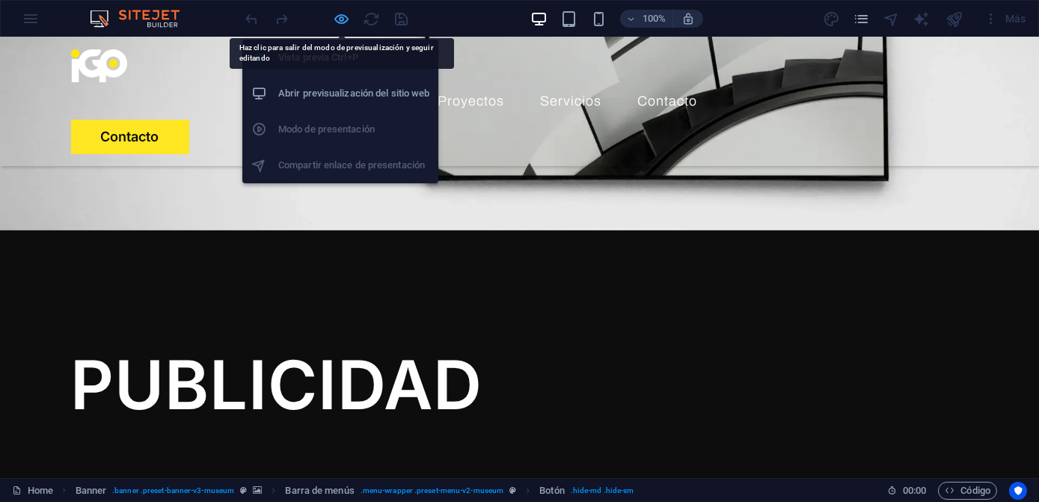
click at [336, 16] on icon "button" at bounding box center [342, 18] width 17 height 17
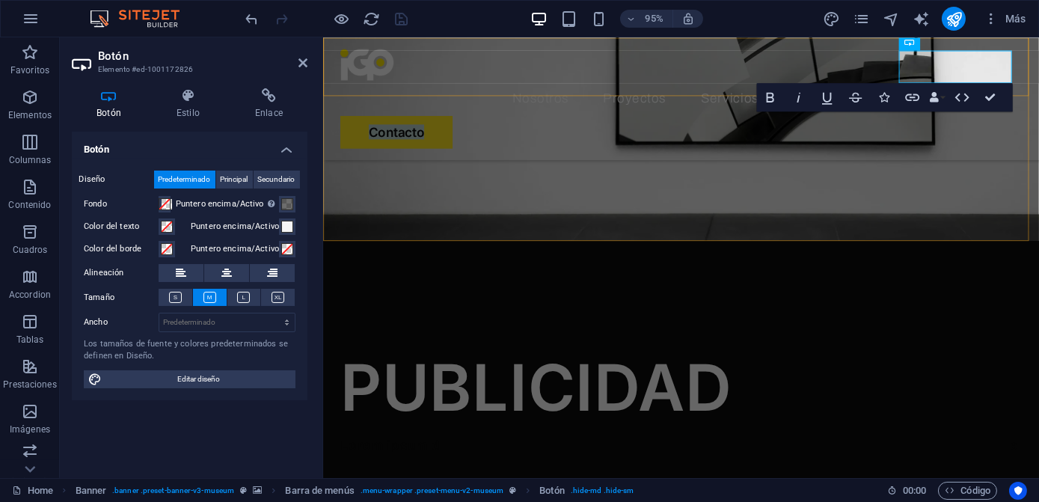
click at [537, 90] on div "Menu Nosotros Proyectos Servicios Contacto Contacto" at bounding box center [698, 101] width 753 height 129
select select "rem"
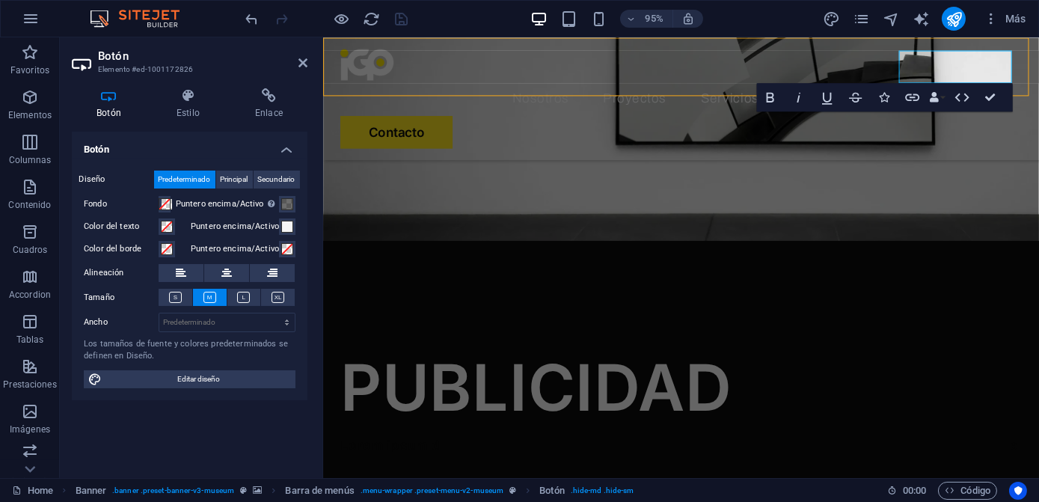
select select "rem"
select select "hover_border_bottom"
select select "px"
select select "rem"
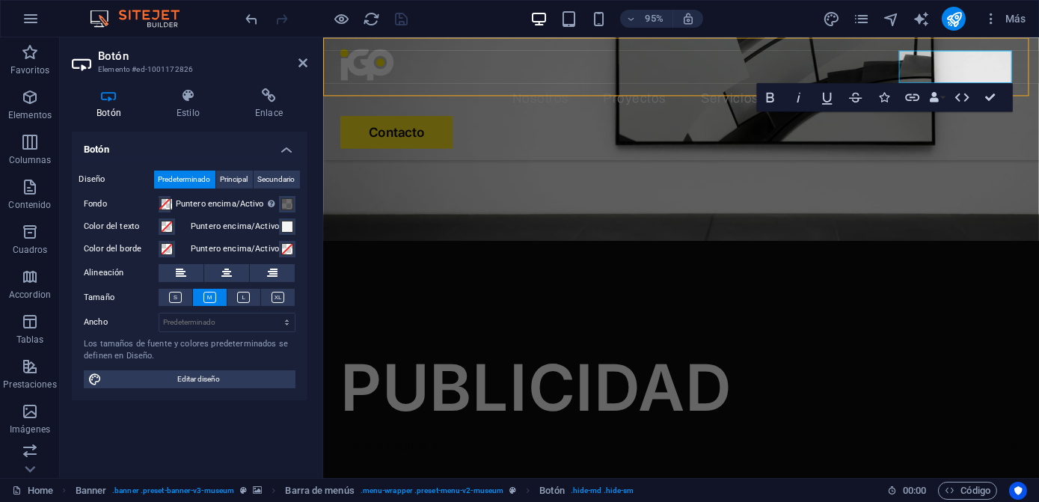
select select "rem"
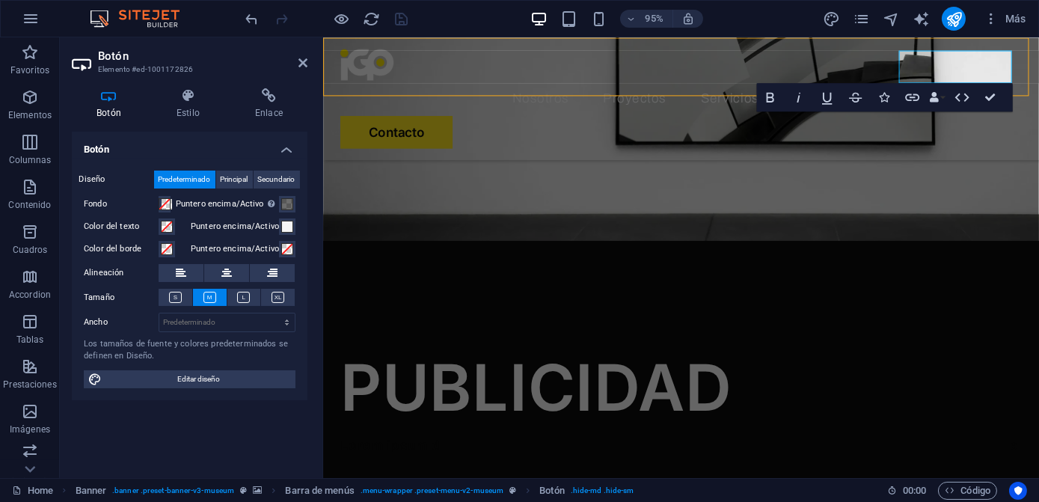
select select "300"
select select "px"
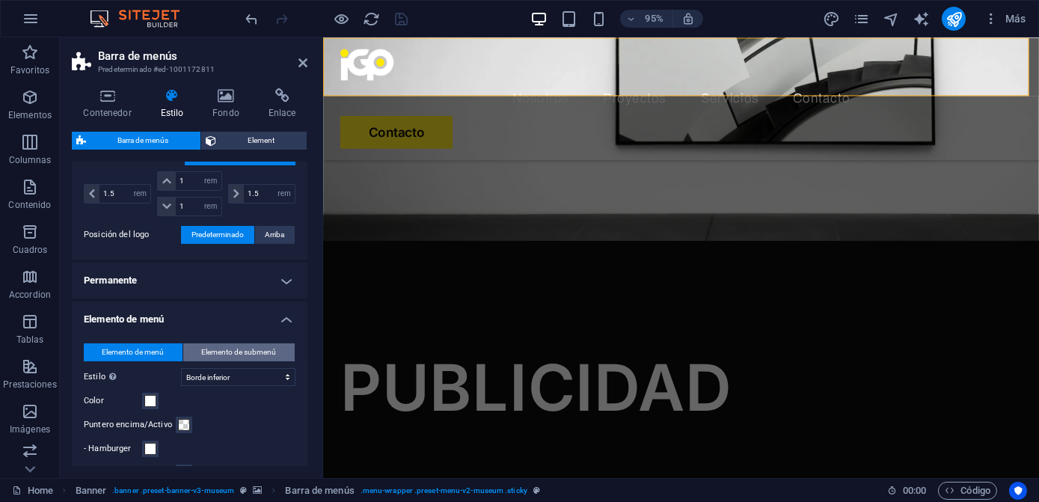
scroll to position [408, 0]
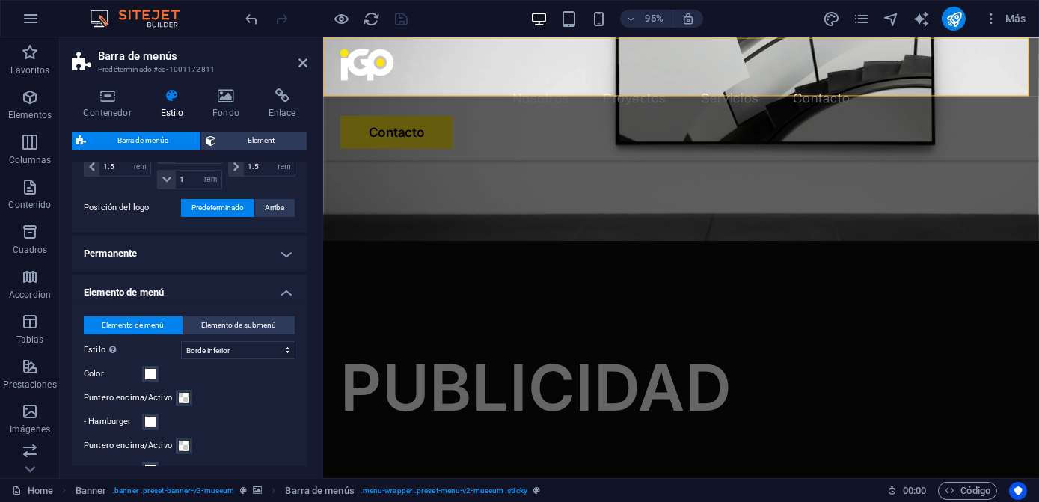
click at [238, 288] on h4 "Elemento de menú" at bounding box center [190, 287] width 236 height 27
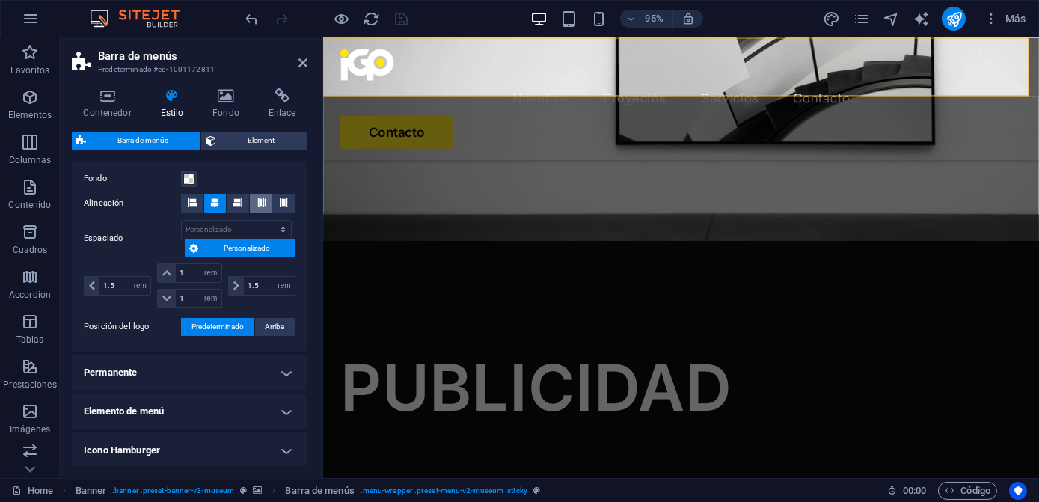
scroll to position [222, 0]
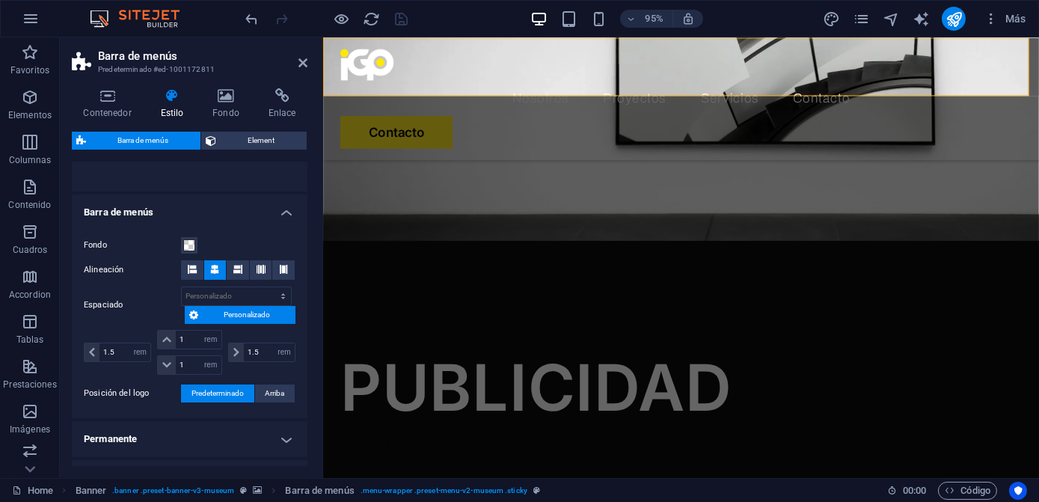
click at [181, 99] on icon at bounding box center [172, 95] width 46 height 15
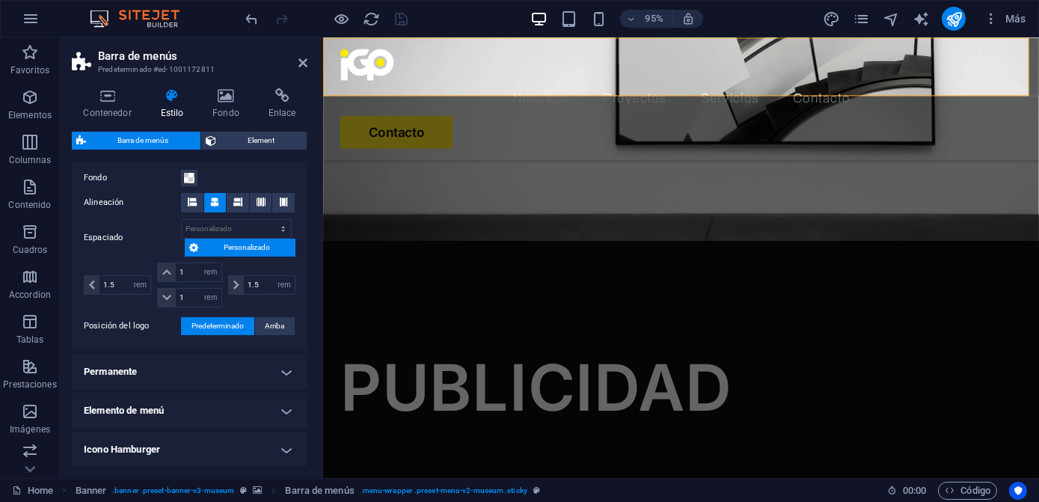
scroll to position [290, 0]
click at [223, 355] on h4 "Permanente" at bounding box center [190, 371] width 236 height 36
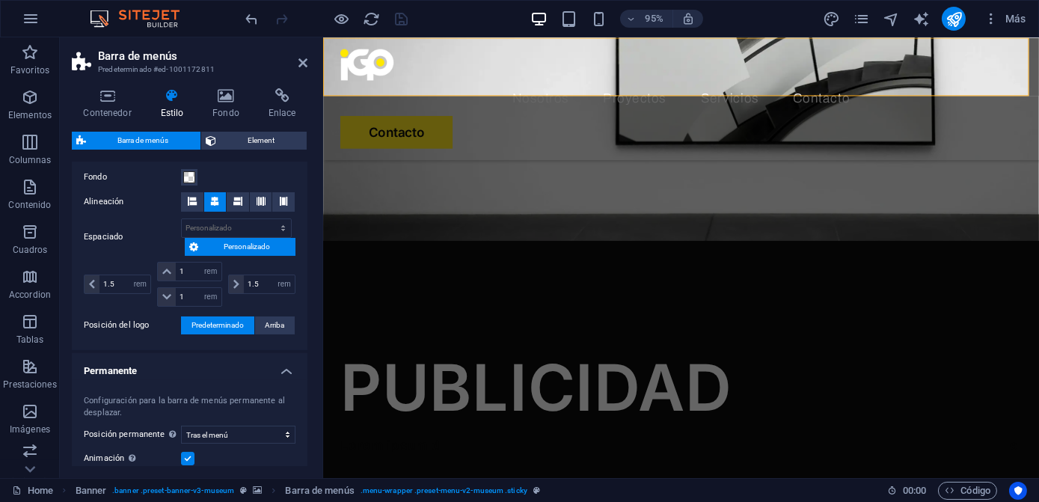
click at [223, 355] on h4 "Permanente" at bounding box center [190, 366] width 236 height 27
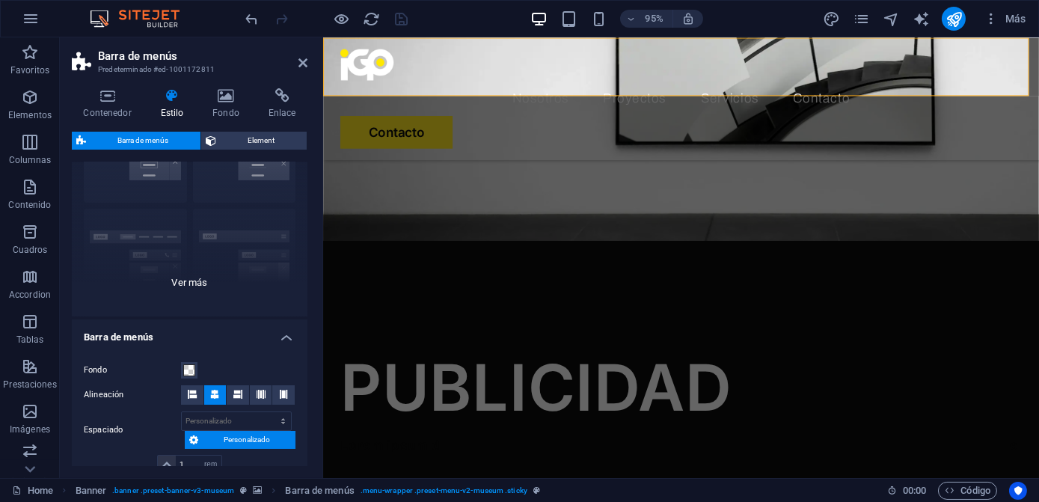
scroll to position [86, 0]
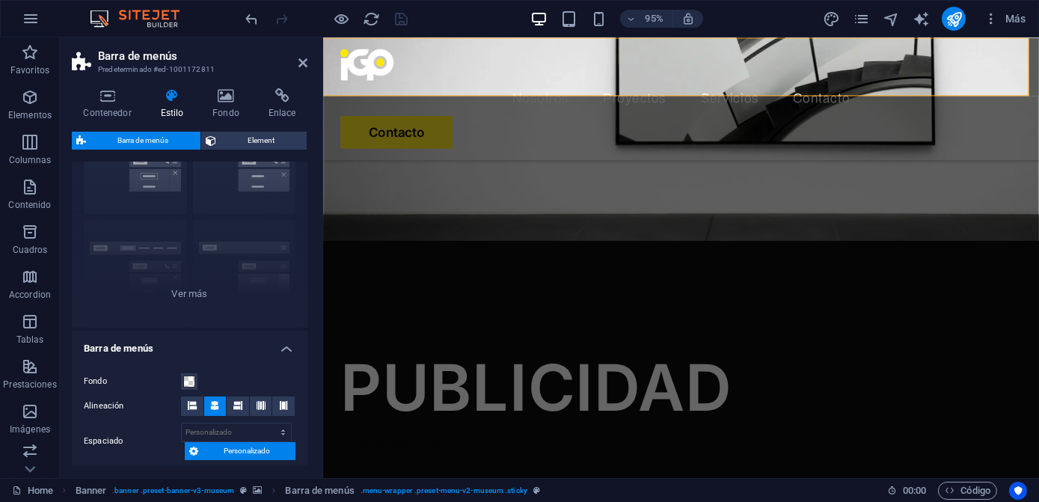
click at [271, 340] on h4 "Barra de menús" at bounding box center [190, 344] width 236 height 27
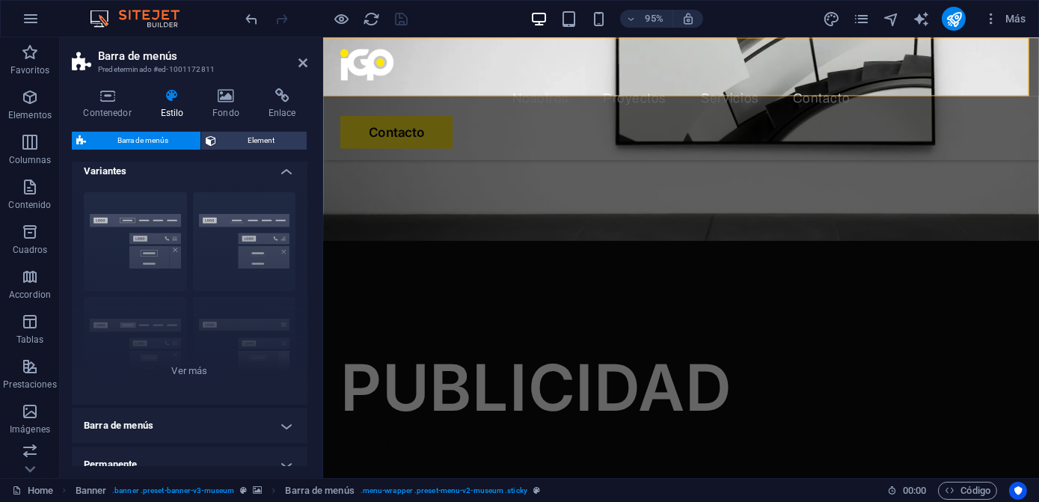
scroll to position [0, 0]
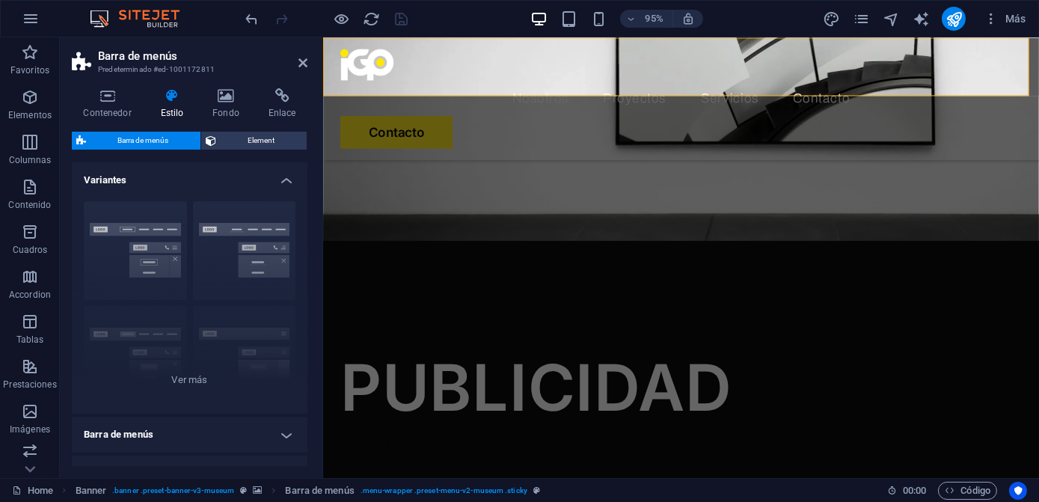
click at [280, 186] on h4 "Variantes" at bounding box center [190, 175] width 236 height 27
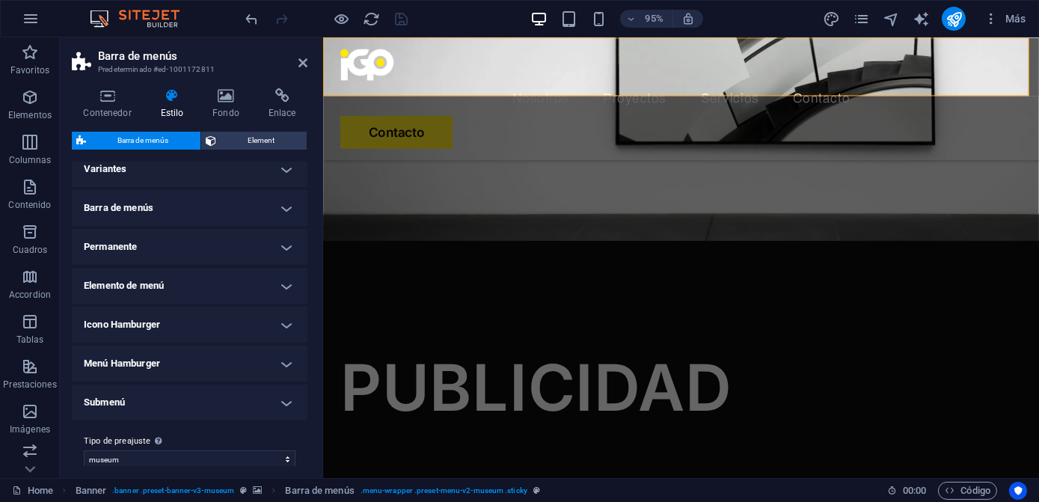
scroll to position [25, 0]
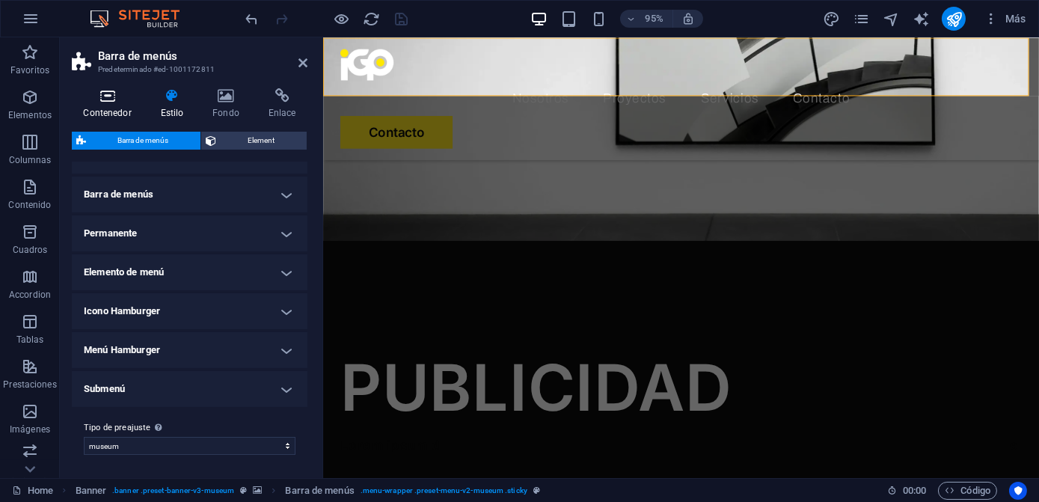
click at [108, 90] on icon at bounding box center [107, 95] width 71 height 15
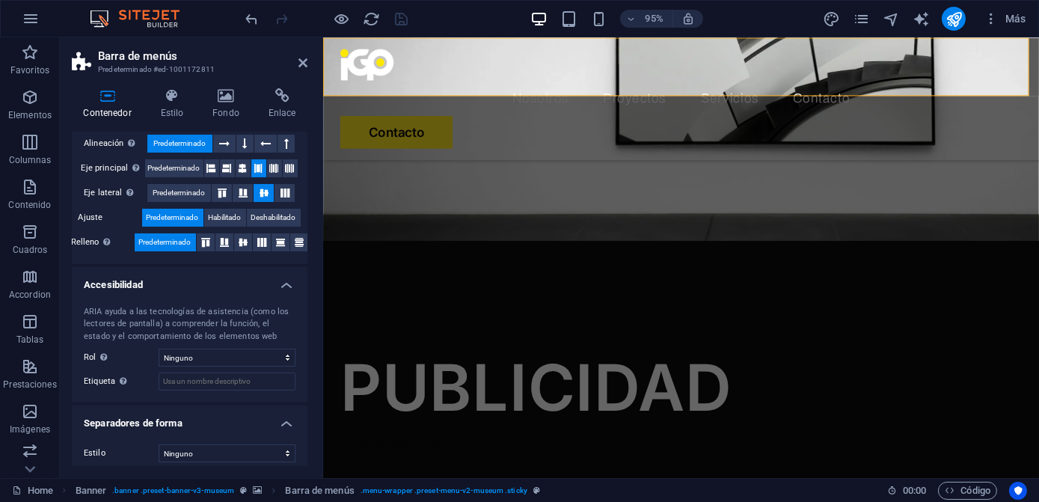
scroll to position [262, 0]
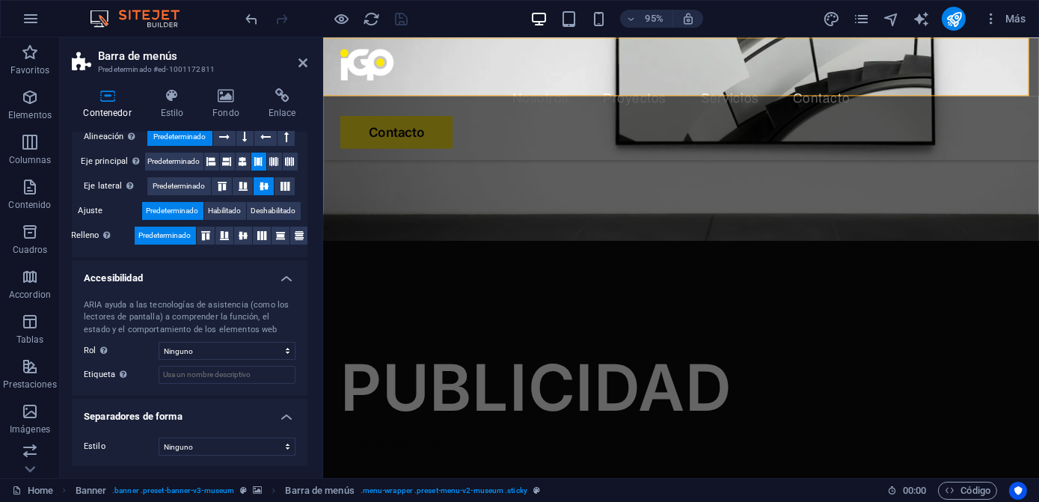
click at [297, 63] on header "Barra de menús Predeterminado #ed-1001172811" at bounding box center [190, 56] width 236 height 39
click at [307, 61] on icon at bounding box center [302, 63] width 9 height 12
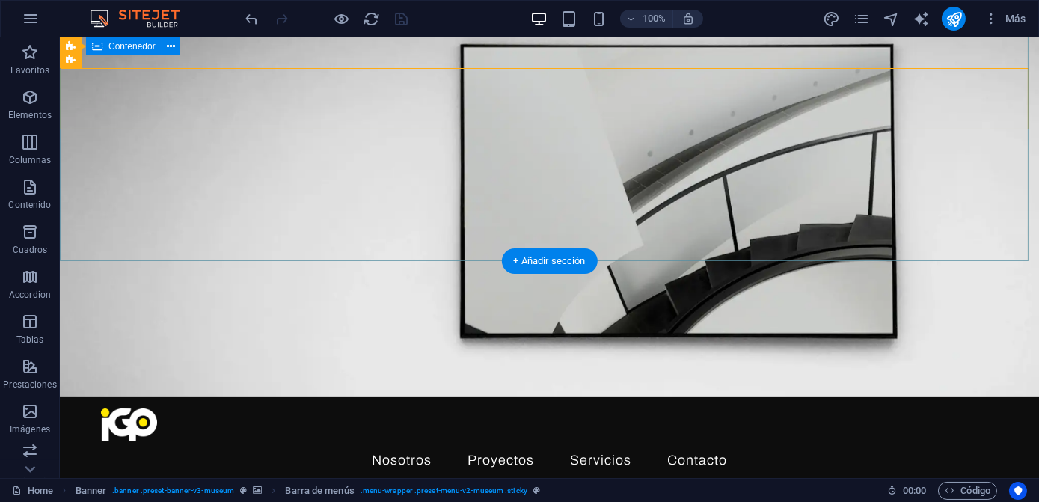
scroll to position [0, 0]
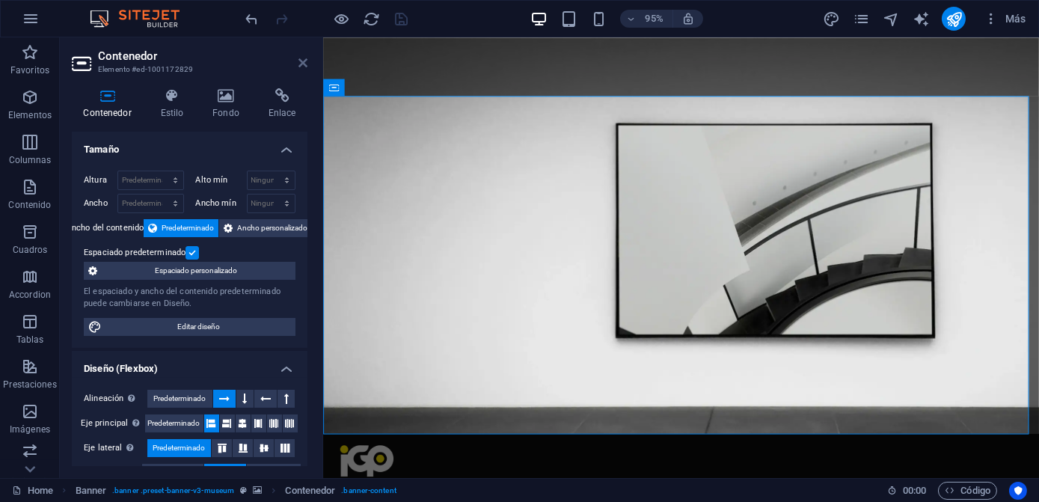
click at [302, 58] on icon at bounding box center [302, 63] width 9 height 12
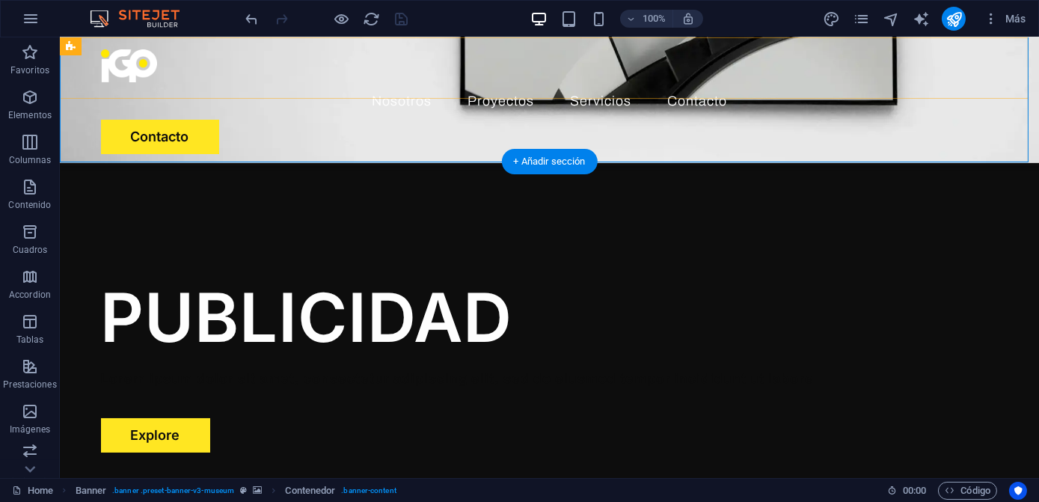
scroll to position [271, 0]
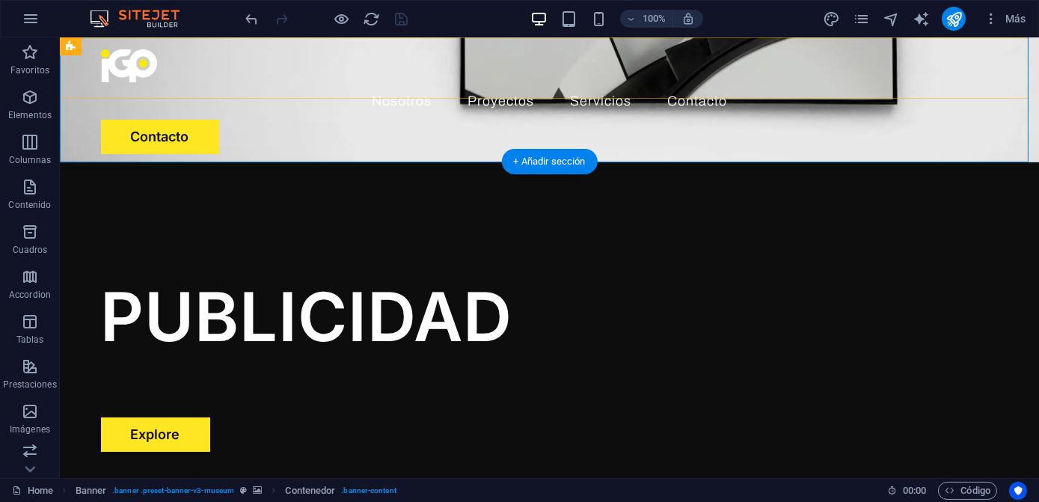
click at [727, 90] on div "Menu Nosotros Proyectos Servicios Contacto Contacto" at bounding box center [549, 101] width 979 height 129
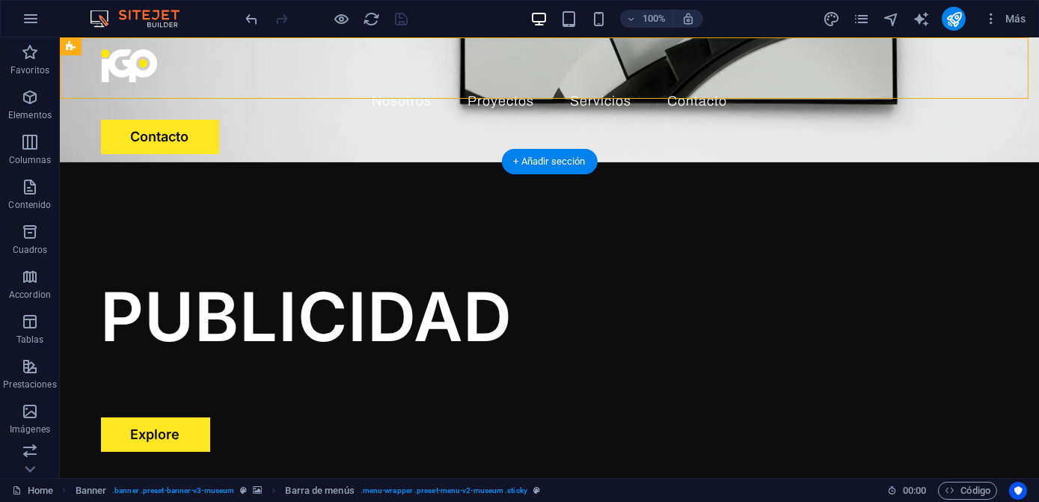
drag, startPoint x: 727, startPoint y: 90, endPoint x: 485, endPoint y: 93, distance: 242.3
click at [727, 90] on div "Menu Nosotros Proyectos Servicios Contacto Contacto" at bounding box center [549, 101] width 979 height 129
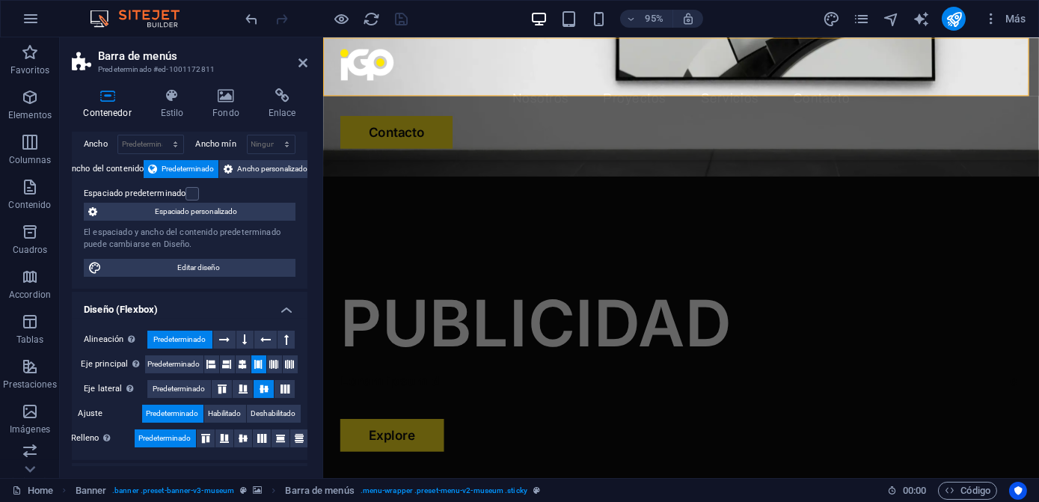
scroll to position [58, 0]
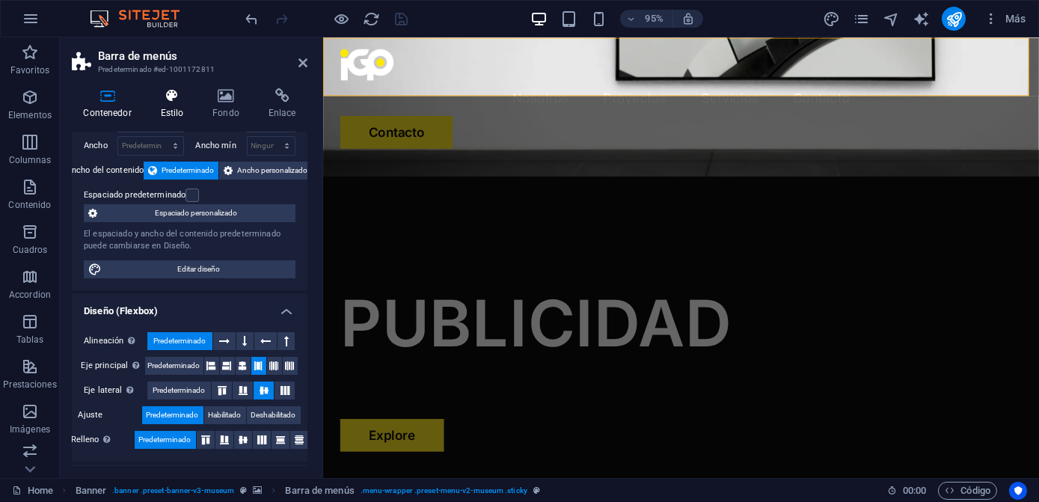
click at [182, 109] on h4 "Estilo" at bounding box center [175, 103] width 52 height 31
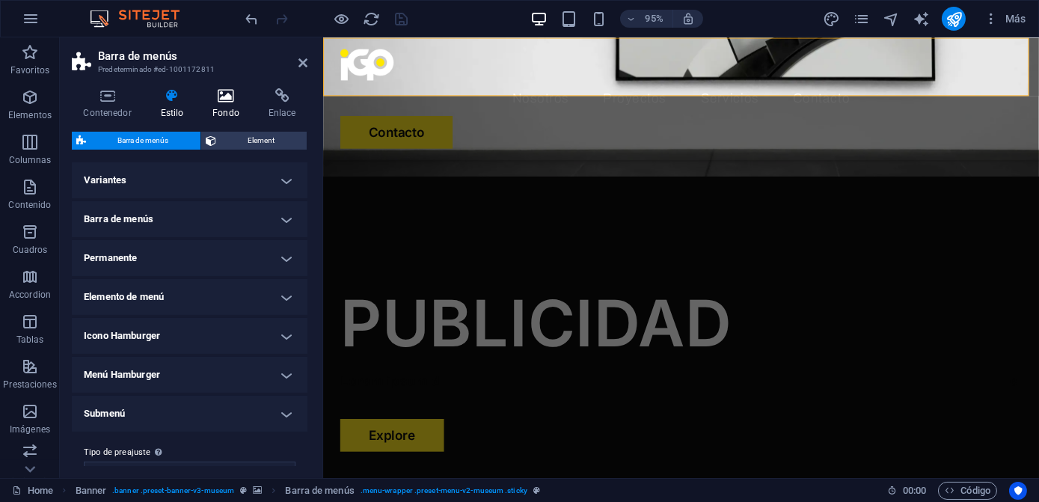
scroll to position [0, 0]
click at [216, 109] on h4 "Fondo" at bounding box center [229, 103] width 56 height 31
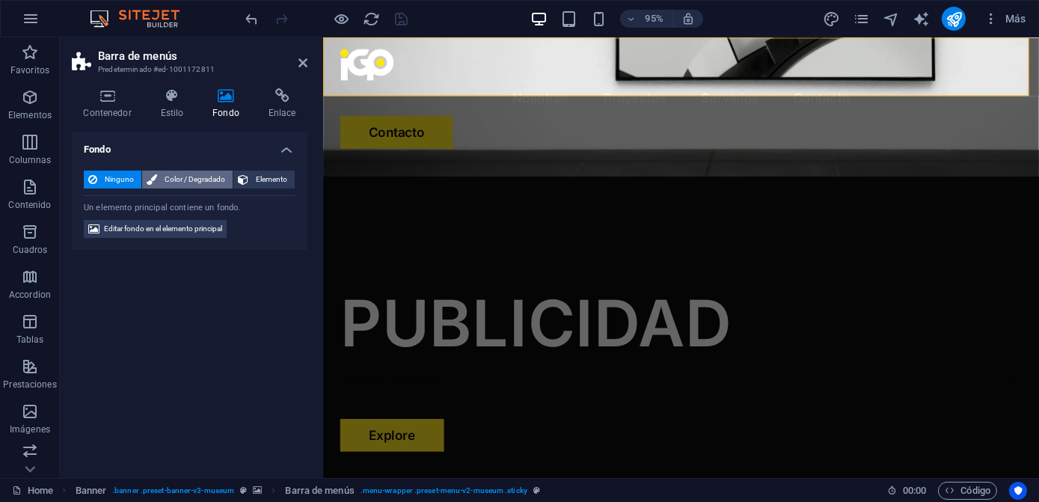
click at [202, 181] on span "Color / Degradado" at bounding box center [195, 180] width 67 height 18
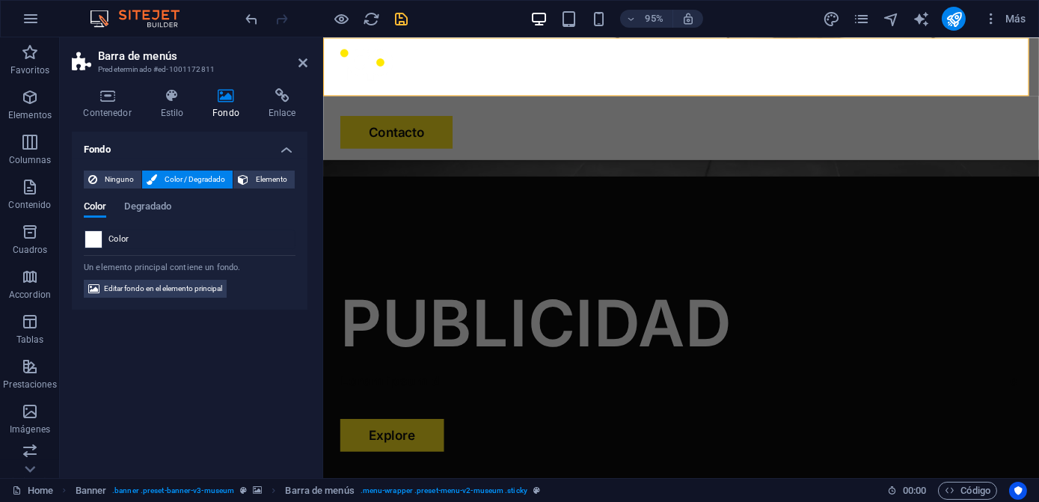
click at [97, 232] on span at bounding box center [93, 239] width 16 height 16
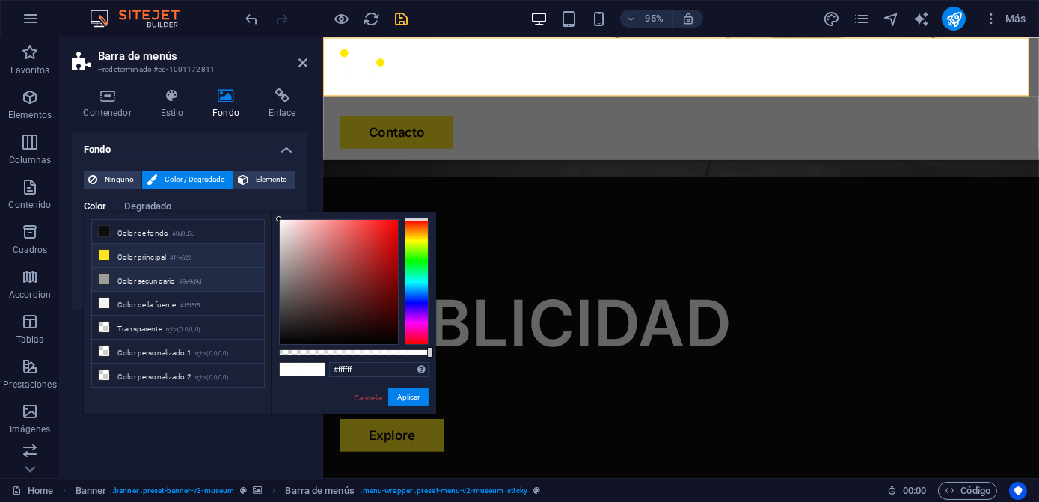
click at [165, 279] on li "Color secundario #9e9d9d" at bounding box center [178, 280] width 172 height 24
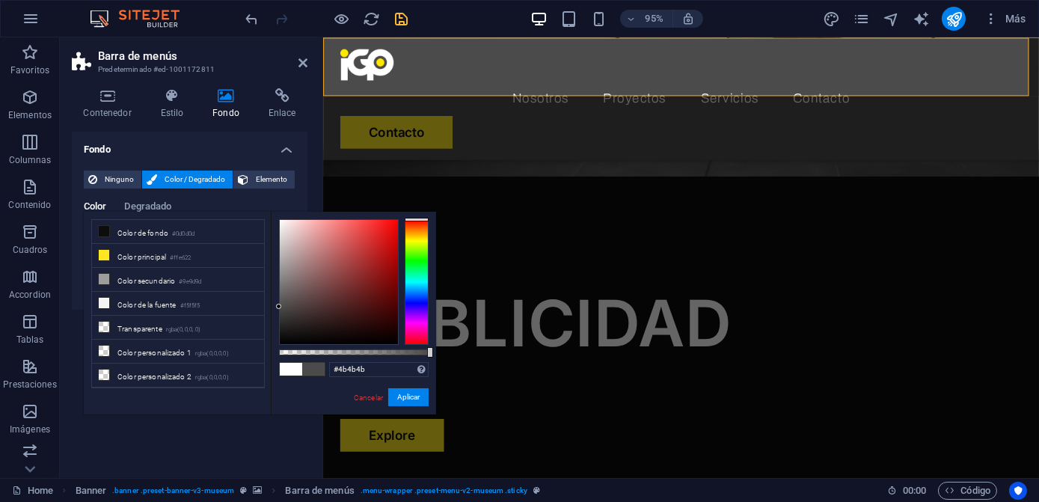
drag, startPoint x: 291, startPoint y: 279, endPoint x: 277, endPoint y: 307, distance: 30.8
click at [280, 307] on div at bounding box center [339, 282] width 118 height 124
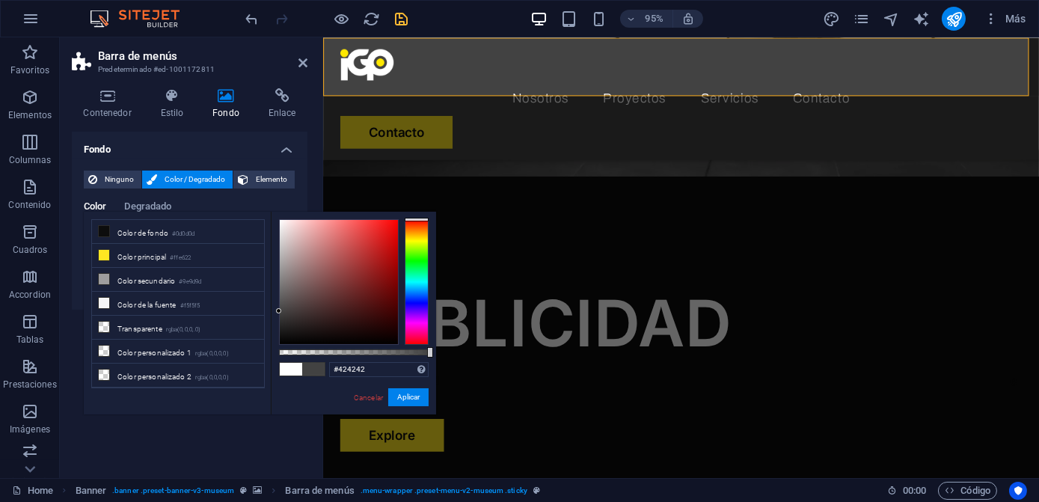
click at [280, 311] on div at bounding box center [339, 282] width 118 height 124
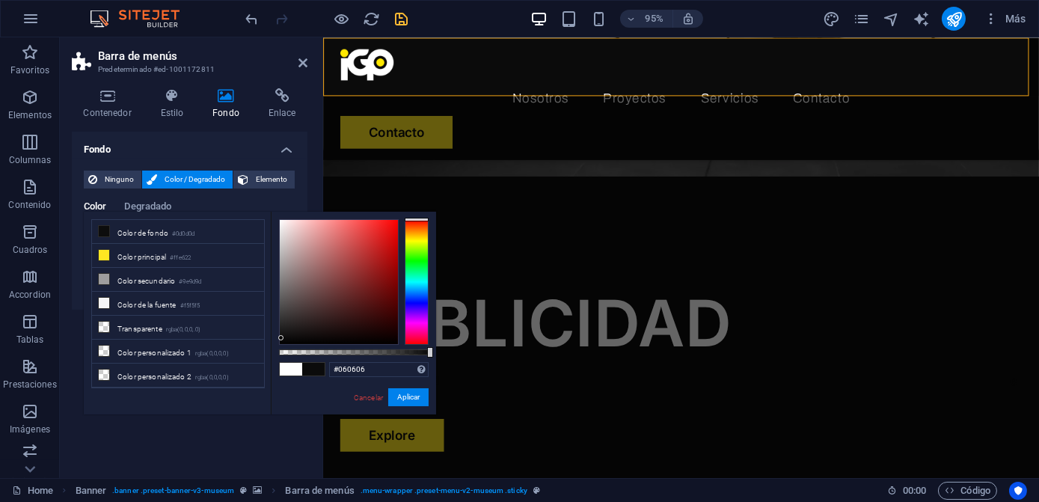
type input "#050505"
drag, startPoint x: 281, startPoint y: 319, endPoint x: 275, endPoint y: 341, distance: 22.5
click at [275, 341] on div "#050505 Formatos soportados #0852ed rgb(8, 82, 237) rgba(8, 82, 237, 90%) hsv(2…" at bounding box center [353, 422] width 165 height 420
click at [419, 402] on button "Aplicar" at bounding box center [408, 397] width 40 height 18
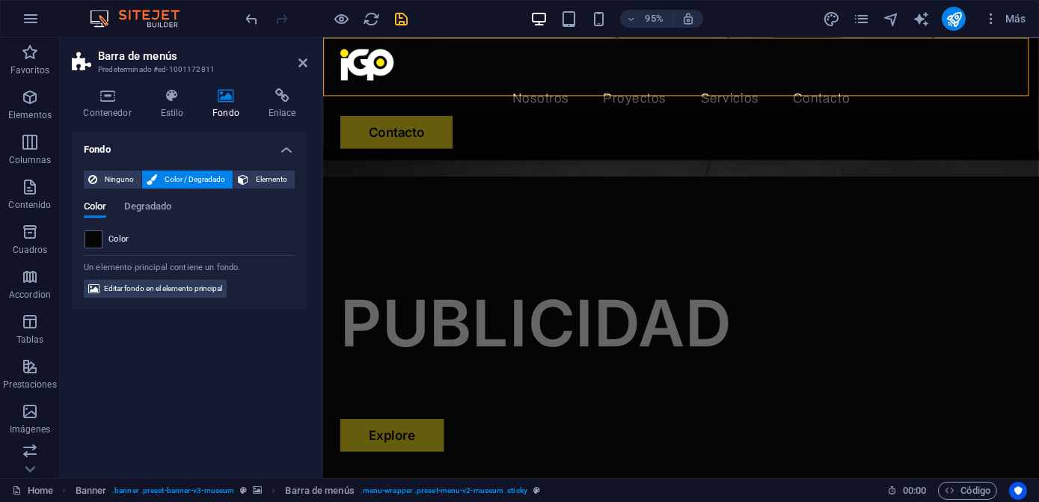
click at [400, 30] on div at bounding box center [327, 19] width 168 height 24
click at [396, 23] on icon "save" at bounding box center [401, 18] width 17 height 17
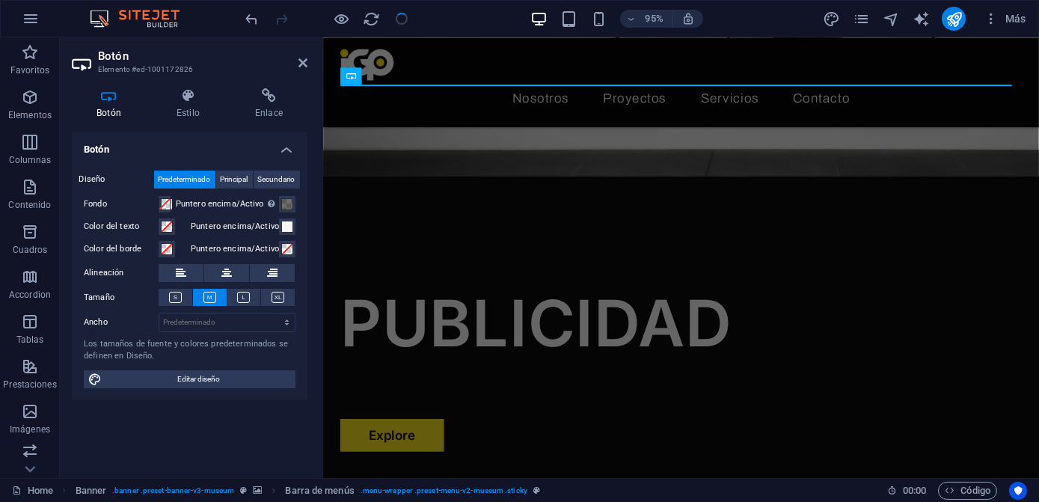
checkbox input "false"
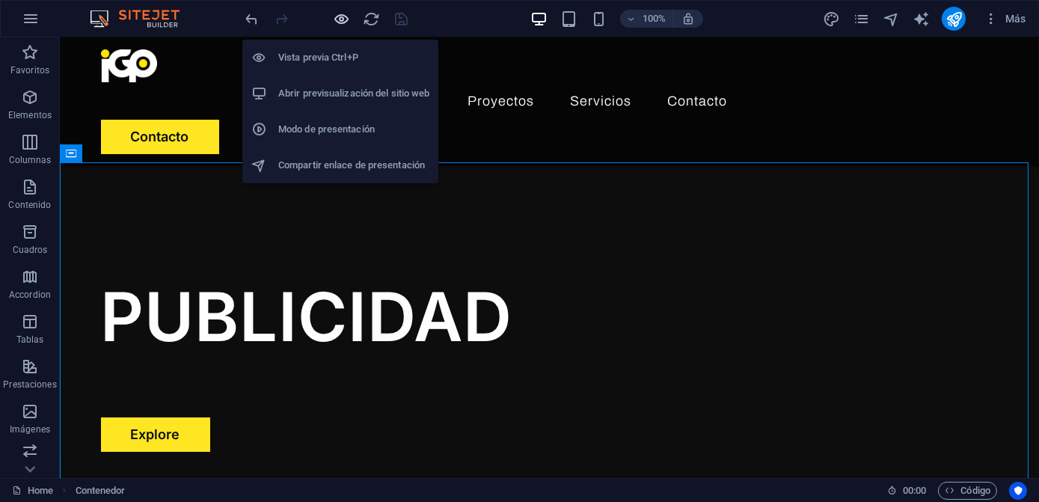
click at [337, 15] on icon "button" at bounding box center [342, 18] width 17 height 17
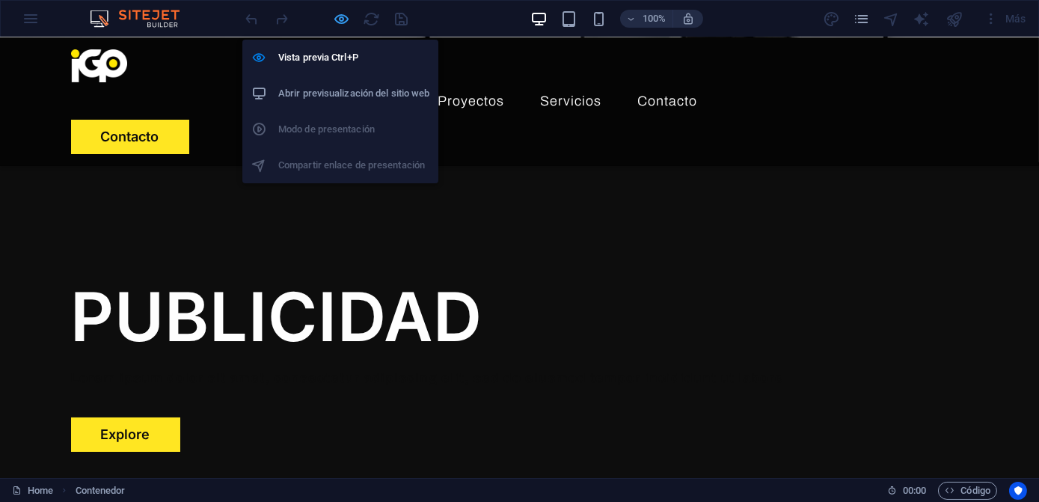
click at [343, 18] on icon "button" at bounding box center [342, 18] width 17 height 17
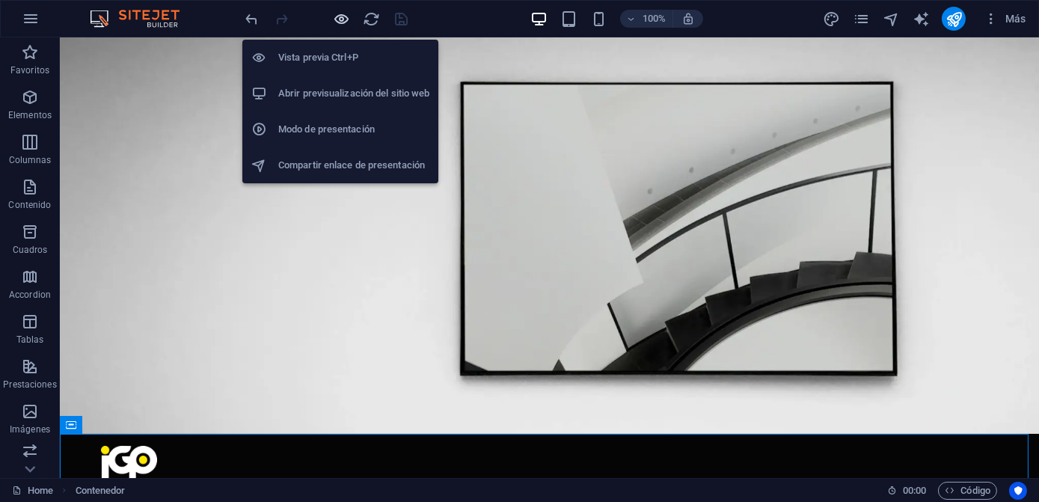
click at [338, 25] on icon "button" at bounding box center [342, 18] width 17 height 17
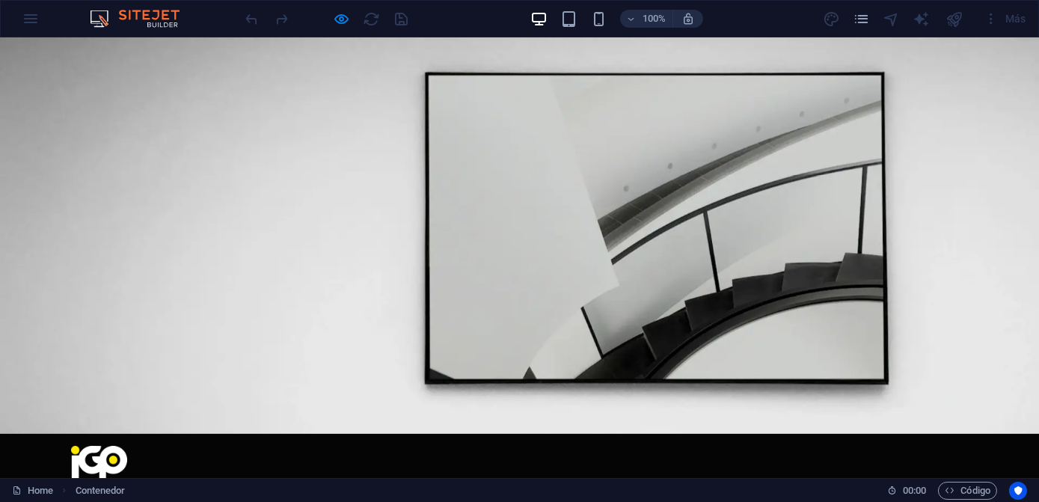
click at [28, 15] on div "100% Más" at bounding box center [519, 19] width 1037 height 36
click at [999, 14] on div "Más" at bounding box center [1005, 19] width 55 height 24
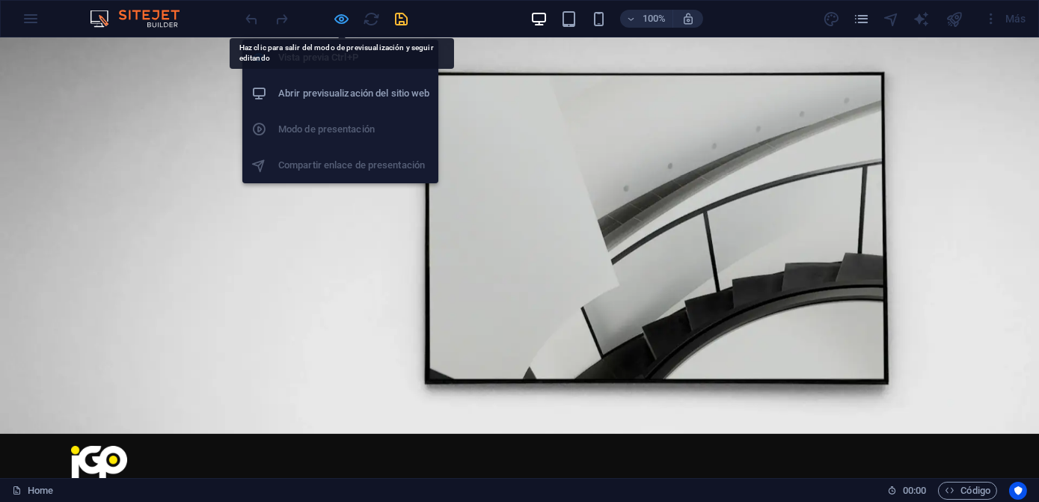
click at [339, 16] on icon "button" at bounding box center [342, 18] width 17 height 17
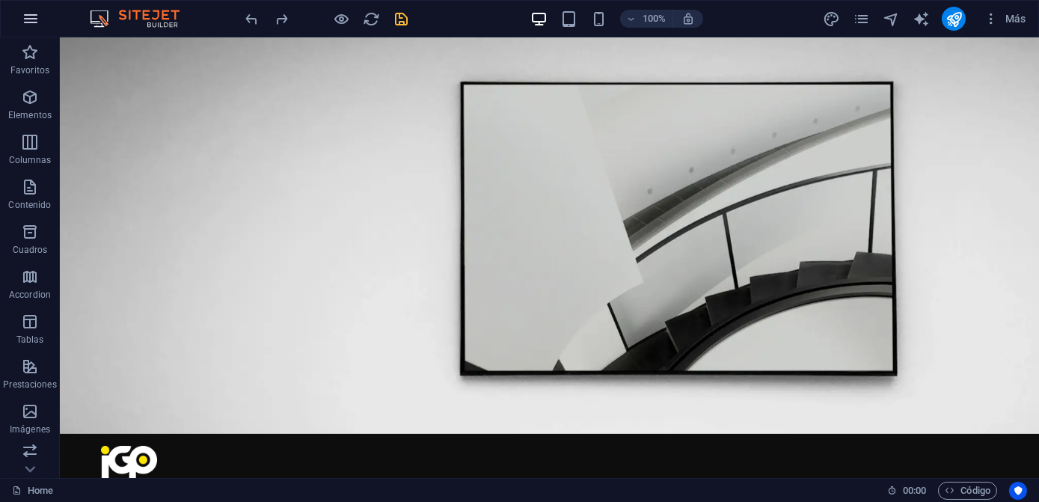
click at [31, 25] on icon "button" at bounding box center [31, 19] width 18 height 18
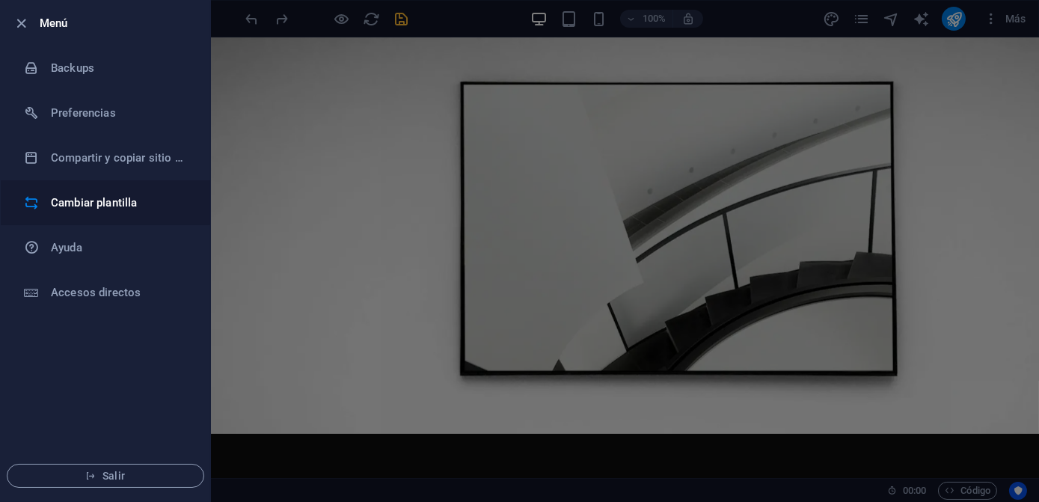
click at [89, 207] on h6 "Cambiar plantilla" at bounding box center [120, 203] width 138 height 18
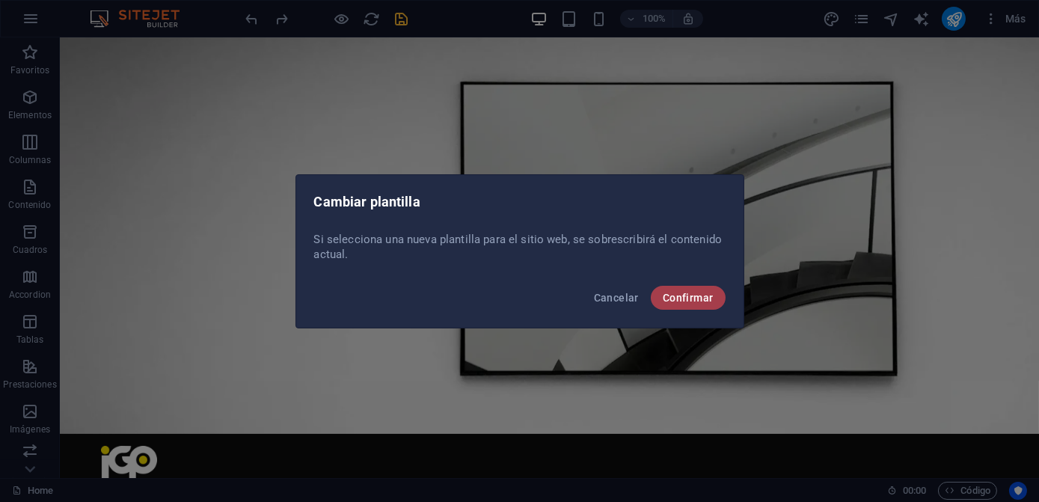
click at [691, 298] on span "Confirmar" at bounding box center [688, 298] width 51 height 12
